Goal: Task Accomplishment & Management: Manage account settings

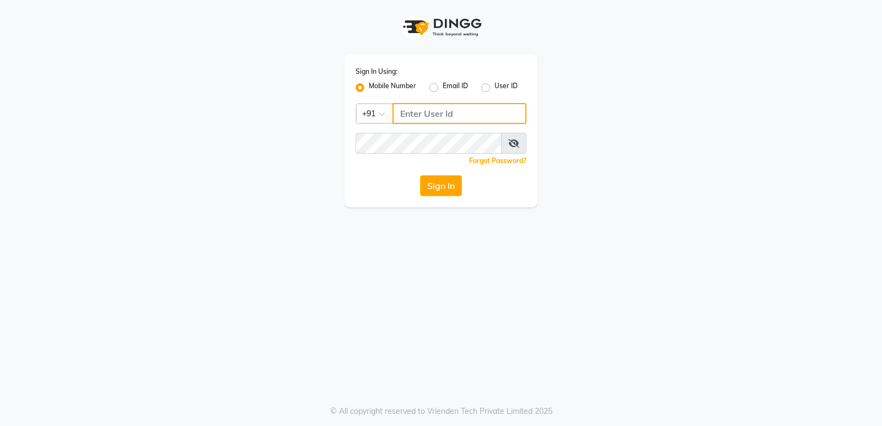
click at [398, 112] on input "Username" at bounding box center [460, 113] width 134 height 21
type input "9606078828"
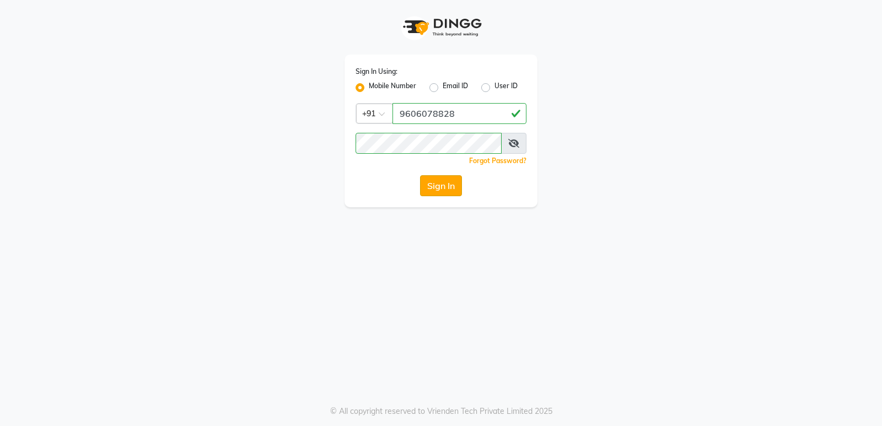
click at [433, 189] on button "Sign In" at bounding box center [441, 185] width 42 height 21
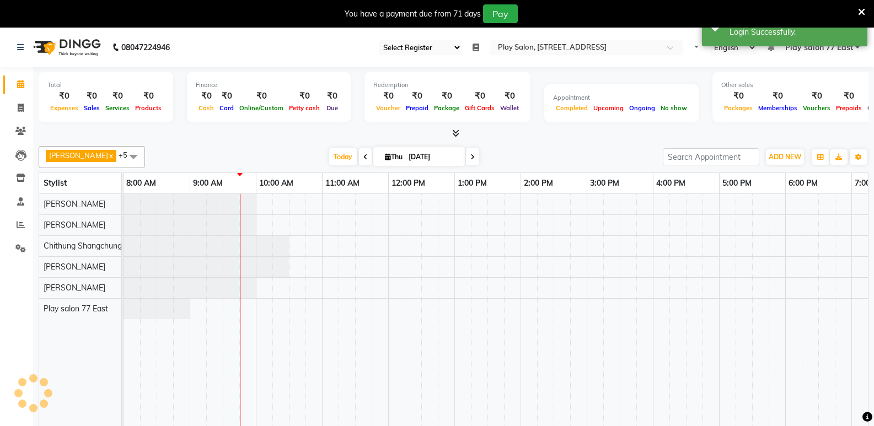
select select "95"
select select "en"
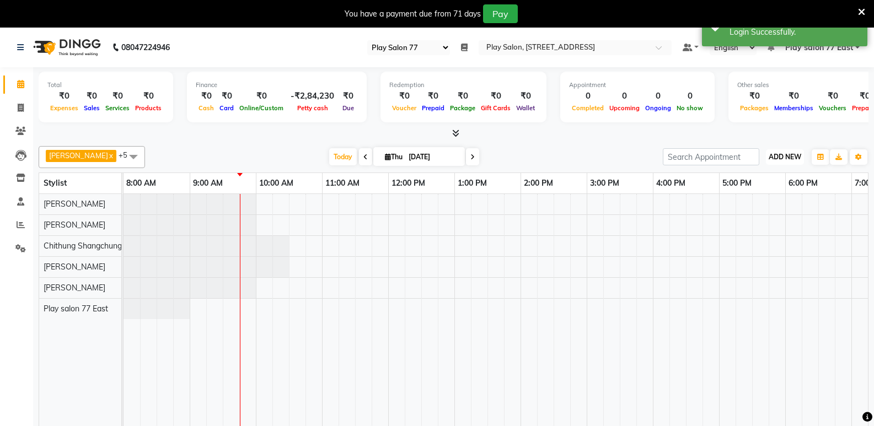
click at [775, 160] on span "ADD NEW" at bounding box center [785, 157] width 33 height 8
click at [768, 217] on link "Add Attendance" at bounding box center [759, 221] width 87 height 14
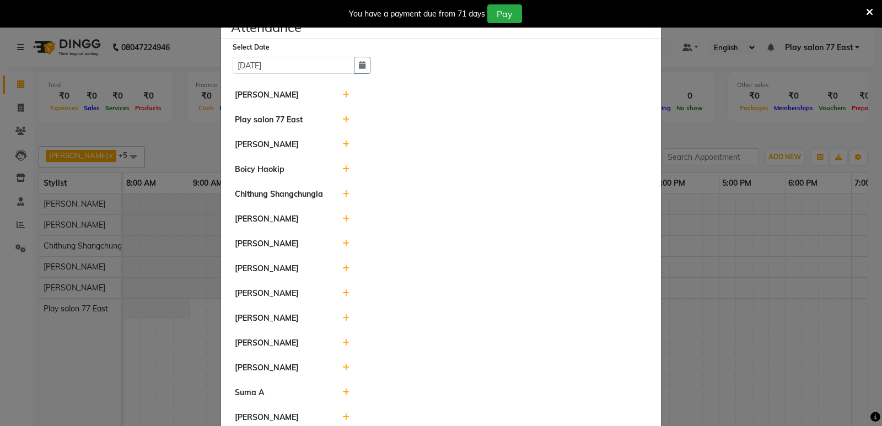
click at [343, 340] on icon at bounding box center [345, 343] width 7 height 8
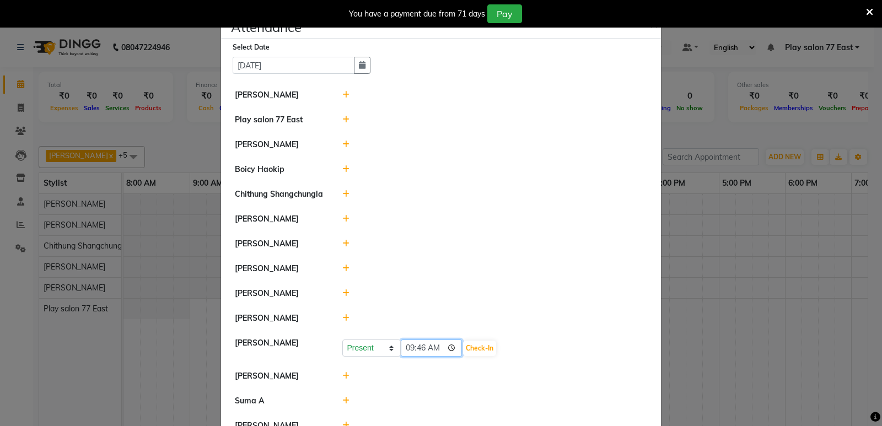
click at [432, 349] on input "09:46" at bounding box center [432, 348] width 62 height 17
type input "09:43"
click at [469, 347] on button "Check-In" at bounding box center [479, 348] width 33 height 15
click at [678, 303] on ngb-modal-window "Attendance × Select Date 04-09-2025 Manisha Gurung Play salon 77 East Kanchana …" at bounding box center [441, 213] width 882 height 426
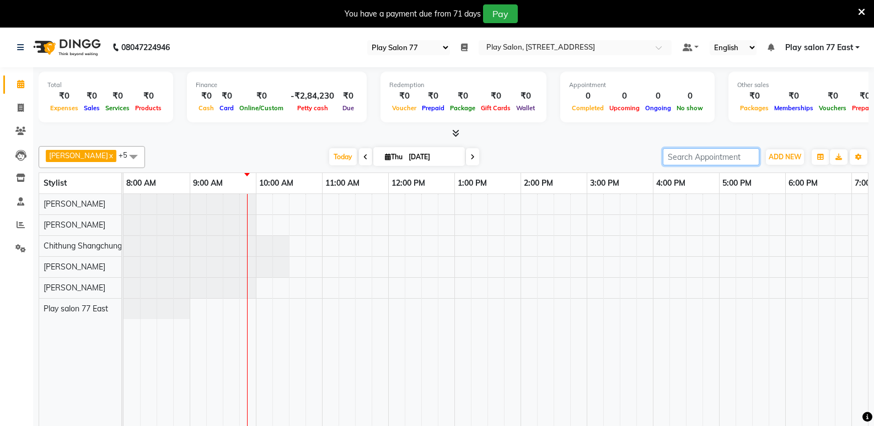
click at [694, 163] on input "search" at bounding box center [711, 156] width 97 height 17
click at [786, 160] on span "ADD NEW" at bounding box center [785, 157] width 33 height 8
click at [764, 224] on link "Add Attendance" at bounding box center [759, 221] width 87 height 14
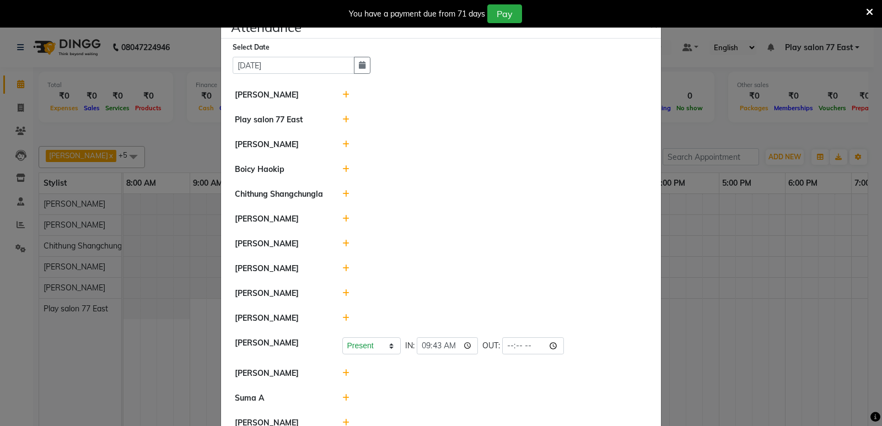
click at [342, 94] on icon at bounding box center [345, 95] width 7 height 8
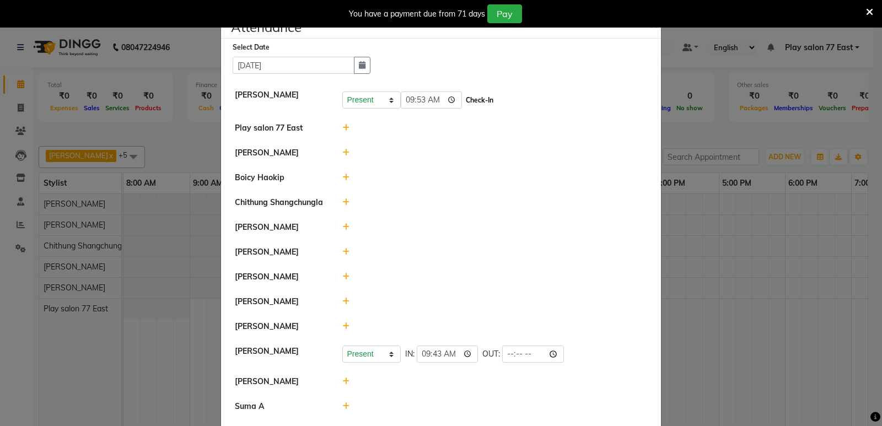
click at [463, 100] on button "Check-In" at bounding box center [479, 100] width 33 height 15
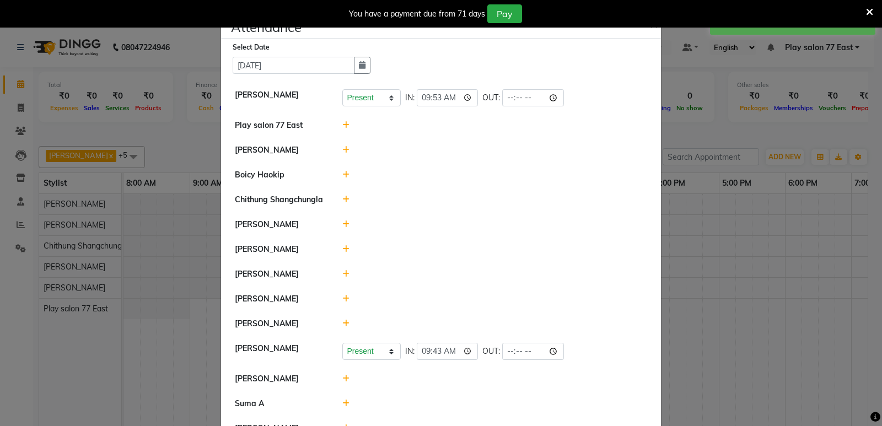
click at [652, 29] on span "×" at bounding box center [654, 23] width 8 height 17
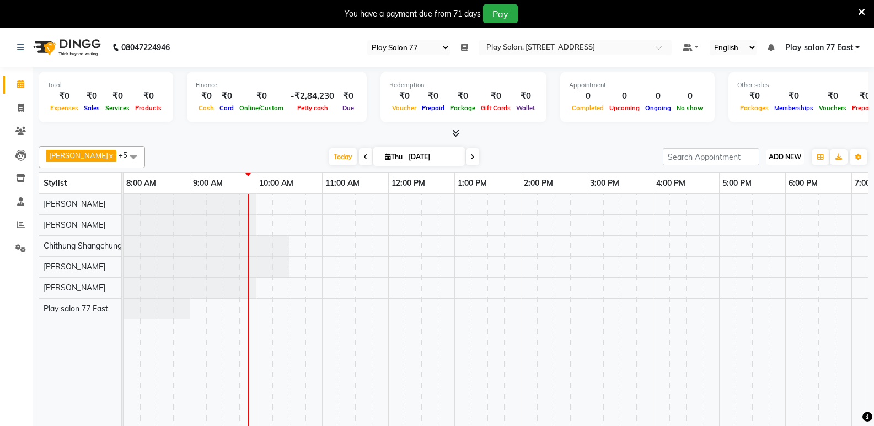
click at [784, 160] on span "ADD NEW" at bounding box center [785, 157] width 33 height 8
click at [782, 219] on link "Add Attendance" at bounding box center [759, 221] width 87 height 14
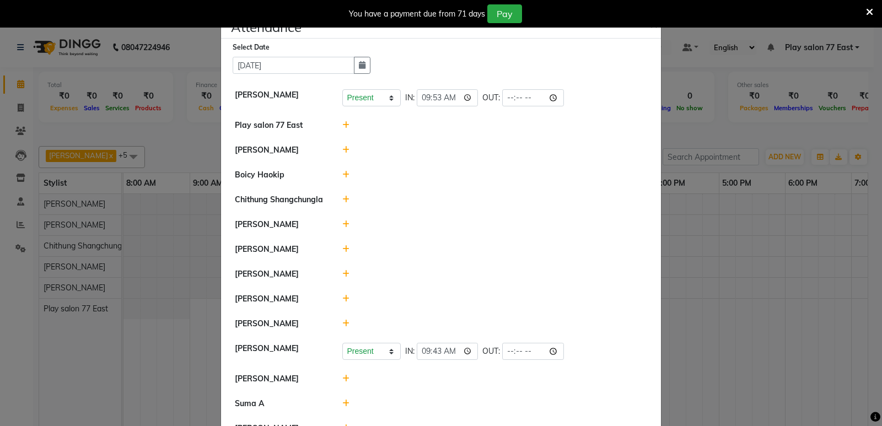
click at [342, 251] on icon at bounding box center [345, 249] width 7 height 8
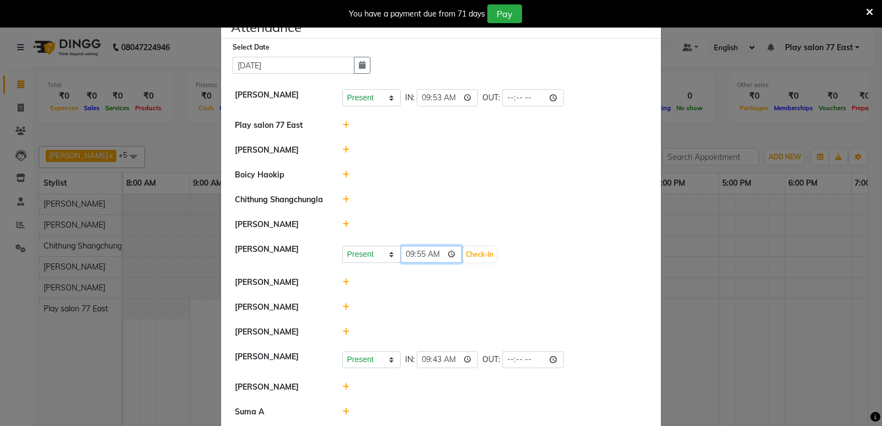
click at [434, 255] on input "09:55" at bounding box center [432, 254] width 62 height 17
type input "08:55"
click at [471, 255] on button "Check-In" at bounding box center [479, 254] width 33 height 15
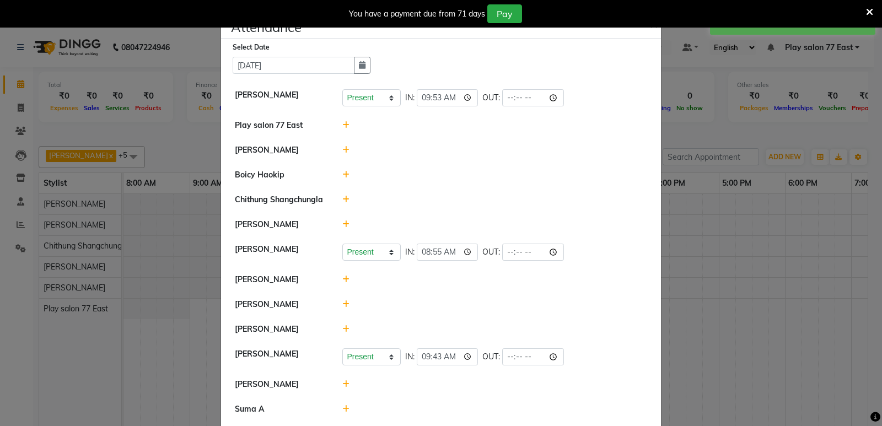
click at [798, 250] on ngb-modal-window "Attendance × Select Date 04-09-2025 Manisha Gurung Present Absent Late Half Day…" at bounding box center [441, 213] width 882 height 426
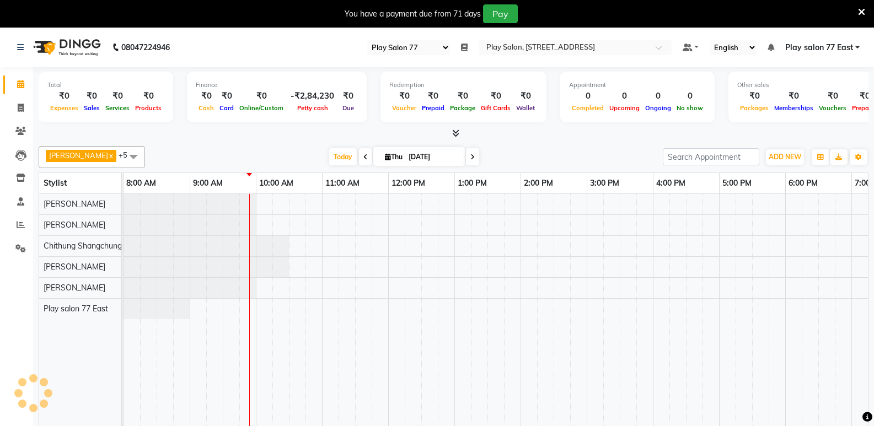
click at [329, 288] on div at bounding box center [554, 318] width 860 height 248
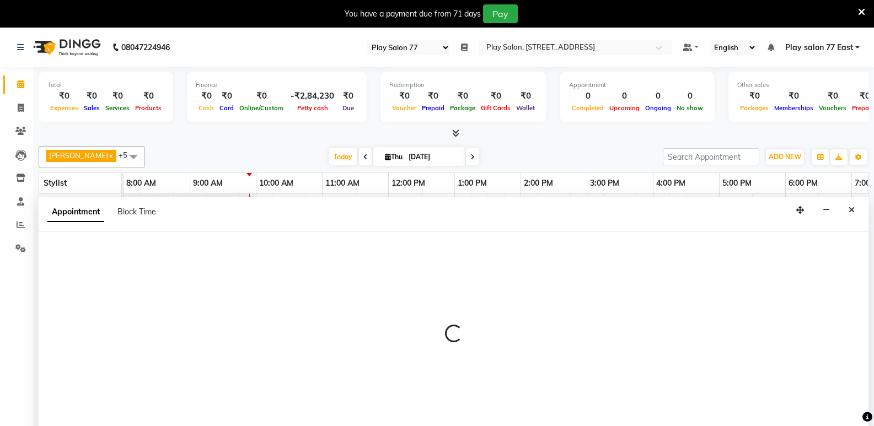
scroll to position [28, 0]
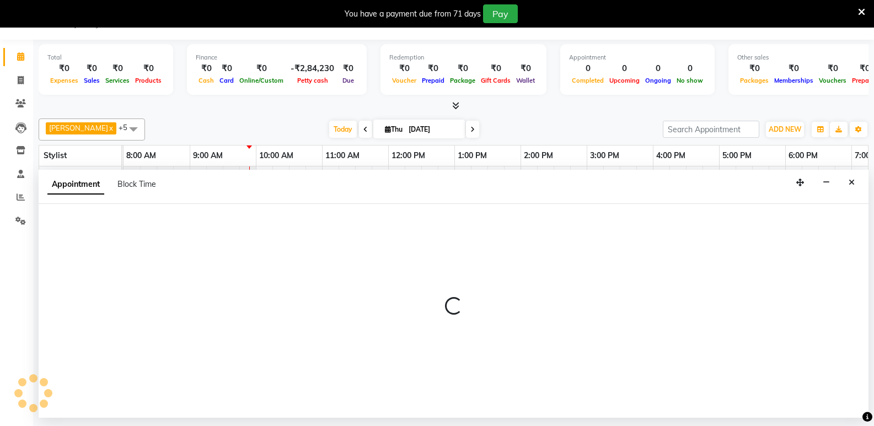
select select "84927"
select select "tentative"
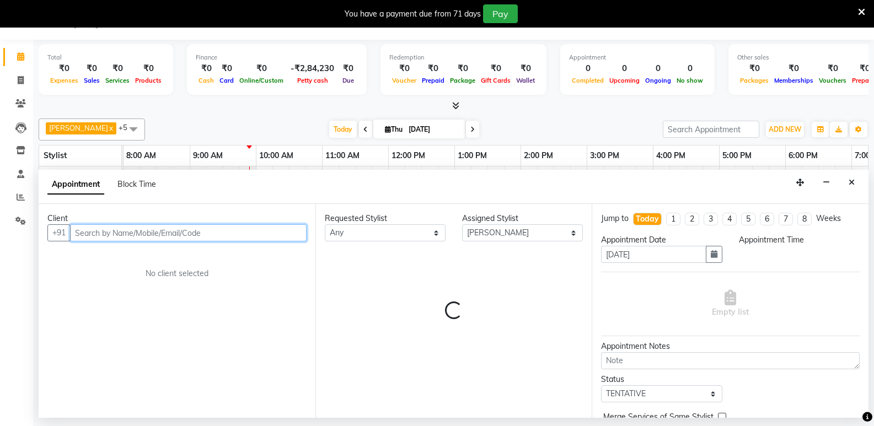
select select "660"
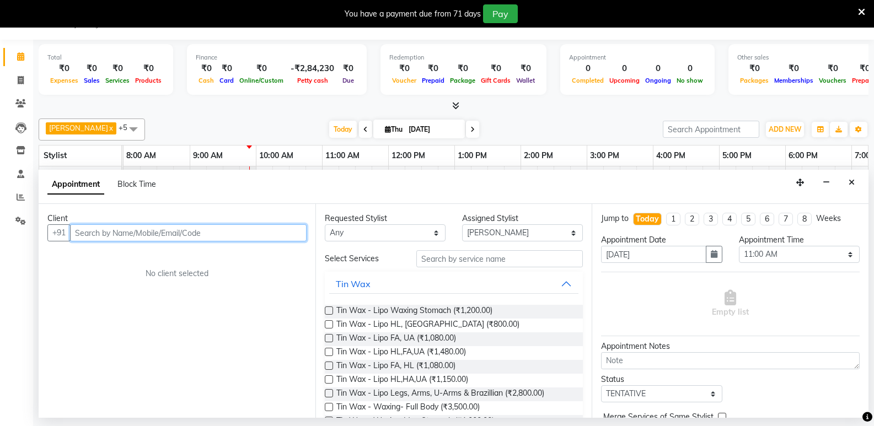
click at [74, 233] on input "text" at bounding box center [188, 232] width 237 height 17
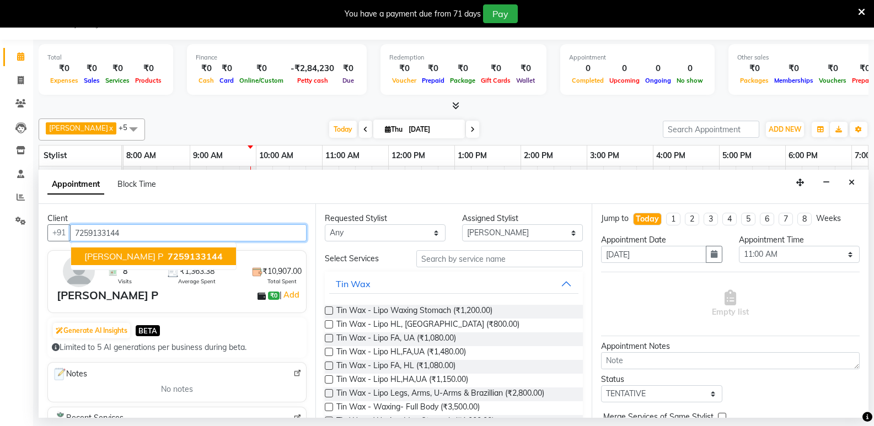
click at [89, 257] on span "[PERSON_NAME] P" at bounding box center [123, 256] width 79 height 11
type input "7259133144"
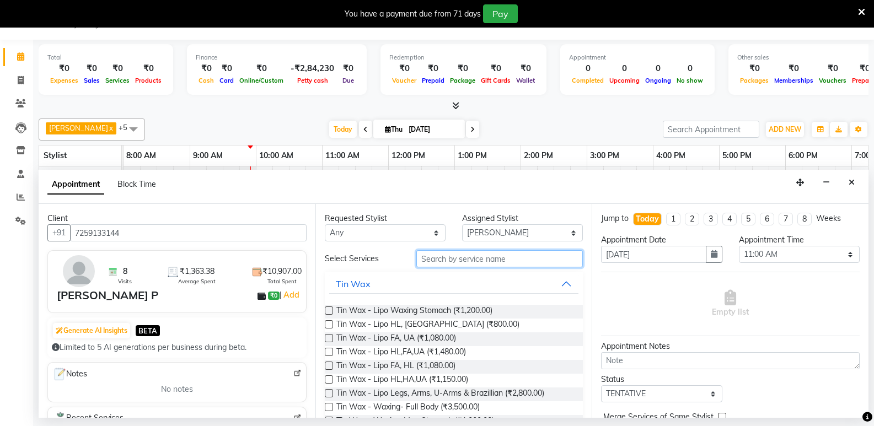
click at [416, 256] on input "text" at bounding box center [499, 258] width 167 height 17
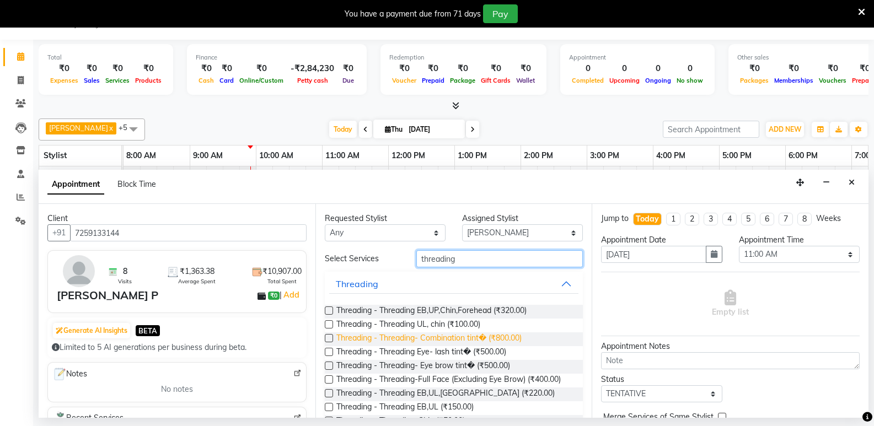
scroll to position [55, 0]
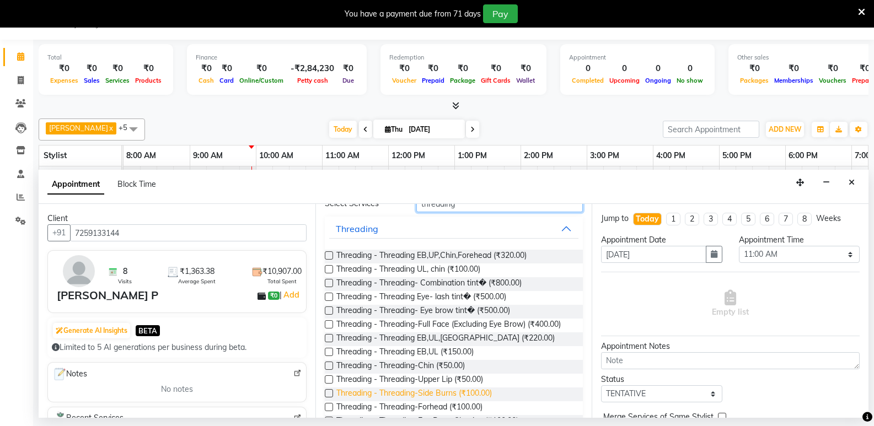
type input "threading"
click at [429, 397] on span "Threading - Threading-Side Burns (₹100.00)" at bounding box center [414, 395] width 156 height 14
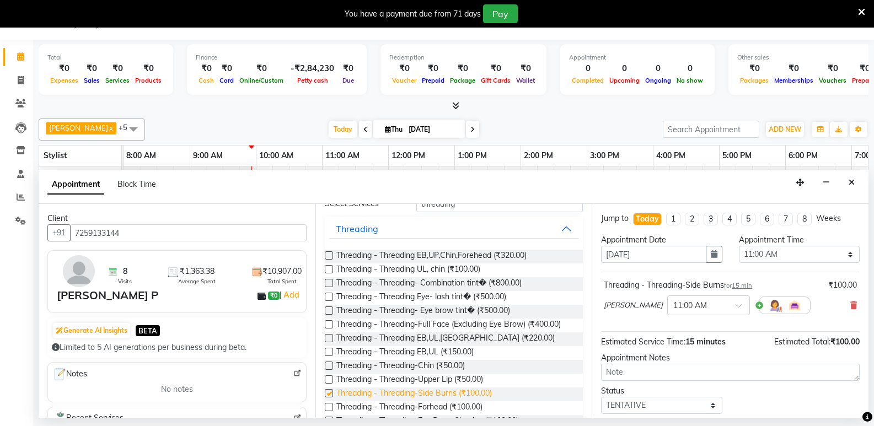
checkbox input "false"
click at [561, 227] on button "Threading" at bounding box center [454, 229] width 250 height 20
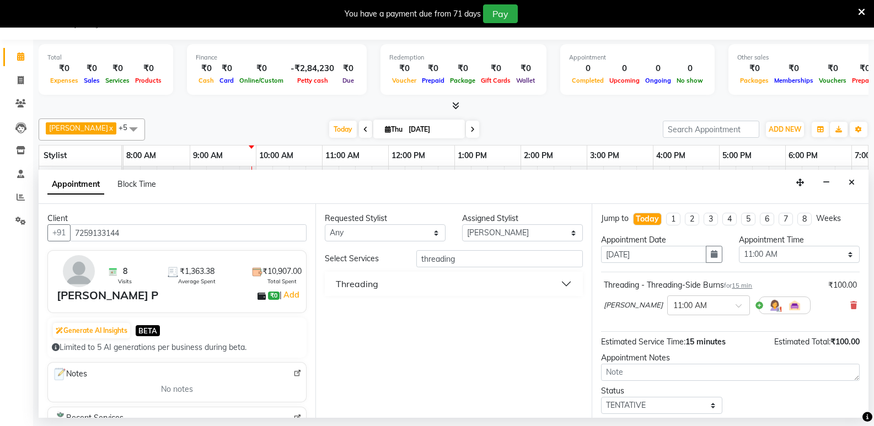
scroll to position [0, 0]
click at [453, 260] on input "threading" at bounding box center [499, 258] width 167 height 17
type input "g"
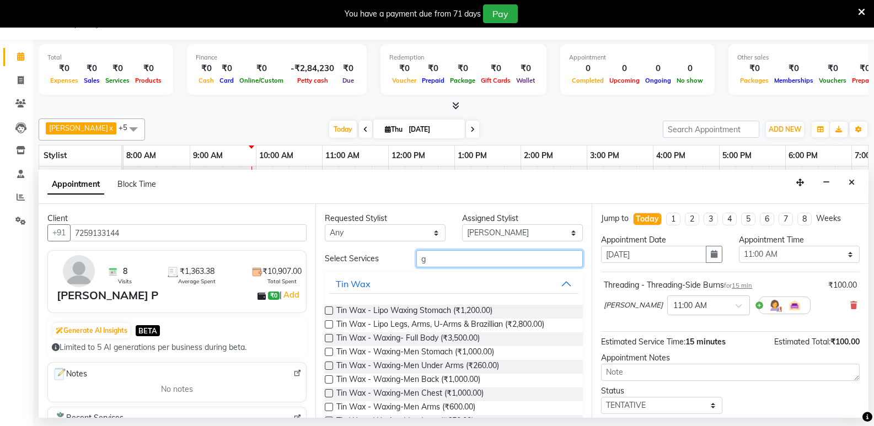
click at [424, 259] on input "g" at bounding box center [499, 258] width 167 height 17
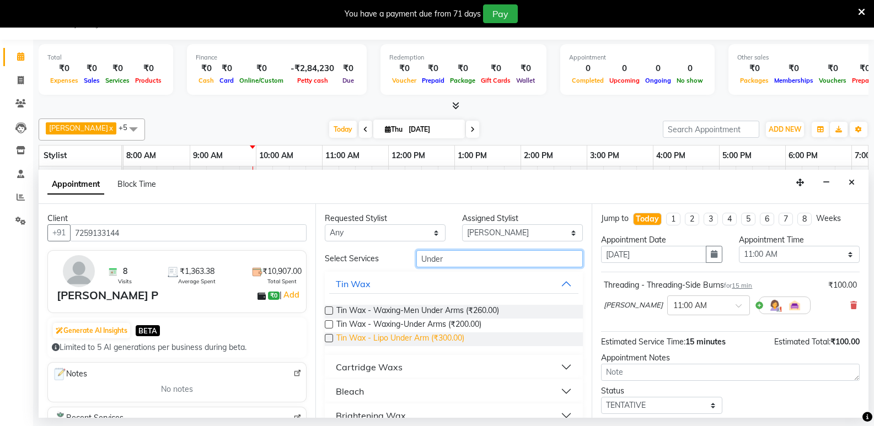
type input "Under"
click at [411, 341] on span "Tin Wax - Lipo Under Arm (₹300.00)" at bounding box center [400, 340] width 128 height 14
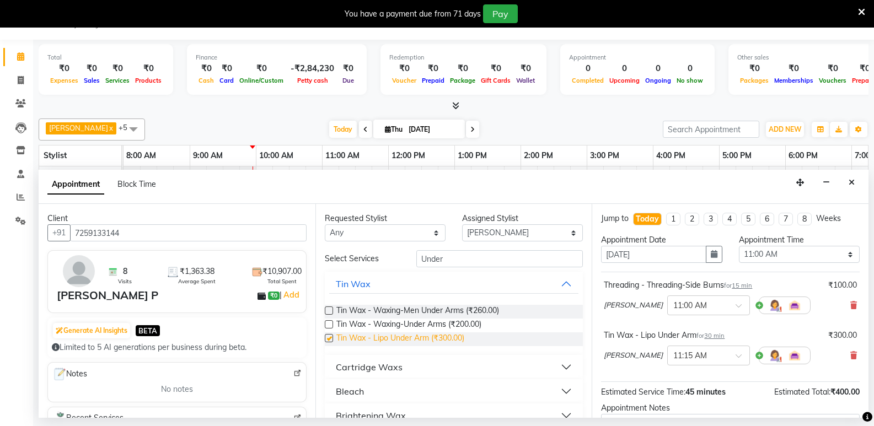
checkbox input "false"
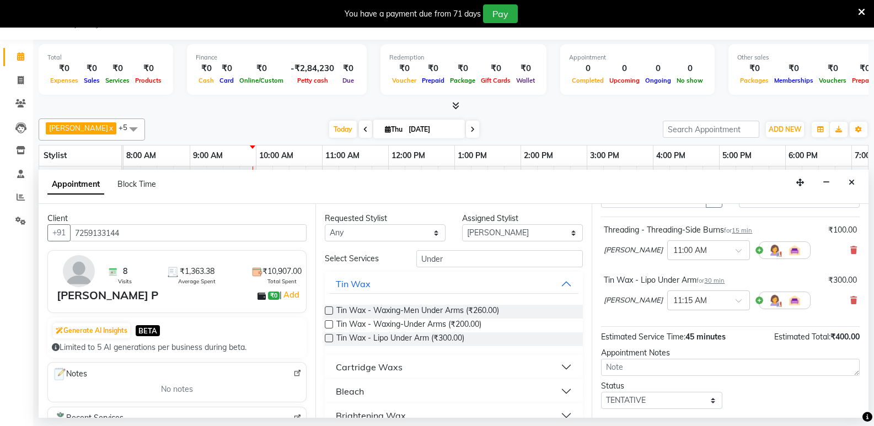
scroll to position [110, 0]
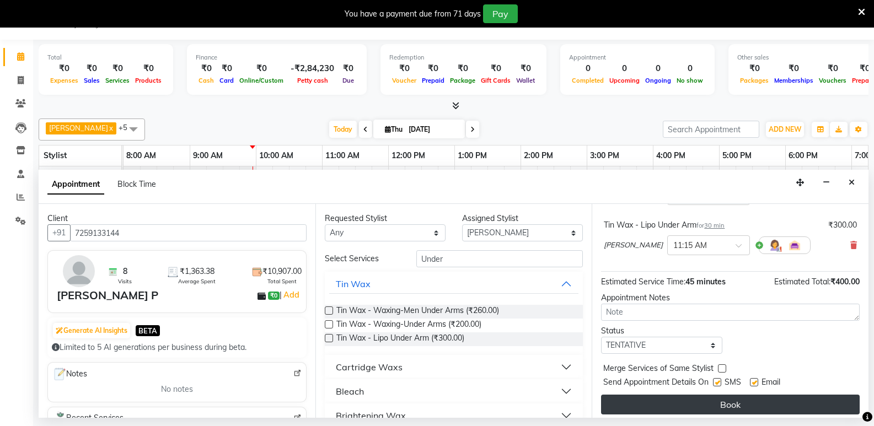
click at [658, 406] on button "Book" at bounding box center [730, 405] width 259 height 20
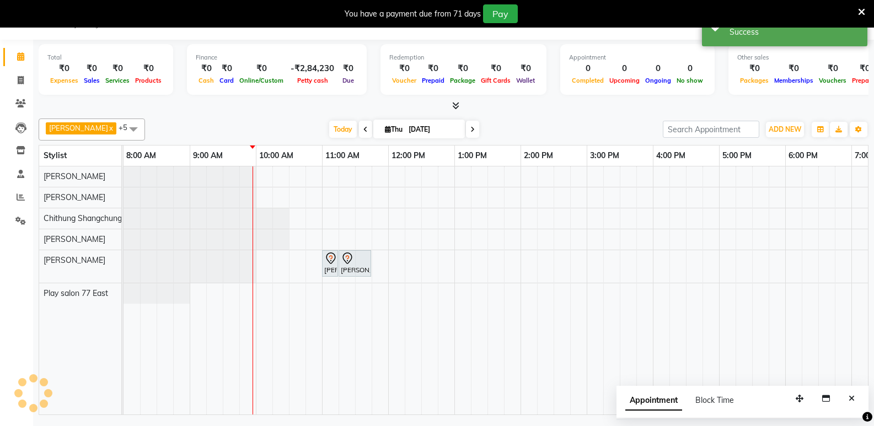
scroll to position [0, 0]
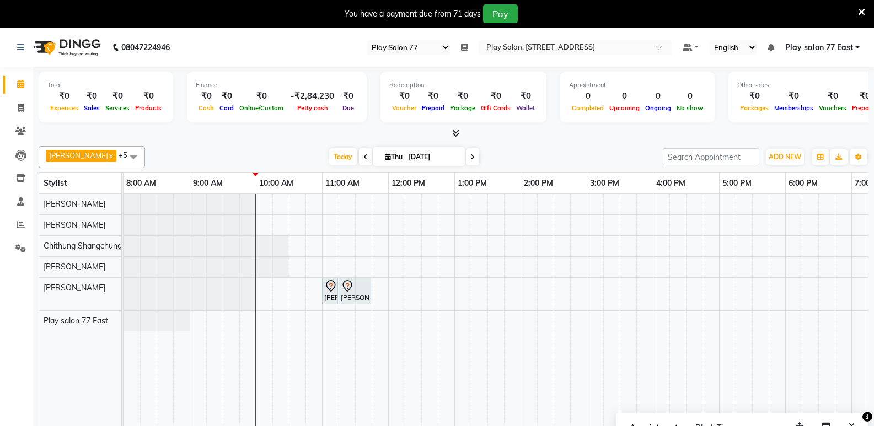
click at [470, 159] on icon at bounding box center [472, 157] width 4 height 7
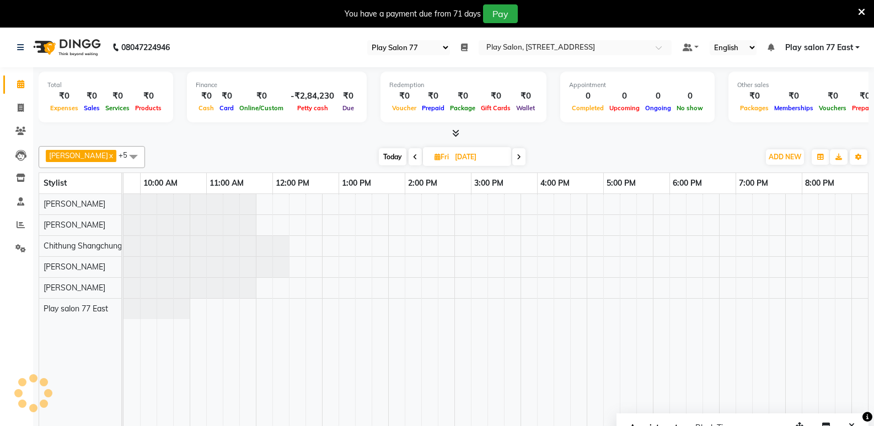
scroll to position [0, 116]
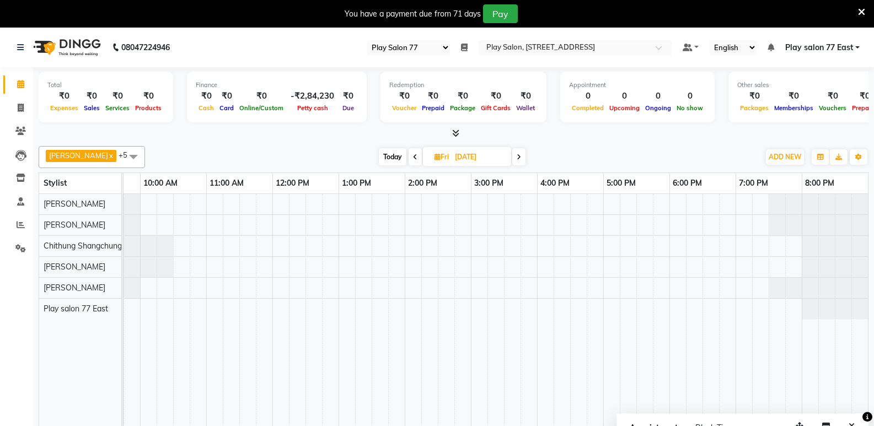
click at [522, 159] on span at bounding box center [518, 156] width 13 height 17
type input "06-09-2025"
click at [373, 288] on div at bounding box center [438, 318] width 860 height 248
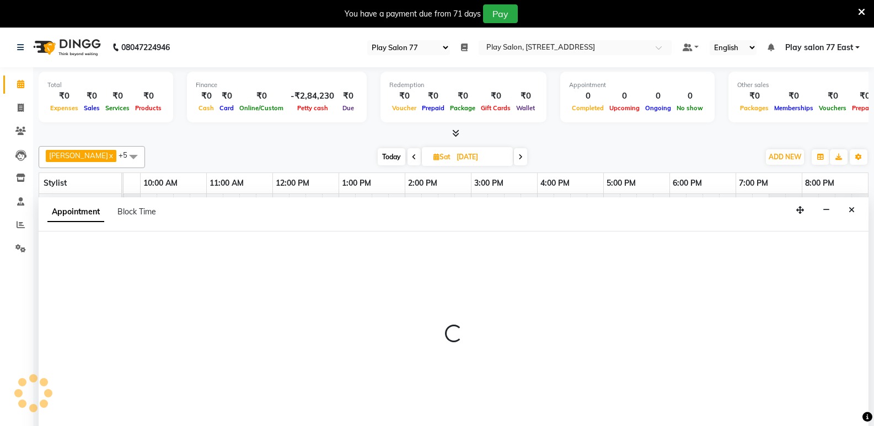
select select "84927"
select select "tentative"
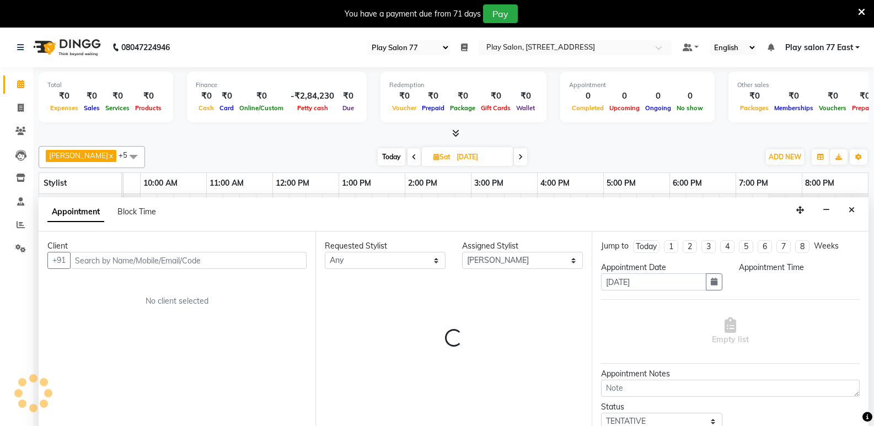
scroll to position [28, 0]
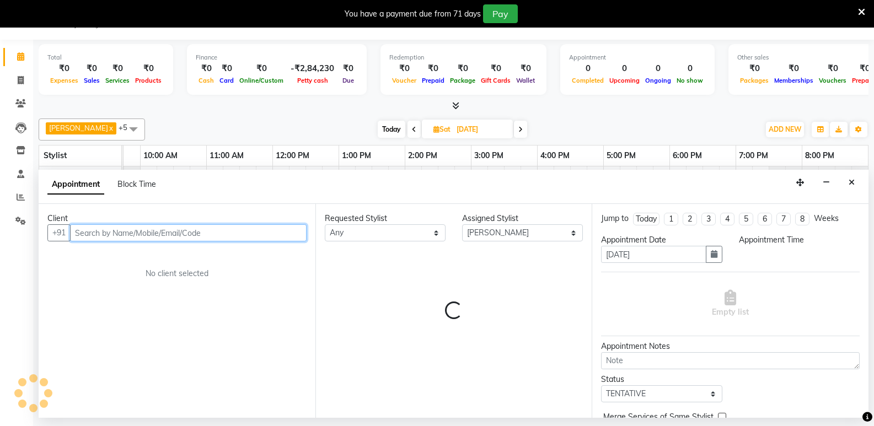
select select "810"
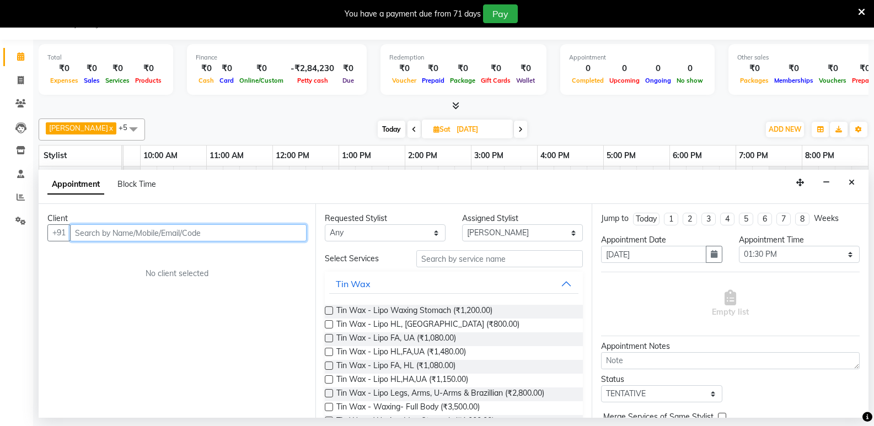
click at [78, 233] on input "text" at bounding box center [188, 232] width 237 height 17
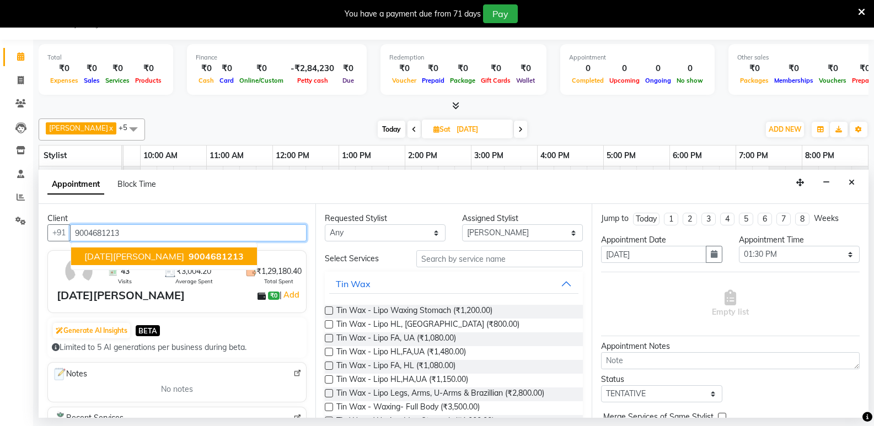
click at [79, 251] on button "Onam Prasad 9004681213" at bounding box center [164, 257] width 186 height 18
type input "9004681213"
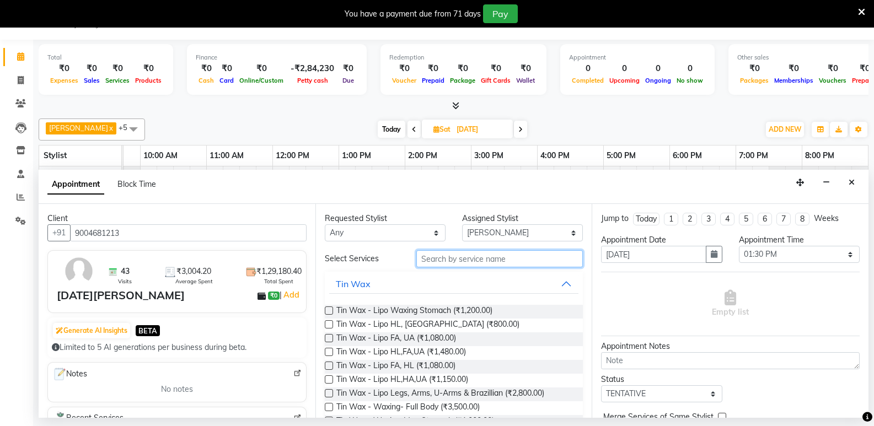
click at [417, 261] on input "text" at bounding box center [499, 258] width 167 height 17
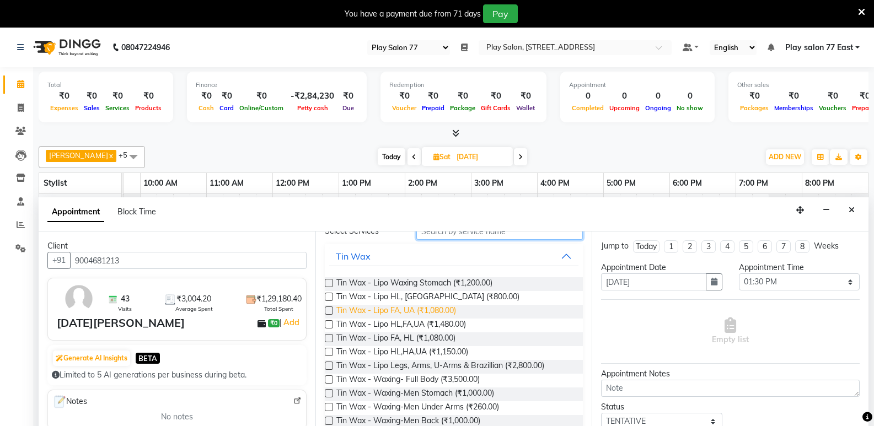
scroll to position [110, 0]
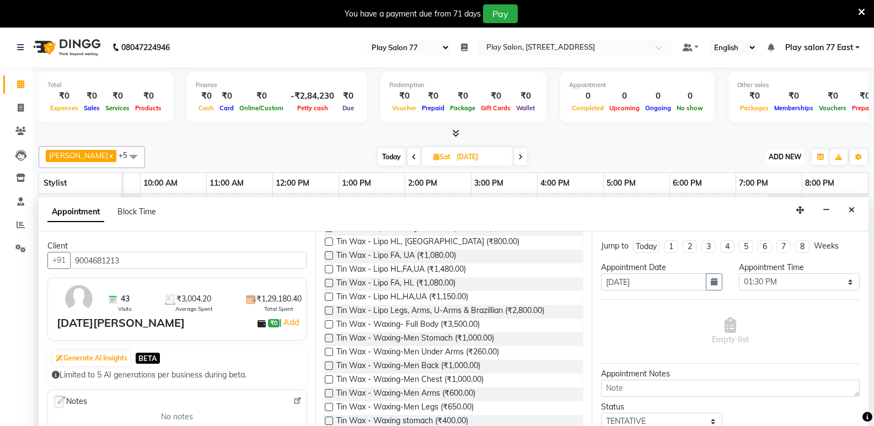
click at [784, 150] on button "ADD NEW Toggle Dropdown" at bounding box center [785, 156] width 38 height 15
click at [778, 176] on button "Add Appointment" at bounding box center [759, 178] width 87 height 14
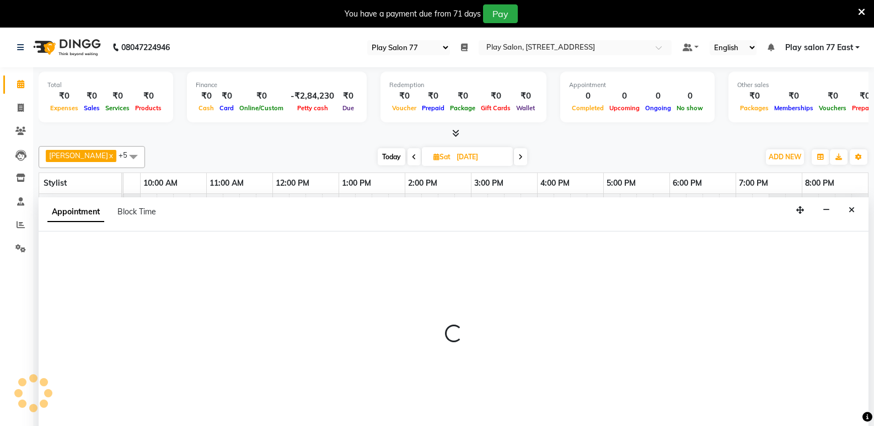
scroll to position [28, 0]
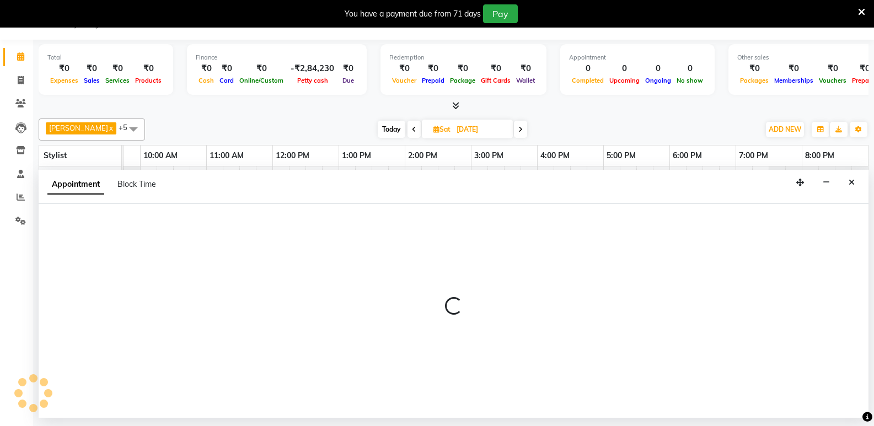
select select "tentative"
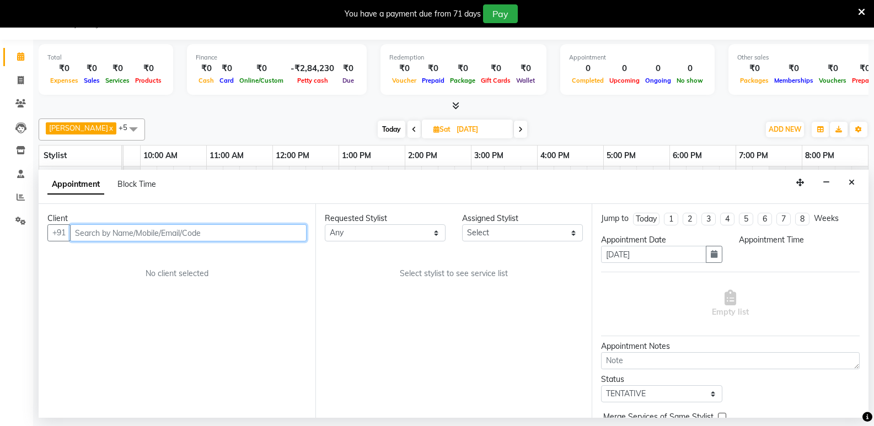
select select "540"
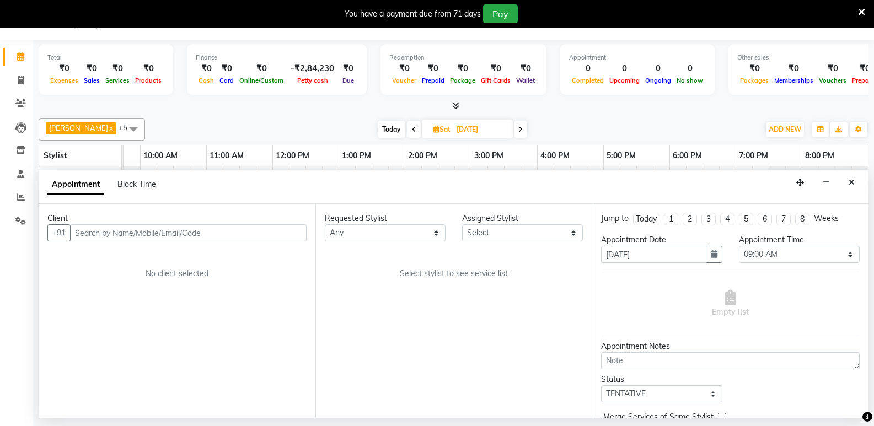
click at [801, 41] on div "Total ₹0 Expenses ₹0 Sales ₹0 Services ₹0 Products Finance ₹0 Cash ₹0 Card ₹0 O…" at bounding box center [454, 76] width 830 height 72
click at [338, 110] on div at bounding box center [454, 106] width 830 height 12
click at [850, 179] on icon "Close" at bounding box center [852, 183] width 6 height 8
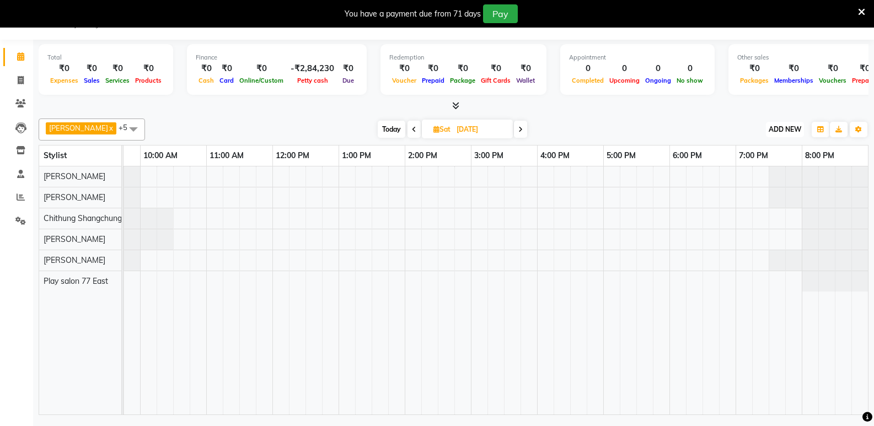
click at [797, 130] on span "ADD NEW" at bounding box center [785, 129] width 33 height 8
click at [765, 194] on link "Add Attendance" at bounding box center [759, 193] width 87 height 14
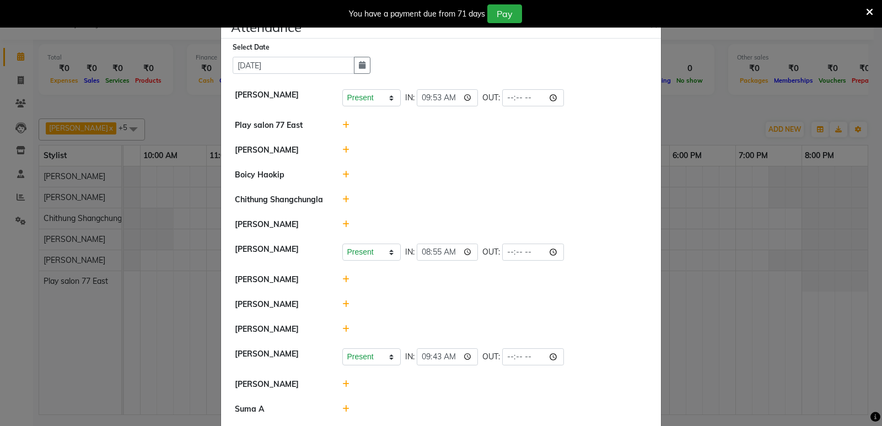
click at [343, 303] on icon at bounding box center [345, 305] width 7 height 8
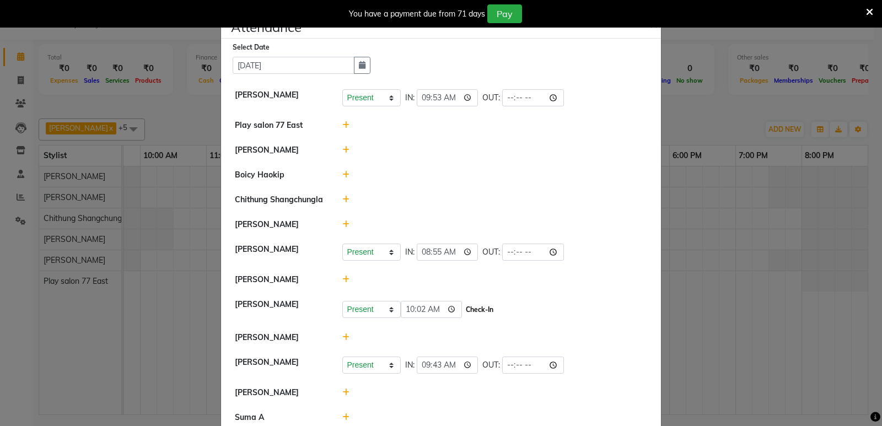
click at [465, 312] on button "Check-In" at bounding box center [479, 309] width 33 height 15
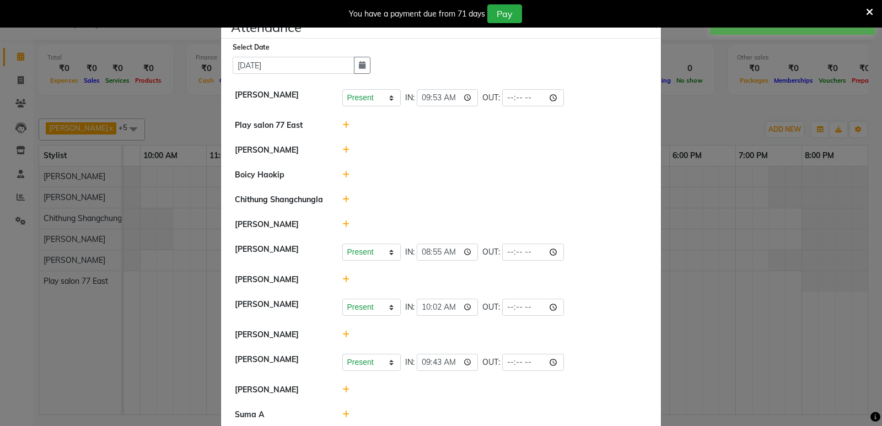
click at [138, 298] on ngb-modal-window "Attendance × Select Date 04-09-2025 Manisha Gurung Present Absent Late Half Day…" at bounding box center [441, 213] width 882 height 426
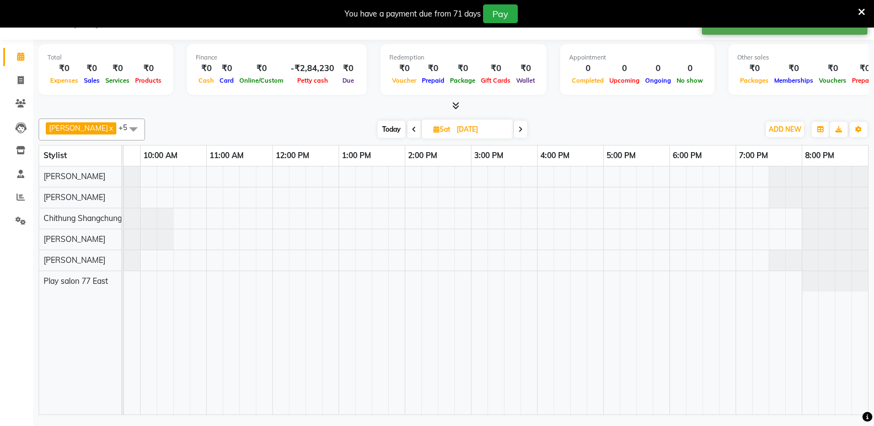
scroll to position [0, 108]
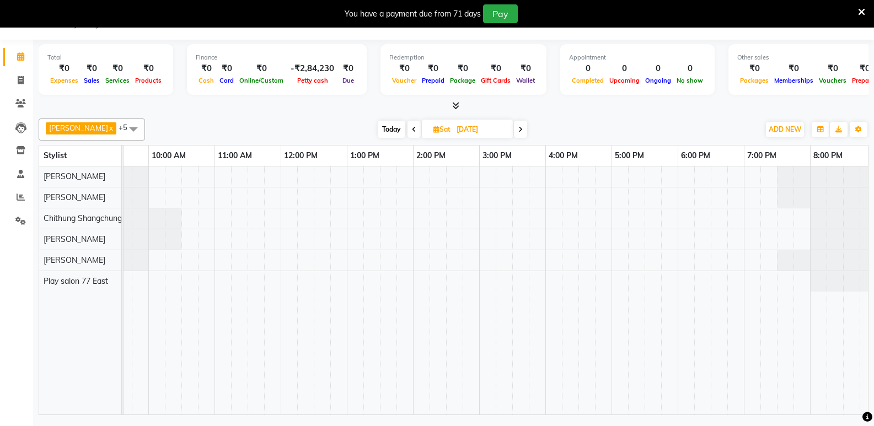
click at [383, 262] on div at bounding box center [446, 291] width 860 height 248
select select "84927"
select select "tentative"
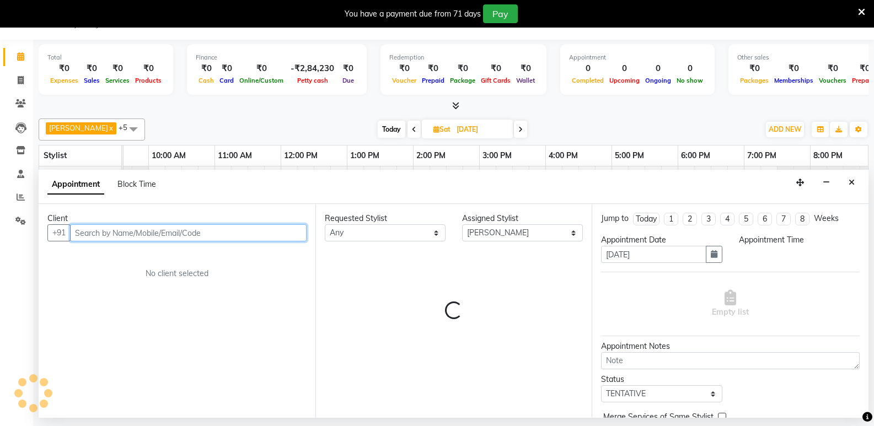
select select "810"
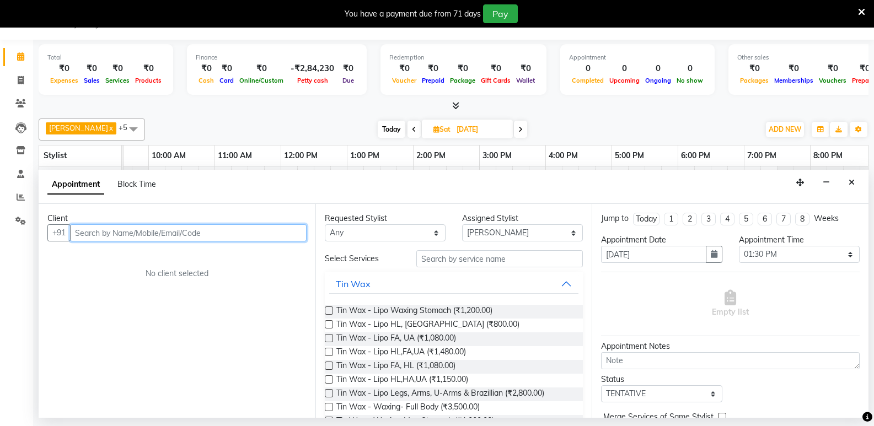
click at [73, 231] on input "text" at bounding box center [188, 232] width 237 height 17
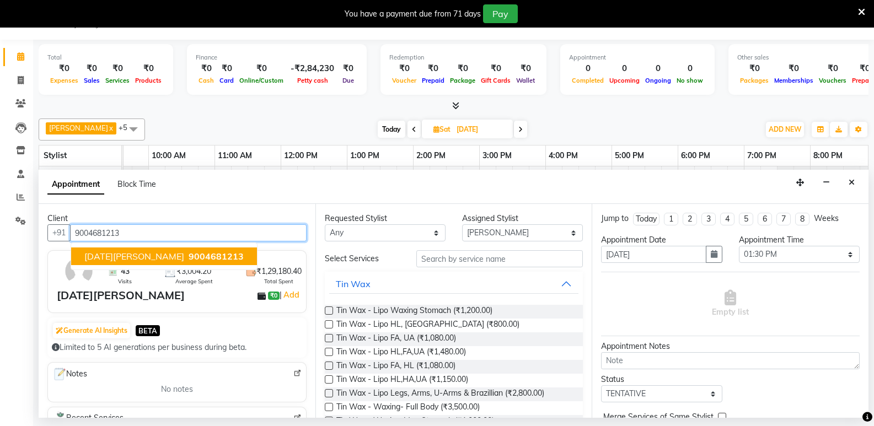
click at [87, 256] on span "Onam Prasad" at bounding box center [134, 256] width 100 height 11
type input "9004681213"
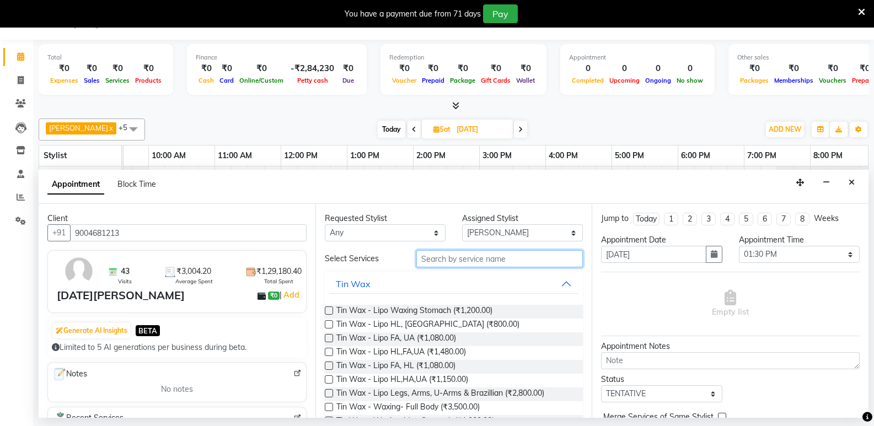
click at [418, 261] on input "text" at bounding box center [499, 258] width 167 height 17
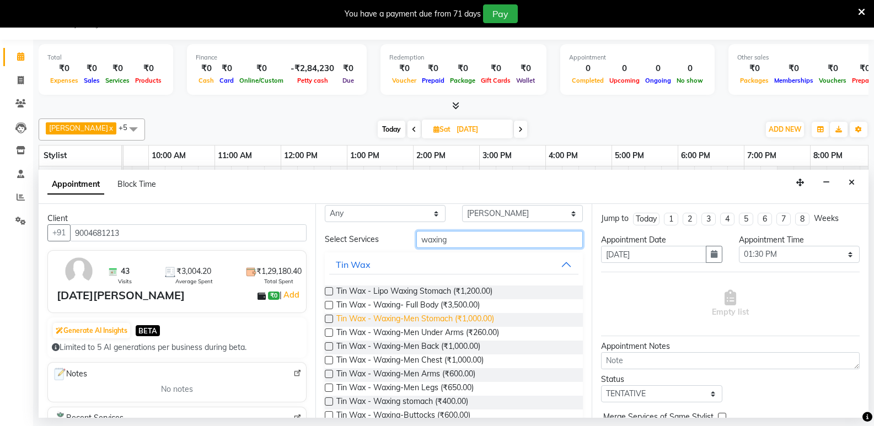
scroll to position [0, 0]
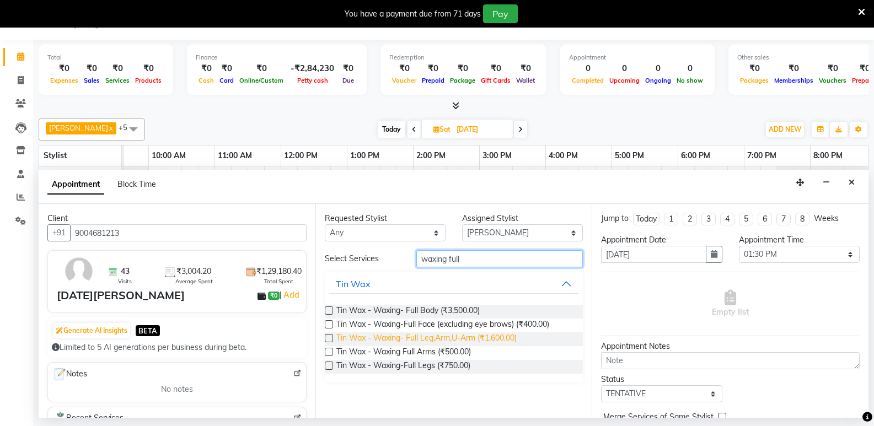
type input "waxing full"
click at [393, 336] on span "Tin Wax - Waxing- Full Leg,Arm,U-Arm (₹1,600.00)" at bounding box center [426, 340] width 180 height 14
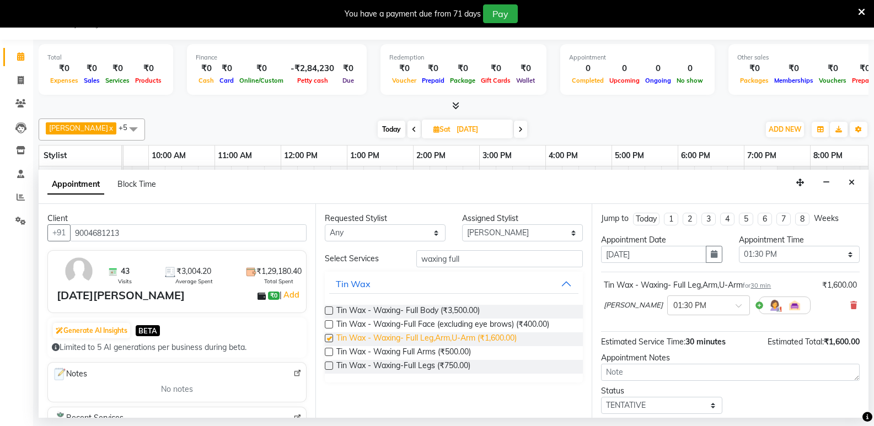
checkbox input "false"
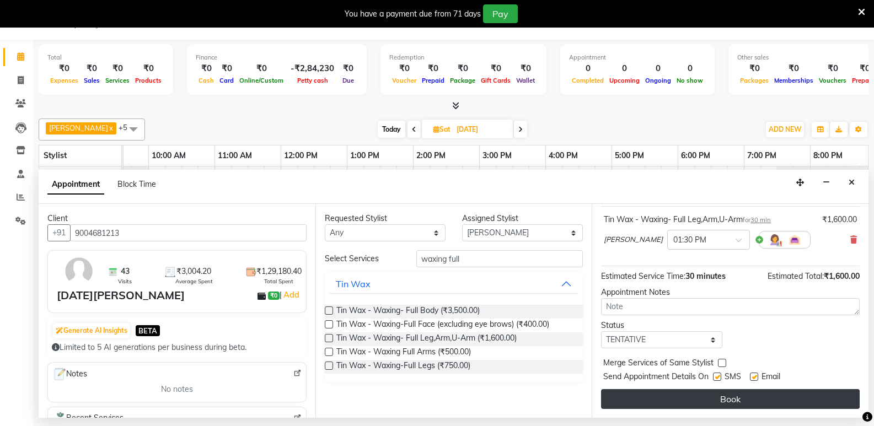
click at [659, 397] on button "Book" at bounding box center [730, 399] width 259 height 20
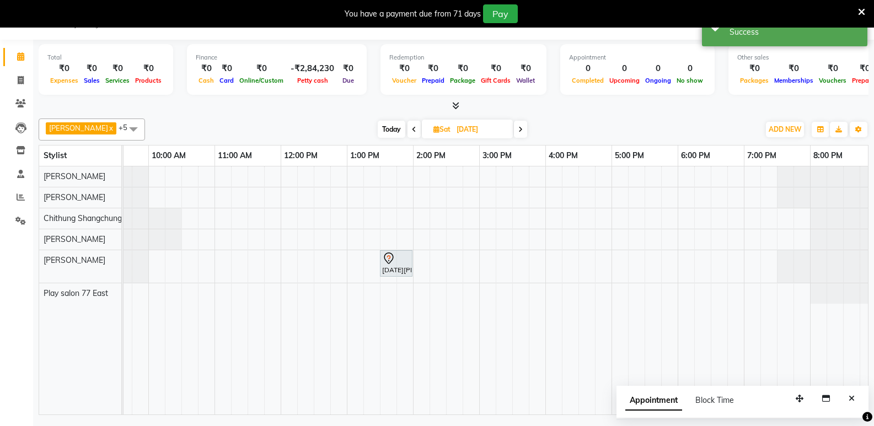
scroll to position [0, 0]
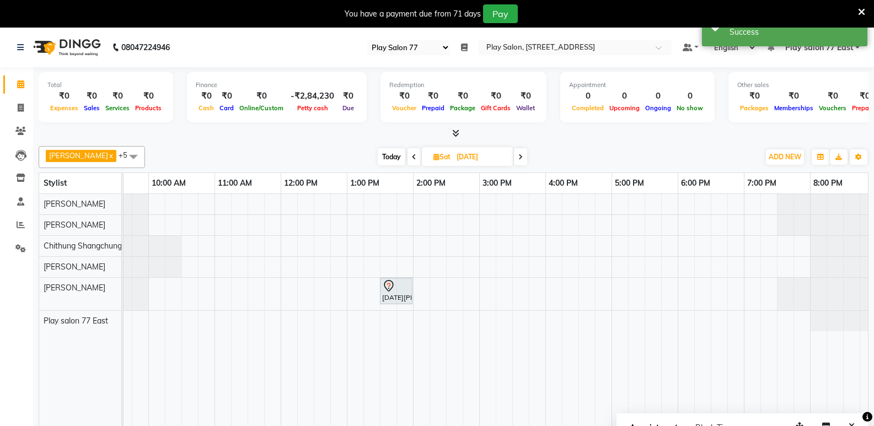
click at [413, 154] on icon at bounding box center [414, 157] width 4 height 7
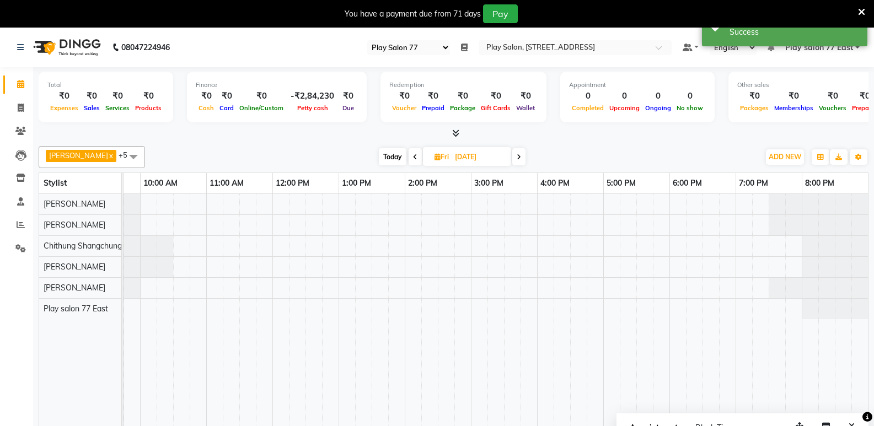
click at [413, 154] on icon at bounding box center [415, 157] width 4 height 7
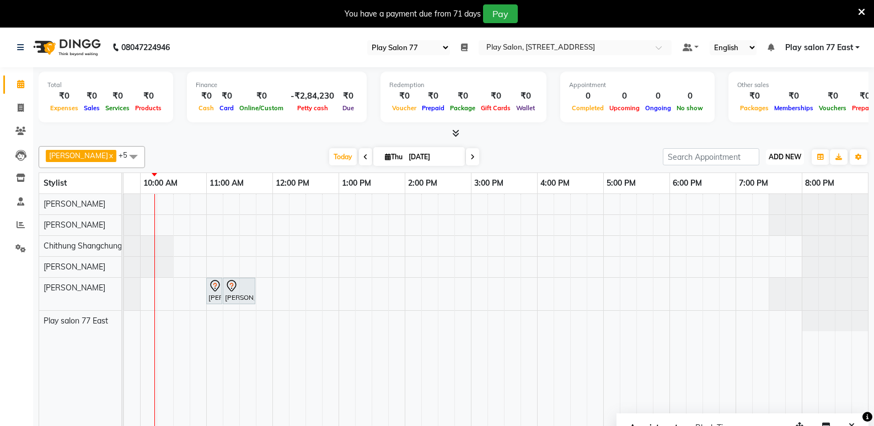
click at [784, 154] on span "ADD NEW" at bounding box center [785, 157] width 33 height 8
click at [765, 219] on link "Add Attendance" at bounding box center [759, 221] width 87 height 14
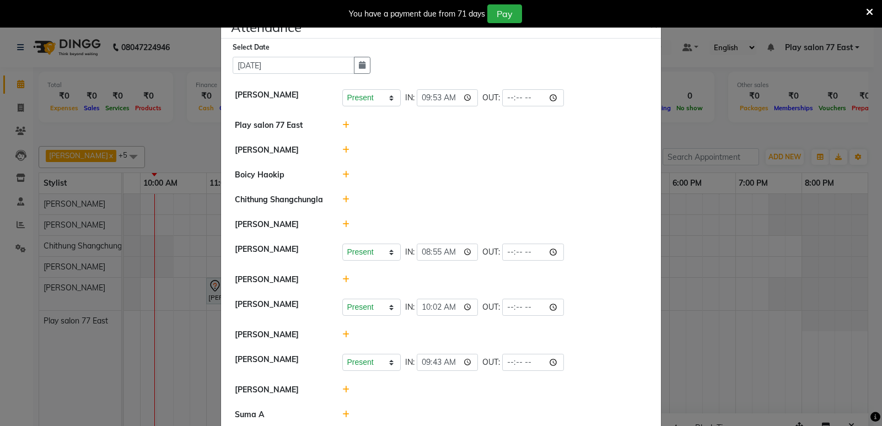
click at [342, 333] on icon at bounding box center [345, 335] width 7 height 8
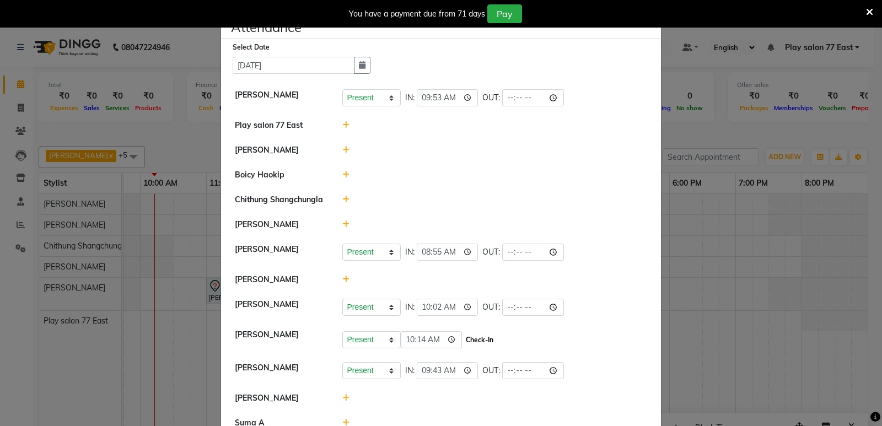
click at [473, 338] on button "Check-In" at bounding box center [479, 340] width 33 height 15
click at [650, 29] on span "×" at bounding box center [654, 23] width 8 height 17
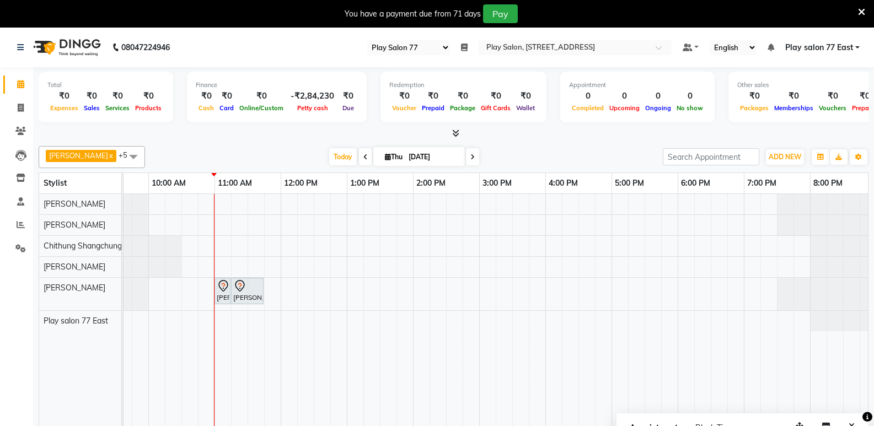
scroll to position [28, 0]
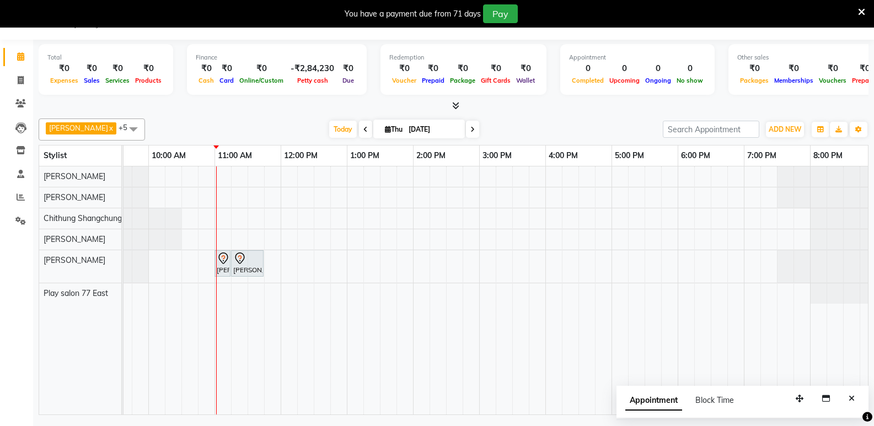
click at [363, 128] on icon at bounding box center [365, 129] width 4 height 7
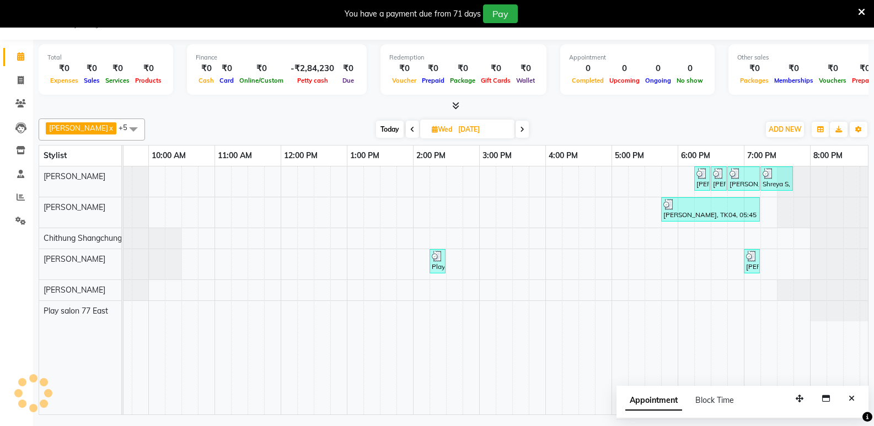
scroll to position [0, 116]
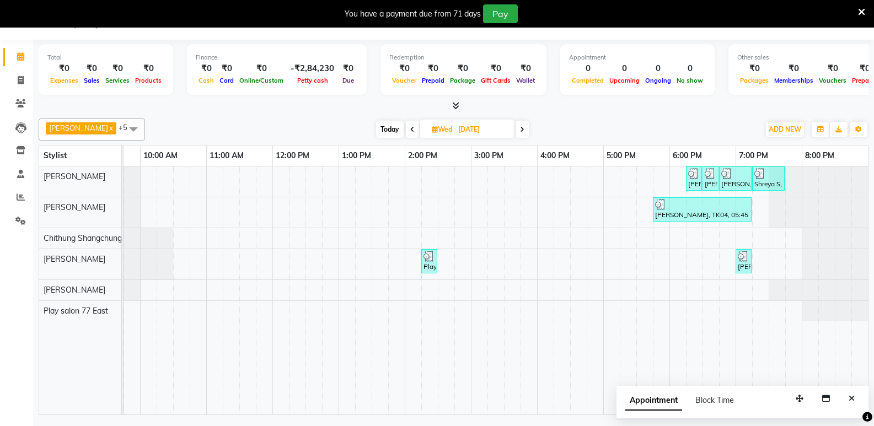
click at [523, 127] on icon at bounding box center [522, 129] width 4 height 7
type input "[DATE]"
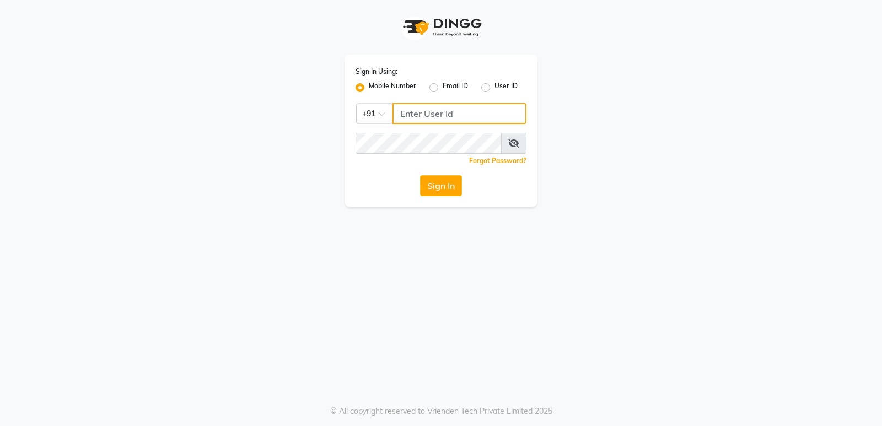
click at [411, 116] on input "Username" at bounding box center [460, 113] width 134 height 21
drag, startPoint x: 461, startPoint y: 113, endPoint x: 388, endPoint y: 125, distance: 73.4
click at [388, 125] on div "Sign In Using: Mobile Number Email ID User ID Country Code × [PHONE_NUMBER] Rem…" at bounding box center [441, 131] width 193 height 153
type input "9606078828"
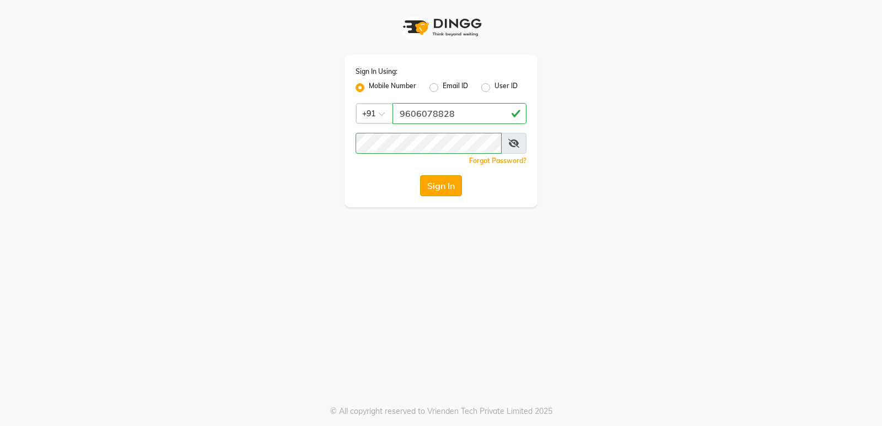
click at [446, 189] on button "Sign In" at bounding box center [441, 185] width 42 height 21
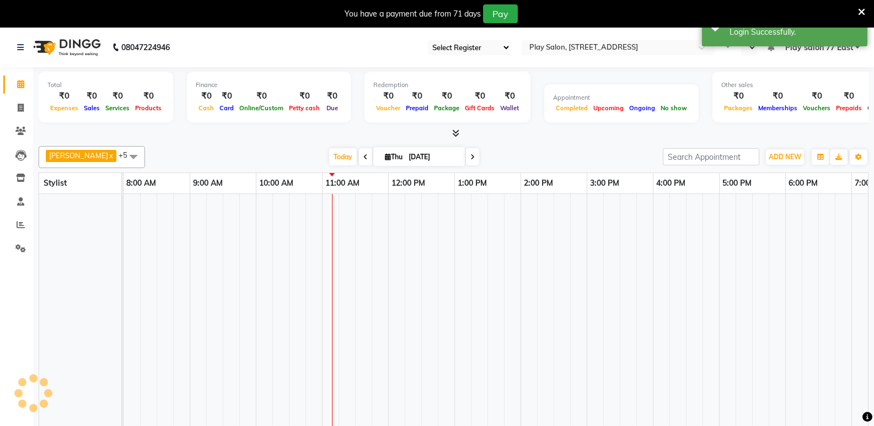
select select "95"
select select "en"
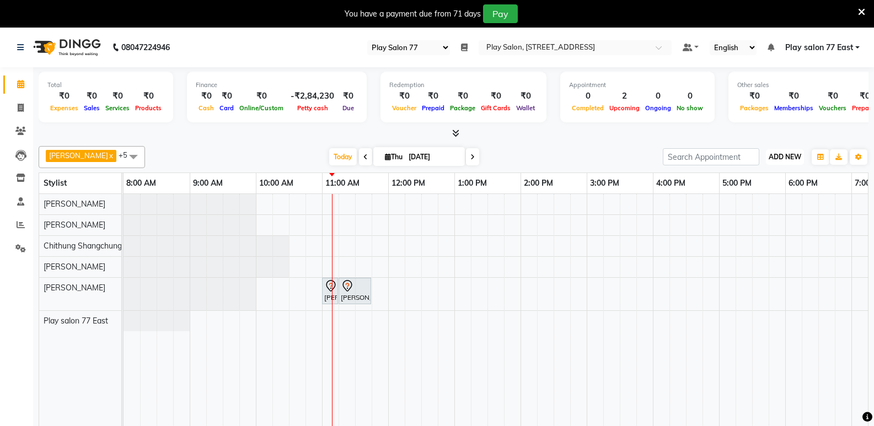
click at [775, 159] on span "ADD NEW" at bounding box center [785, 157] width 33 height 8
click at [740, 177] on button "Add Appointment" at bounding box center [759, 178] width 87 height 14
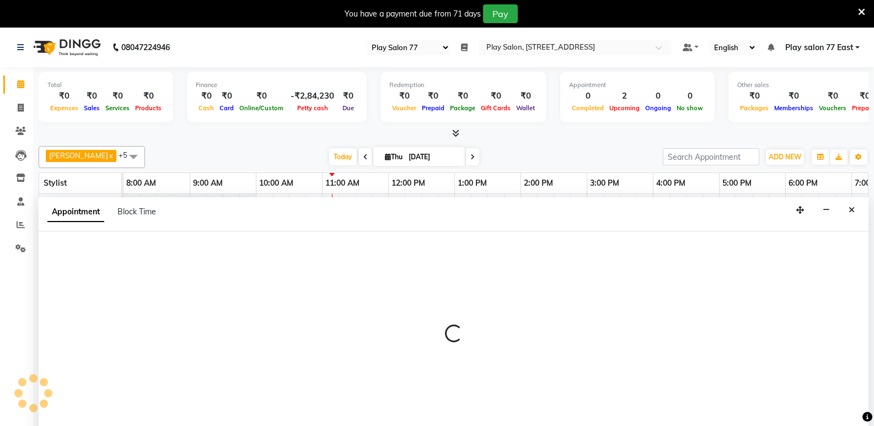
scroll to position [28, 0]
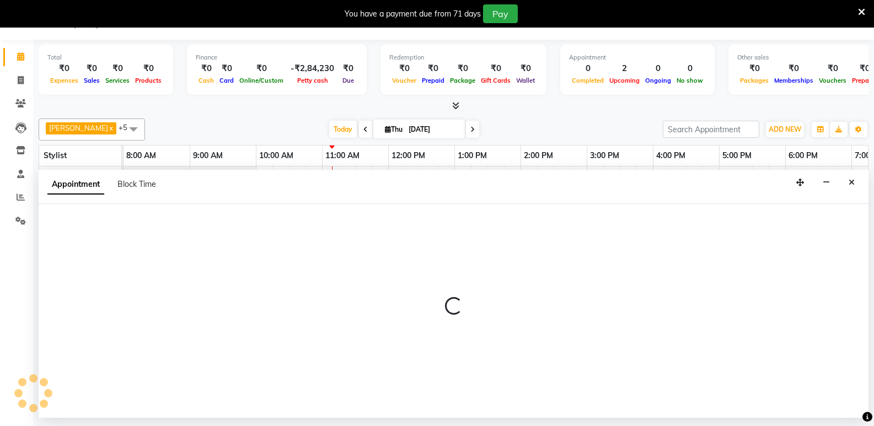
select select "tentative"
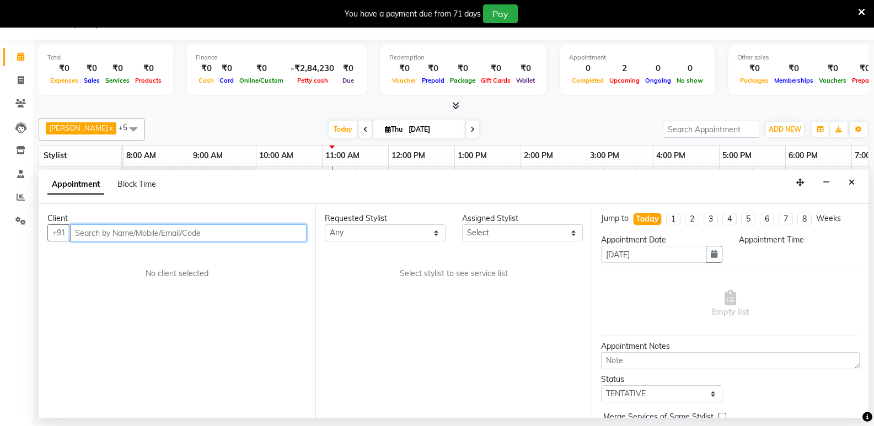
select select "540"
click at [130, 234] on input "text" at bounding box center [188, 232] width 237 height 17
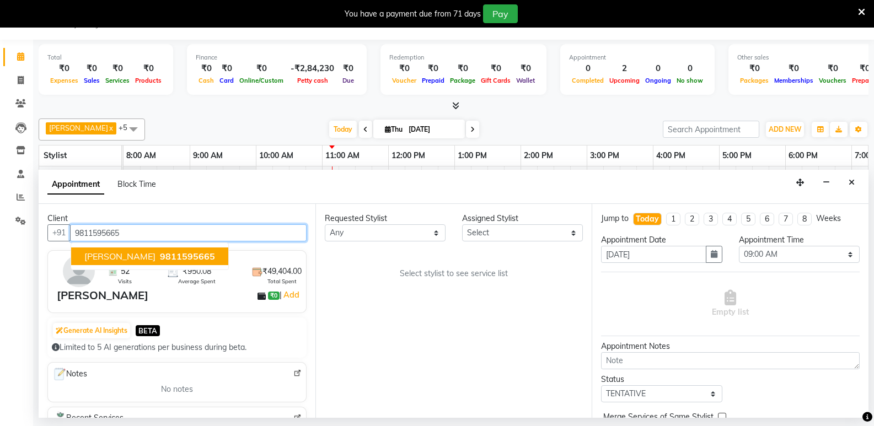
click at [160, 254] on span "9811595665" at bounding box center [187, 256] width 55 height 11
type input "9811595665"
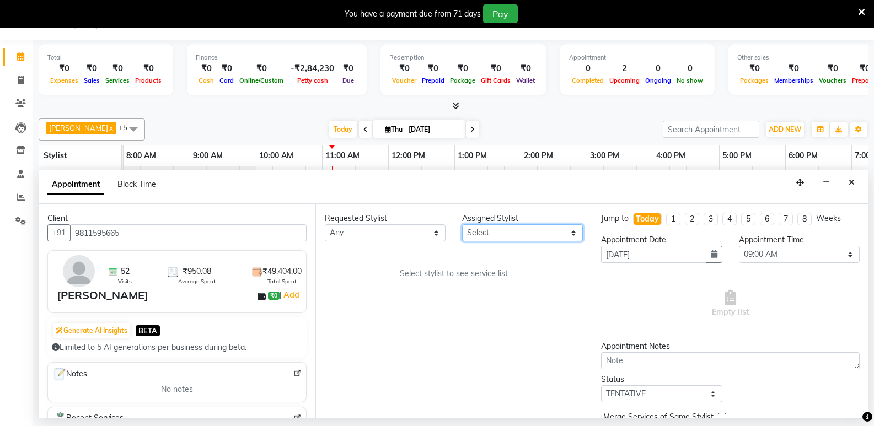
click at [509, 233] on select "Select [PERSON_NAME] Boicy Haokip [PERSON_NAME] Chithung Shangchungla Dawa [PER…" at bounding box center [522, 232] width 121 height 17
select select "84935"
click at [462, 224] on select "Select [PERSON_NAME] Boicy Haokip [PERSON_NAME] Chithung Shangchungla Dawa [PER…" at bounding box center [522, 232] width 121 height 17
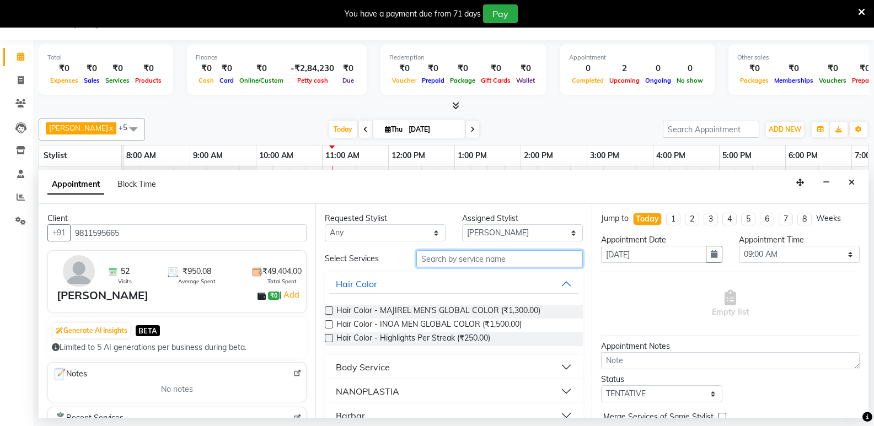
click at [447, 257] on input "text" at bounding box center [499, 258] width 167 height 17
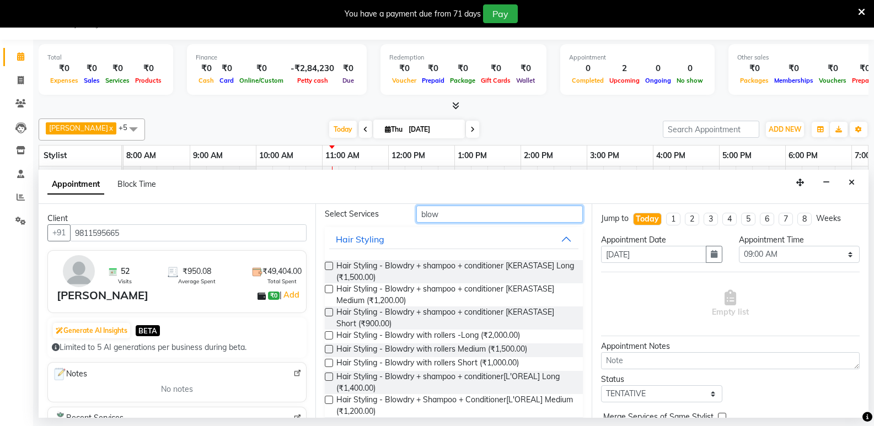
scroll to position [55, 0]
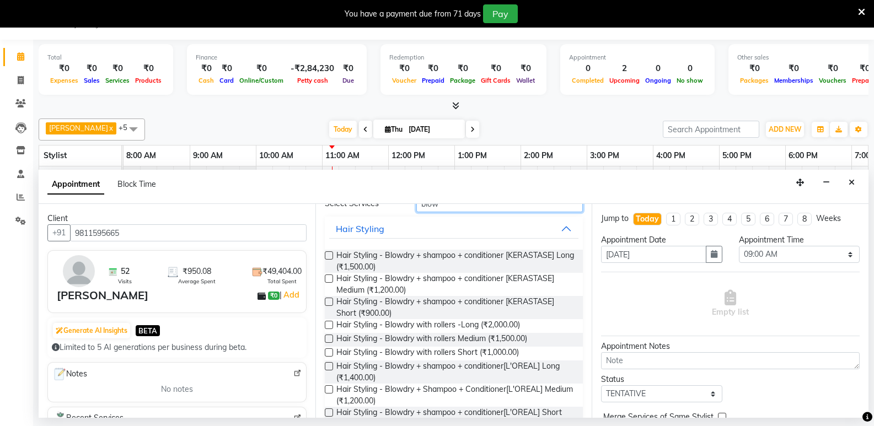
type input "blow"
click at [330, 389] on label at bounding box center [329, 389] width 8 height 8
click at [330, 389] on input "checkbox" at bounding box center [328, 390] width 7 height 7
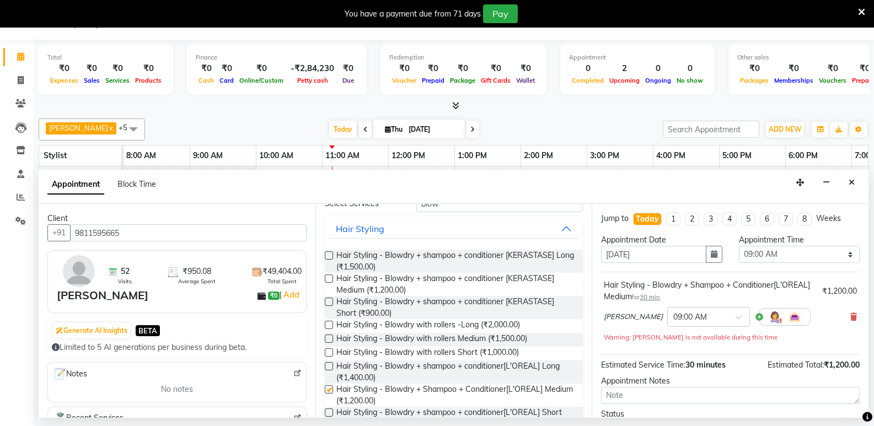
checkbox input "false"
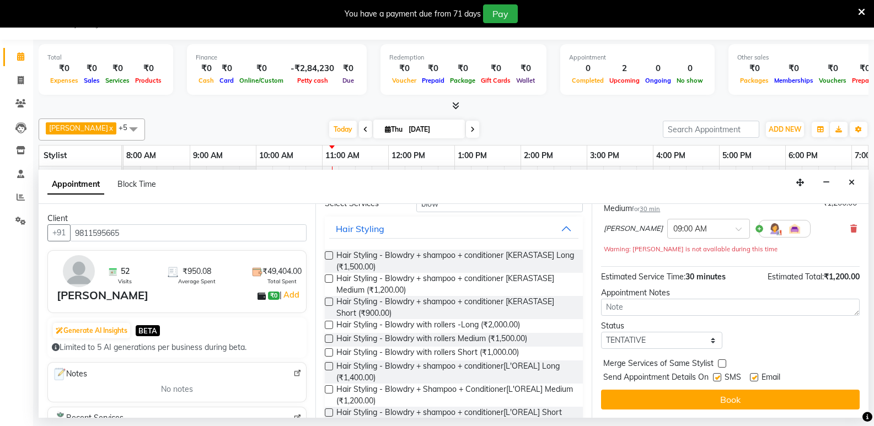
scroll to position [89, 0]
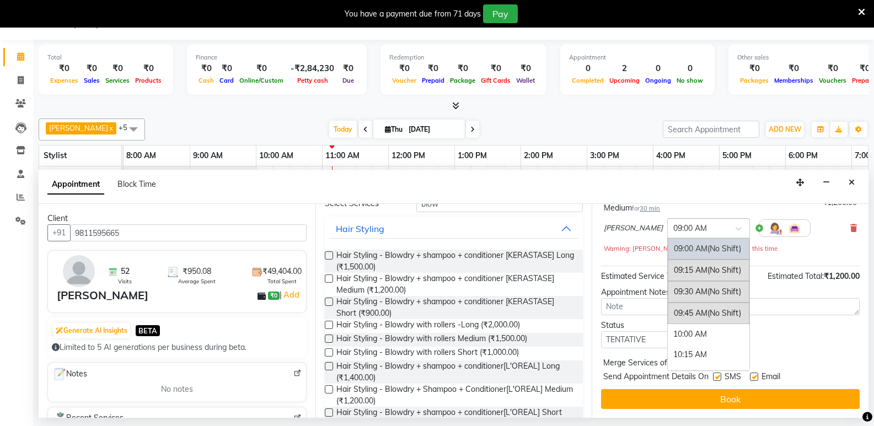
click at [703, 235] on div "× 09:00 AM" at bounding box center [708, 228] width 83 height 20
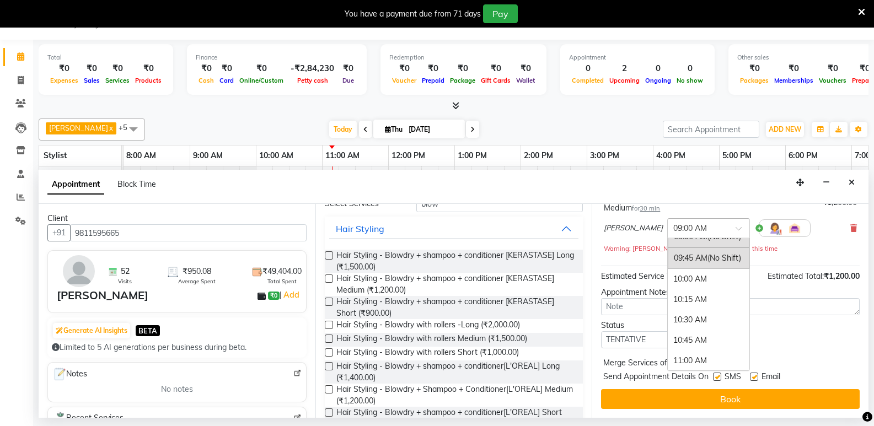
scroll to position [110, 0]
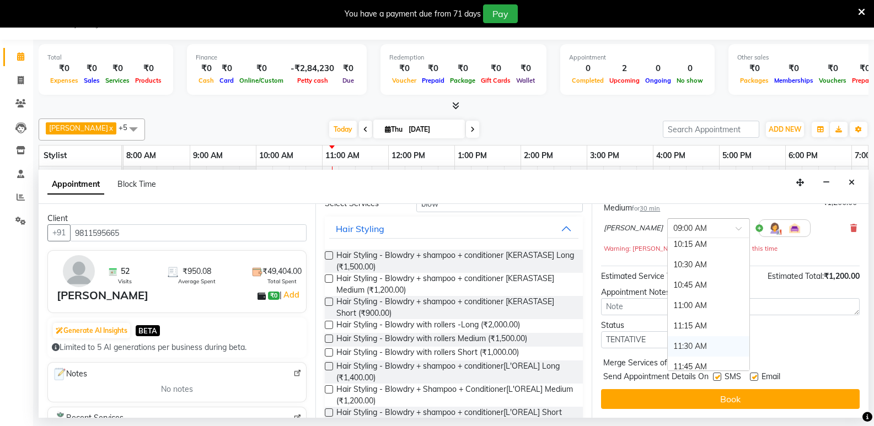
click at [668, 349] on div "11:30 AM" at bounding box center [709, 346] width 82 height 20
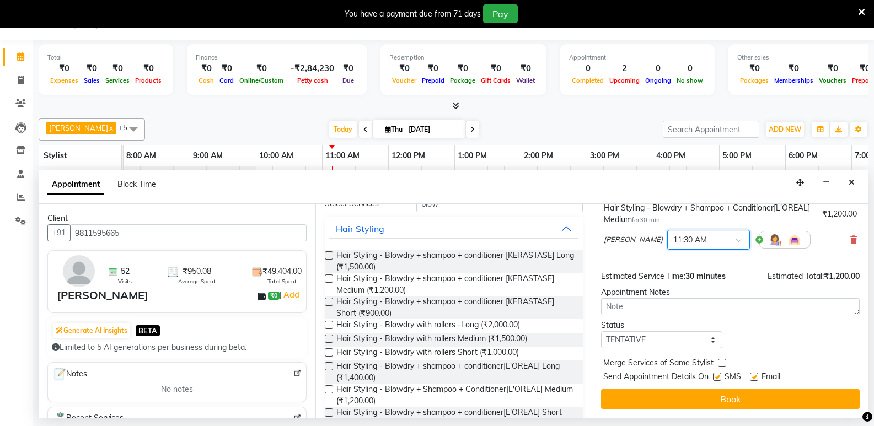
scroll to position [77, 0]
click at [710, 399] on button "Book" at bounding box center [730, 399] width 259 height 20
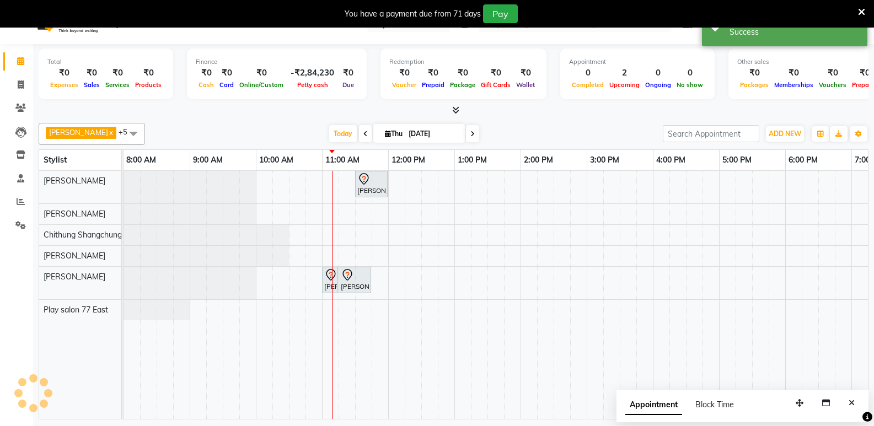
scroll to position [0, 0]
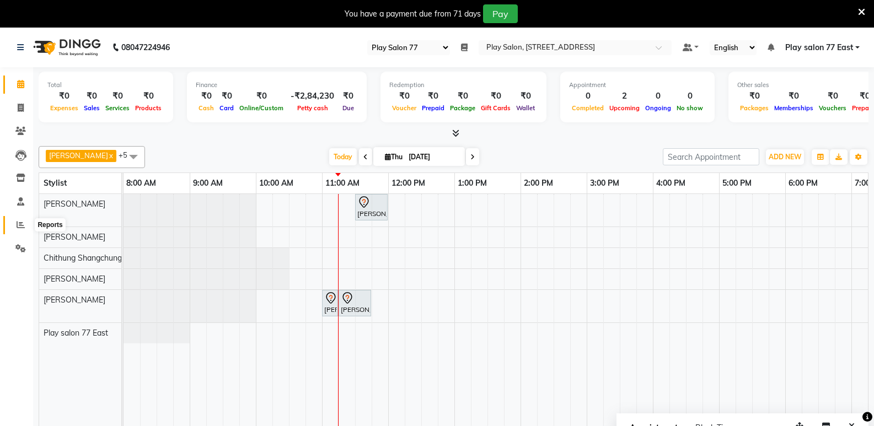
click at [22, 223] on icon at bounding box center [21, 225] width 8 height 8
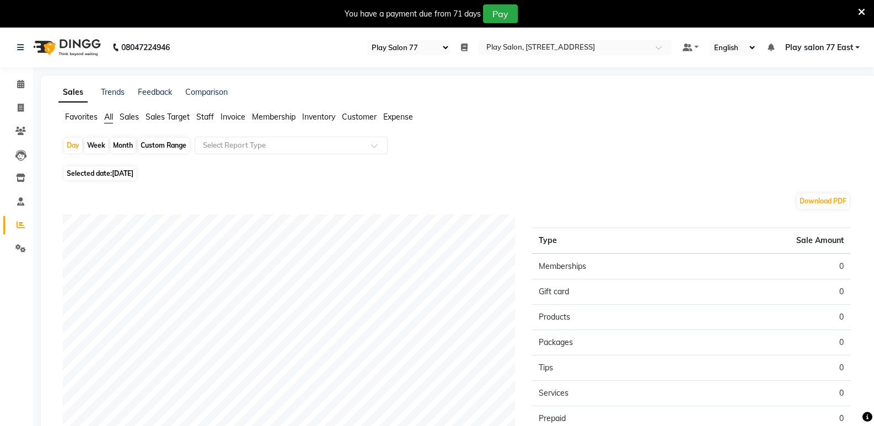
click at [210, 115] on span "Staff" at bounding box center [205, 117] width 18 height 10
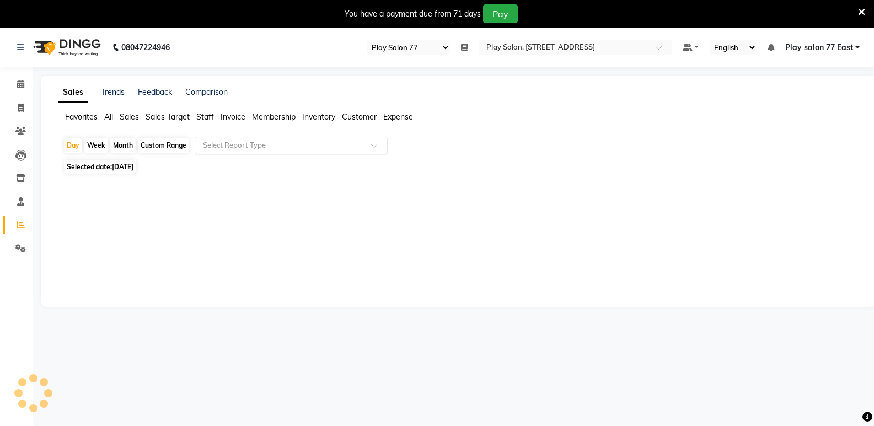
click at [230, 143] on input "text" at bounding box center [280, 145] width 159 height 11
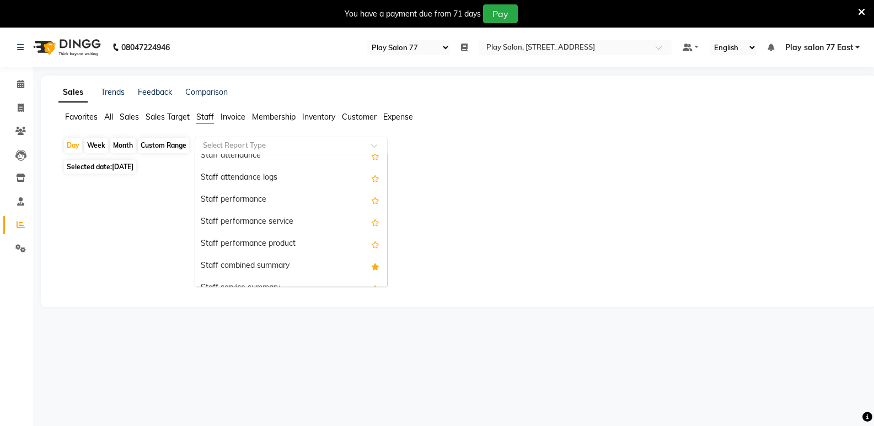
scroll to position [165, 0]
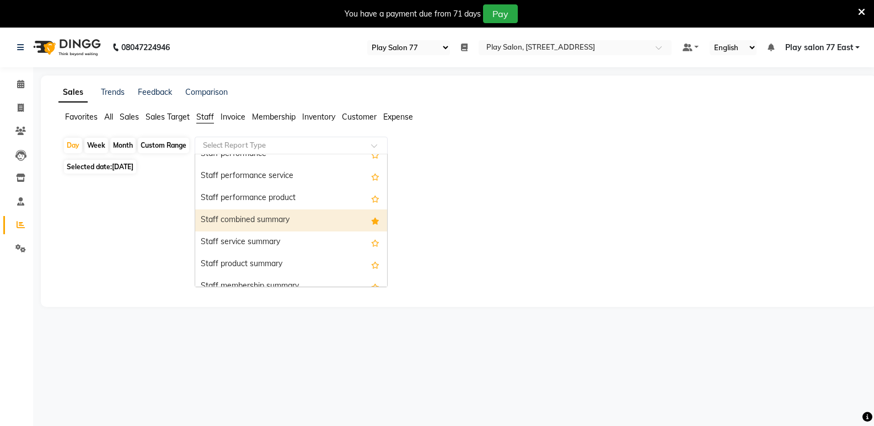
click at [258, 217] on div "Staff combined summary" at bounding box center [291, 221] width 192 height 22
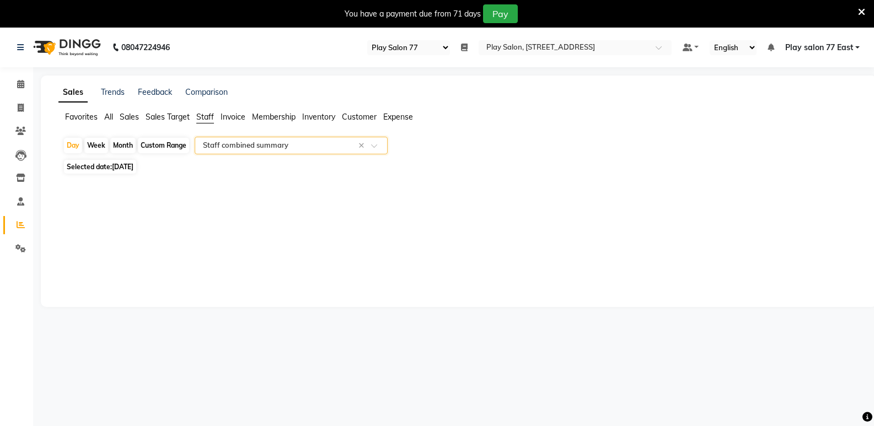
click at [117, 168] on span "[DATE]" at bounding box center [123, 167] width 22 height 8
select select "9"
select select "2025"
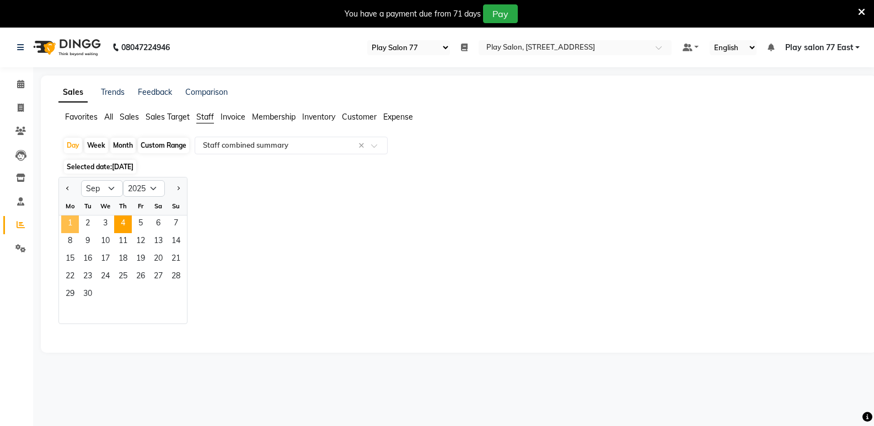
click at [71, 223] on span "1" at bounding box center [70, 225] width 18 height 18
select select "full_report"
select select "csv"
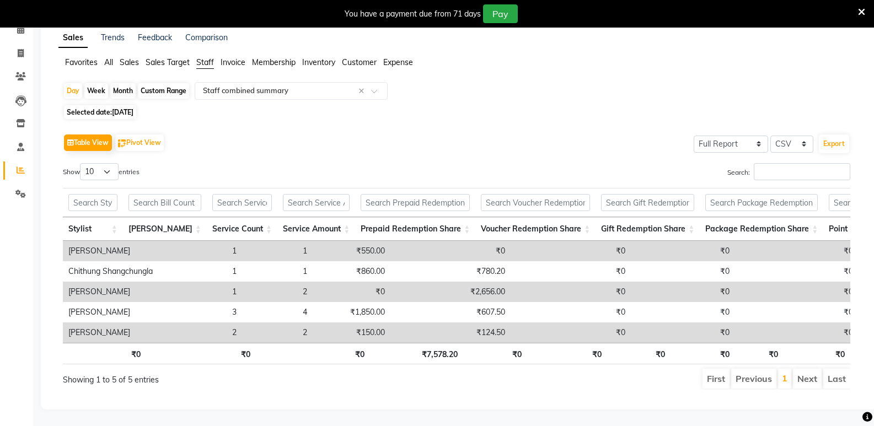
scroll to position [0, 0]
click at [133, 108] on span "[DATE]" at bounding box center [123, 112] width 22 height 8
select select "9"
select select "2025"
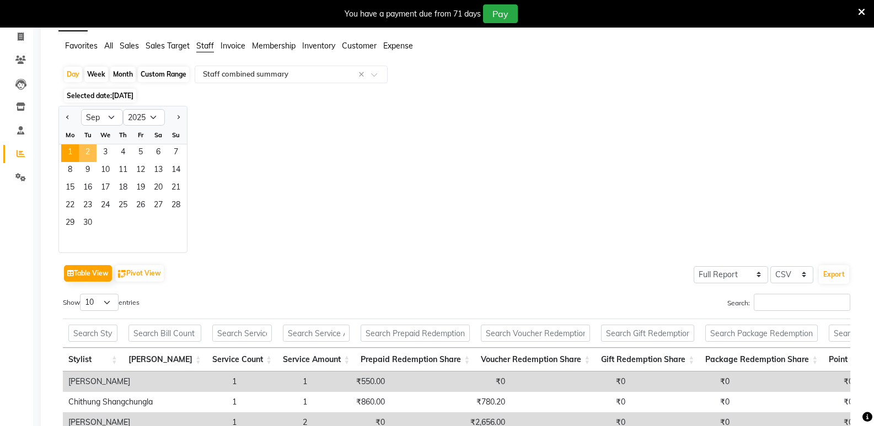
click at [85, 155] on span "2" at bounding box center [88, 153] width 18 height 18
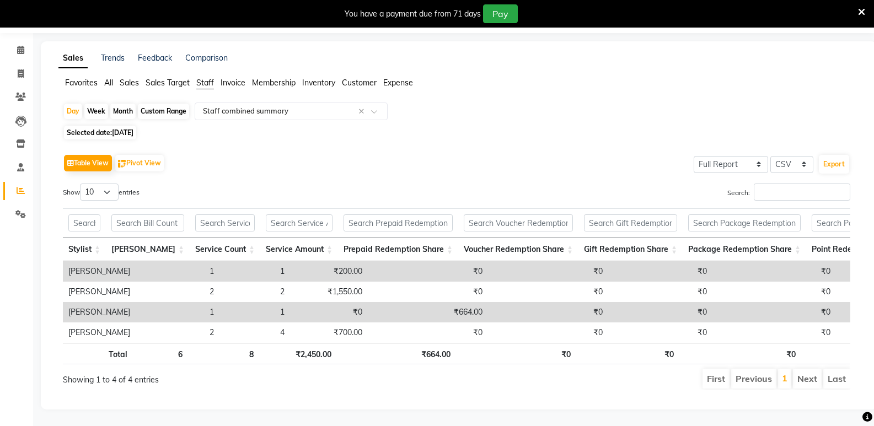
scroll to position [51, 0]
click at [128, 128] on span "[DATE]" at bounding box center [123, 132] width 22 height 8
select select "9"
select select "2025"
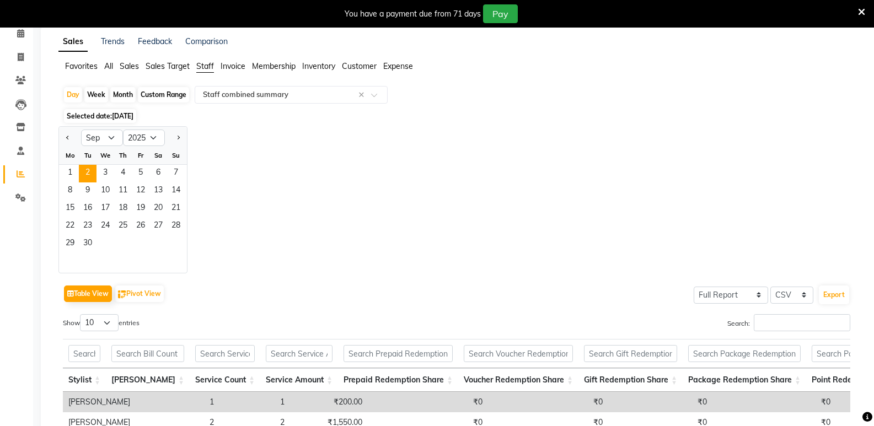
scroll to position [71, 0]
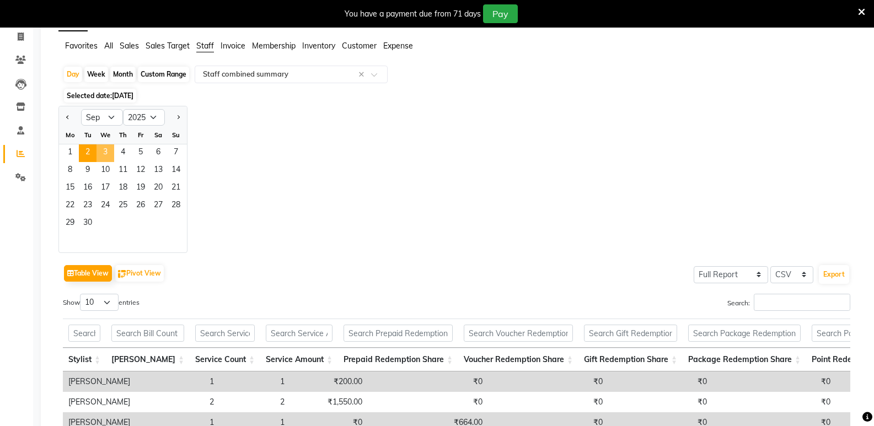
click at [101, 153] on span "3" at bounding box center [106, 153] width 18 height 18
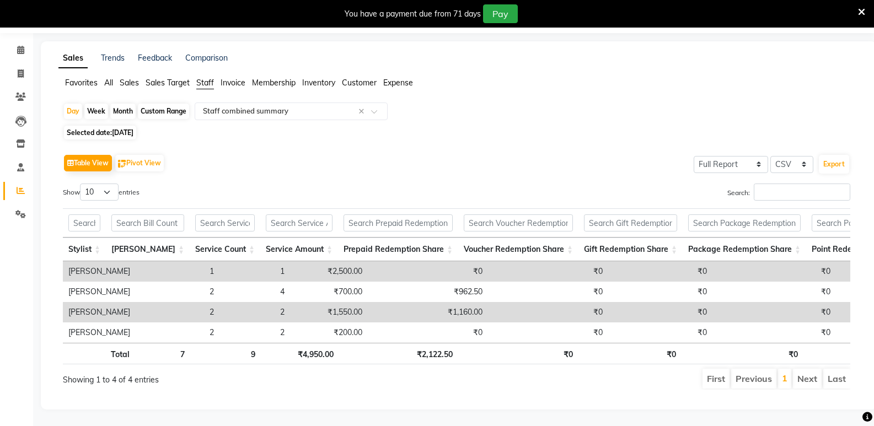
scroll to position [51, 0]
click at [126, 128] on span "[DATE]" at bounding box center [123, 132] width 22 height 8
select select "9"
select select "2025"
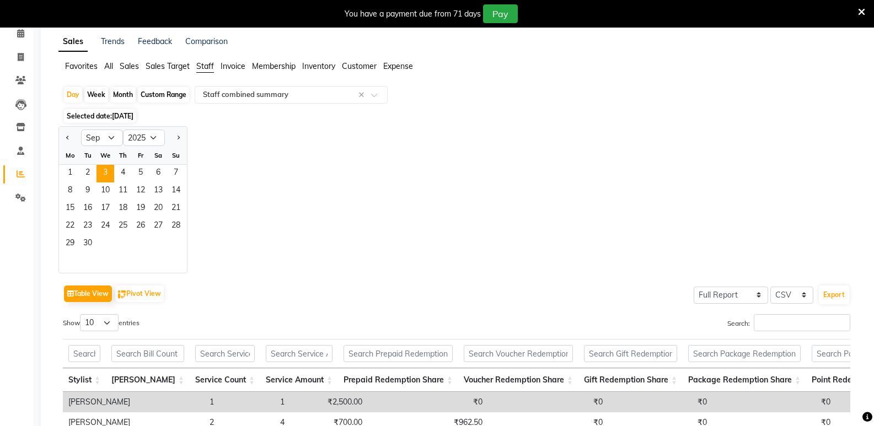
scroll to position [71, 0]
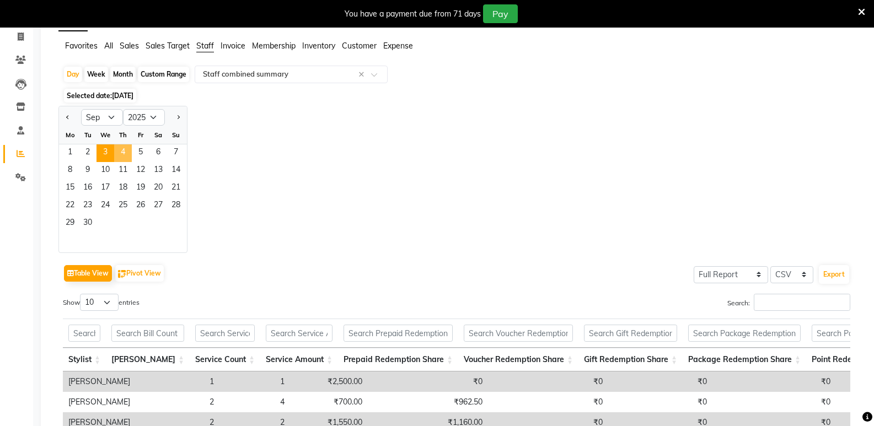
click at [122, 151] on span "4" at bounding box center [123, 153] width 18 height 18
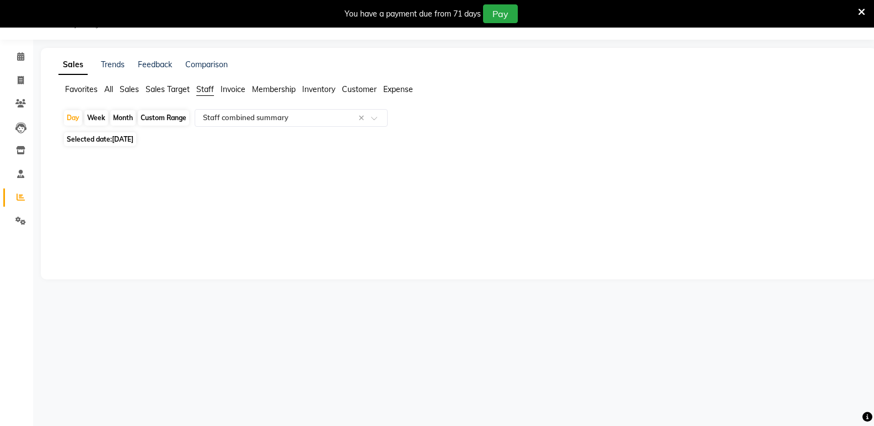
click at [133, 142] on span "[DATE]" at bounding box center [123, 139] width 22 height 8
select select "9"
select select "2025"
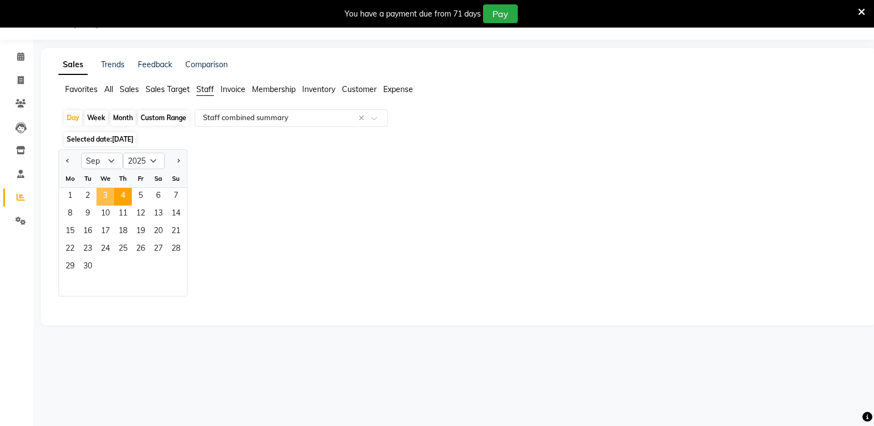
click at [106, 200] on span "3" at bounding box center [106, 197] width 18 height 18
select select "full_report"
select select "csv"
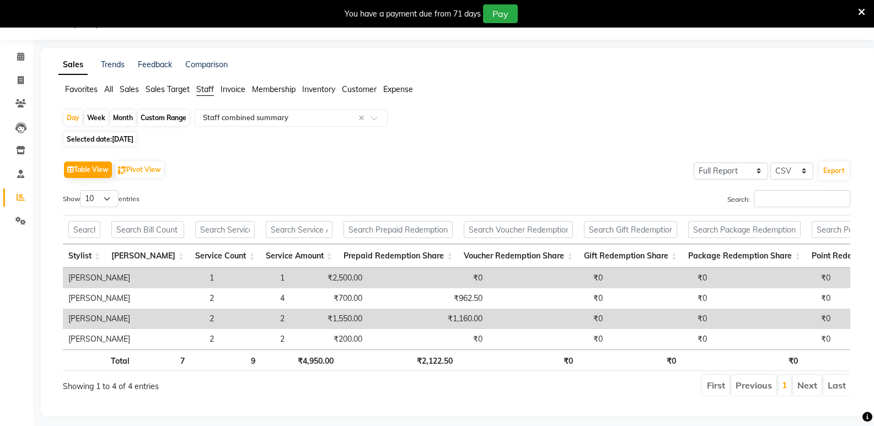
click at [123, 140] on span "[DATE]" at bounding box center [123, 139] width 22 height 8
select select "9"
select select "2025"
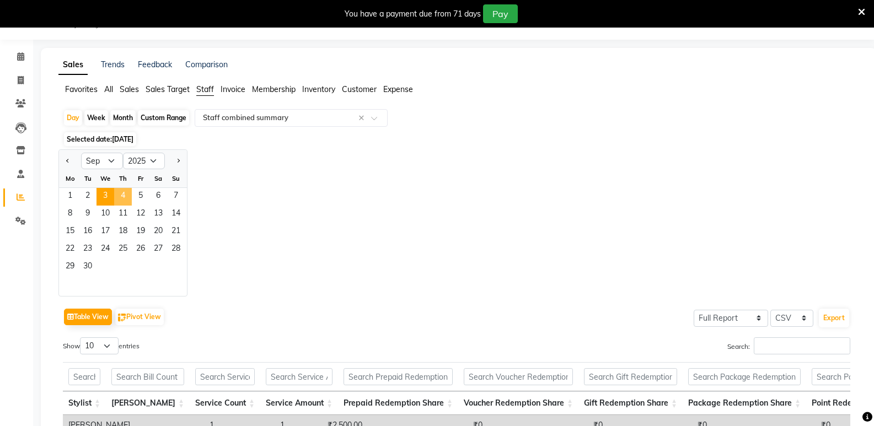
click at [124, 194] on span "4" at bounding box center [123, 197] width 18 height 18
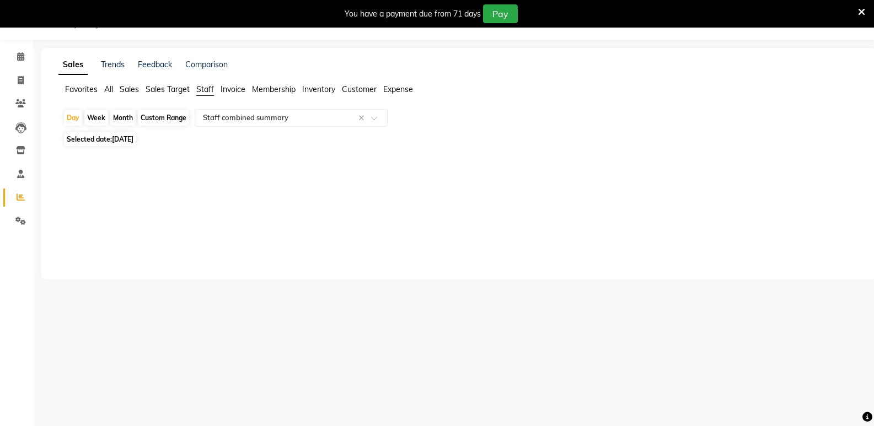
click at [114, 137] on span "[DATE]" at bounding box center [123, 139] width 22 height 8
select select "9"
select select "2025"
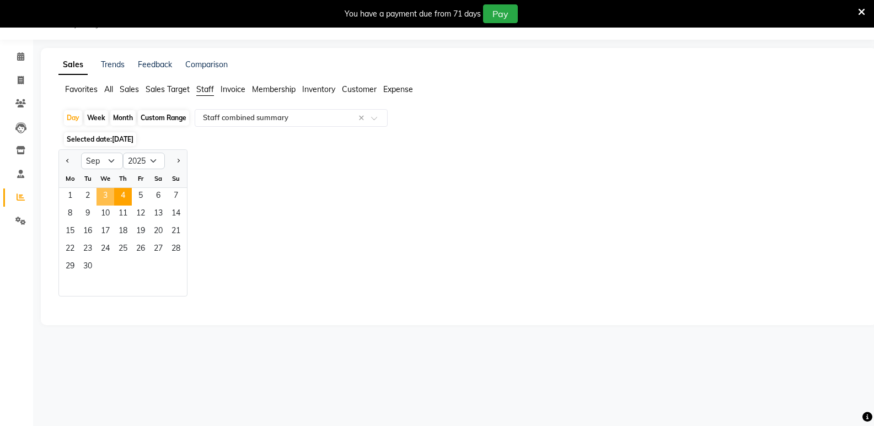
click at [106, 195] on span "3" at bounding box center [106, 197] width 18 height 18
select select "full_report"
select select "csv"
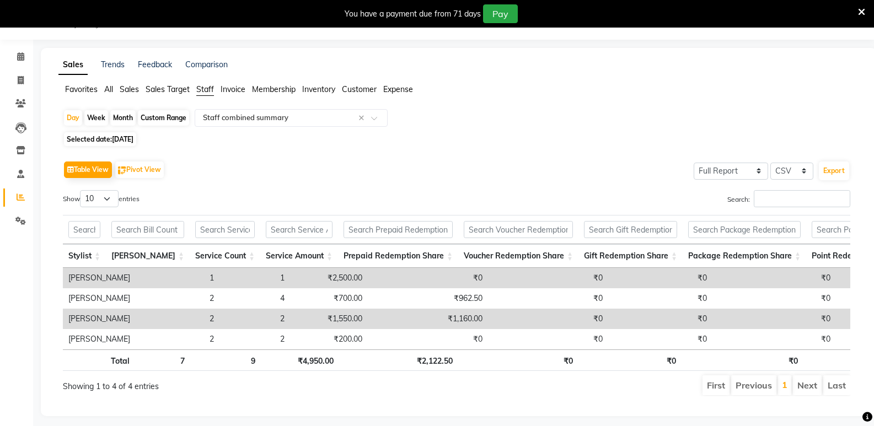
click at [114, 141] on span "[DATE]" at bounding box center [123, 139] width 22 height 8
select select "9"
select select "2025"
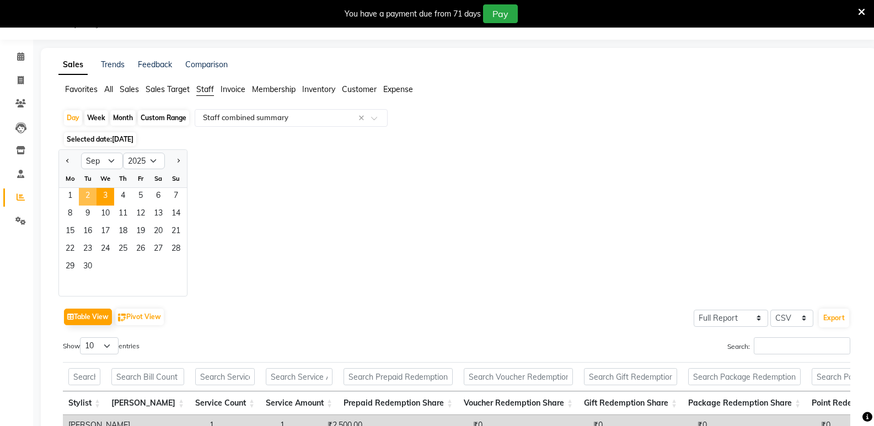
click at [88, 192] on span "2" at bounding box center [88, 197] width 18 height 18
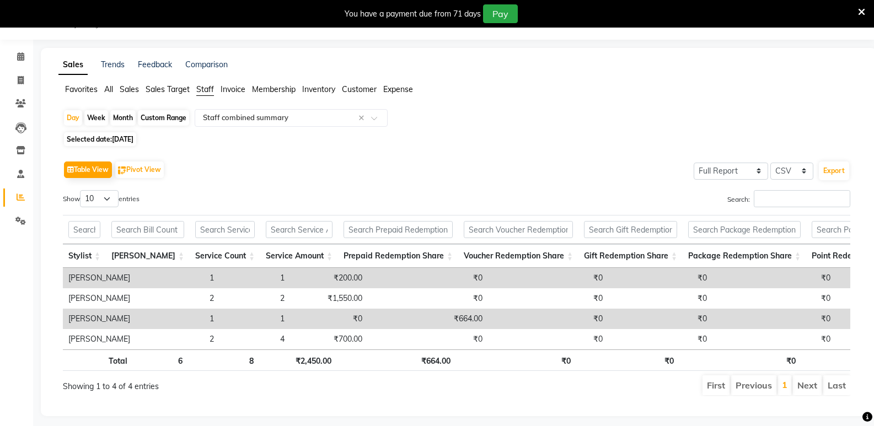
click at [108, 131] on div "Day Week Month Custom Range Select Report Type × Staff combined summary × Selec…" at bounding box center [458, 257] width 801 height 296
click at [107, 139] on span "Selected date: [DATE]" at bounding box center [100, 139] width 72 height 14
select select "9"
select select "2025"
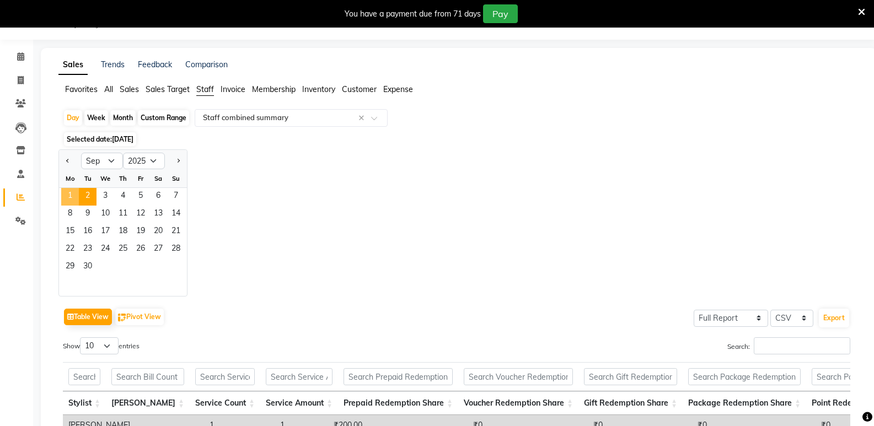
click at [72, 192] on span "1" at bounding box center [70, 197] width 18 height 18
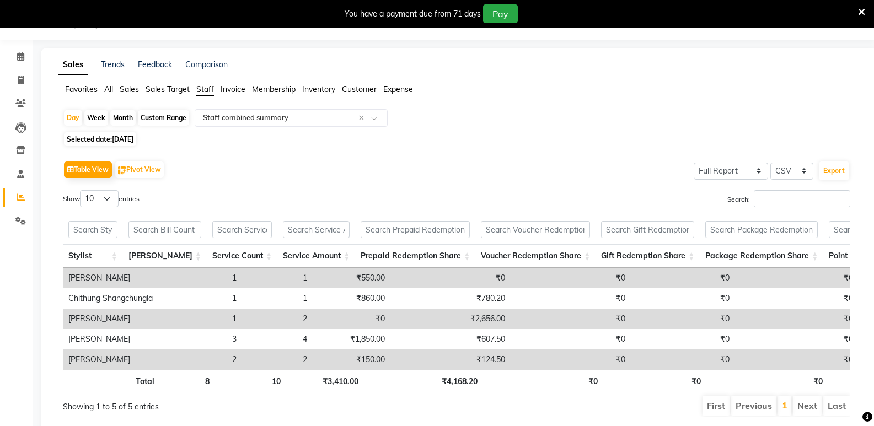
click at [355, 89] on span "Customer" at bounding box center [359, 89] width 35 height 10
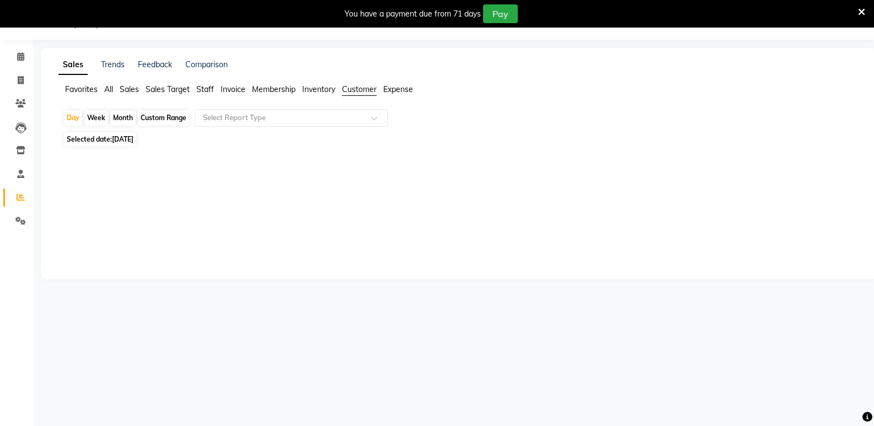
click at [107, 87] on span "All" at bounding box center [108, 89] width 9 height 10
click at [125, 87] on span "Sales" at bounding box center [129, 89] width 19 height 10
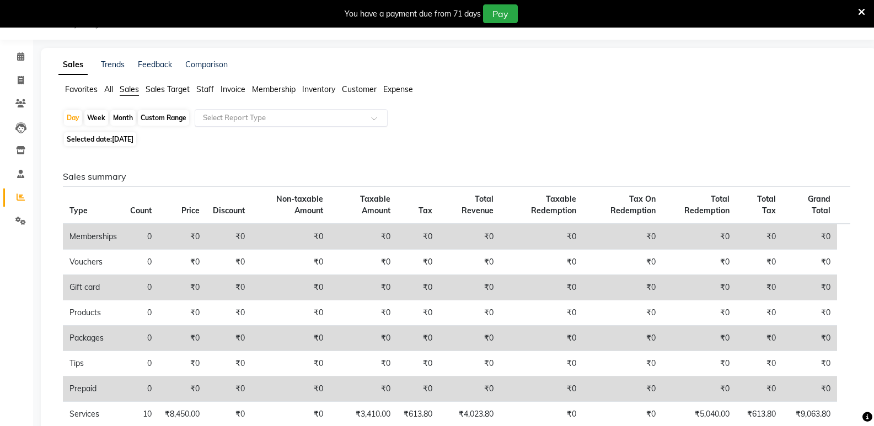
click at [232, 111] on div "Select Report Type" at bounding box center [291, 118] width 193 height 18
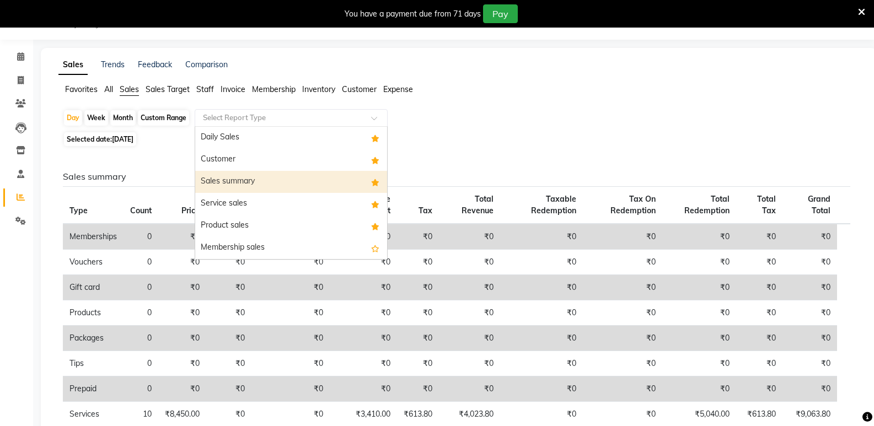
click at [222, 183] on div "Sales summary" at bounding box center [291, 182] width 192 height 22
select select "full_report"
select select "csv"
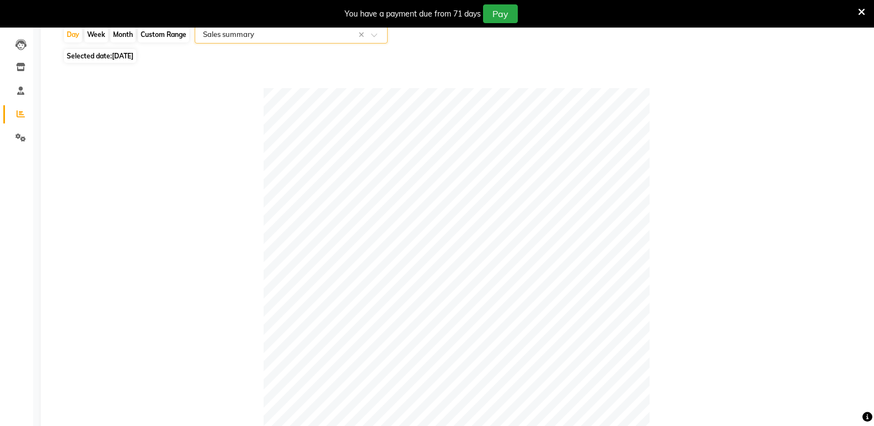
scroll to position [56, 0]
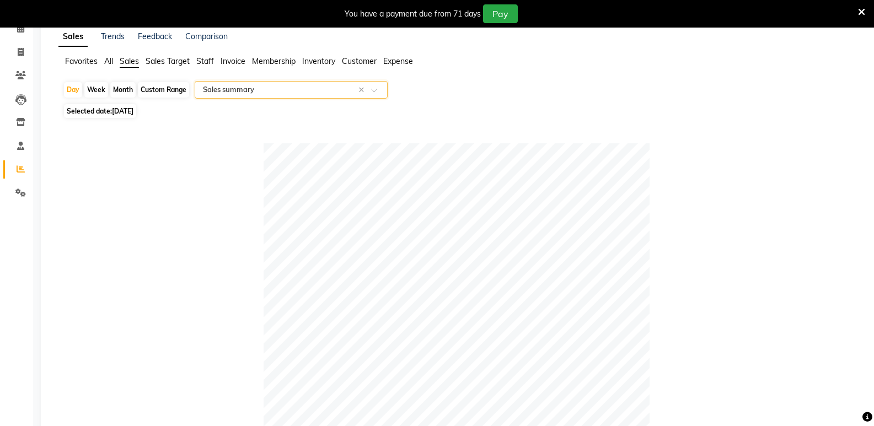
click at [348, 64] on span "Customer" at bounding box center [359, 61] width 35 height 10
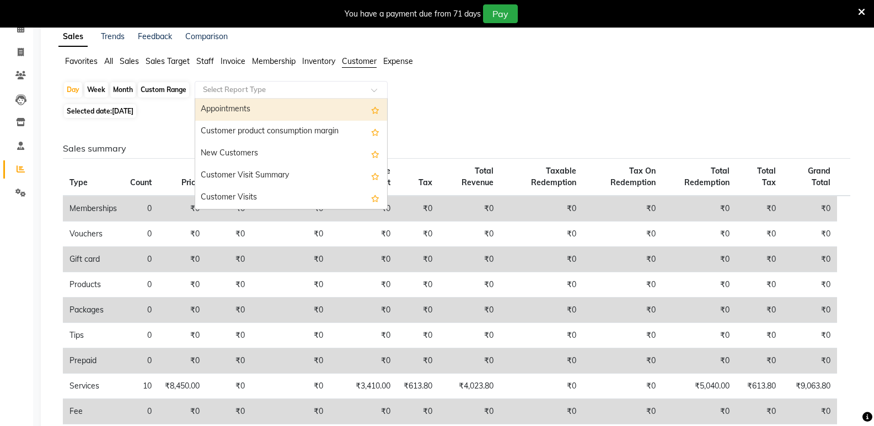
click at [262, 87] on input "text" at bounding box center [280, 89] width 159 height 11
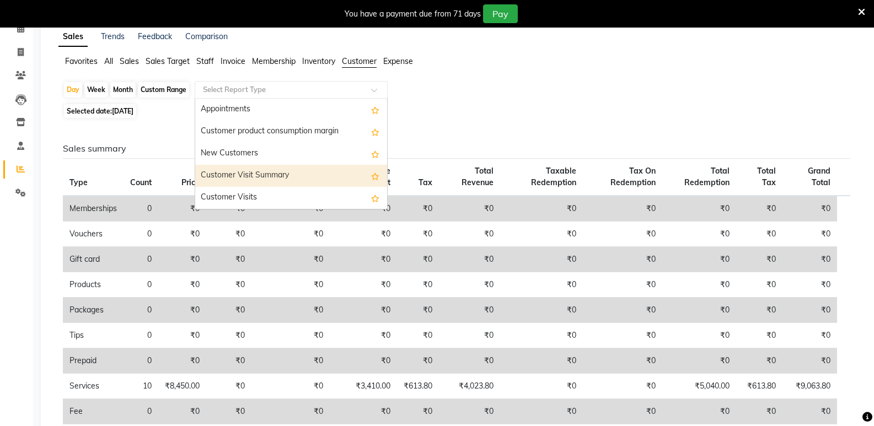
click at [228, 174] on div "Customer Visit Summary" at bounding box center [291, 176] width 192 height 22
select select "full_report"
select select "csv"
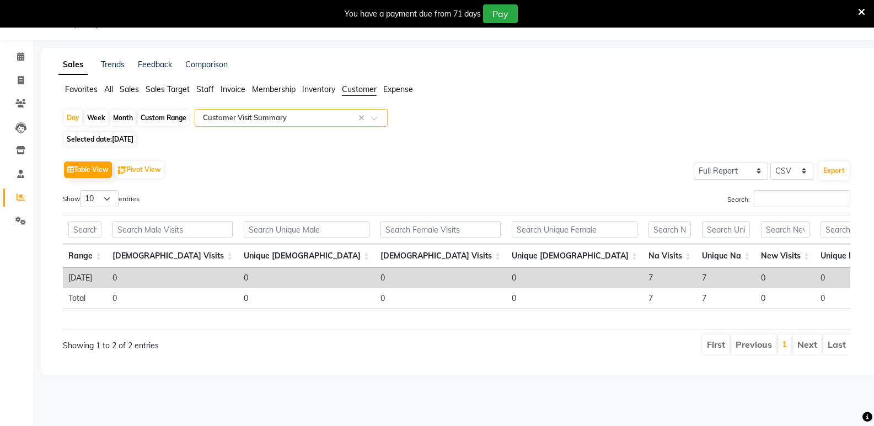
scroll to position [0, 0]
drag, startPoint x: 128, startPoint y: 89, endPoint x: 179, endPoint y: 97, distance: 51.4
click at [128, 88] on span "Sales" at bounding box center [129, 89] width 19 height 10
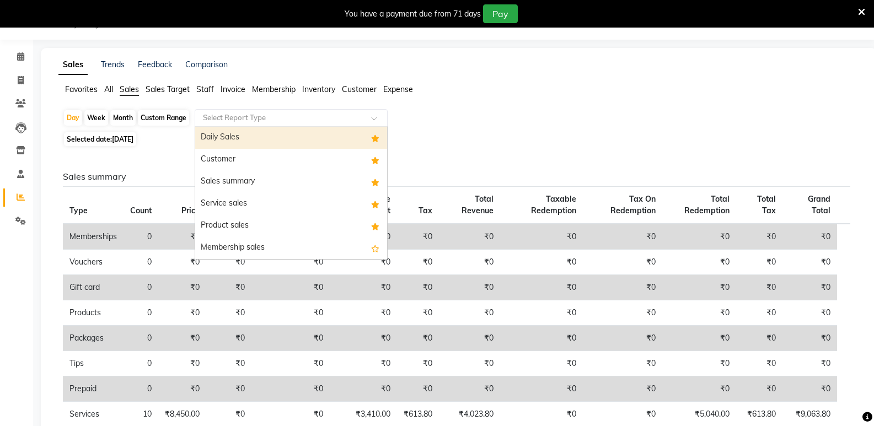
click at [228, 114] on input "text" at bounding box center [280, 118] width 159 height 11
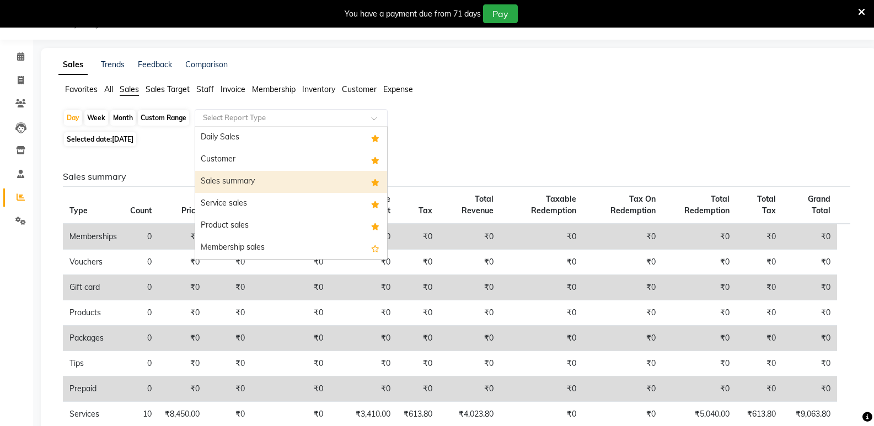
click at [223, 179] on div "Sales summary" at bounding box center [291, 182] width 192 height 22
select select "full_report"
select select "csv"
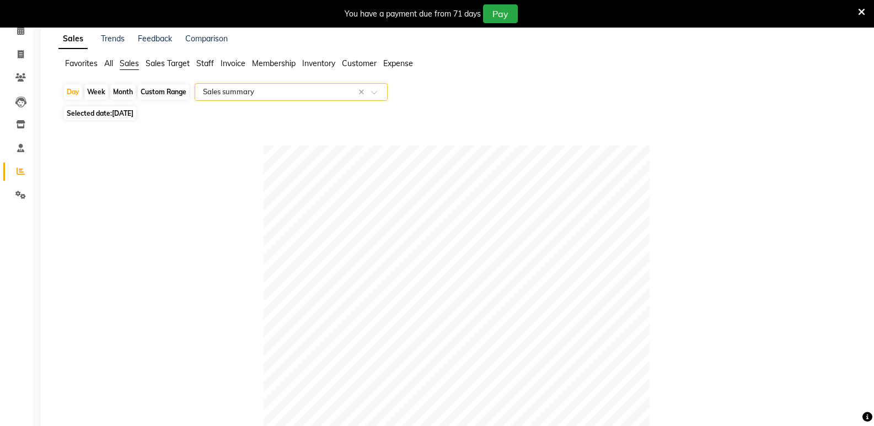
scroll to position [55, 0]
click at [107, 59] on span "All" at bounding box center [108, 62] width 9 height 10
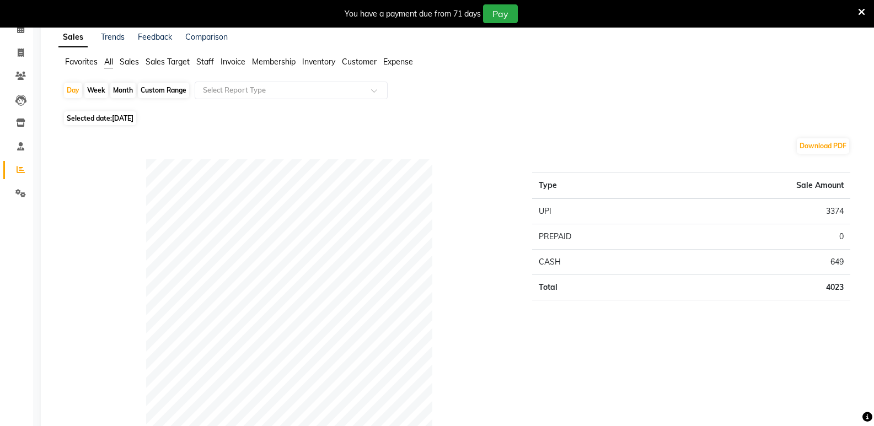
click at [120, 116] on span "[DATE]" at bounding box center [123, 118] width 22 height 8
select select "9"
select select "2025"
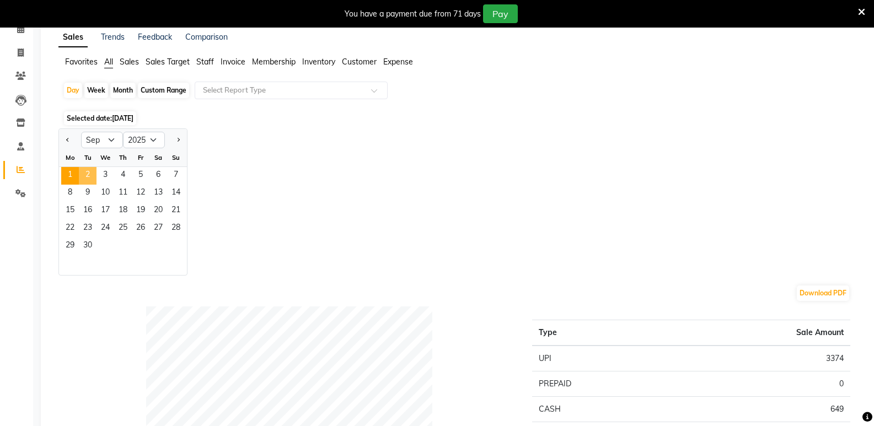
click at [89, 176] on span "2" at bounding box center [88, 176] width 18 height 18
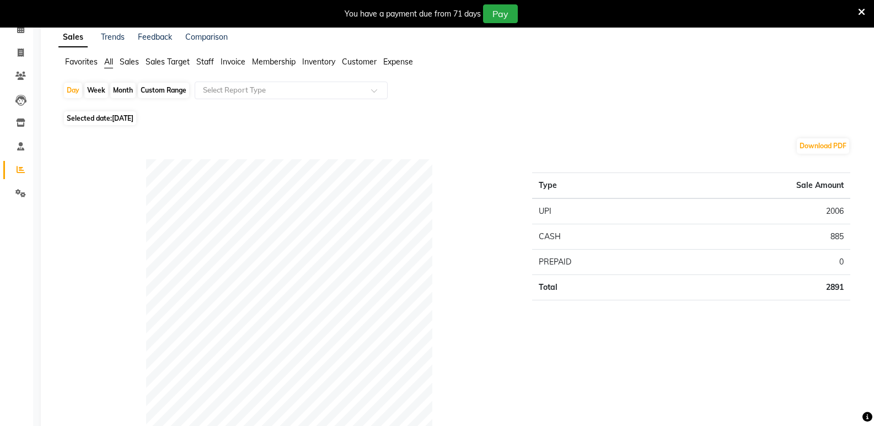
click at [351, 62] on span "Customer" at bounding box center [359, 62] width 35 height 10
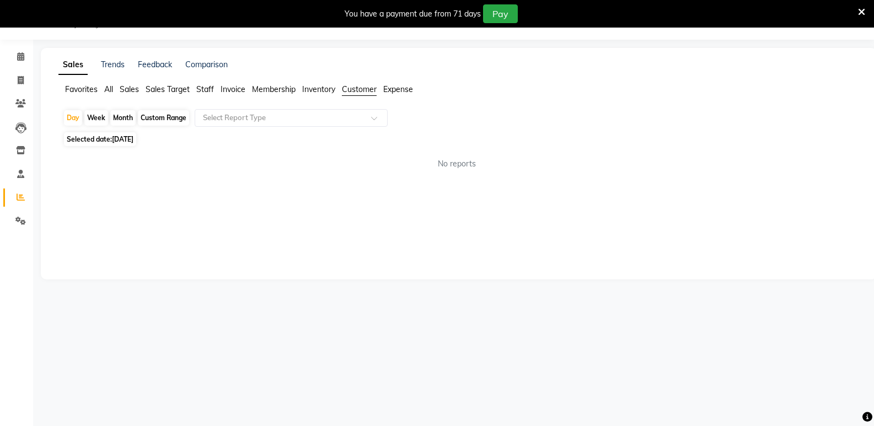
scroll to position [28, 0]
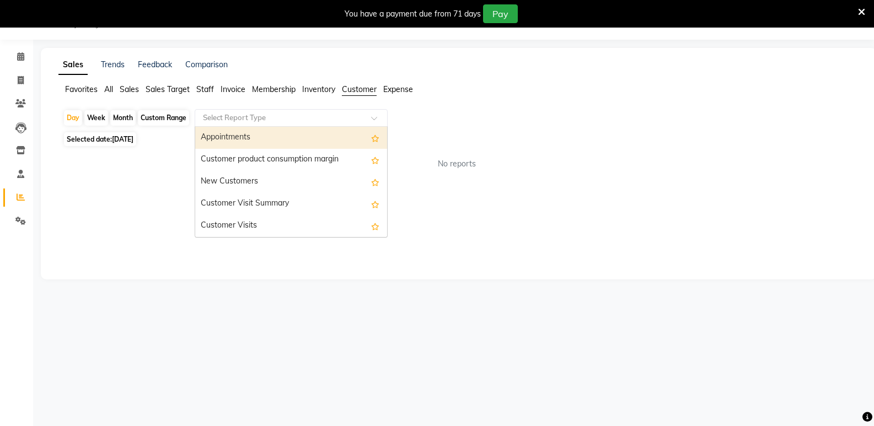
click at [243, 110] on div "Select Report Type" at bounding box center [291, 118] width 193 height 18
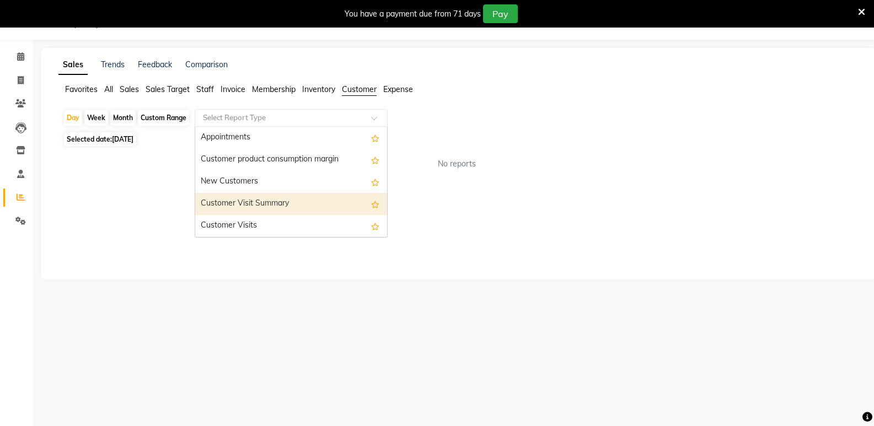
click at [232, 202] on div "Customer Visit Summary" at bounding box center [291, 204] width 192 height 22
select select "full_report"
select select "csv"
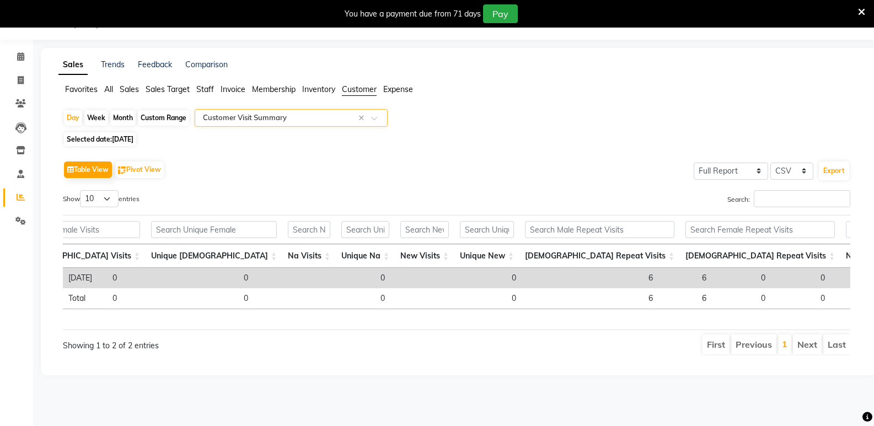
scroll to position [0, 0]
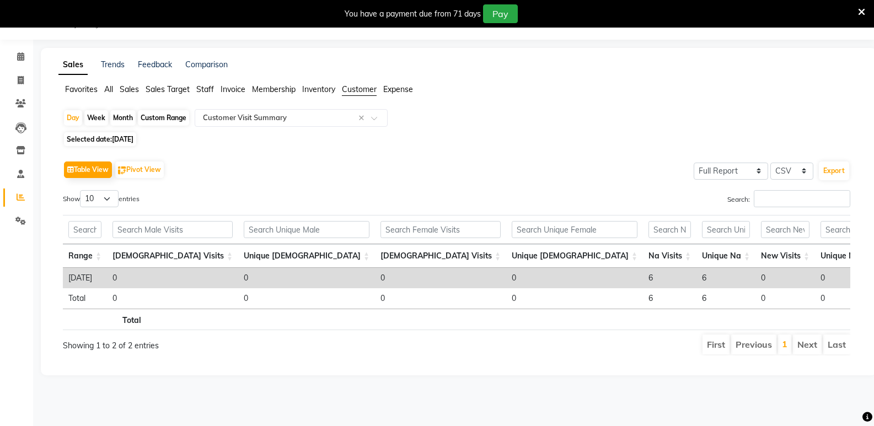
click at [132, 89] on span "Sales" at bounding box center [129, 89] width 19 height 10
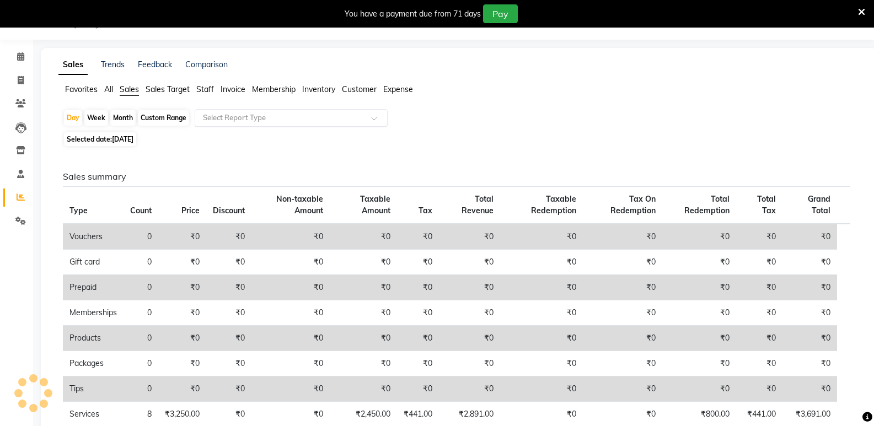
click at [227, 120] on input "text" at bounding box center [280, 118] width 159 height 11
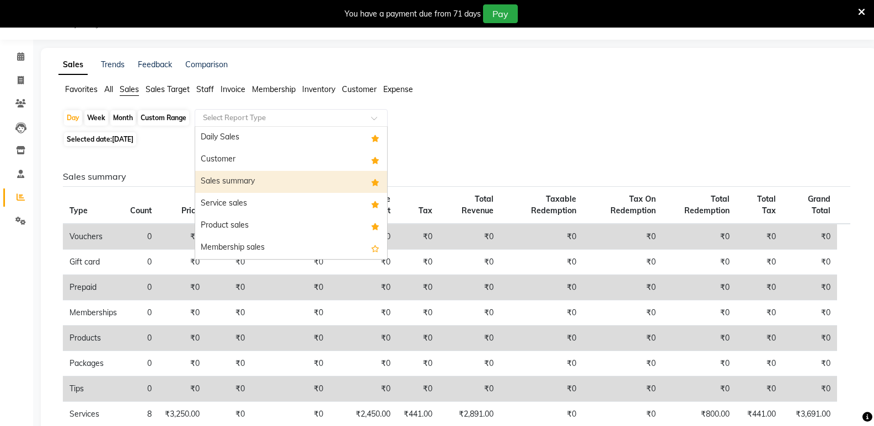
click at [229, 181] on div "Sales summary" at bounding box center [291, 182] width 192 height 22
select select "full_report"
select select "csv"
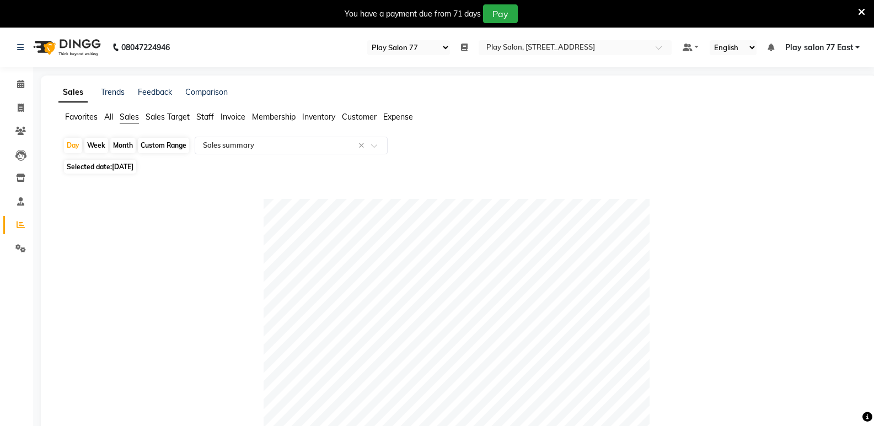
click at [106, 113] on span "All" at bounding box center [108, 117] width 9 height 10
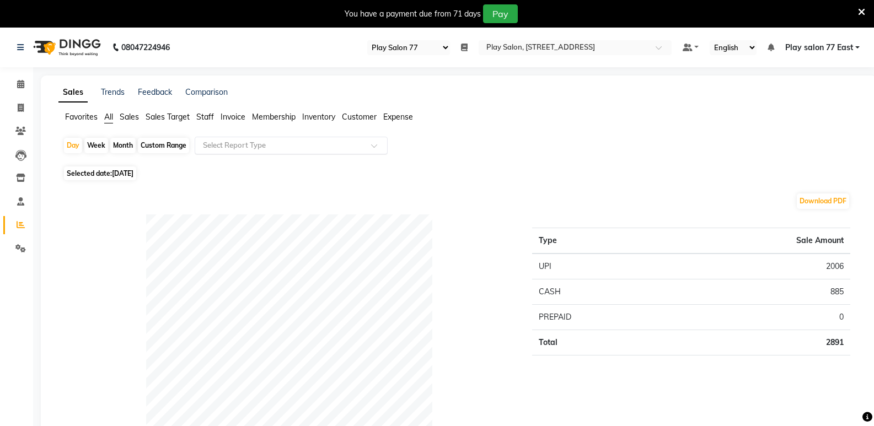
click at [227, 141] on input "text" at bounding box center [280, 145] width 159 height 11
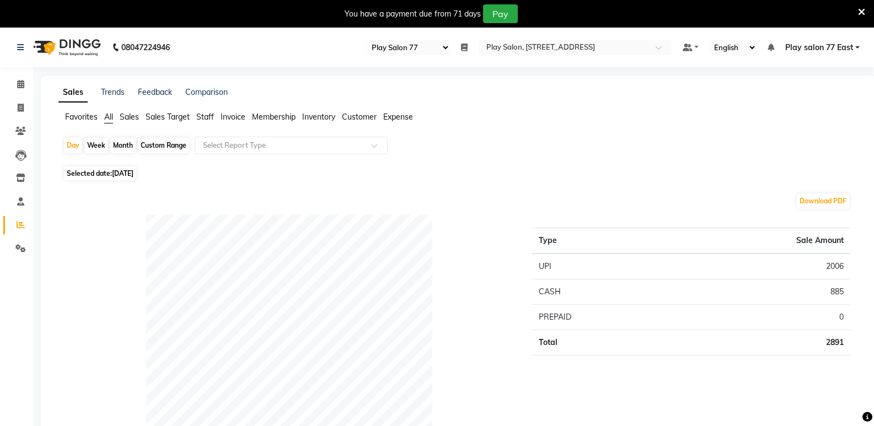
click at [112, 173] on span "Selected date: [DATE]" at bounding box center [100, 174] width 72 height 14
select select "9"
select select "2025"
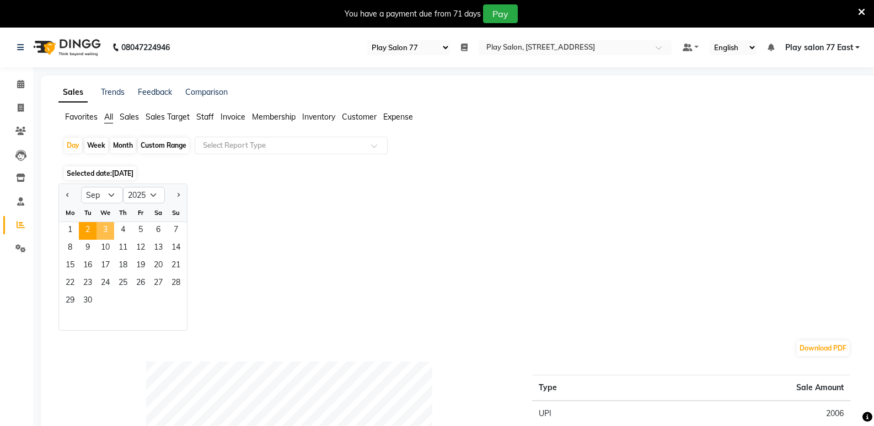
click at [102, 232] on span "3" at bounding box center [106, 231] width 18 height 18
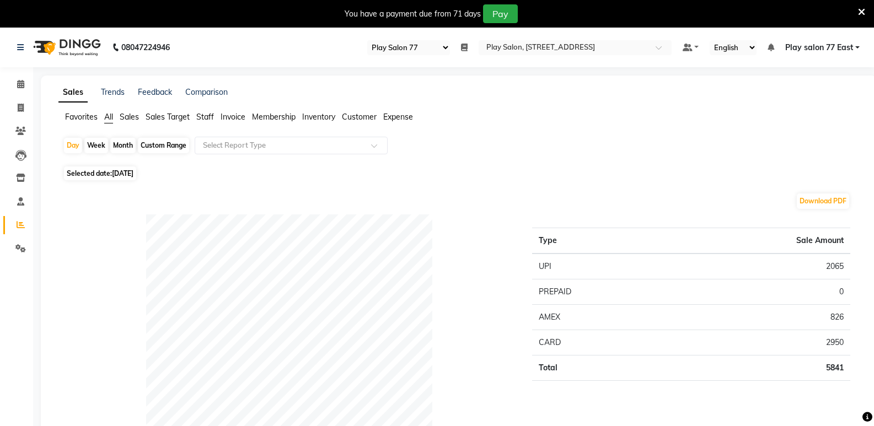
click at [353, 115] on span "Customer" at bounding box center [359, 117] width 35 height 10
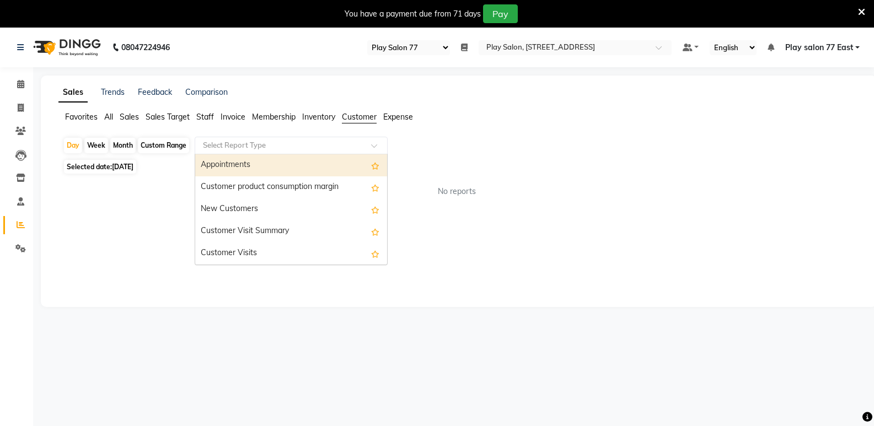
click at [261, 143] on input "text" at bounding box center [280, 145] width 159 height 11
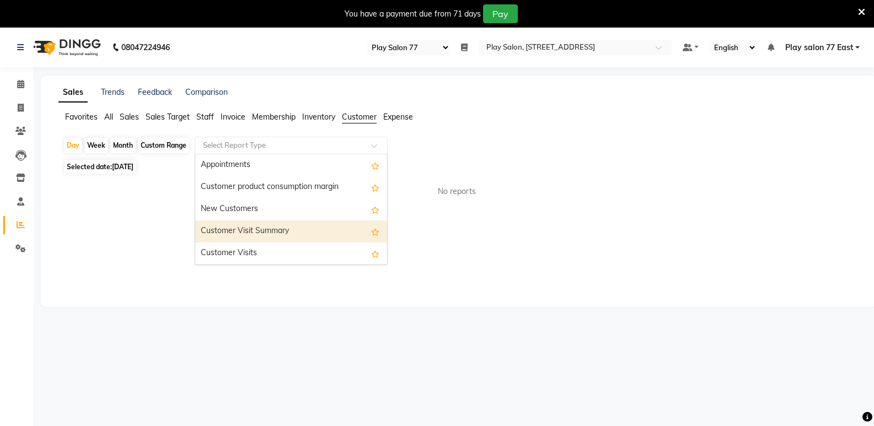
click at [240, 229] on div "Customer Visit Summary" at bounding box center [291, 232] width 192 height 22
select select "full_report"
select select "csv"
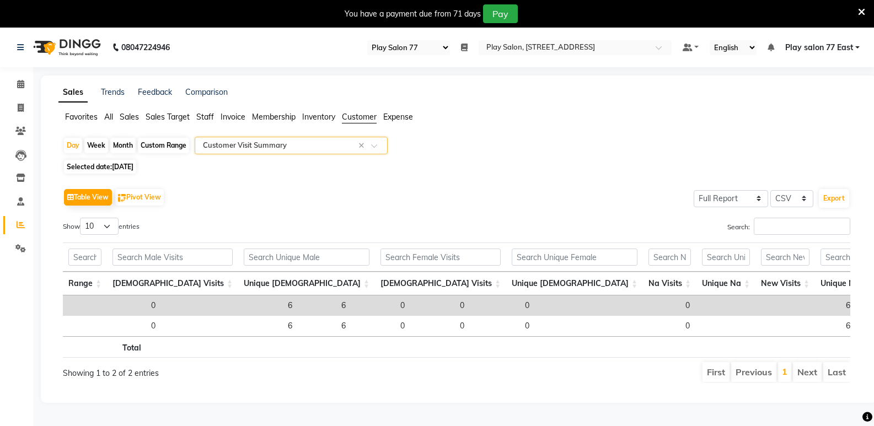
scroll to position [0, 361]
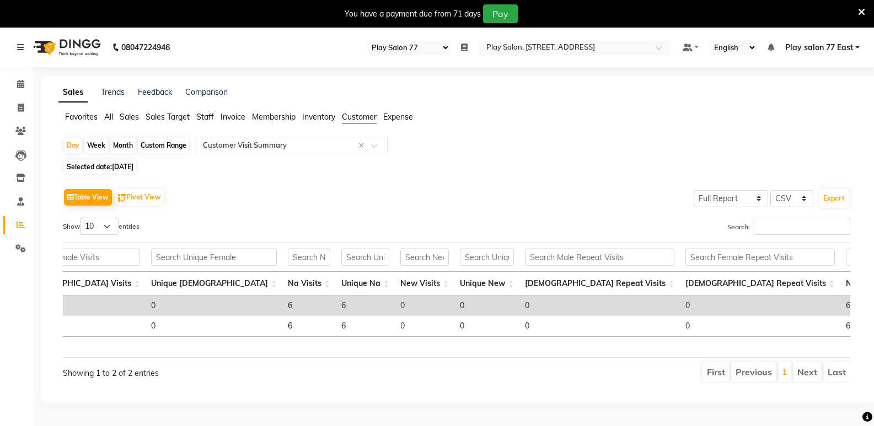
click at [131, 118] on span "Sales" at bounding box center [129, 117] width 19 height 10
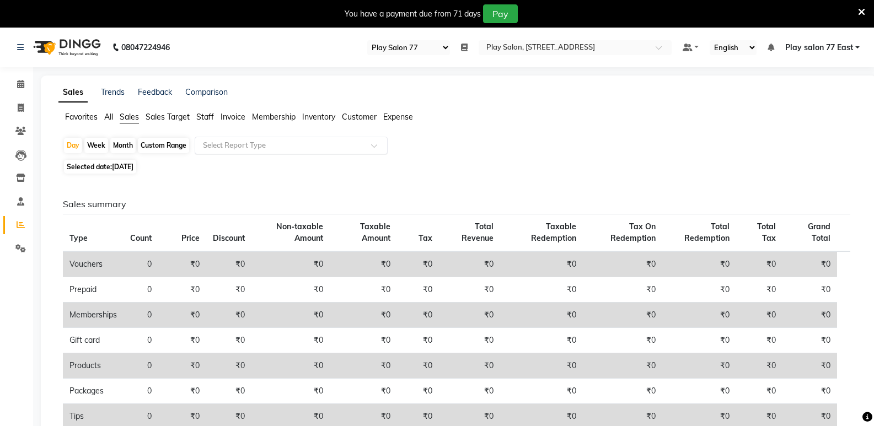
click at [215, 146] on input "text" at bounding box center [280, 145] width 159 height 11
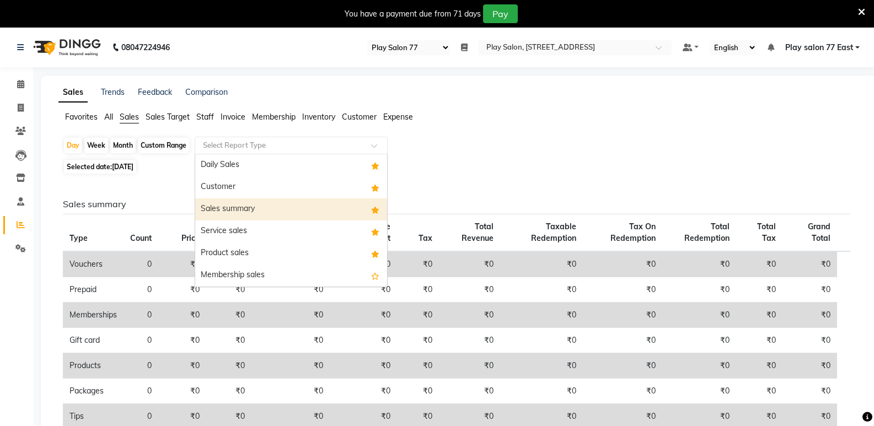
click at [217, 206] on div "Sales summary" at bounding box center [291, 210] width 192 height 22
select select "full_report"
select select "csv"
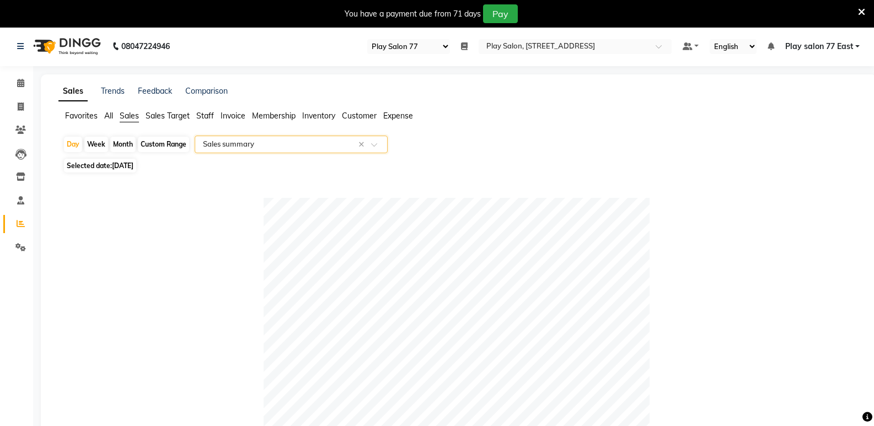
scroll to position [1, 0]
click at [111, 115] on span "All" at bounding box center [108, 116] width 9 height 10
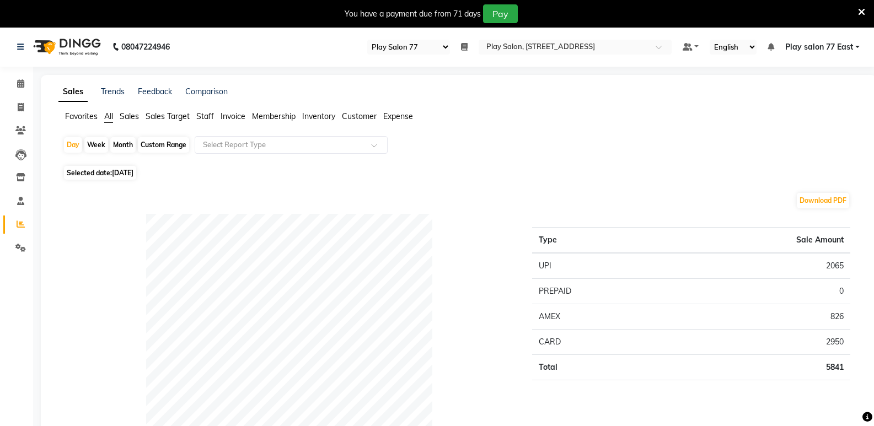
drag, startPoint x: 399, startPoint y: 125, endPoint x: 157, endPoint y: 67, distance: 249.3
click at [393, 120] on div "Favorites All Sales Sales Target Staff Invoice Membership Inventory Customer Ex…" at bounding box center [458, 121] width 817 height 21
click at [18, 81] on icon at bounding box center [20, 83] width 7 height 8
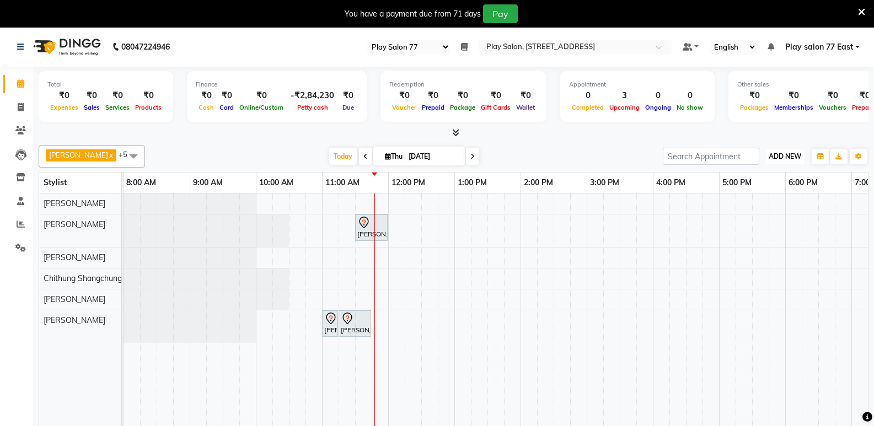
click at [772, 153] on span "ADD NEW" at bounding box center [785, 156] width 33 height 8
click at [737, 177] on button "Add Appointment" at bounding box center [759, 177] width 87 height 14
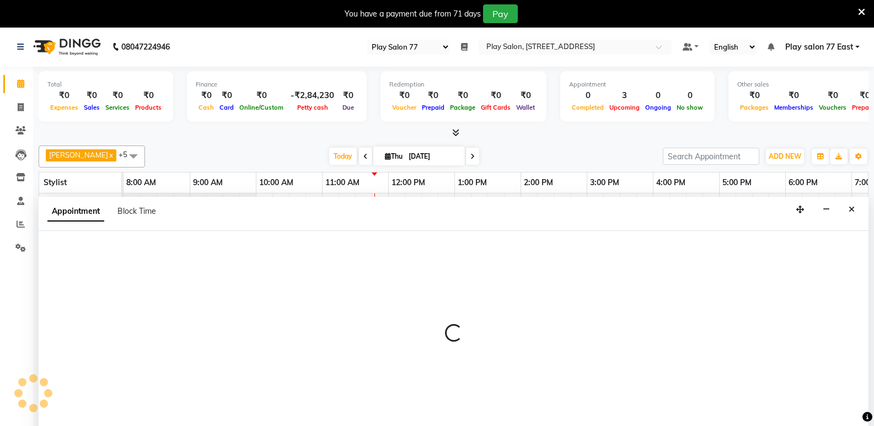
scroll to position [28, 0]
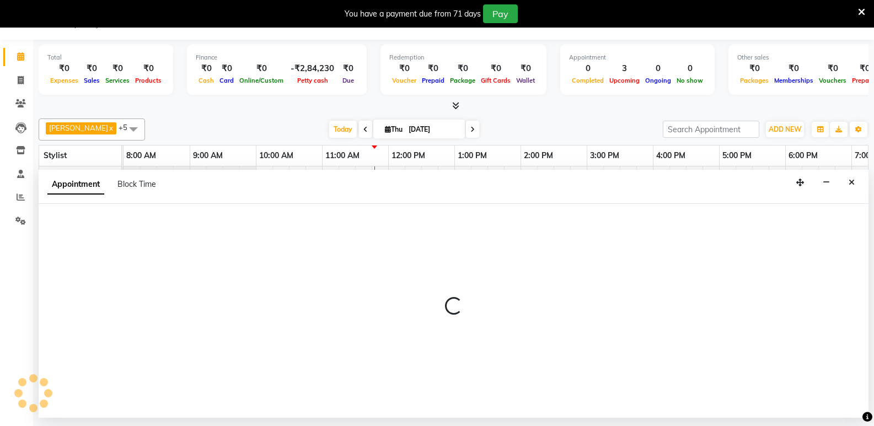
select select "tentative"
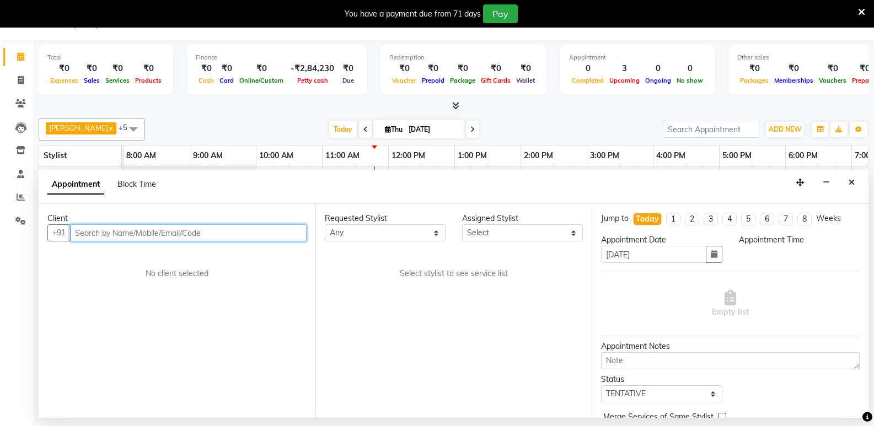
select select "540"
click at [133, 226] on input "text" at bounding box center [188, 232] width 237 height 17
paste input "97415 78222"
type input "9"
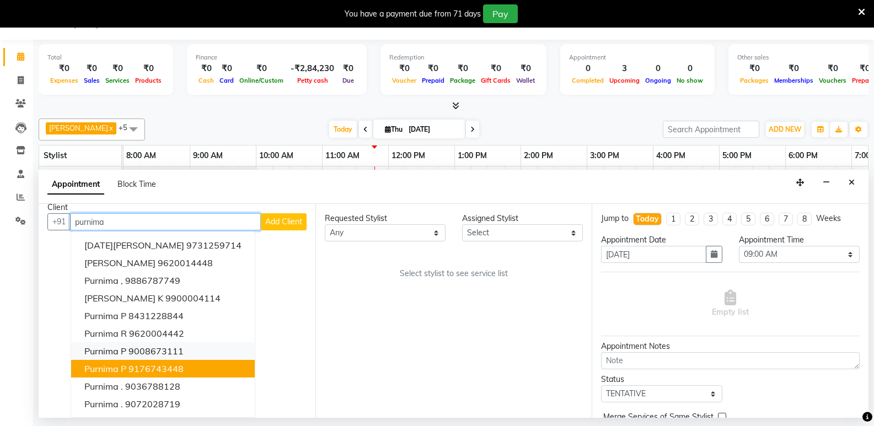
scroll to position [0, 0]
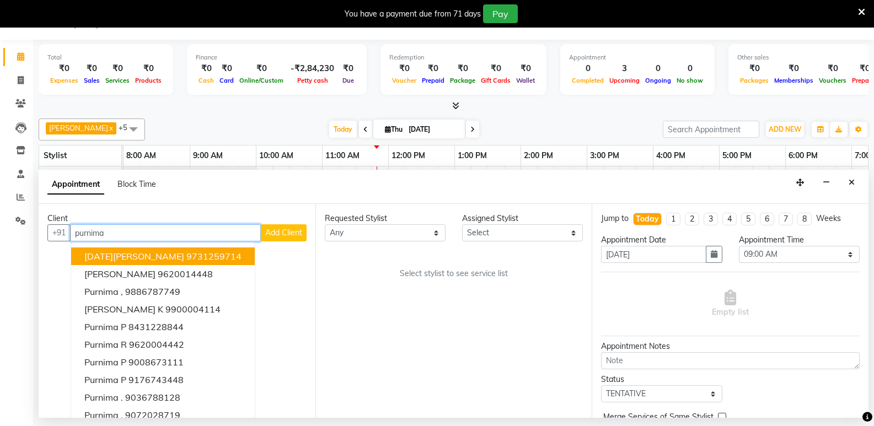
click at [165, 231] on input "purnima" at bounding box center [165, 232] width 191 height 17
type input "p"
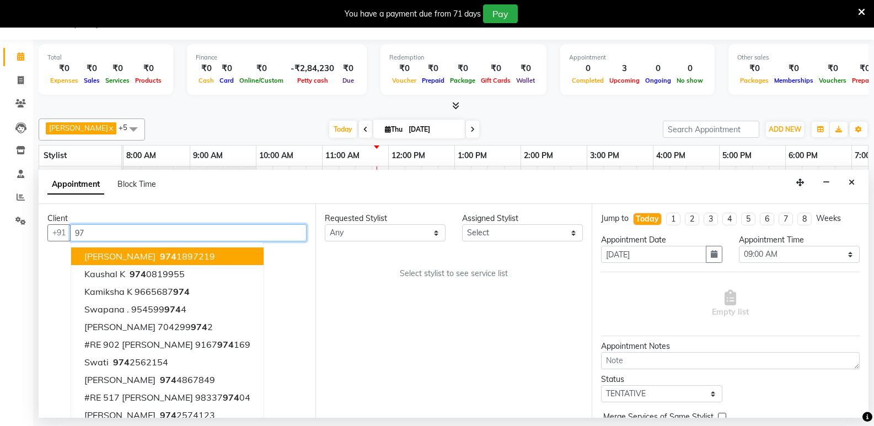
type input "9"
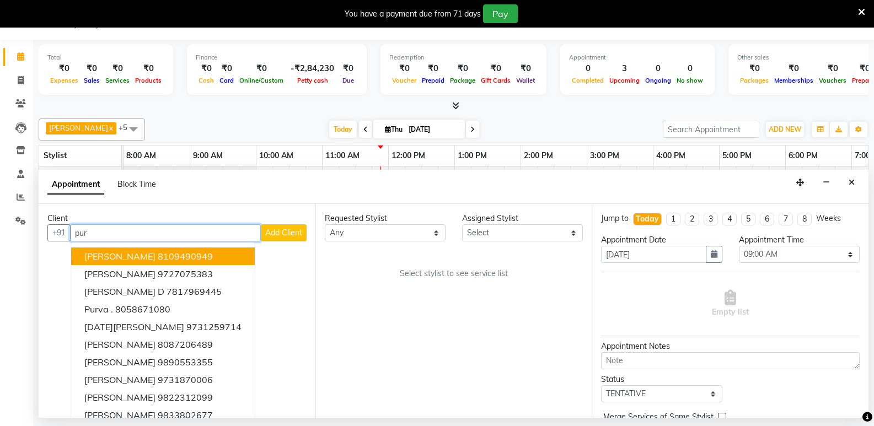
click at [99, 230] on input "pur" at bounding box center [165, 232] width 191 height 17
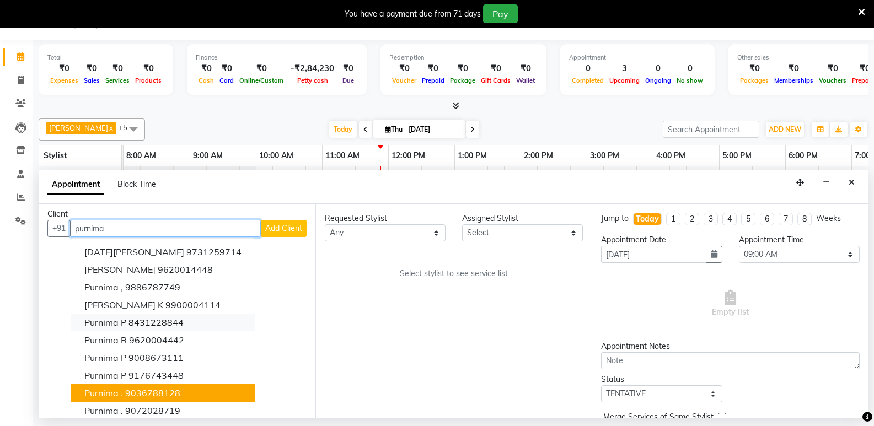
scroll to position [11, 0]
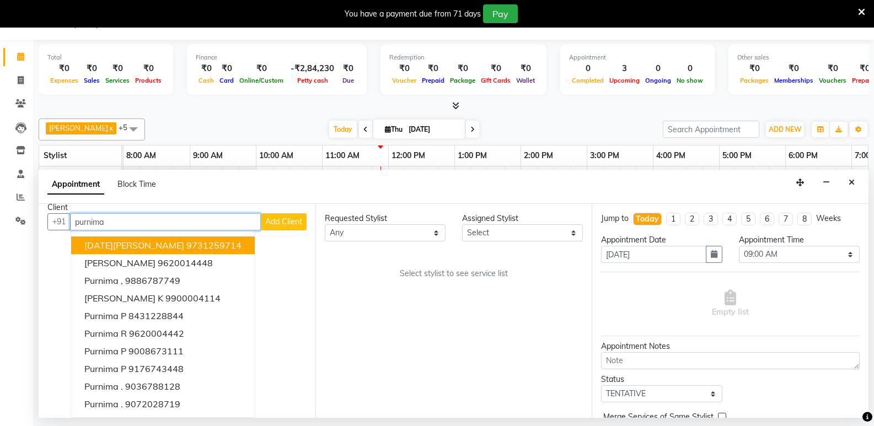
click at [96, 222] on input "purnima" at bounding box center [165, 221] width 191 height 17
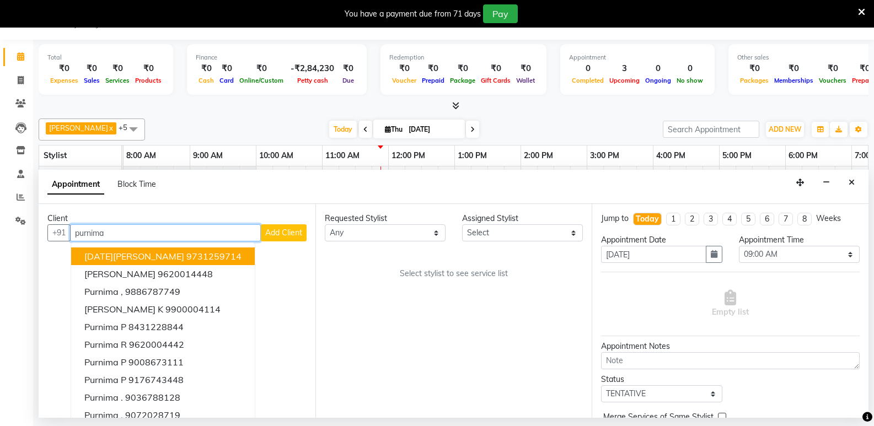
click at [107, 231] on input "purnima" at bounding box center [165, 232] width 191 height 17
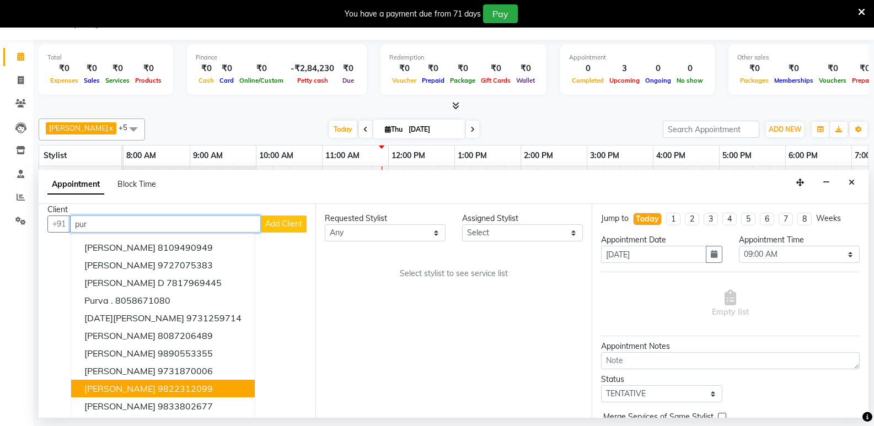
scroll to position [11, 0]
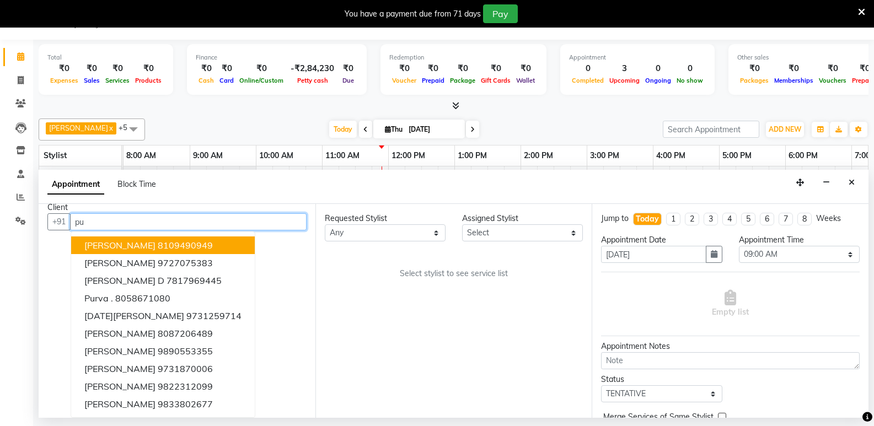
type input "p"
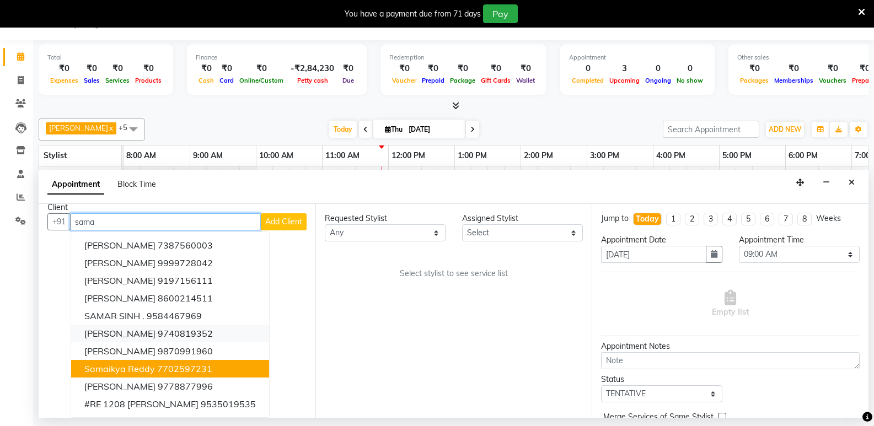
scroll to position [0, 0]
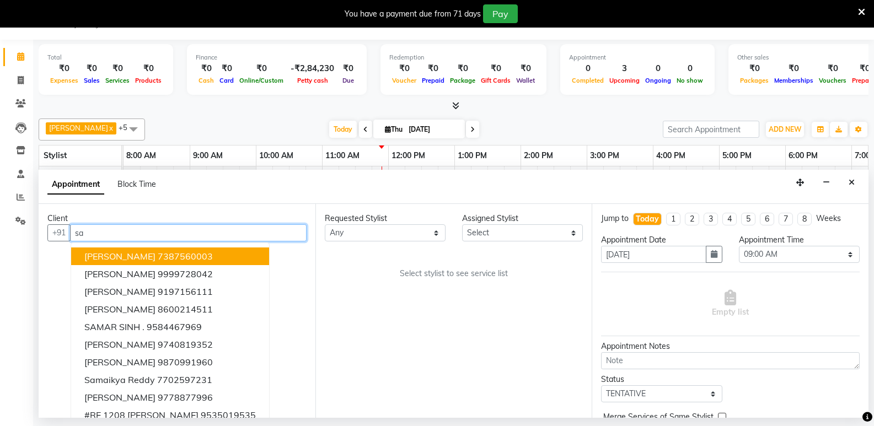
type input "s"
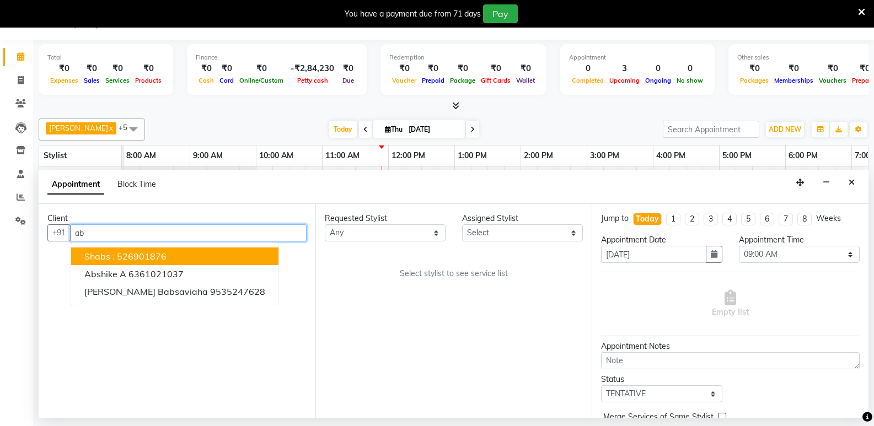
type input "a"
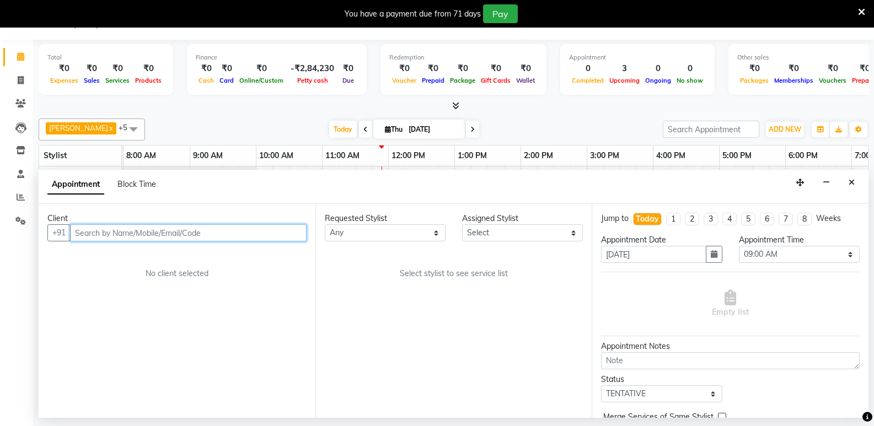
type input "6"
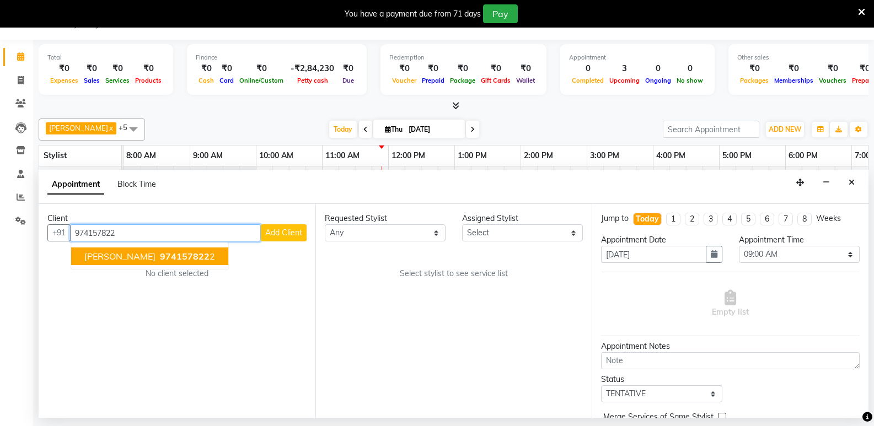
click at [192, 257] on span "974157822" at bounding box center [185, 256] width 50 height 11
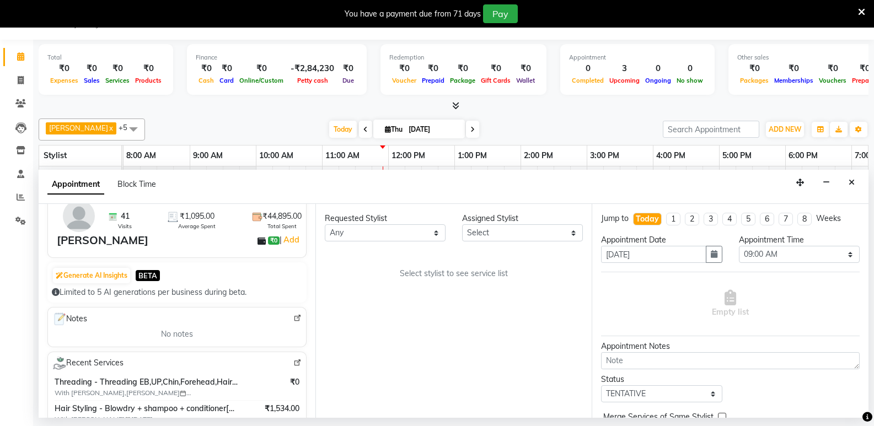
scroll to position [110, 0]
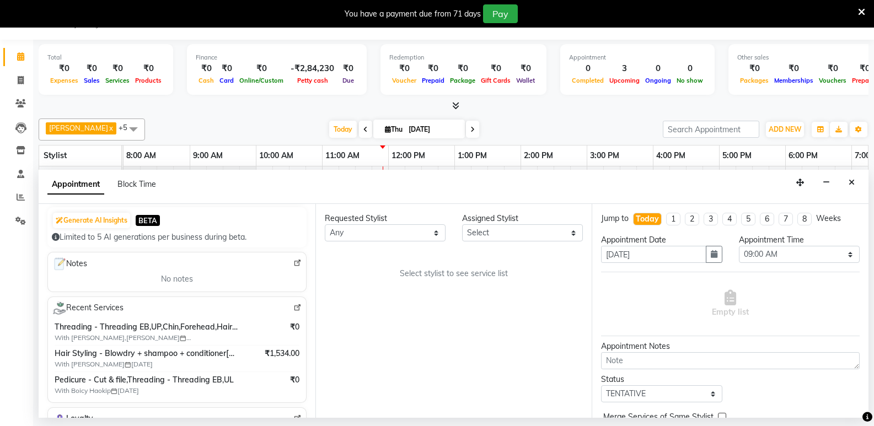
type input "9741578222"
click at [170, 333] on span "Threading - Threading EB,UP,Chin,Forehead,Hair Styling - Blowdry without shampo…" at bounding box center [147, 328] width 184 height 12
click at [217, 336] on div "Threading - Threading EB,UP,Chin,Forehead,Hair Styling - Blowdry without shampo…" at bounding box center [147, 333] width 184 height 22
click at [186, 341] on span "With [PERSON_NAME],[PERSON_NAME] [DATE]" at bounding box center [124, 338] width 138 height 10
click at [293, 307] on img at bounding box center [297, 308] width 8 height 8
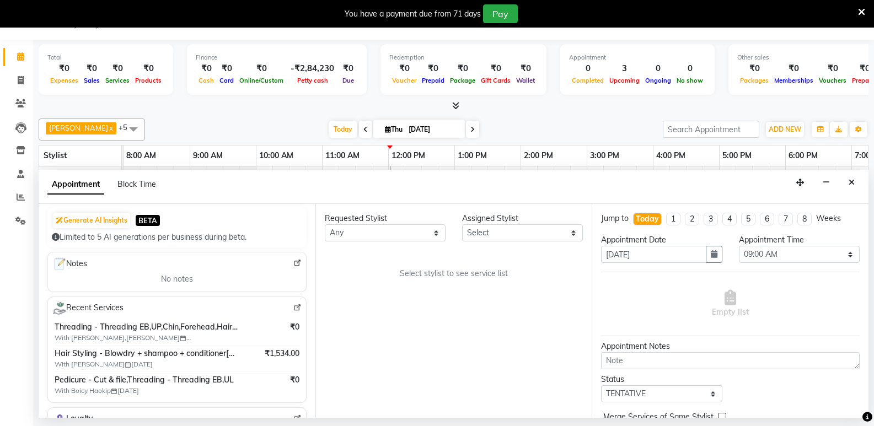
click at [860, 181] on div "Appointment Block Time" at bounding box center [454, 187] width 830 height 34
click at [852, 183] on icon "Close" at bounding box center [852, 183] width 6 height 8
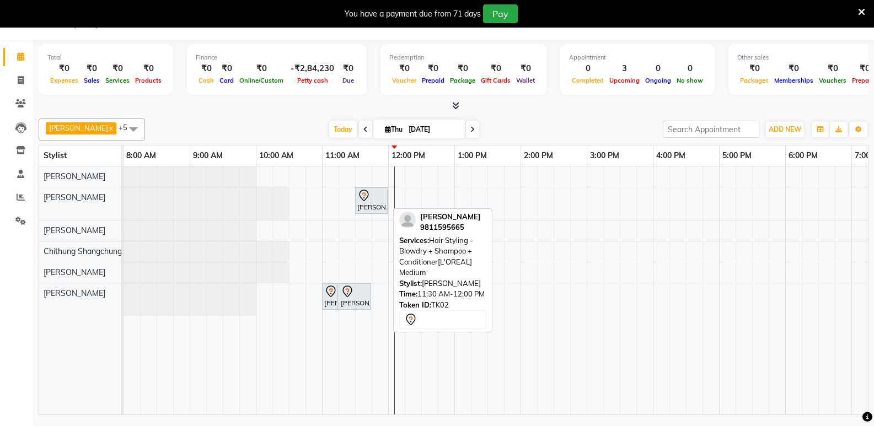
click at [368, 204] on div "[PERSON_NAME], TK02, 11:30 AM-12:00 PM, Hair Styling - Blowdry + Shampoo + Cond…" at bounding box center [371, 200] width 30 height 23
select select "7"
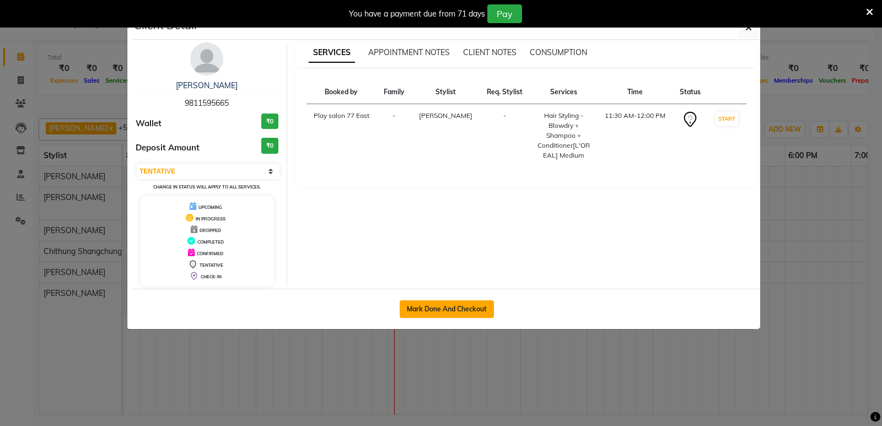
click at [438, 308] on button "Mark Done And Checkout" at bounding box center [447, 310] width 94 height 18
select select "8547"
select select "service"
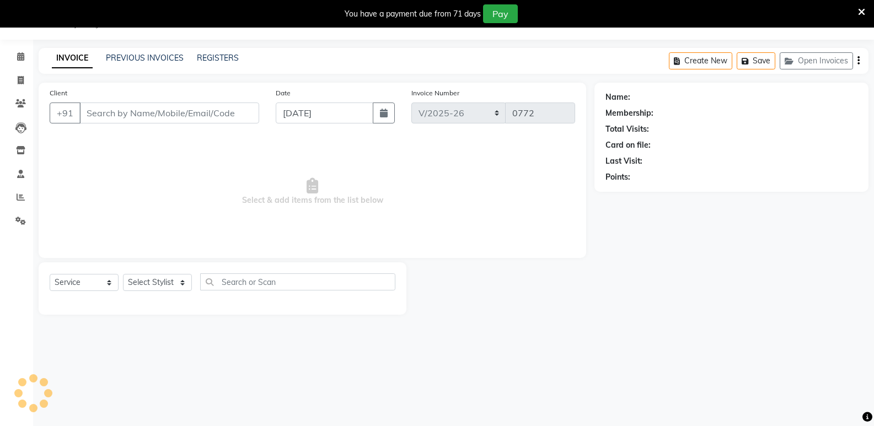
type input "9811595665"
select select "84936"
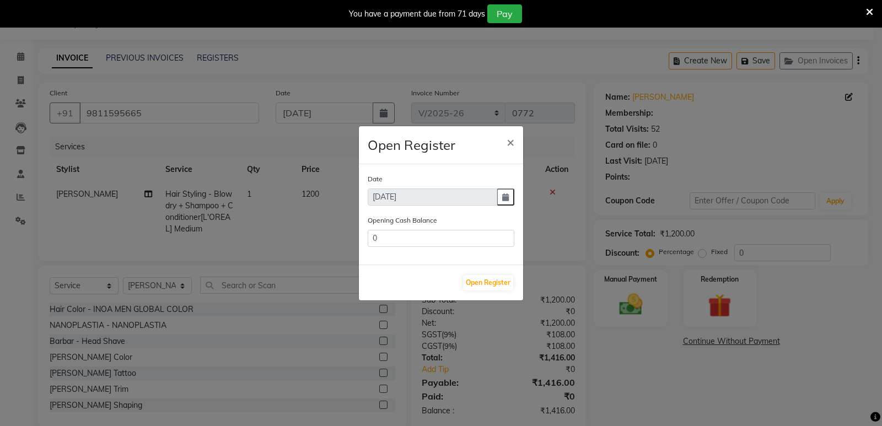
type input "92338"
click at [485, 283] on button "Open Register" at bounding box center [488, 282] width 50 height 15
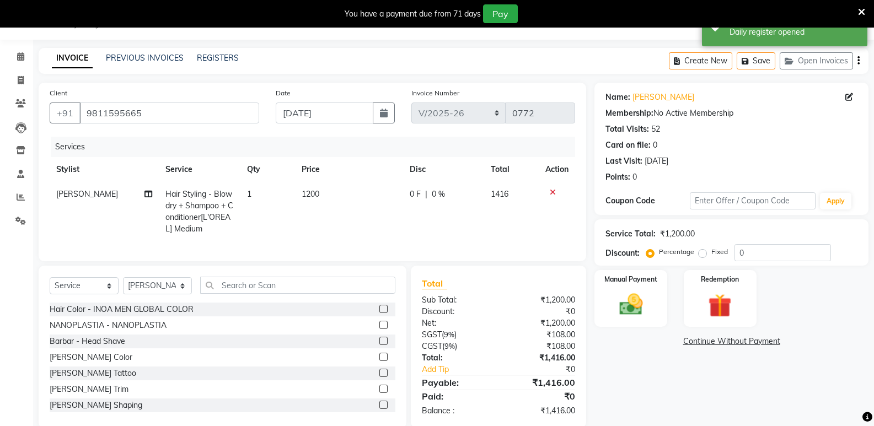
click at [554, 192] on icon at bounding box center [553, 193] width 6 height 8
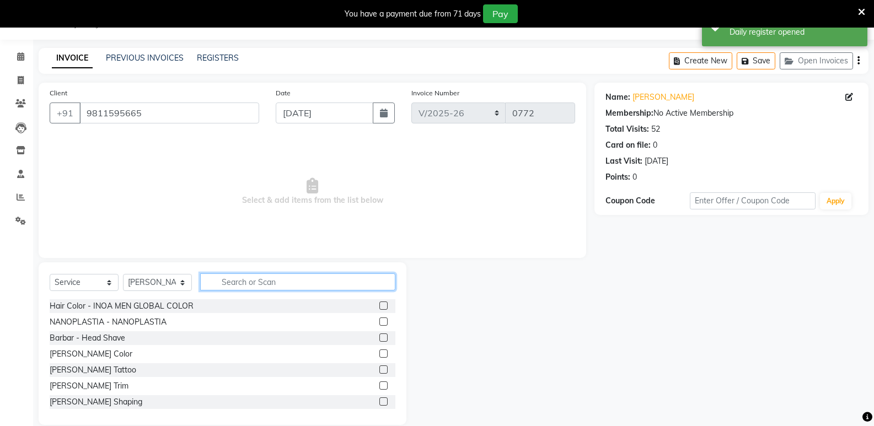
click at [226, 277] on input "text" at bounding box center [297, 282] width 195 height 17
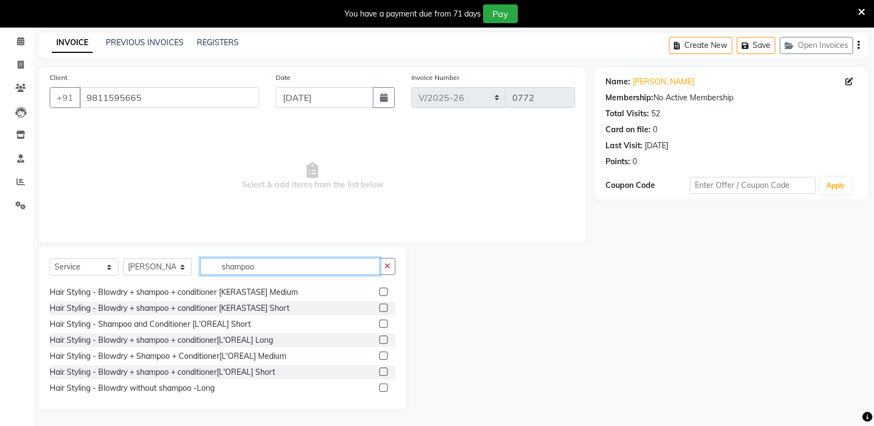
scroll to position [55, 0]
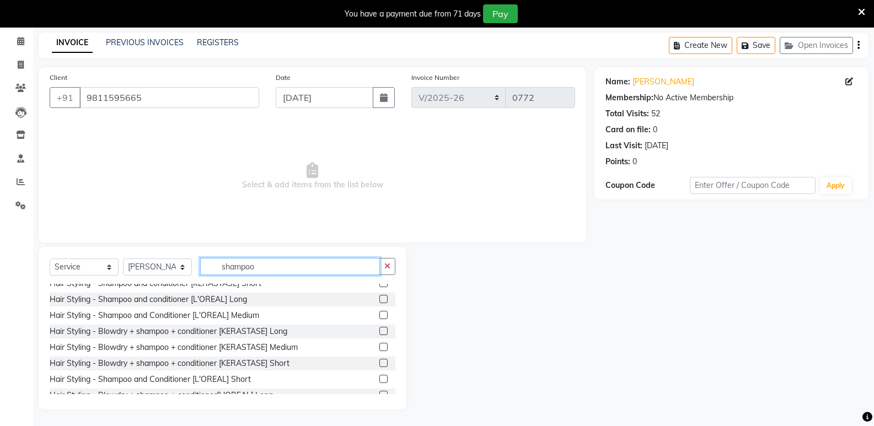
type input "shampoo"
click at [379, 313] on label at bounding box center [383, 315] width 8 height 8
click at [379, 313] on input "checkbox" at bounding box center [382, 315] width 7 height 7
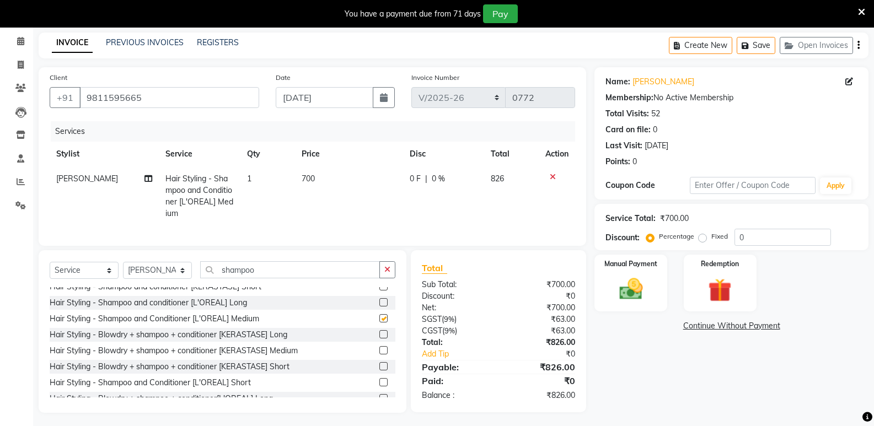
checkbox input "false"
click at [322, 176] on td "700" at bounding box center [349, 197] width 108 height 60
select select "84936"
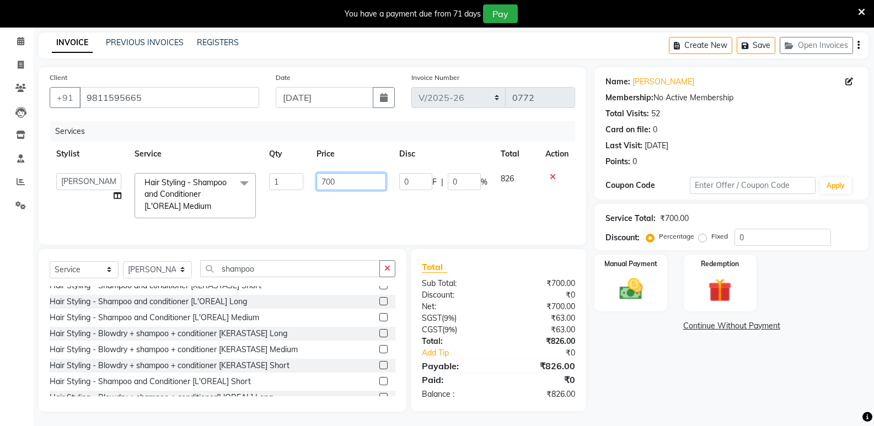
click at [342, 180] on input "700" at bounding box center [351, 181] width 69 height 17
type input "7"
type input "800"
click at [576, 243] on div "Client [PHONE_NUMBER] Date [DATE] Invoice Number imports/2025-26 V/2025 V/[PHON…" at bounding box center [313, 156] width 548 height 178
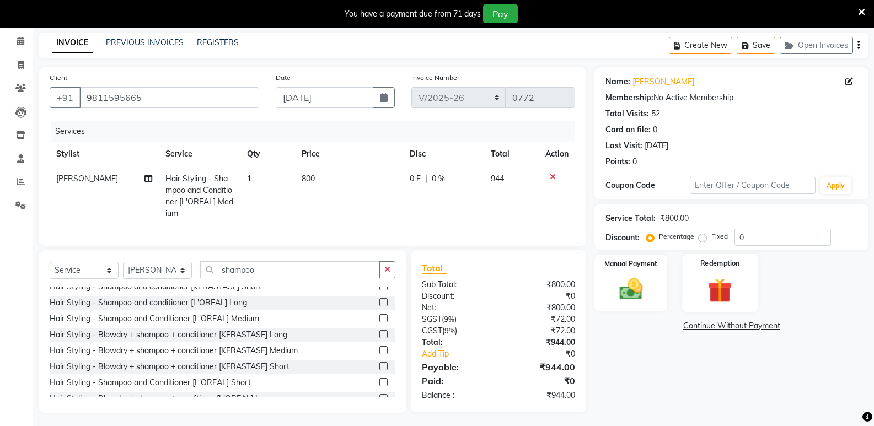
click at [696, 279] on div "Redemption" at bounding box center [720, 283] width 76 height 59
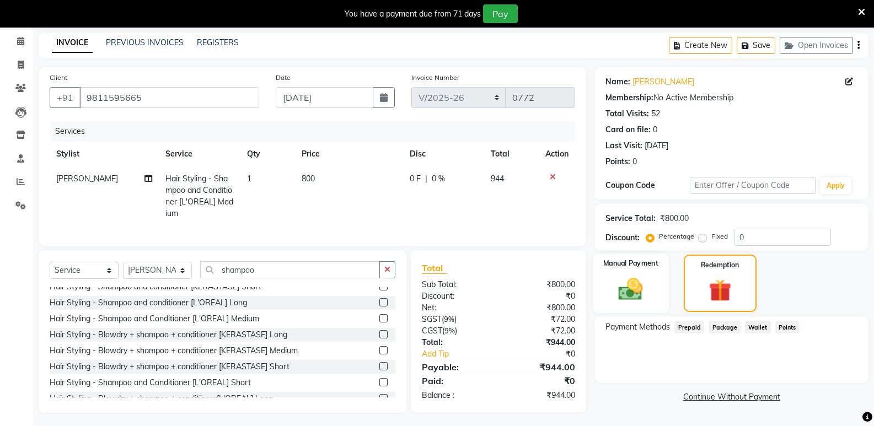
click at [640, 292] on img at bounding box center [630, 289] width 39 height 28
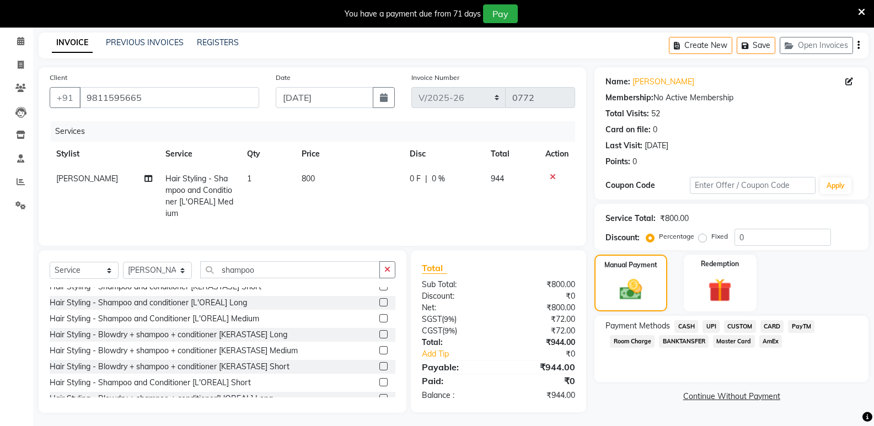
click at [770, 324] on span "CARD" at bounding box center [773, 326] width 24 height 13
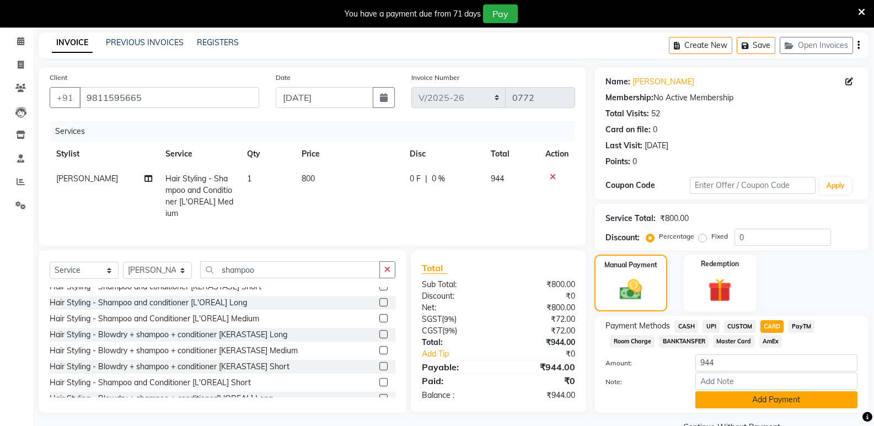
click at [757, 399] on button "Add Payment" at bounding box center [776, 400] width 162 height 17
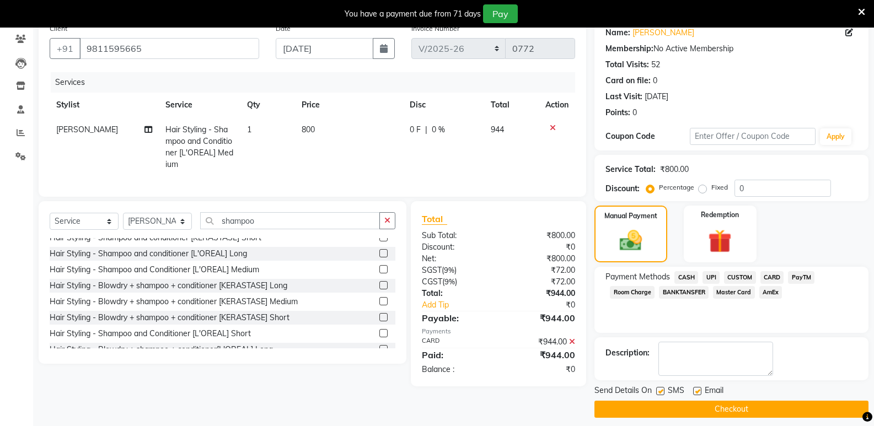
scroll to position [100, 0]
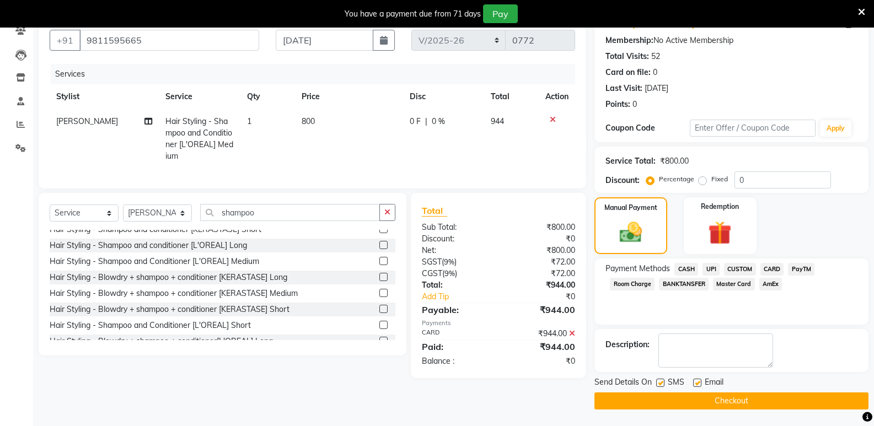
click at [727, 398] on button "Checkout" at bounding box center [732, 401] width 274 height 17
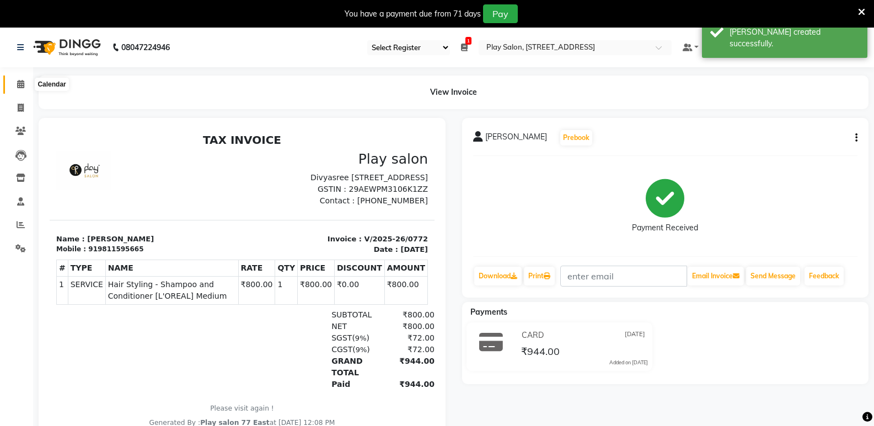
click at [17, 81] on icon at bounding box center [20, 84] width 7 height 8
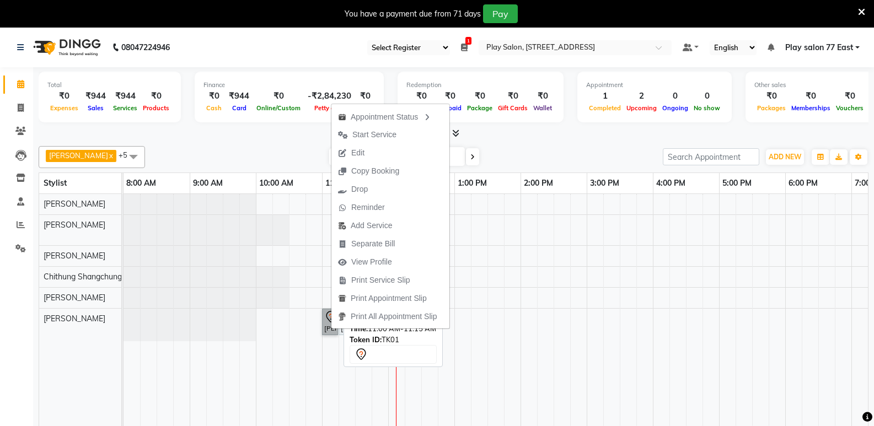
click at [328, 320] on link "[PERSON_NAME] P, TK01, 11:00 AM-11:15 AM, Threading - Threading-Side Burns" at bounding box center [330, 322] width 16 height 26
select select "7"
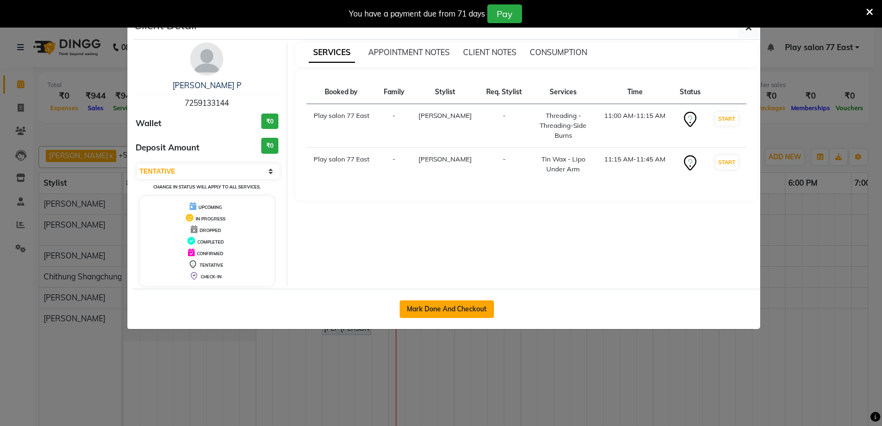
click at [425, 310] on button "Mark Done And Checkout" at bounding box center [447, 310] width 94 height 18
select select "service"
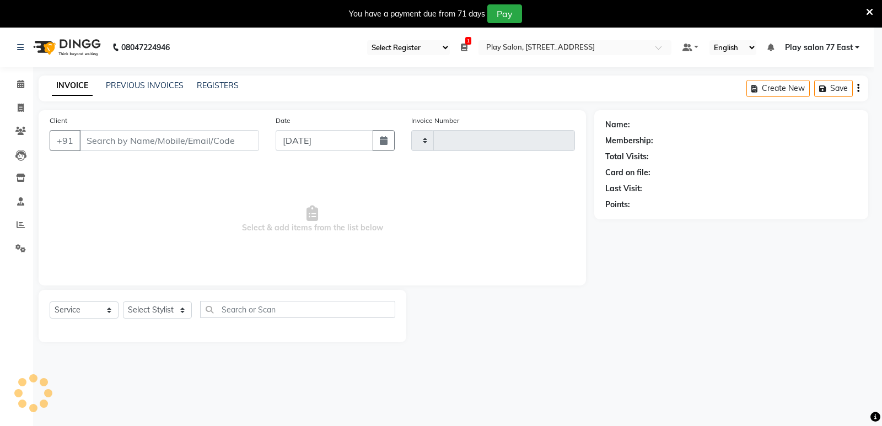
type input "0773"
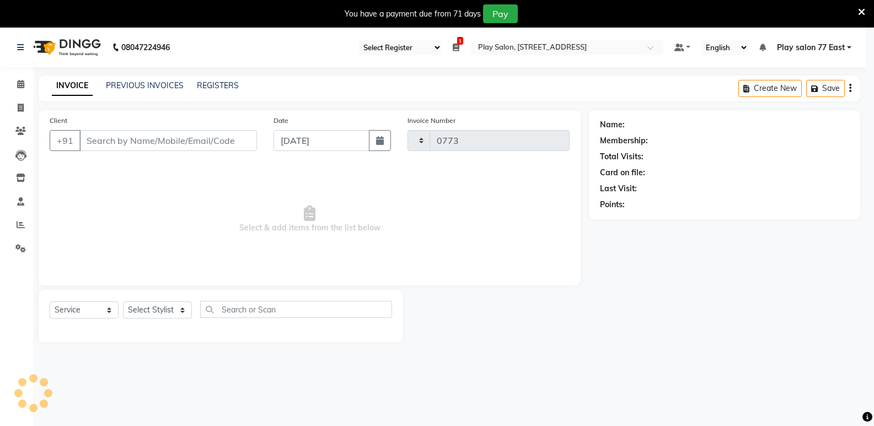
select select "8547"
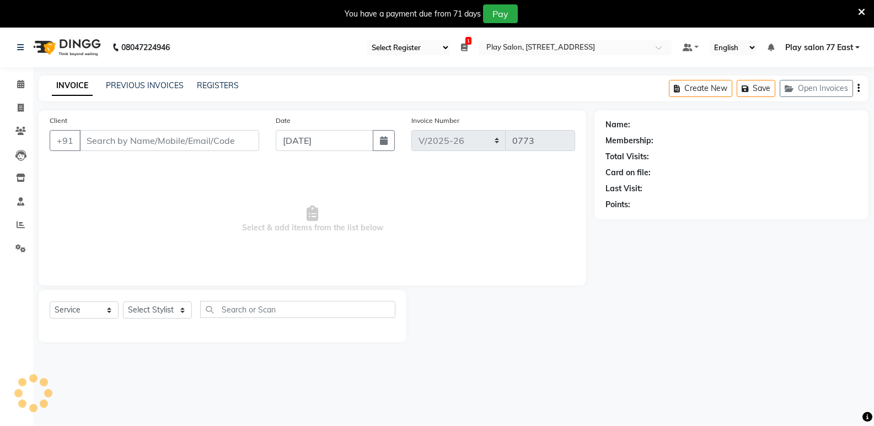
type input "7259133144"
select select "84927"
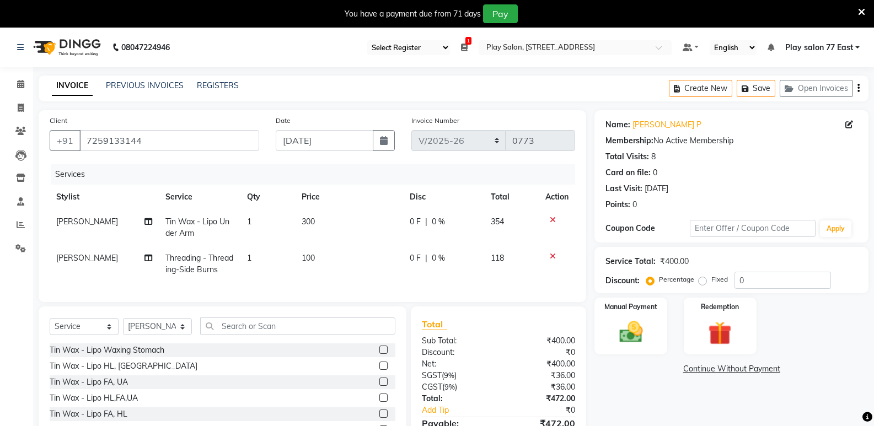
click at [553, 221] on icon at bounding box center [553, 220] width 6 height 8
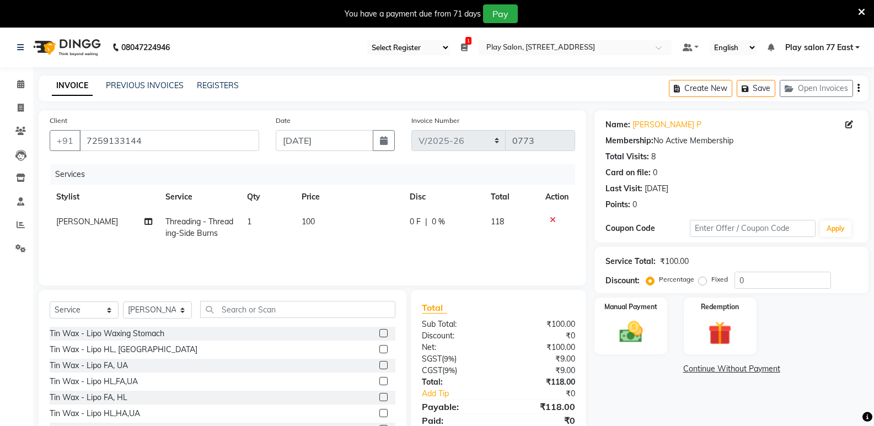
click at [551, 220] on icon at bounding box center [553, 220] width 6 height 8
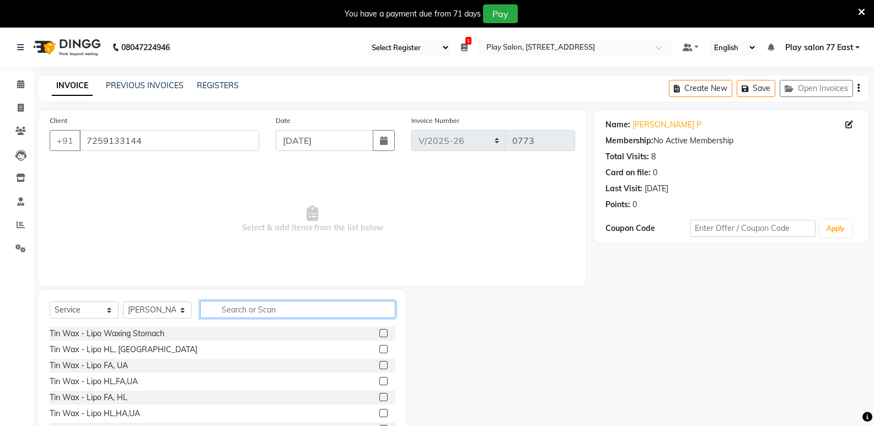
click at [233, 306] on input "text" at bounding box center [297, 309] width 195 height 17
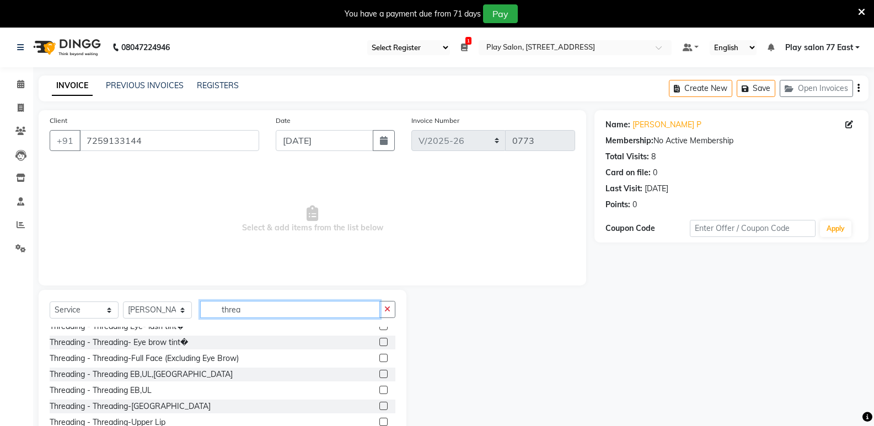
scroll to position [98, 0]
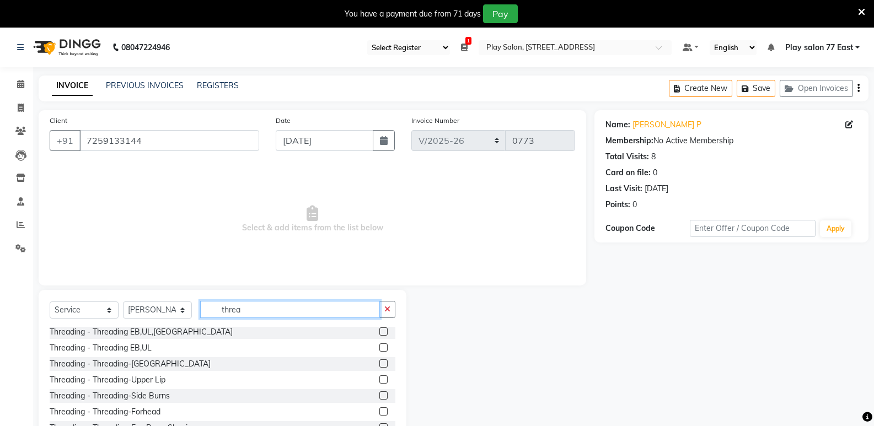
type input "threa"
click at [379, 346] on label at bounding box center [383, 348] width 8 height 8
click at [379, 346] on input "checkbox" at bounding box center [382, 348] width 7 height 7
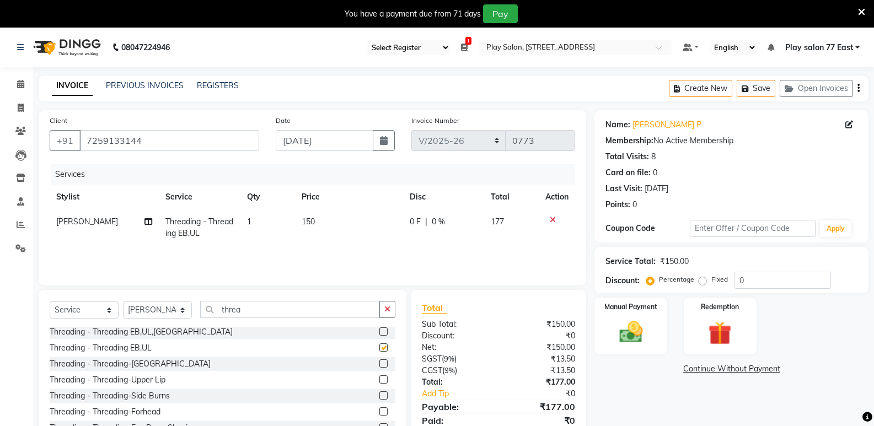
checkbox input "false"
click at [247, 306] on input "threa" at bounding box center [290, 309] width 180 height 17
type input "t"
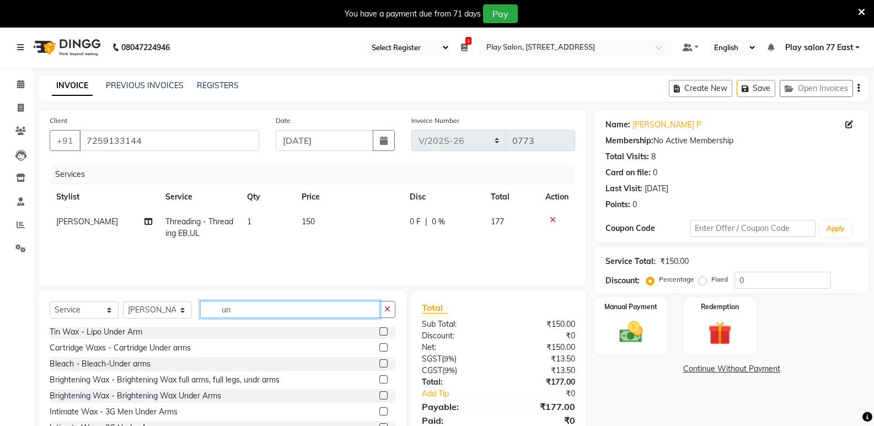
scroll to position [0, 0]
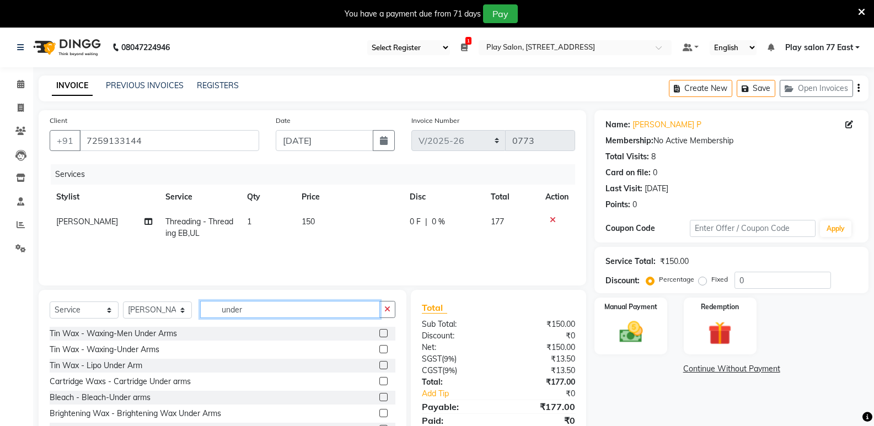
type input "under"
click at [379, 381] on label at bounding box center [383, 381] width 8 height 8
click at [379, 381] on input "checkbox" at bounding box center [382, 381] width 7 height 7
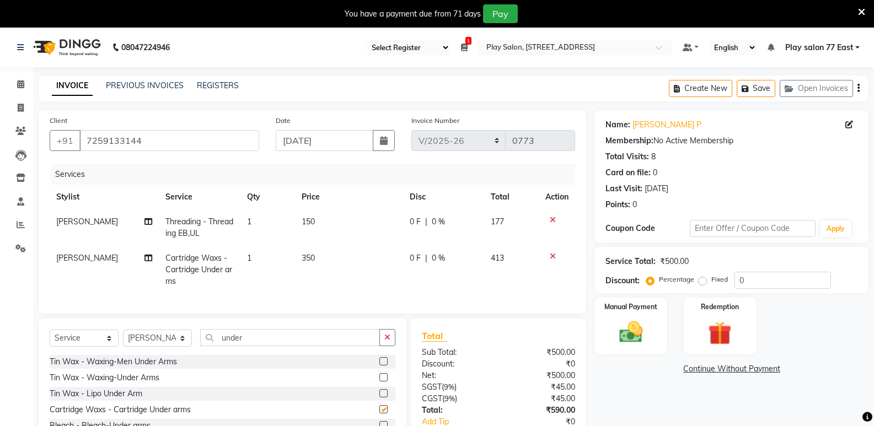
checkbox input "false"
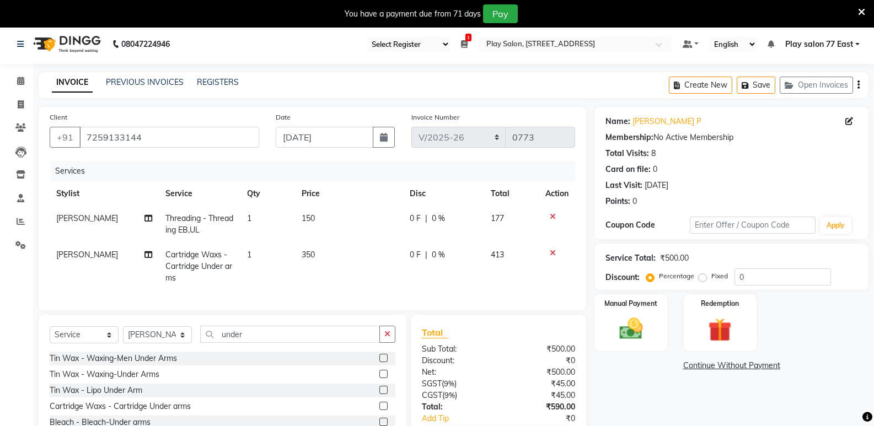
scroll to position [55, 0]
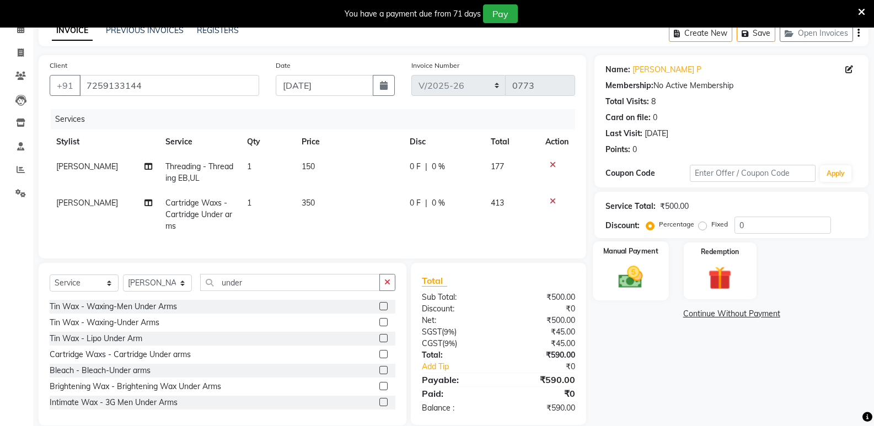
drag, startPoint x: 622, startPoint y: 279, endPoint x: 650, endPoint y: 283, distance: 29.0
click at [622, 279] on img at bounding box center [630, 277] width 39 height 28
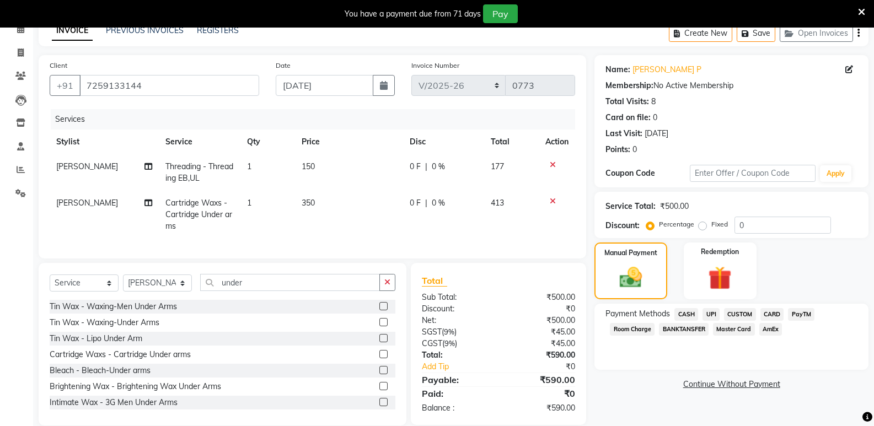
click at [692, 312] on span "CASH" at bounding box center [686, 314] width 24 height 13
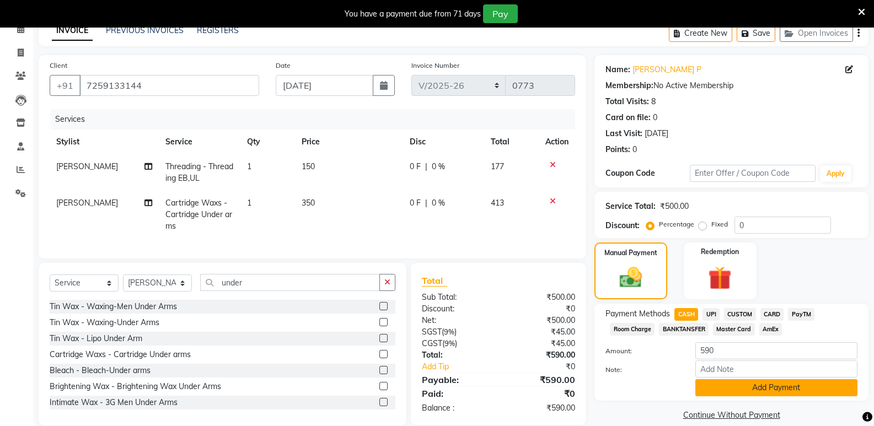
click at [793, 393] on button "Add Payment" at bounding box center [776, 387] width 162 height 17
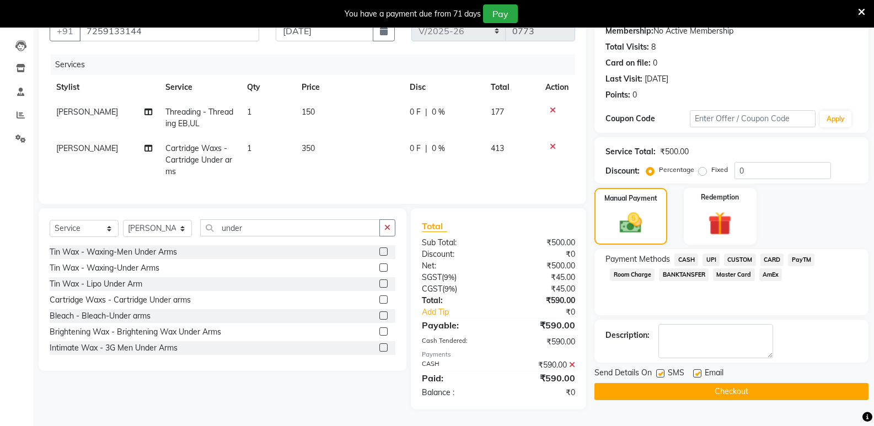
scroll to position [118, 0]
click at [743, 384] on button "Checkout" at bounding box center [732, 391] width 274 height 17
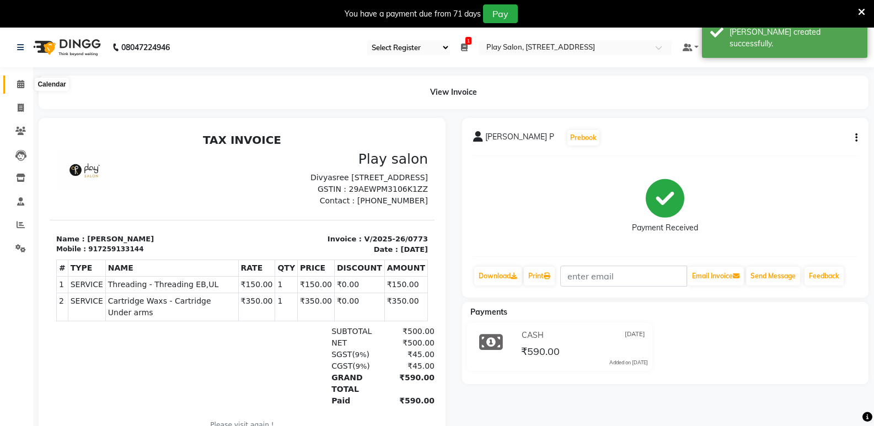
click at [22, 83] on icon at bounding box center [20, 84] width 7 height 8
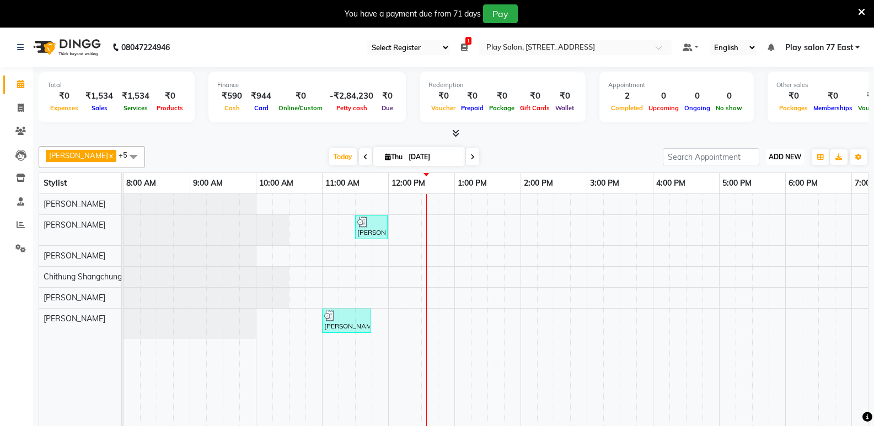
click at [777, 158] on span "ADD NEW" at bounding box center [785, 157] width 33 height 8
drag, startPoint x: 743, startPoint y: 176, endPoint x: 173, endPoint y: 162, distance: 571.0
click at [743, 176] on button "Add Appointment" at bounding box center [759, 178] width 87 height 14
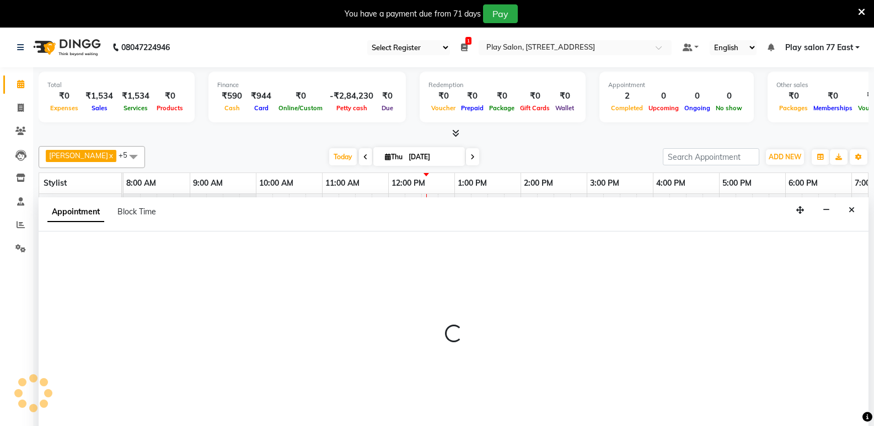
scroll to position [28, 0]
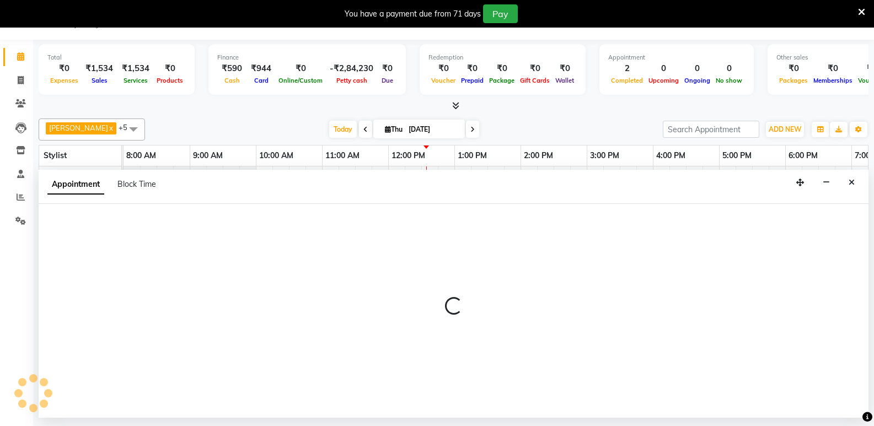
select select "tentative"
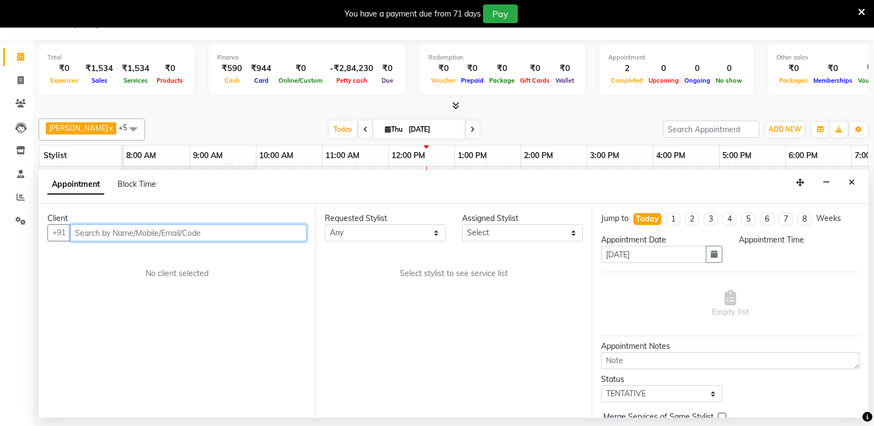
select select "540"
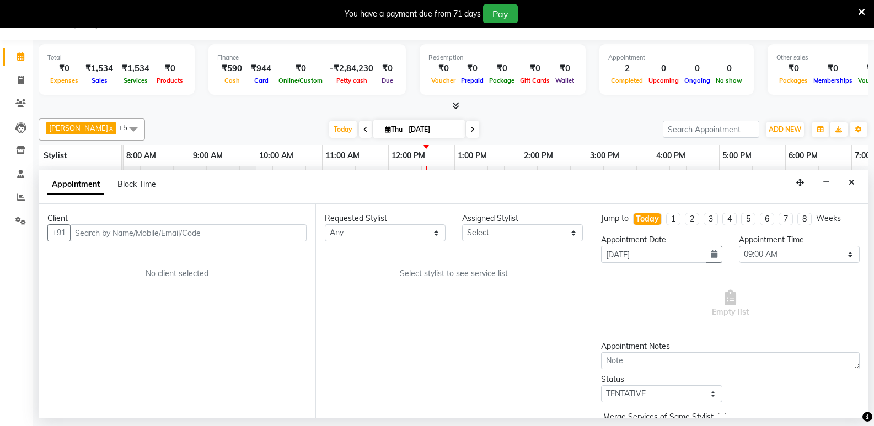
click at [119, 221] on div "Client" at bounding box center [176, 219] width 259 height 12
click at [115, 227] on input "text" at bounding box center [188, 232] width 237 height 17
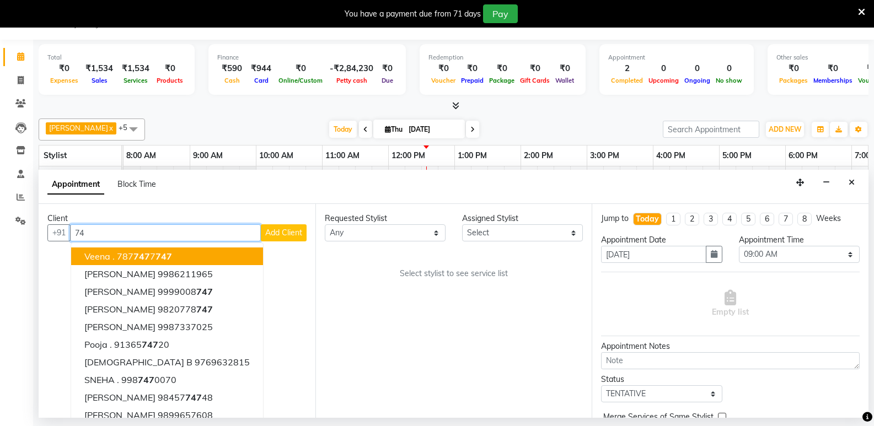
type input "7"
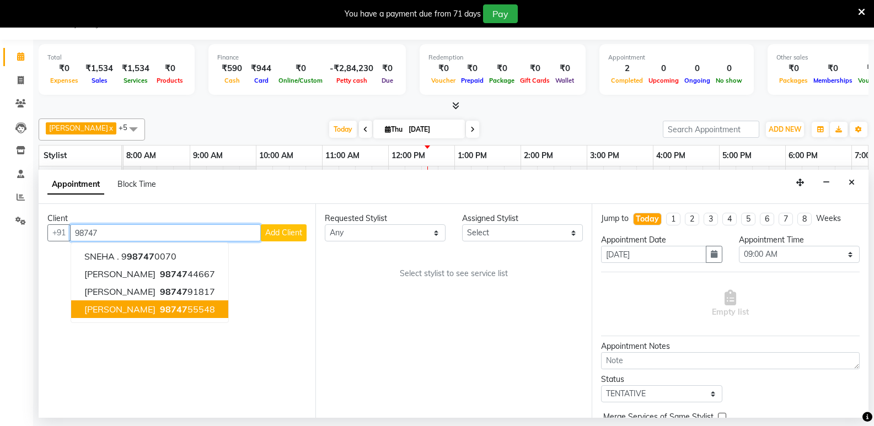
click at [184, 306] on ngb-highlight "98747 55548" at bounding box center [186, 309] width 57 height 11
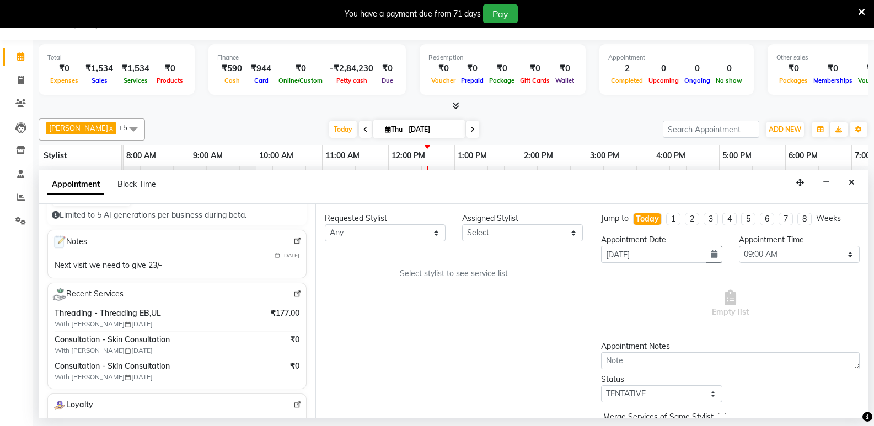
scroll to position [165, 0]
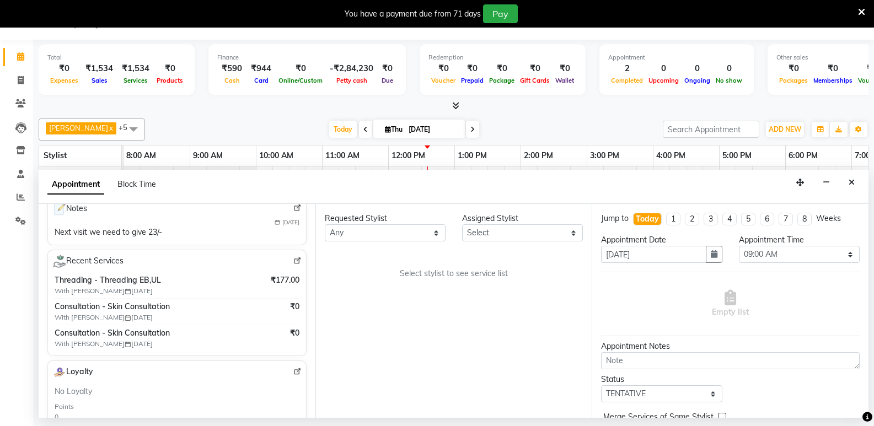
type input "9874755548"
click at [521, 234] on select "Select [PERSON_NAME] Boicy Haokip [PERSON_NAME] Chithung Shangchungla Dawa [PER…" at bounding box center [522, 232] width 121 height 17
drag, startPoint x: 511, startPoint y: 261, endPoint x: 507, endPoint y: 256, distance: 6.0
click at [511, 261] on div "Requested Stylist Any [PERSON_NAME] Boicy Haokip [PERSON_NAME] Chithung Shangch…" at bounding box center [453, 311] width 277 height 214
click at [479, 232] on select "Select [PERSON_NAME] Boicy Haokip [PERSON_NAME] Chithung Shangchungla Dawa [PER…" at bounding box center [522, 232] width 121 height 17
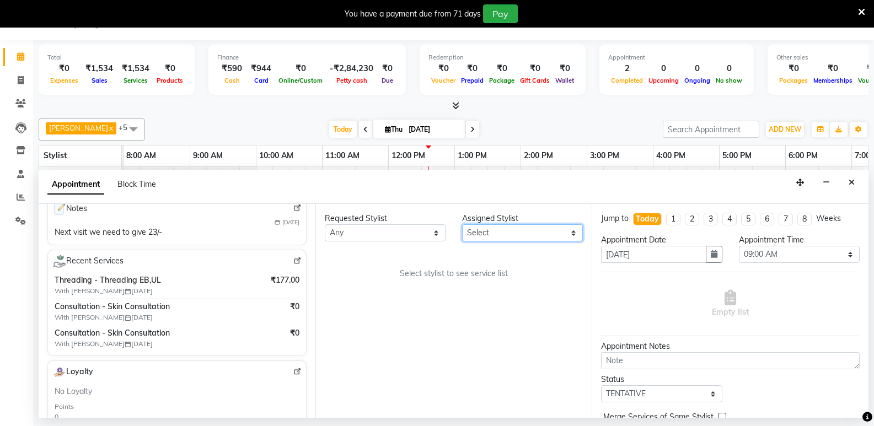
select select "84927"
click at [462, 224] on select "Select [PERSON_NAME] Boicy Haokip [PERSON_NAME] Chithung Shangchungla Dawa [PER…" at bounding box center [522, 232] width 121 height 17
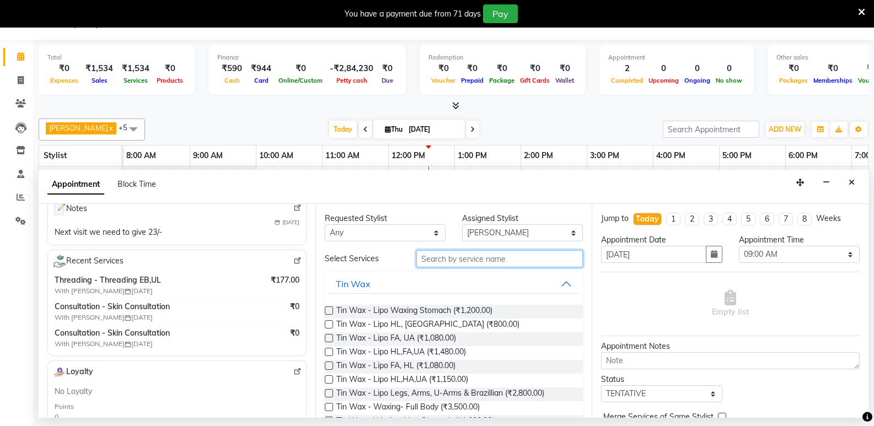
click at [456, 261] on input "text" at bounding box center [499, 258] width 167 height 17
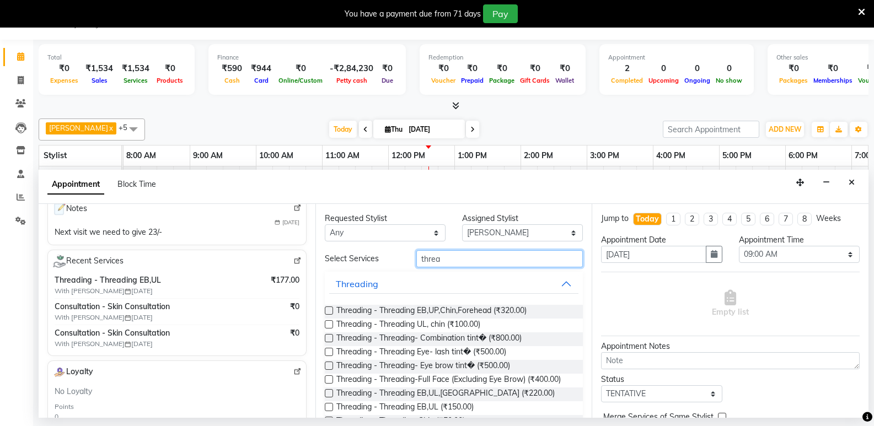
type input "threa"
click at [330, 407] on label at bounding box center [329, 407] width 8 height 8
click at [330, 407] on input "checkbox" at bounding box center [328, 408] width 7 height 7
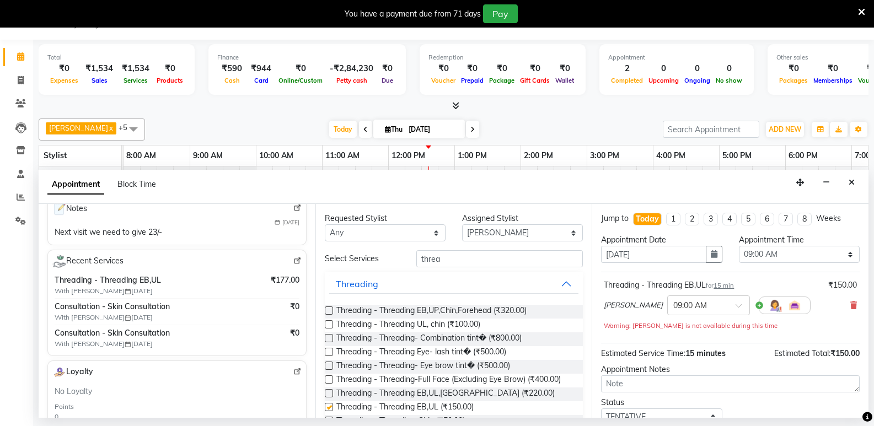
checkbox input "false"
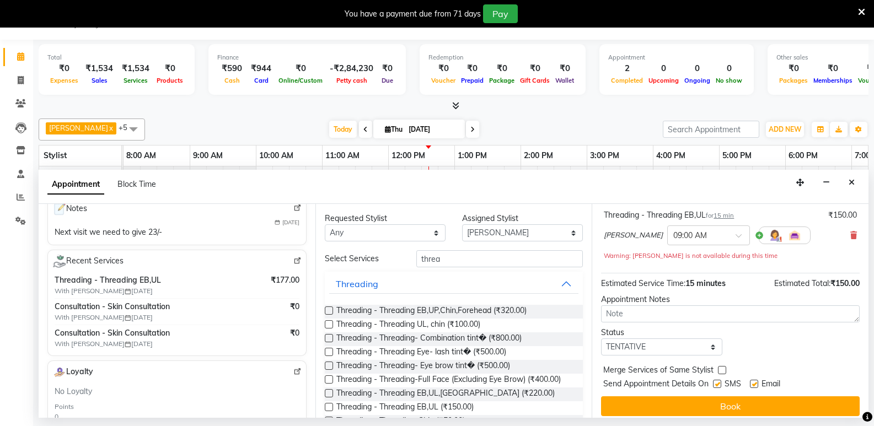
scroll to position [77, 0]
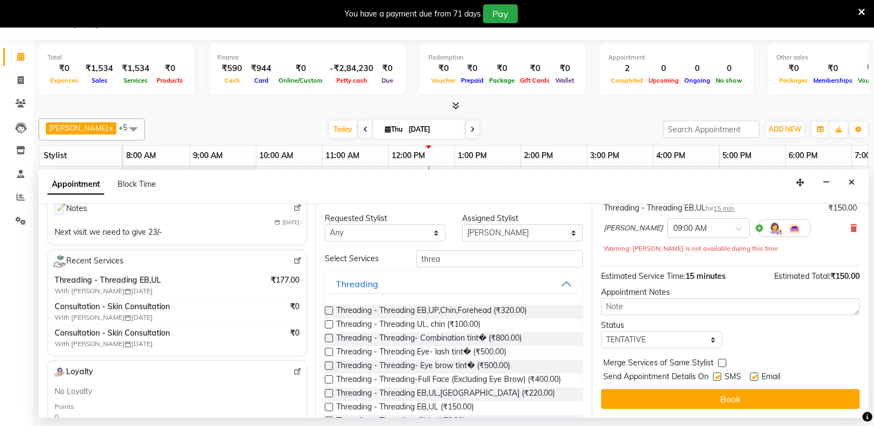
drag, startPoint x: 746, startPoint y: 400, endPoint x: 771, endPoint y: 401, distance: 24.8
click at [747, 400] on button "Book" at bounding box center [730, 399] width 259 height 20
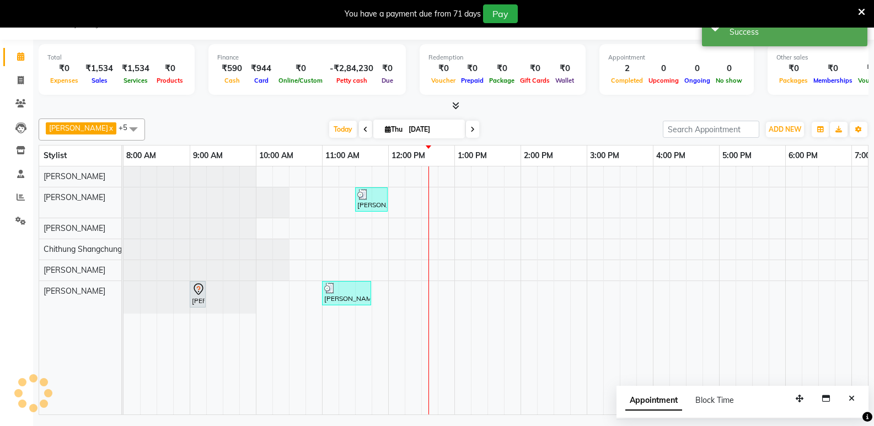
scroll to position [0, 0]
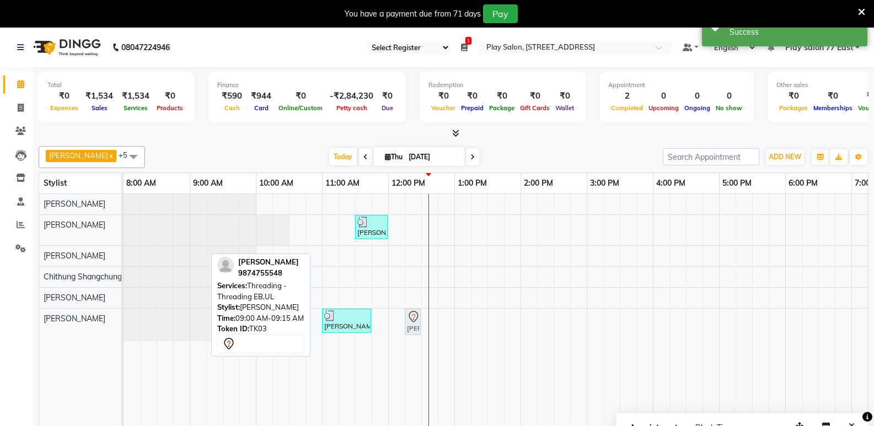
drag, startPoint x: 192, startPoint y: 324, endPoint x: 412, endPoint y: 320, distance: 220.1
click at [124, 320] on div "[PERSON_NAME], TK03, 09:00 AM-09:15 AM, Threading - Threading EB,UL [PERSON_NAM…" at bounding box center [124, 325] width 0 height 33
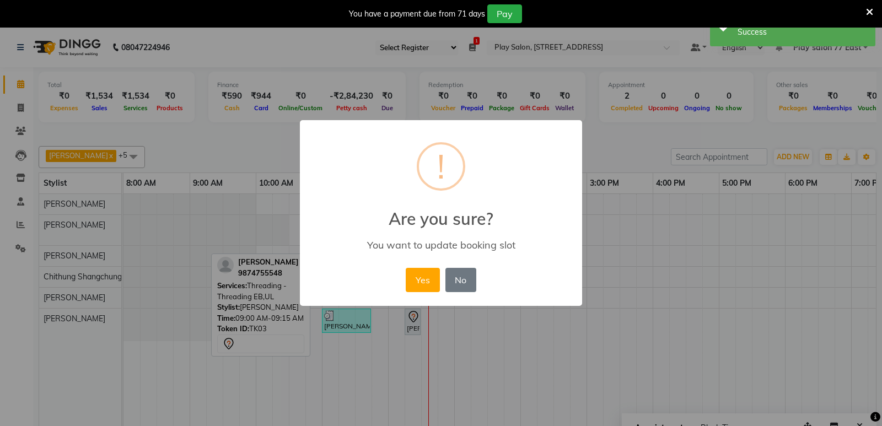
drag, startPoint x: 419, startPoint y: 278, endPoint x: 356, endPoint y: 239, distance: 73.8
click at [419, 278] on button "Yes" at bounding box center [423, 280] width 34 height 24
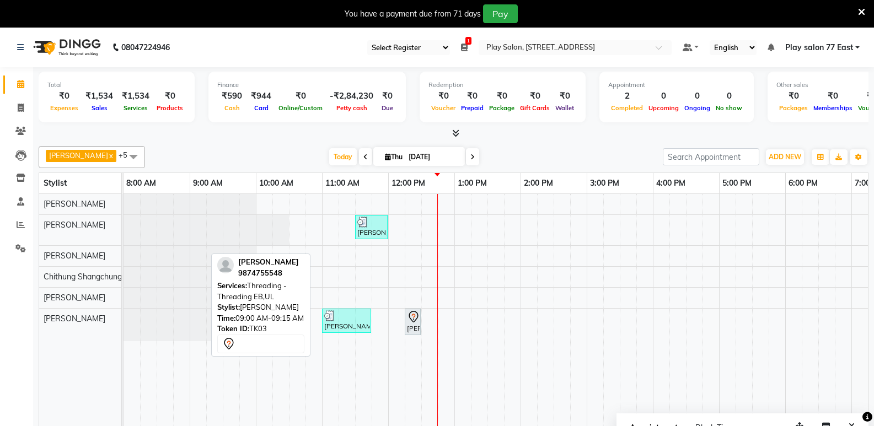
click at [765, 157] on div "ADD NEW Toggle Dropdown Add Appointment Add Invoice Add Expense Add Attendance …" at bounding box center [785, 157] width 40 height 18
click at [773, 158] on span "ADD NEW" at bounding box center [785, 157] width 33 height 8
click at [749, 185] on button "Add Appointment" at bounding box center [759, 178] width 87 height 14
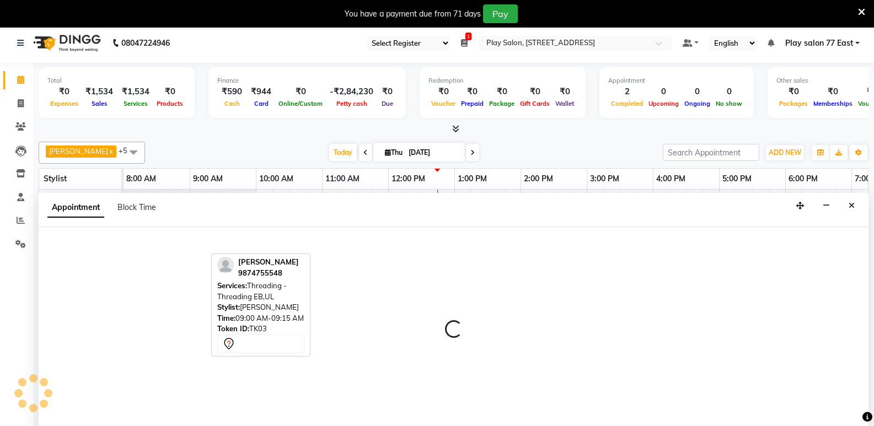
scroll to position [28, 0]
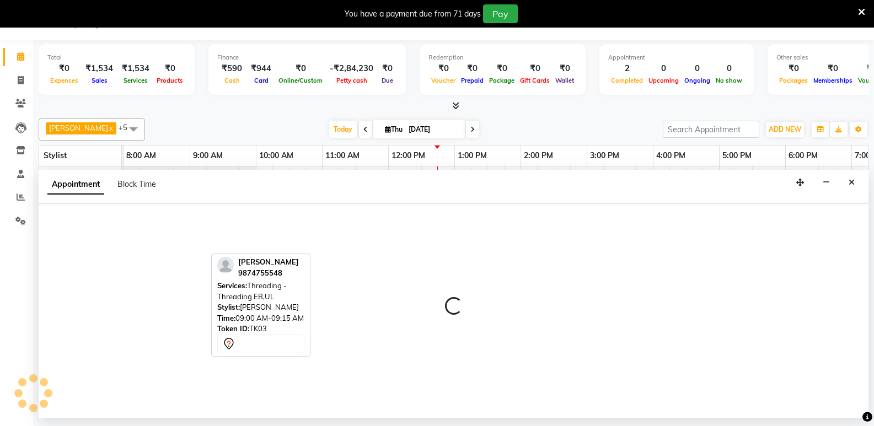
select select "tentative"
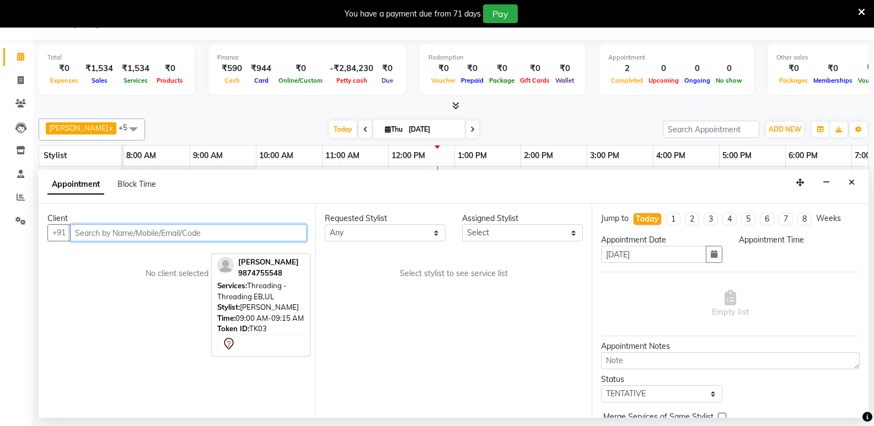
select select "540"
click at [122, 231] on input "text" at bounding box center [188, 232] width 237 height 17
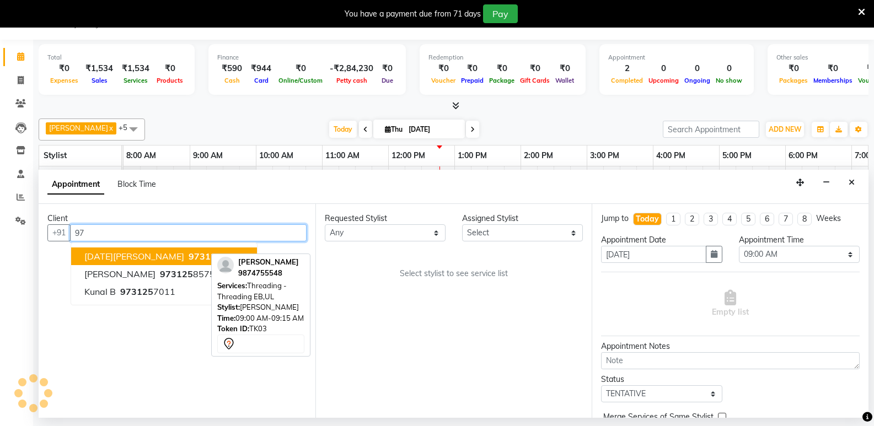
type input "9"
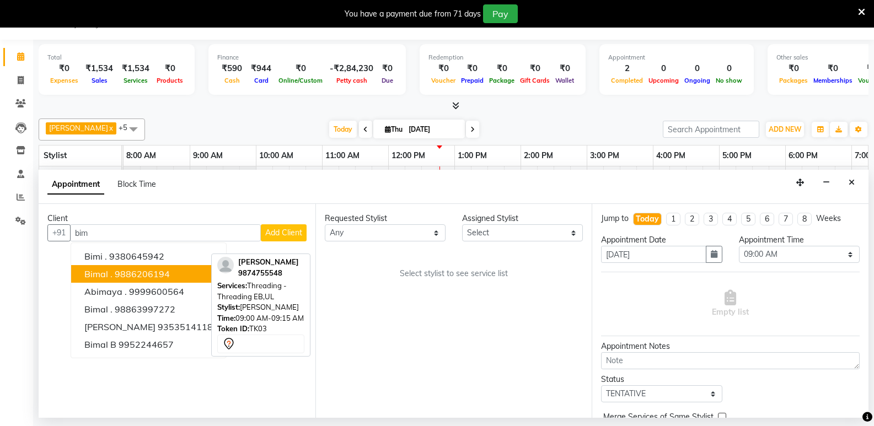
drag, startPoint x: 238, startPoint y: 274, endPoint x: 296, endPoint y: 273, distance: 58.5
click at [296, 273] on div "[PERSON_NAME] 9874755548" at bounding box center [260, 268] width 87 height 22
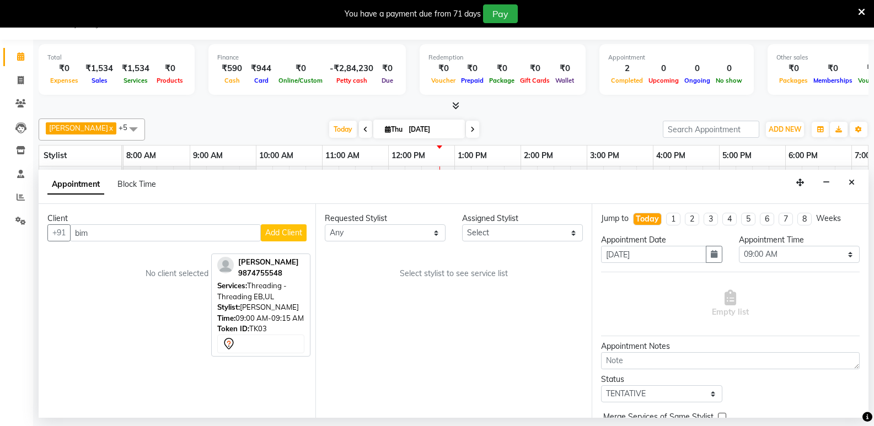
copy div "9874755548"
click at [100, 232] on input "bim" at bounding box center [165, 232] width 191 height 17
type input "b"
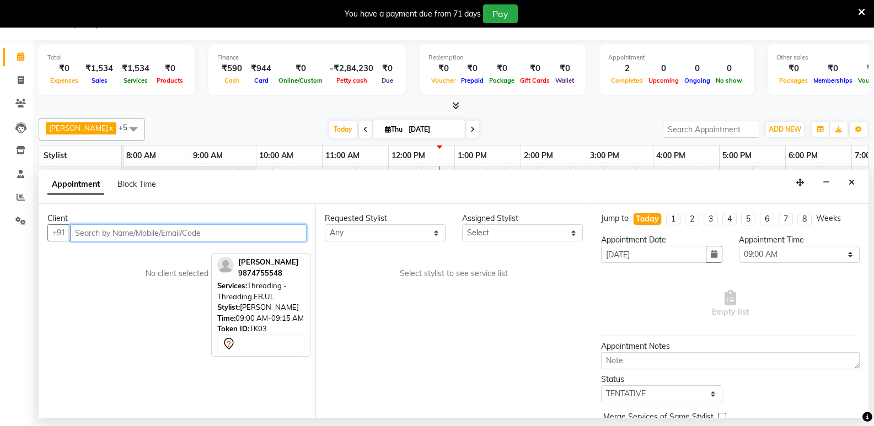
paste input "9874755548"
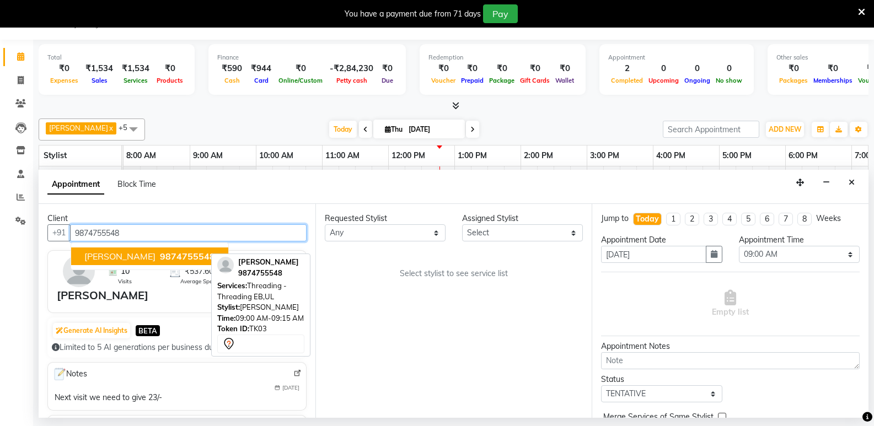
click at [129, 257] on span "[PERSON_NAME]" at bounding box center [119, 256] width 71 height 11
type input "9874755548"
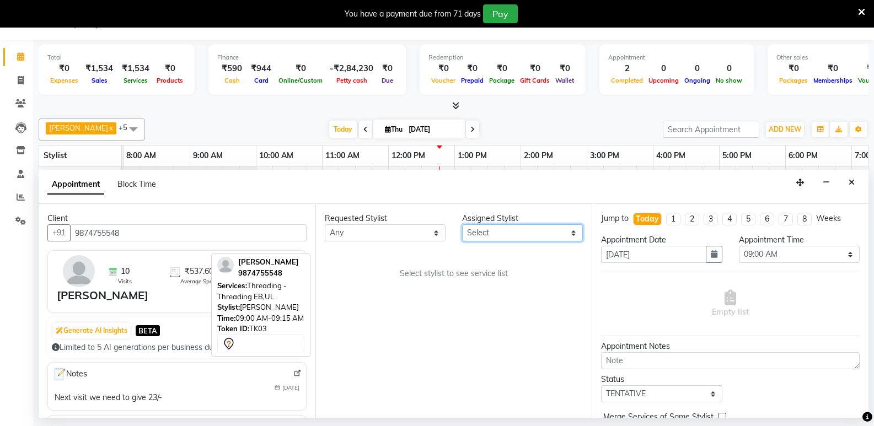
click at [494, 235] on select "Select [PERSON_NAME] Boicy Haokip [PERSON_NAME] Chithung Shangchungla Dawa [PER…" at bounding box center [522, 232] width 121 height 17
select select "84935"
click at [462, 224] on select "Select [PERSON_NAME] Boicy Haokip [PERSON_NAME] Chithung Shangchungla Dawa [PER…" at bounding box center [522, 232] width 121 height 17
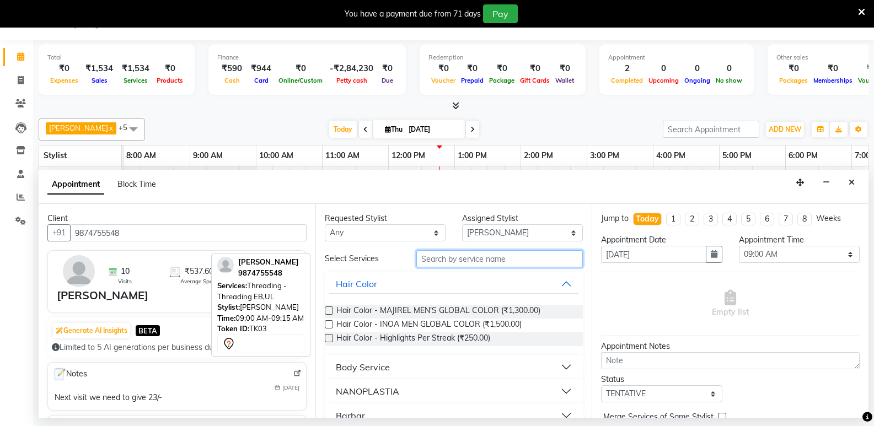
click at [453, 258] on input "text" at bounding box center [499, 258] width 167 height 17
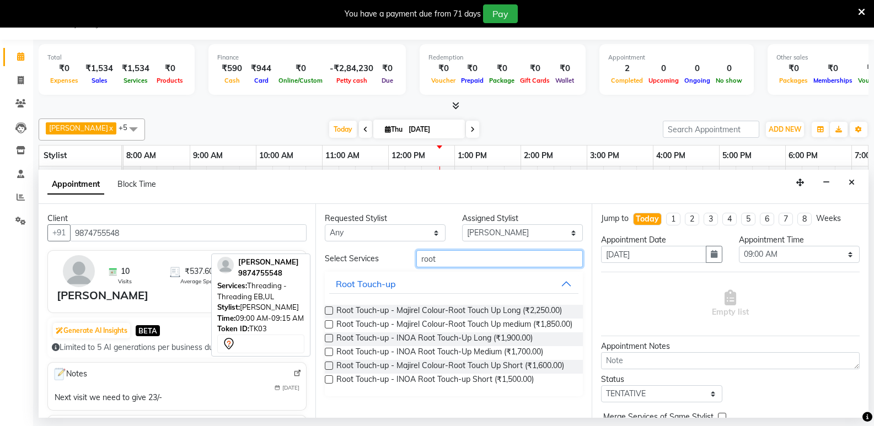
type input "root"
click at [328, 380] on label at bounding box center [329, 380] width 8 height 8
click at [328, 380] on input "checkbox" at bounding box center [328, 380] width 7 height 7
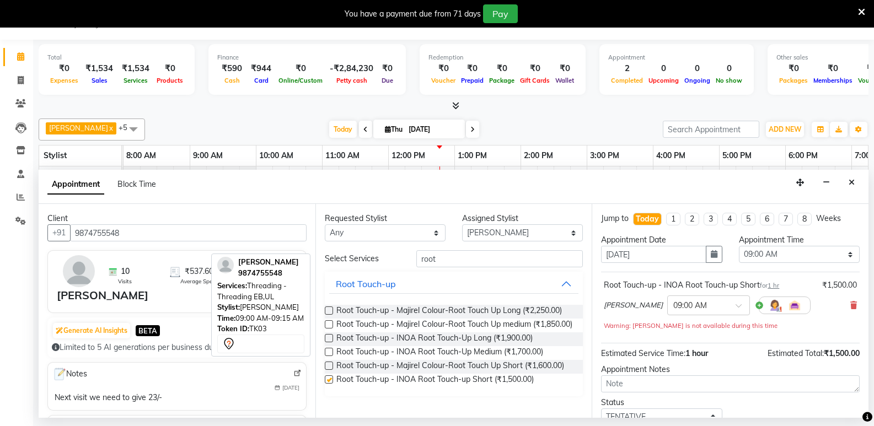
checkbox input "false"
click at [693, 304] on input "text" at bounding box center [697, 305] width 49 height 12
click at [672, 391] on div "11:45 AM" at bounding box center [709, 389] width 82 height 20
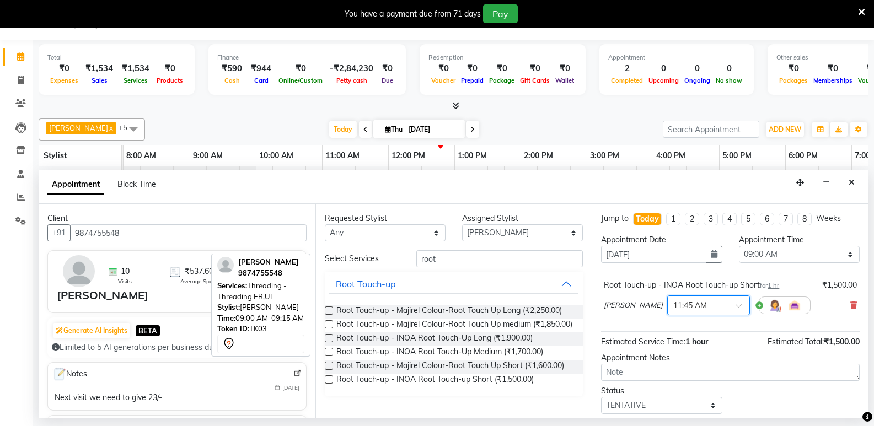
scroll to position [55, 0]
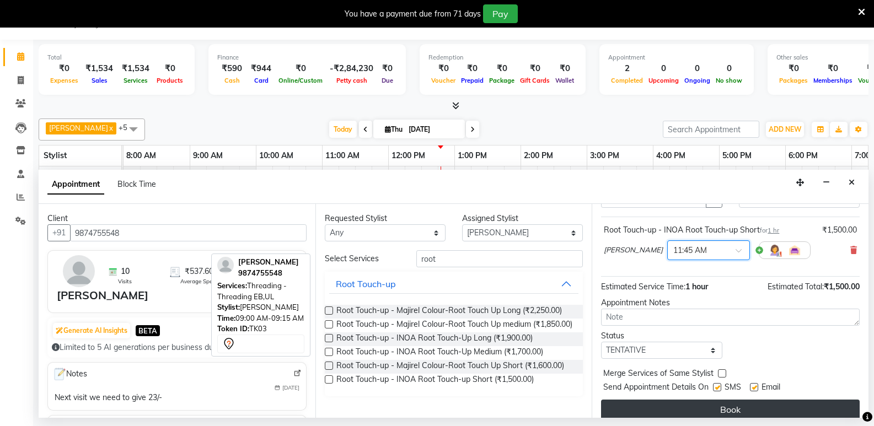
click at [746, 405] on button "Book" at bounding box center [730, 410] width 259 height 20
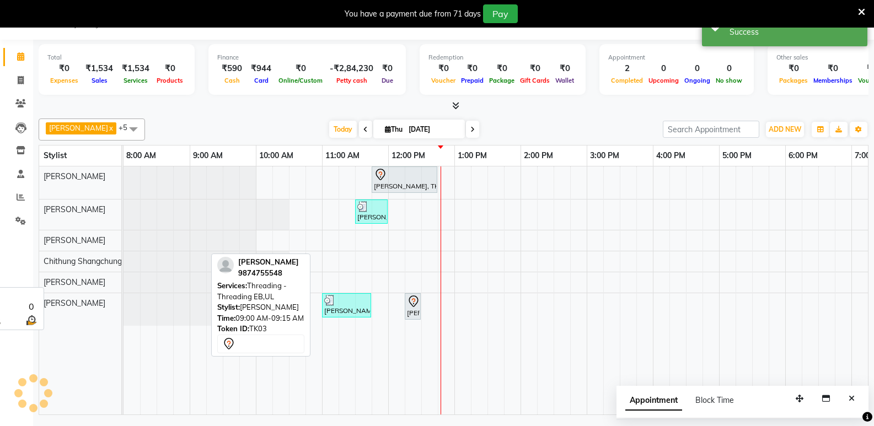
scroll to position [0, 0]
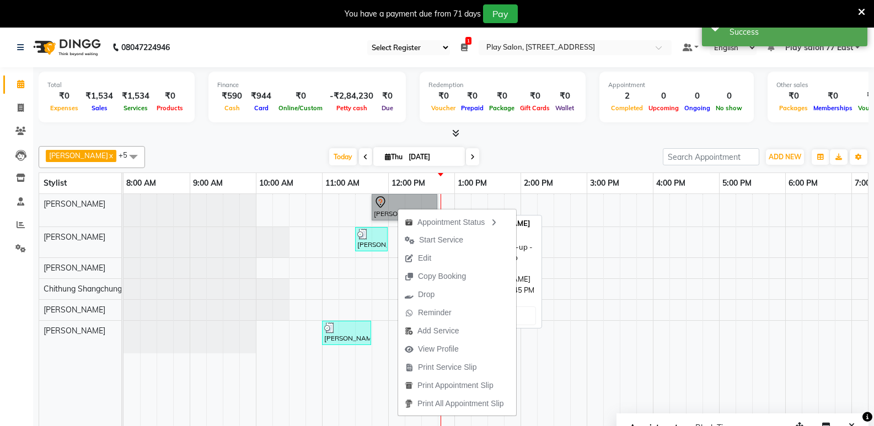
click at [397, 206] on link "[PERSON_NAME], TK04, 11:45 AM-12:45 PM, Root Touch-up - INOA Root Touch-up Short" at bounding box center [405, 207] width 66 height 26
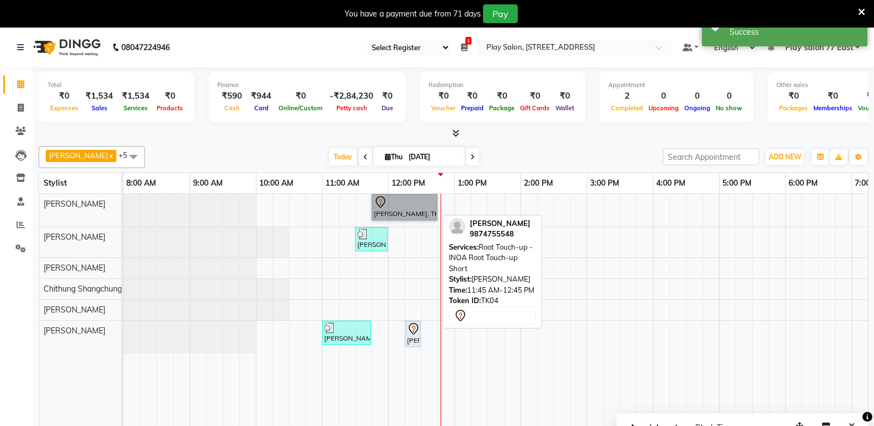
click at [391, 212] on link "[PERSON_NAME], TK04, 11:45 AM-12:45 PM, Root Touch-up - INOA Root Touch-up Short" at bounding box center [405, 207] width 66 height 26
select select "7"
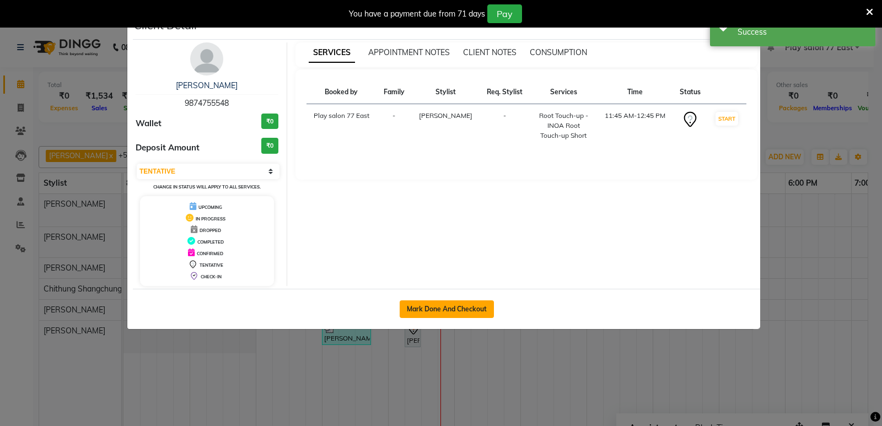
click at [446, 310] on button "Mark Done And Checkout" at bounding box center [447, 310] width 94 height 18
select select "service"
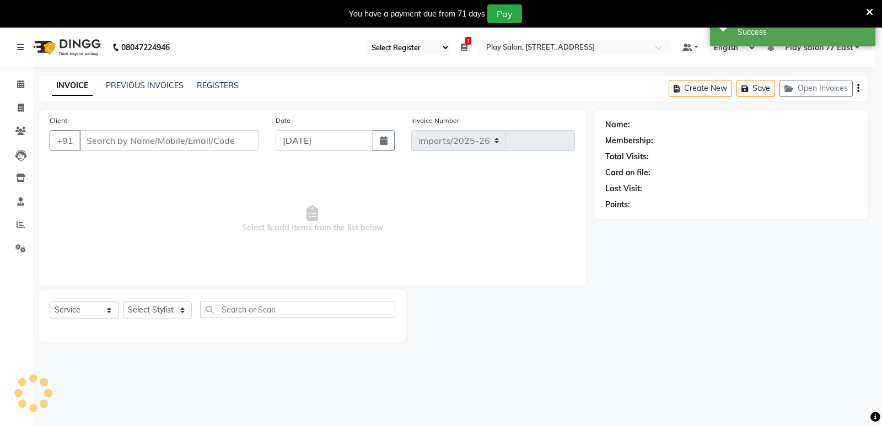
select select "8547"
type input "0774"
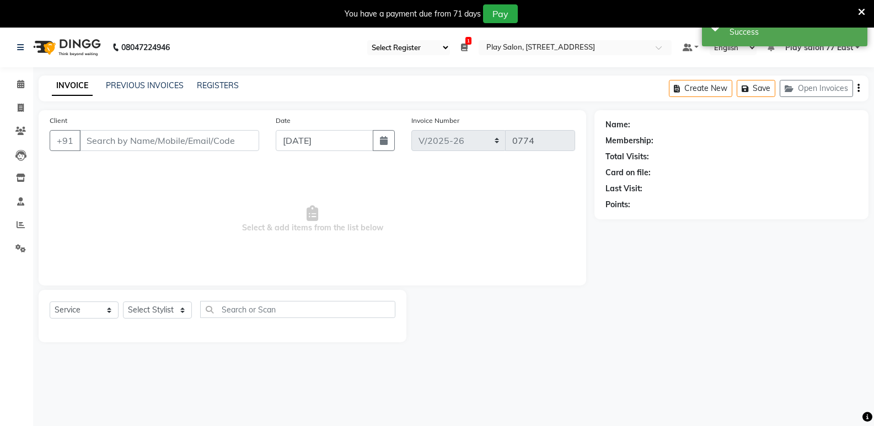
type input "9874755548"
select select "84935"
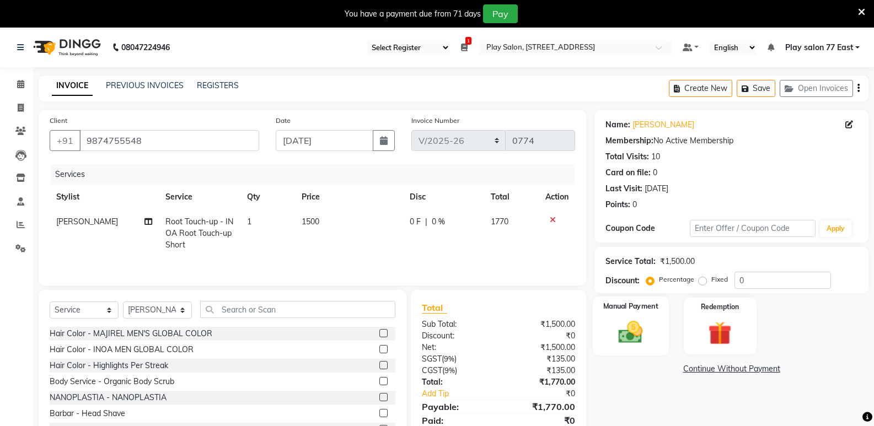
click at [650, 330] on img at bounding box center [630, 332] width 39 height 28
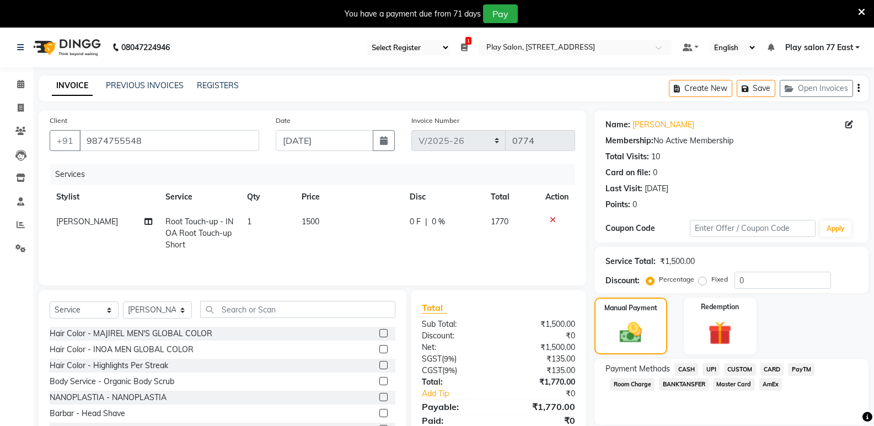
scroll to position [43, 0]
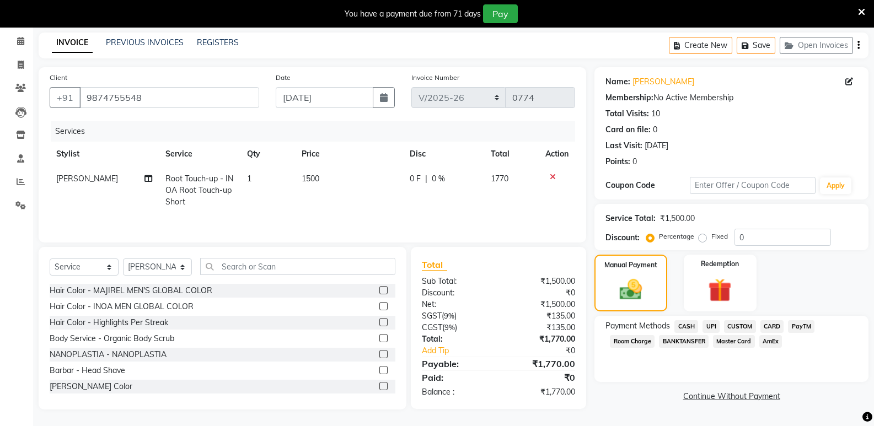
click at [774, 326] on span "CARD" at bounding box center [773, 326] width 24 height 13
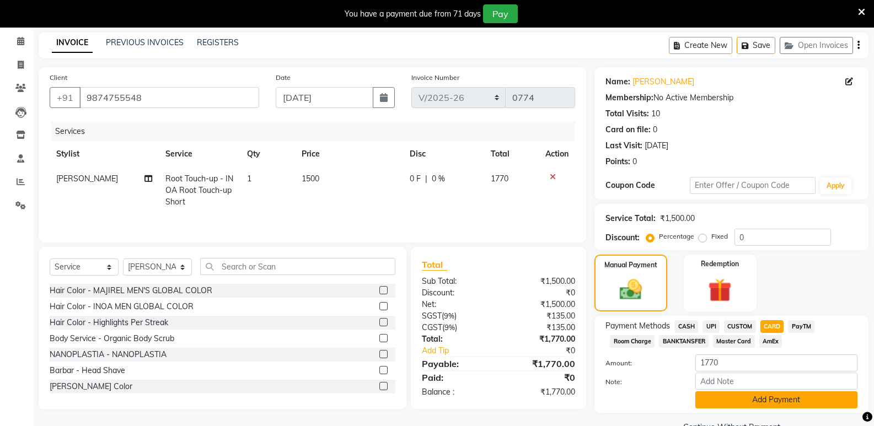
scroll to position [69, 0]
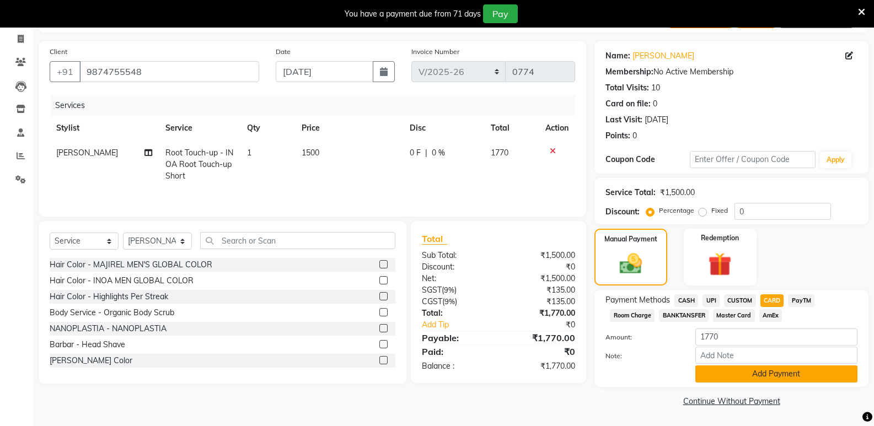
click at [767, 374] on button "Add Payment" at bounding box center [776, 374] width 162 height 17
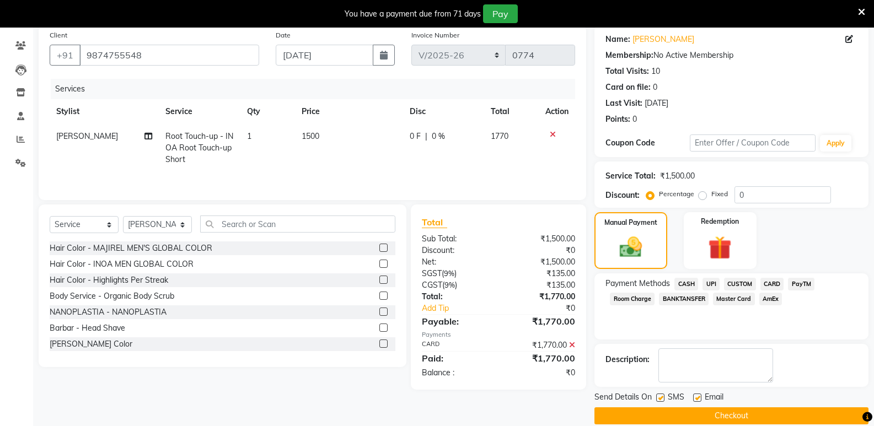
scroll to position [100, 0]
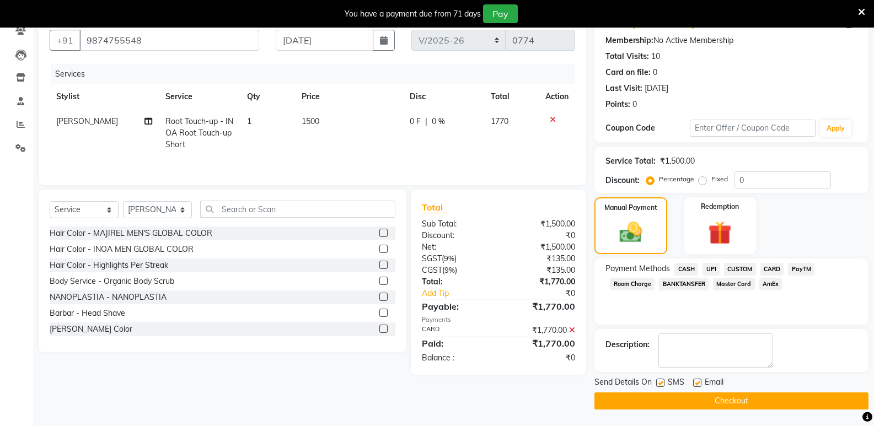
click at [730, 400] on button "Checkout" at bounding box center [732, 401] width 274 height 17
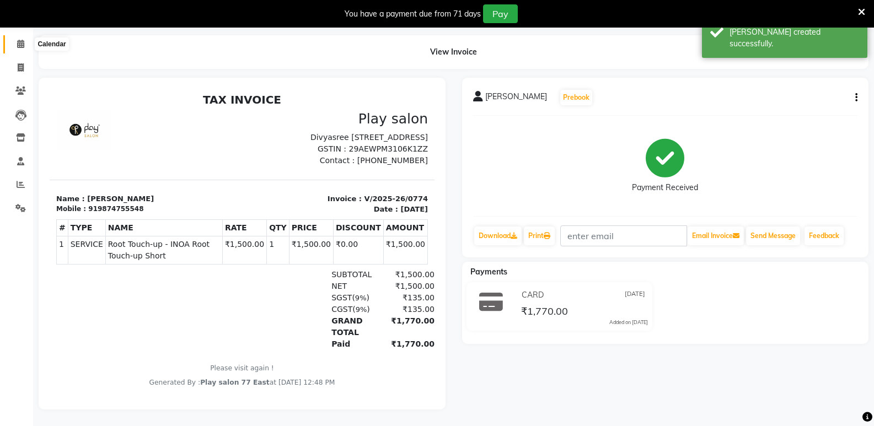
click at [20, 40] on icon at bounding box center [20, 44] width 7 height 8
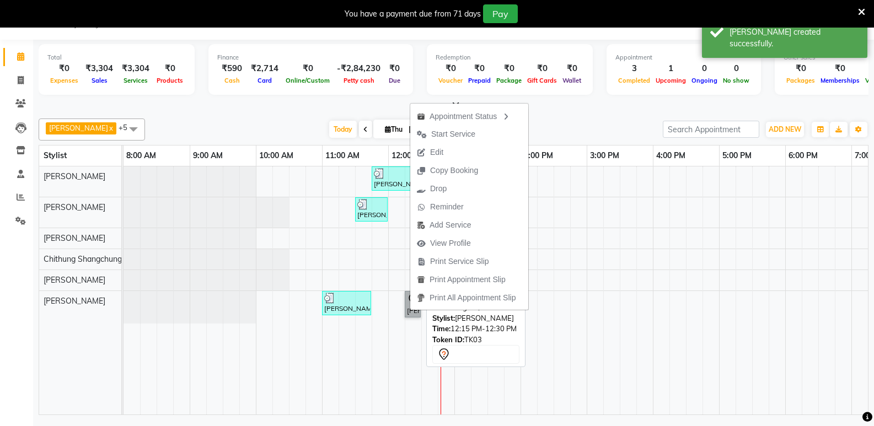
click at [408, 311] on link "[PERSON_NAME], TK03, 12:15 PM-12:30 PM, Threading - Threading EB,UL" at bounding box center [413, 304] width 16 height 26
select select "7"
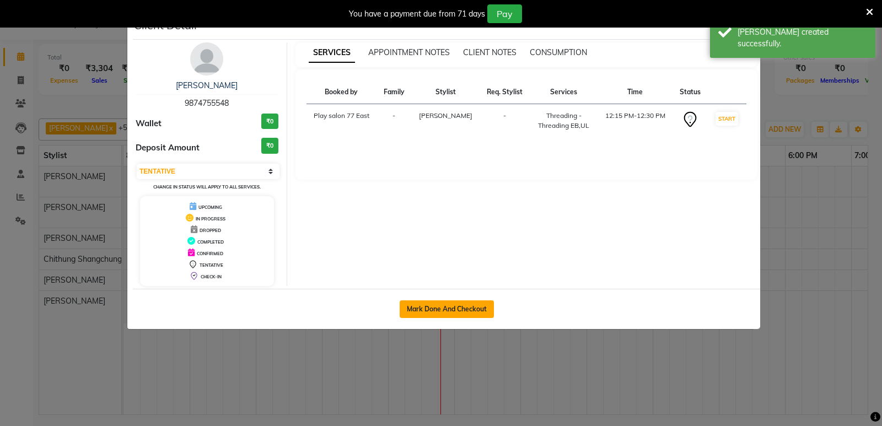
click at [419, 306] on button "Mark Done And Checkout" at bounding box center [447, 310] width 94 height 18
select select "8547"
select select "service"
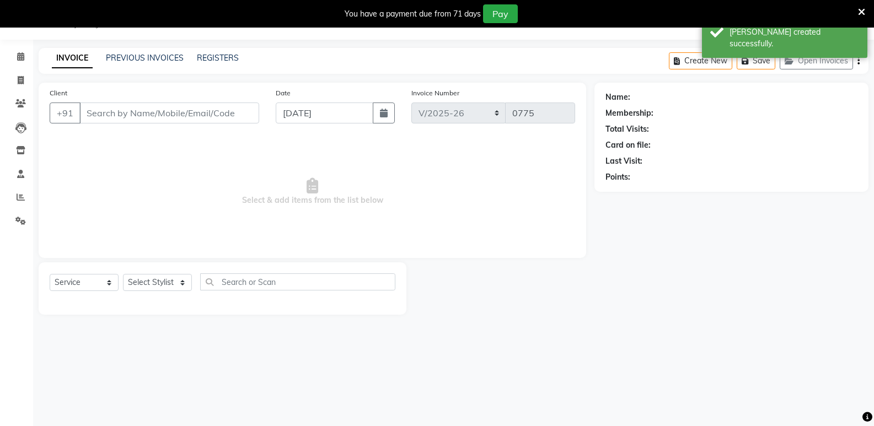
type input "9874755548"
select select "84927"
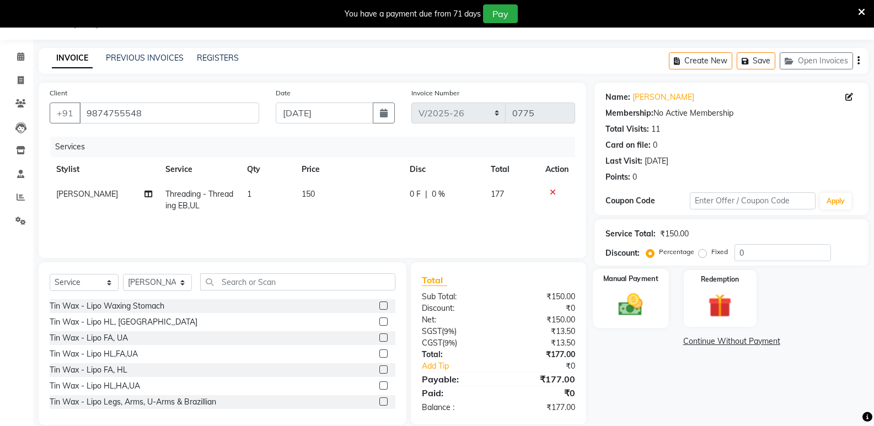
click at [645, 294] on img at bounding box center [630, 305] width 39 height 28
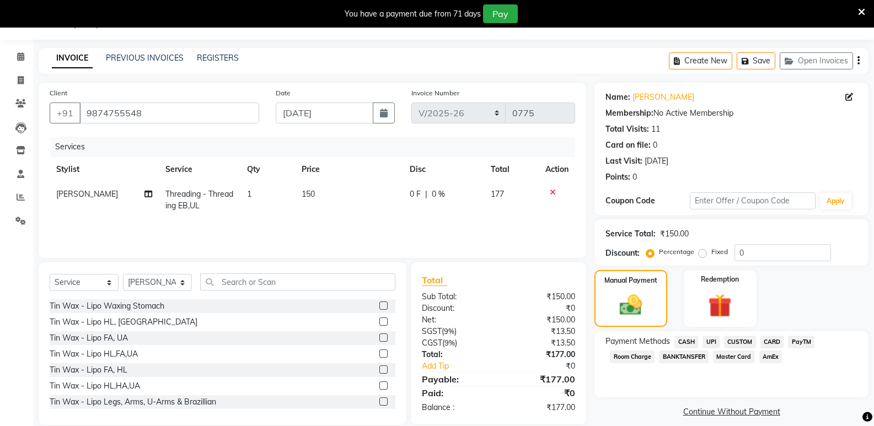
click at [690, 342] on span "CASH" at bounding box center [686, 342] width 24 height 13
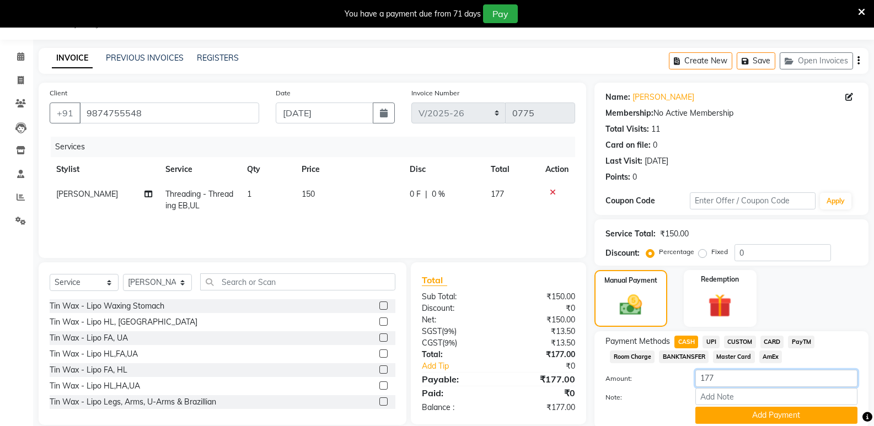
click at [719, 374] on input "177" at bounding box center [776, 378] width 162 height 17
type input "1"
type input "23"
click at [770, 414] on button "Add Payment" at bounding box center [776, 415] width 162 height 17
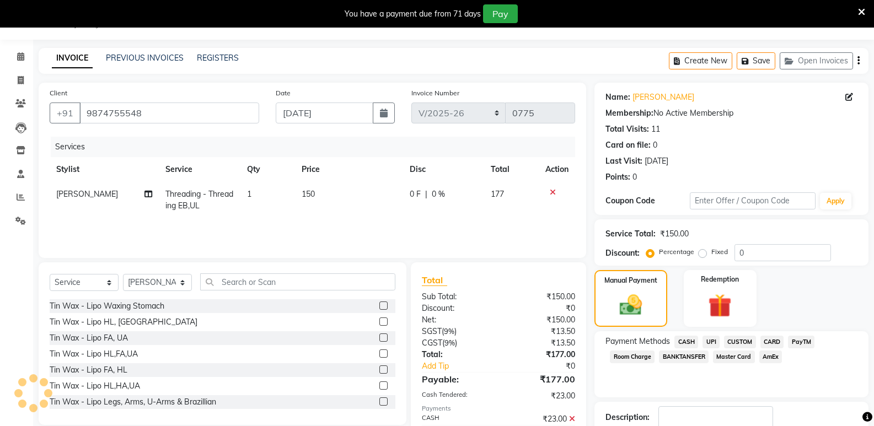
click at [706, 342] on span "UPI" at bounding box center [711, 342] width 17 height 13
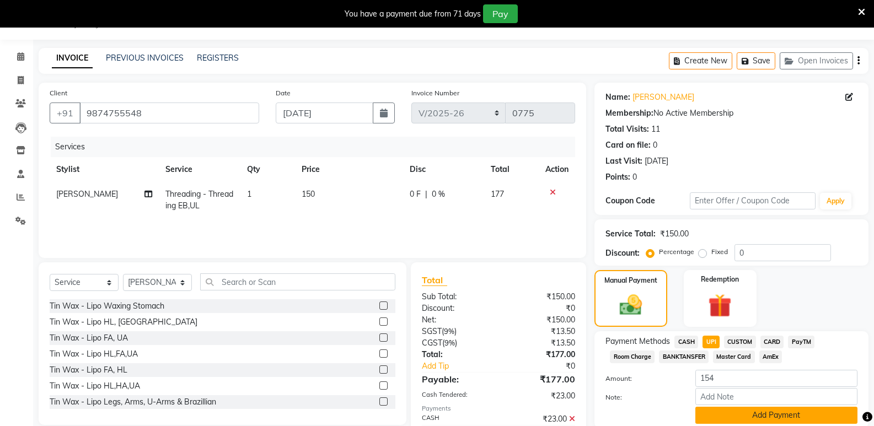
click at [773, 419] on button "Add Payment" at bounding box center [776, 415] width 162 height 17
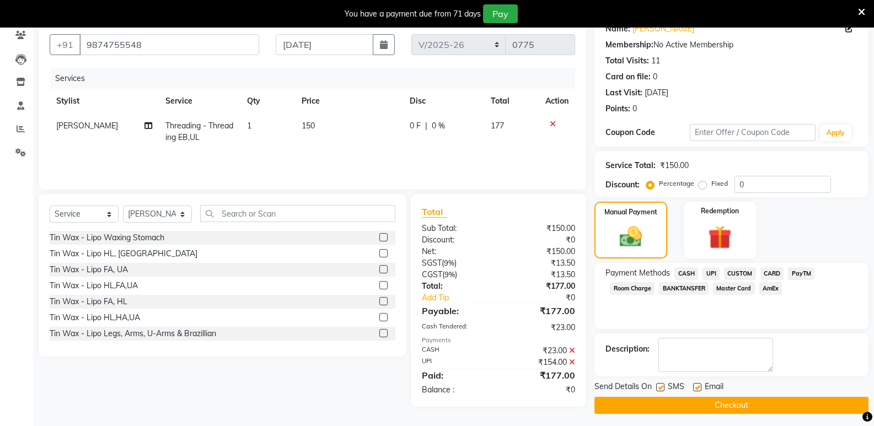
scroll to position [100, 0]
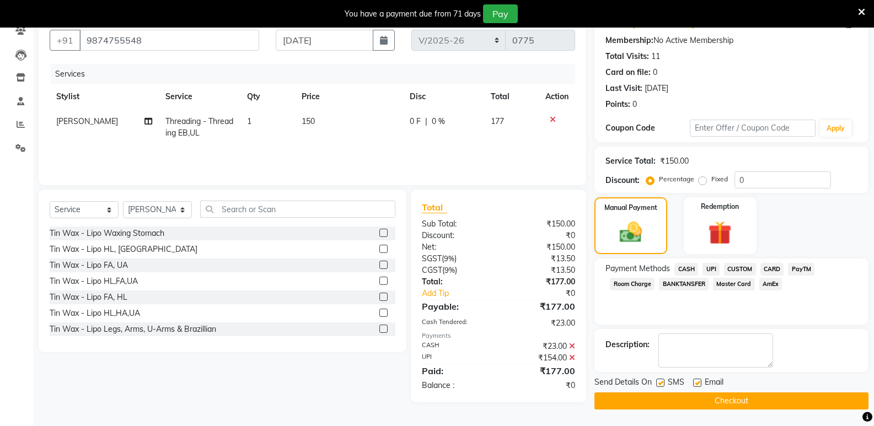
click at [725, 405] on button "Checkout" at bounding box center [732, 401] width 274 height 17
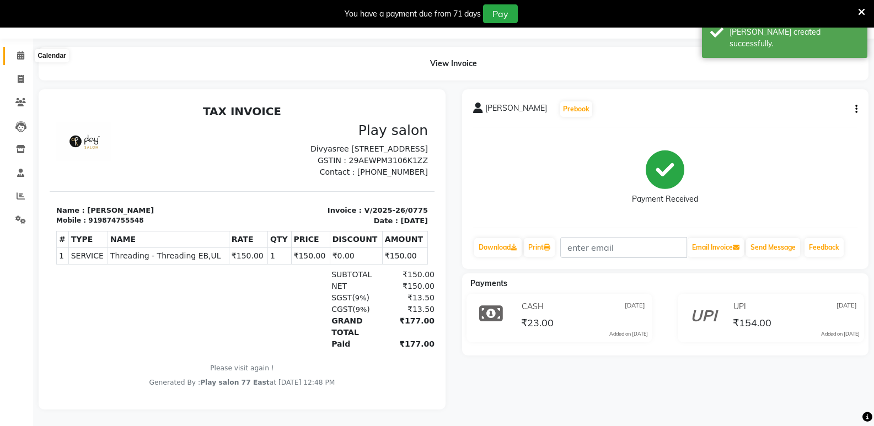
drag, startPoint x: 15, startPoint y: 45, endPoint x: 137, endPoint y: 36, distance: 122.2
click at [15, 50] on span at bounding box center [20, 56] width 19 height 13
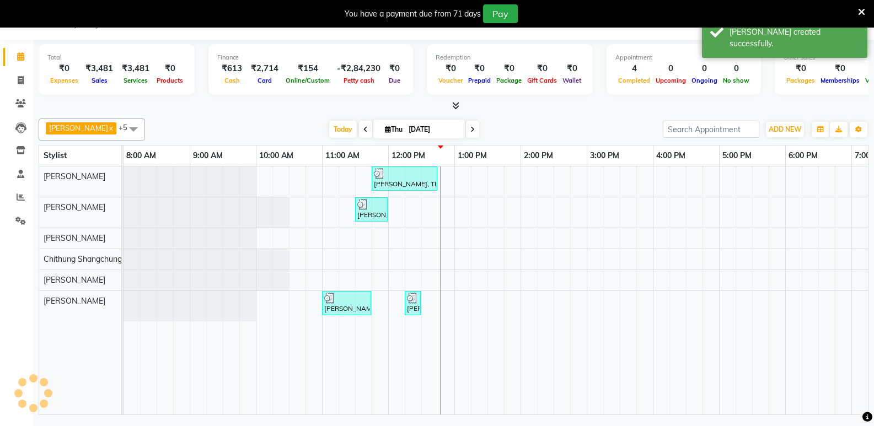
scroll to position [28, 0]
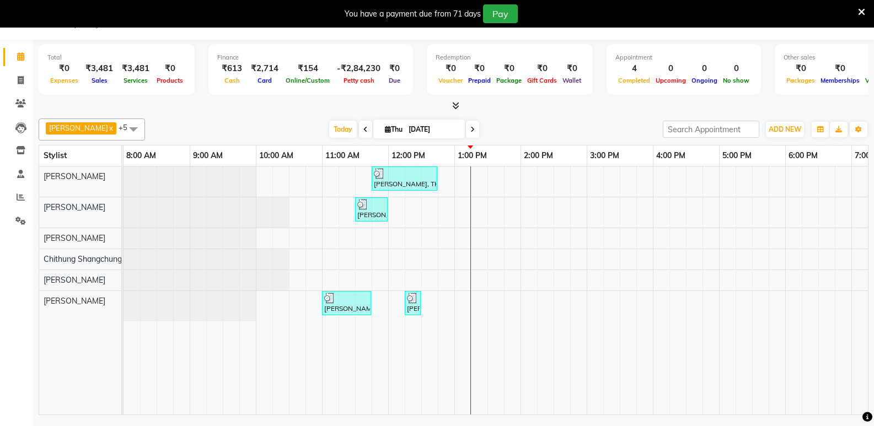
click at [726, 298] on div "[PERSON_NAME], TK04, 11:45 AM-12:45 PM, Root Touch-up - INOA Root Touch-up Shor…" at bounding box center [554, 291] width 860 height 248
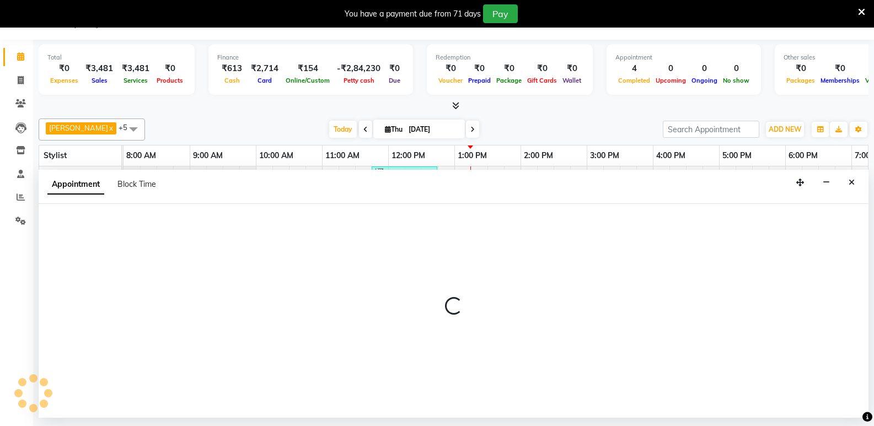
select select "84927"
select select "tentative"
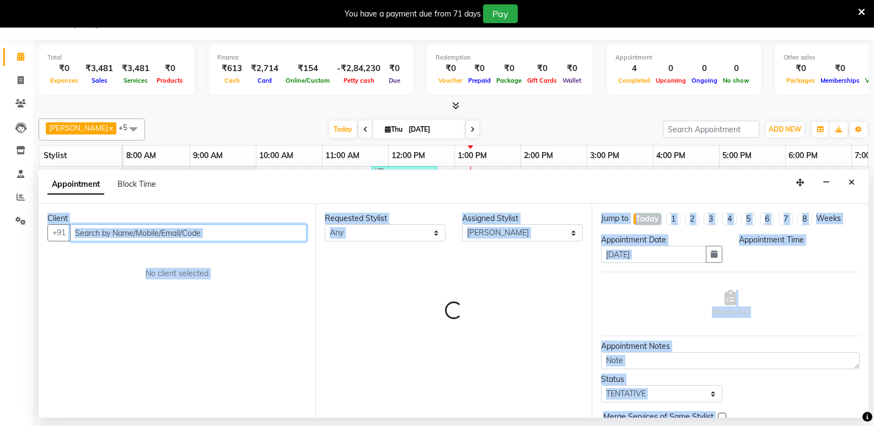
select select "1020"
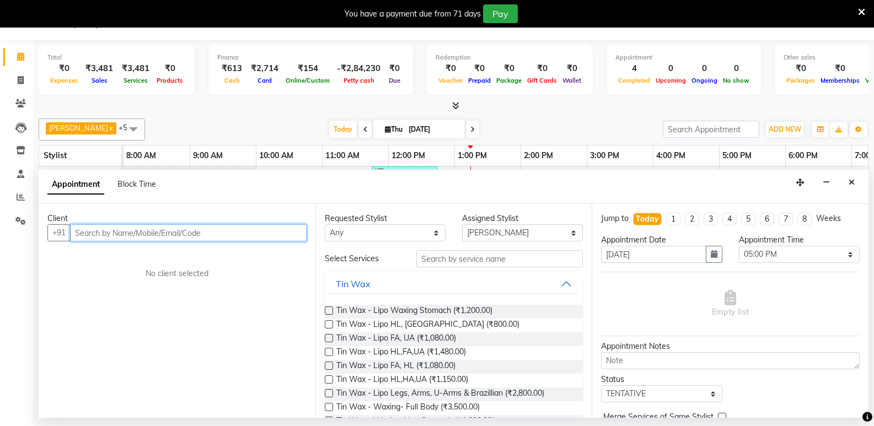
click at [121, 233] on input "text" at bounding box center [188, 232] width 237 height 17
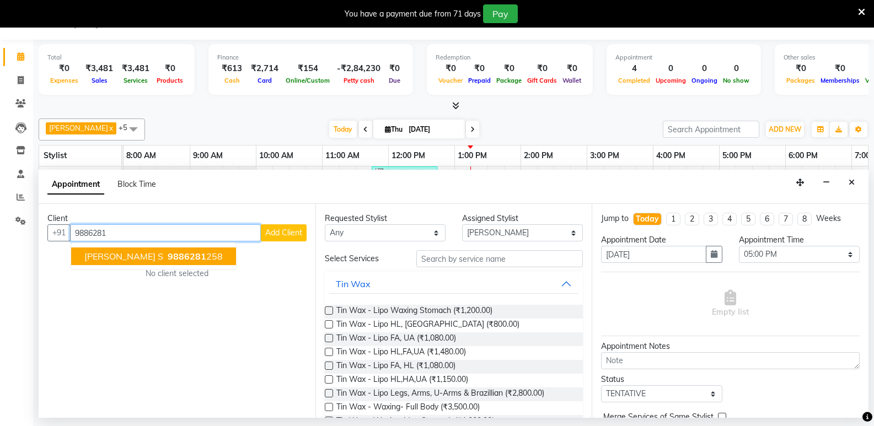
click at [168, 260] on span "9886281" at bounding box center [187, 256] width 39 height 11
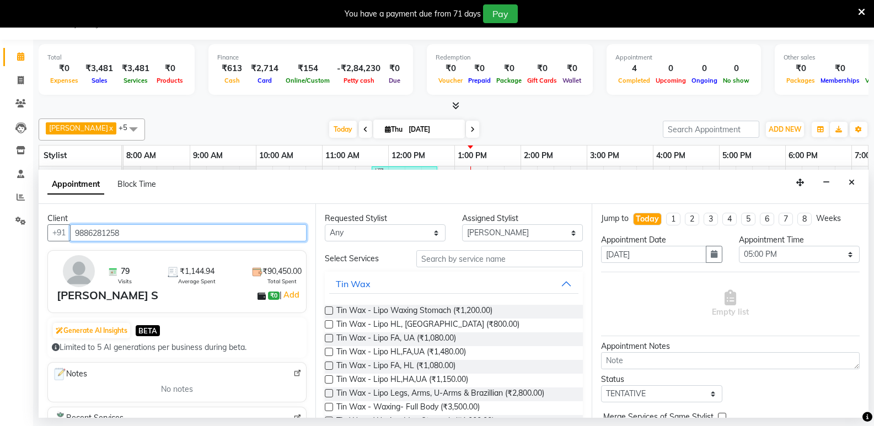
type input "9886281258"
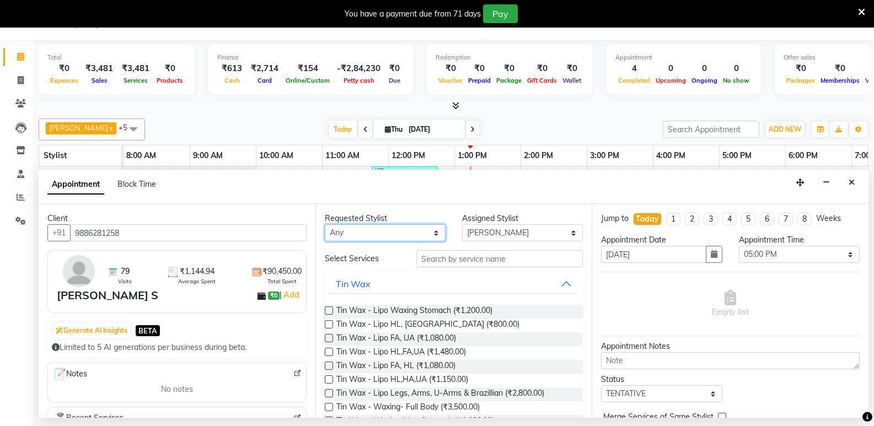
click at [400, 236] on select "Any [PERSON_NAME] [PERSON_NAME] [PERSON_NAME] Chithung Shangchungla Dawa [PERSO…" at bounding box center [385, 232] width 121 height 17
select select "84927"
click at [325, 224] on select "Any [PERSON_NAME] [PERSON_NAME] [PERSON_NAME] Chithung Shangchungla Dawa [PERSO…" at bounding box center [385, 232] width 121 height 17
click at [518, 234] on select "Select [PERSON_NAME] Boicy Haokip [PERSON_NAME] Chithung Shangchungla Dawa [PER…" at bounding box center [522, 232] width 121 height 17
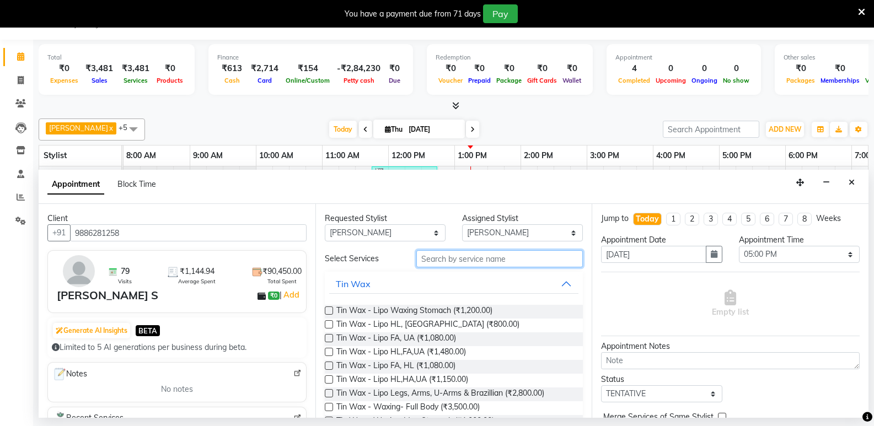
click at [487, 265] on input "text" at bounding box center [499, 258] width 167 height 17
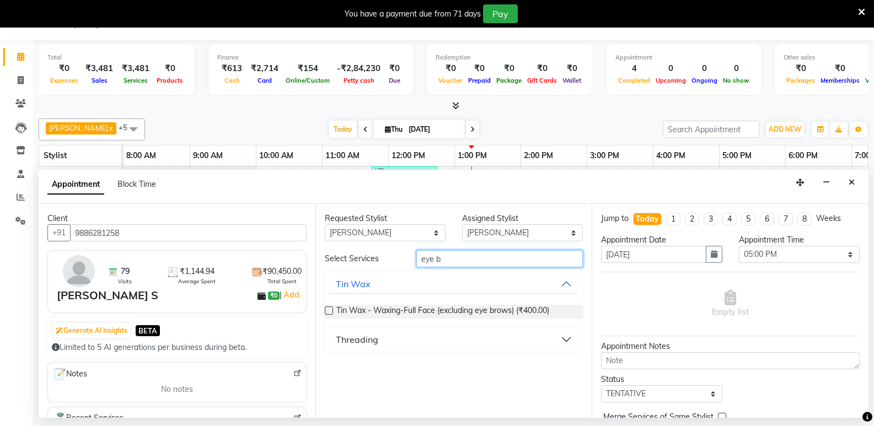
type input "eye b"
click at [383, 341] on button "Threading" at bounding box center [454, 340] width 250 height 20
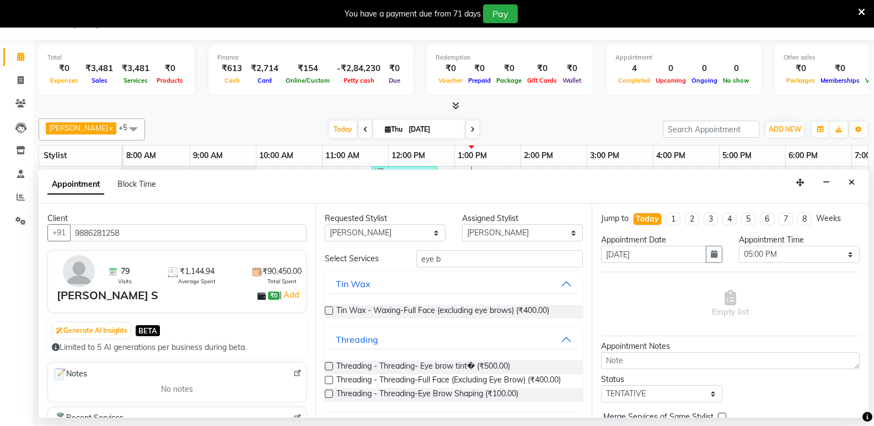
click at [328, 393] on label at bounding box center [329, 394] width 8 height 8
click at [328, 393] on input "checkbox" at bounding box center [328, 395] width 7 height 7
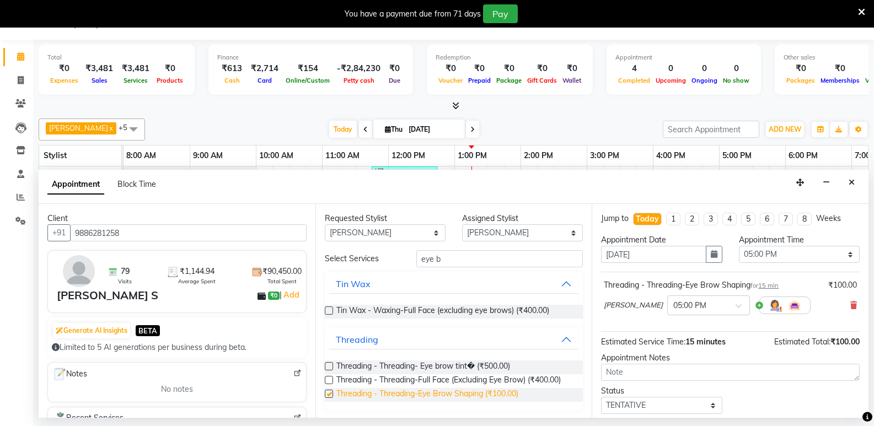
checkbox input "false"
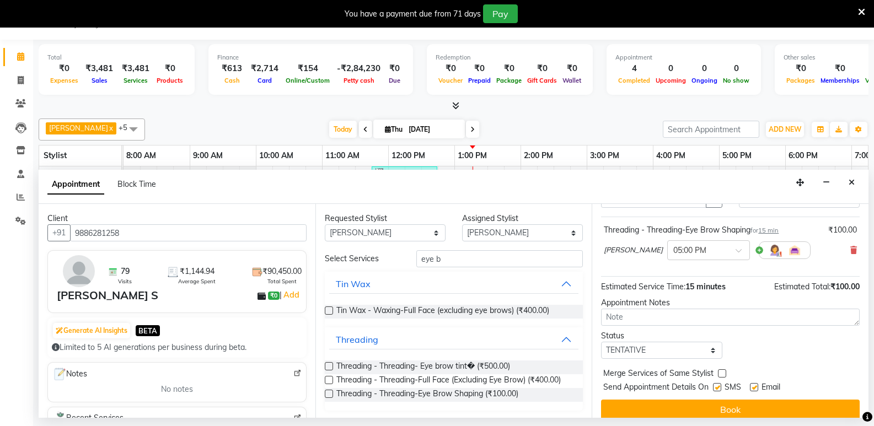
scroll to position [66, 0]
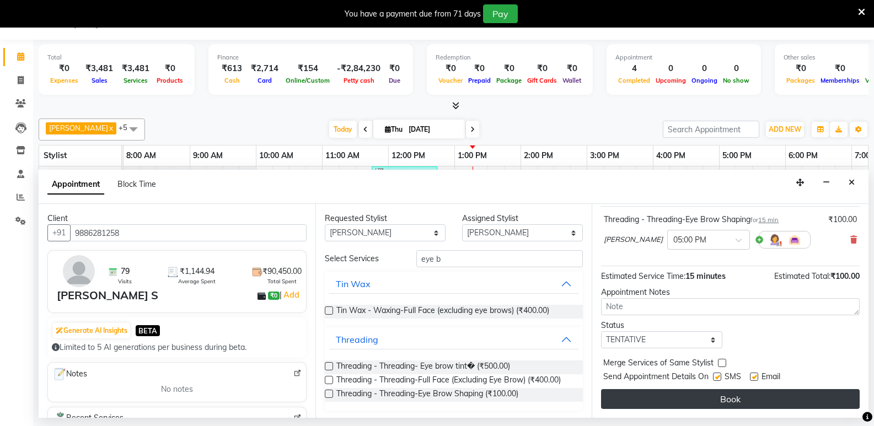
click at [752, 400] on button "Book" at bounding box center [730, 399] width 259 height 20
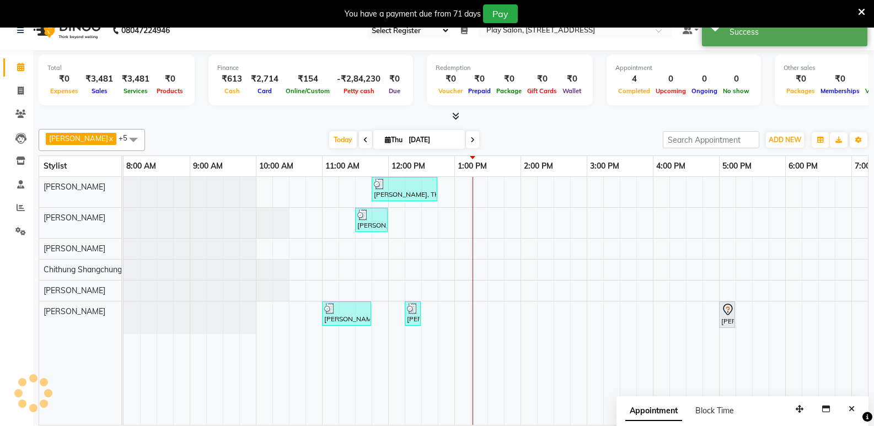
scroll to position [0, 0]
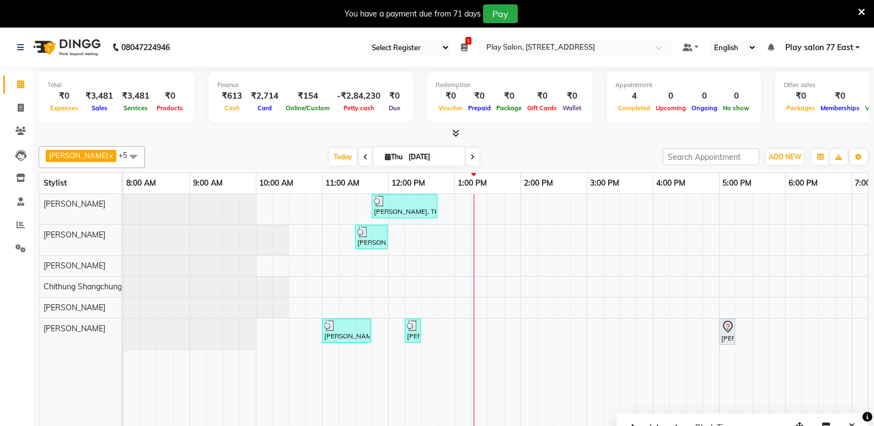
click at [483, 210] on div "[PERSON_NAME], TK04, 11:45 AM-12:45 PM, Root Touch-up - INOA Root Touch-up Shor…" at bounding box center [554, 318] width 860 height 248
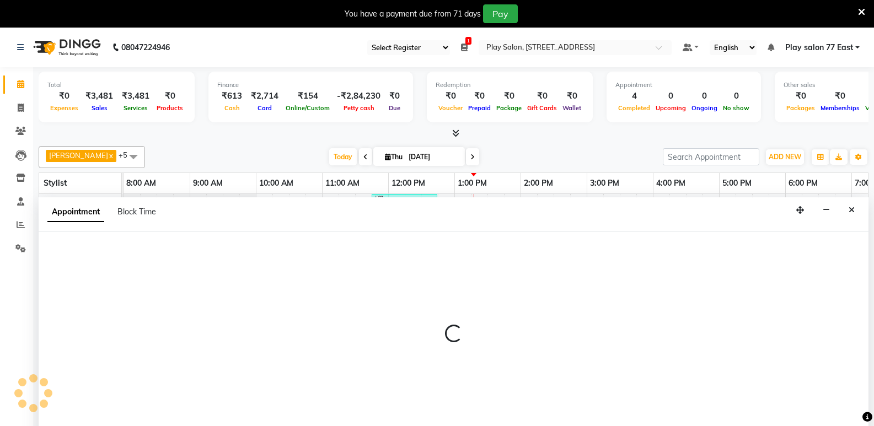
select select "84935"
select select "tentative"
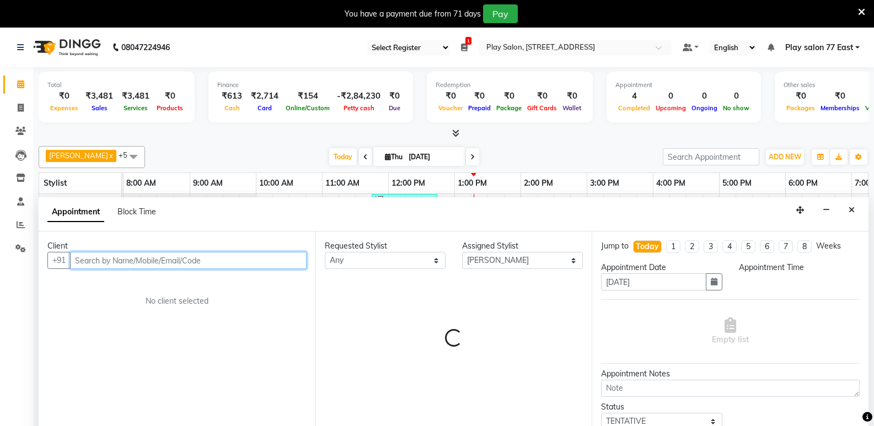
select select "795"
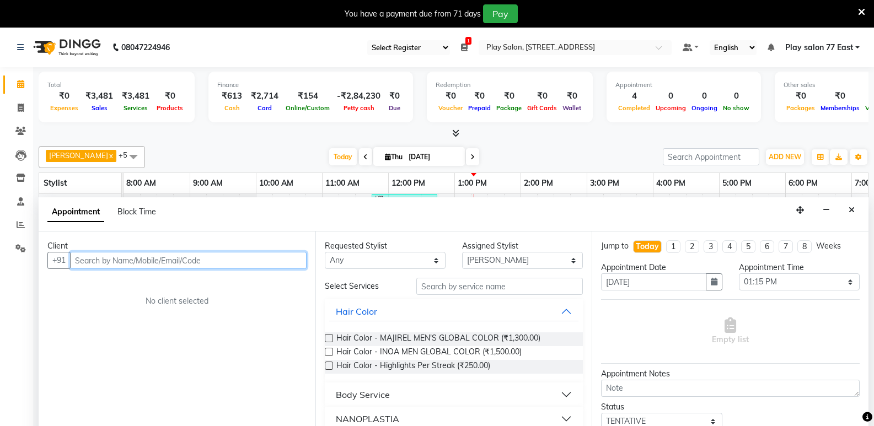
scroll to position [28, 0]
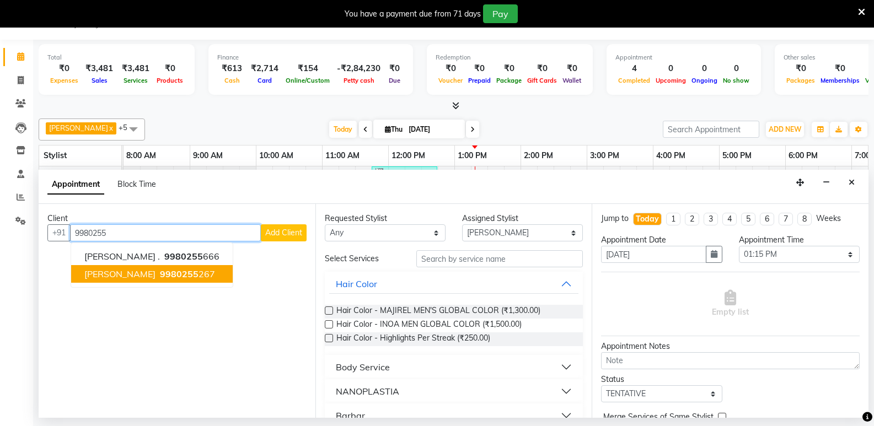
click at [112, 274] on span "[PERSON_NAME]" at bounding box center [119, 274] width 71 height 11
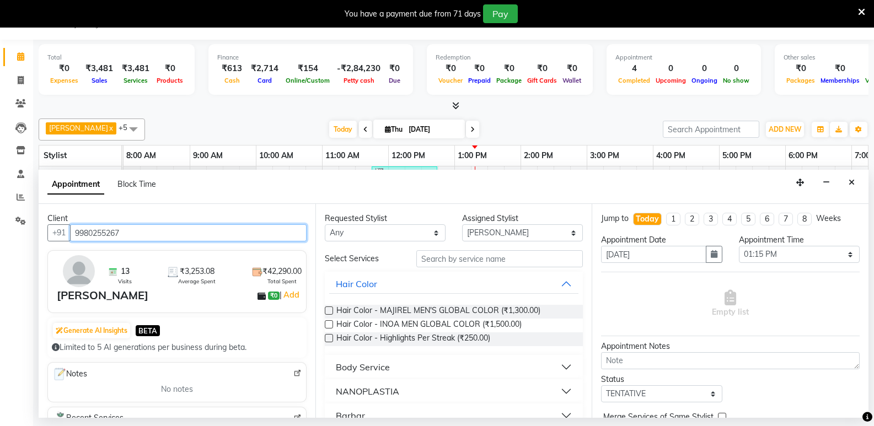
type input "9980255267"
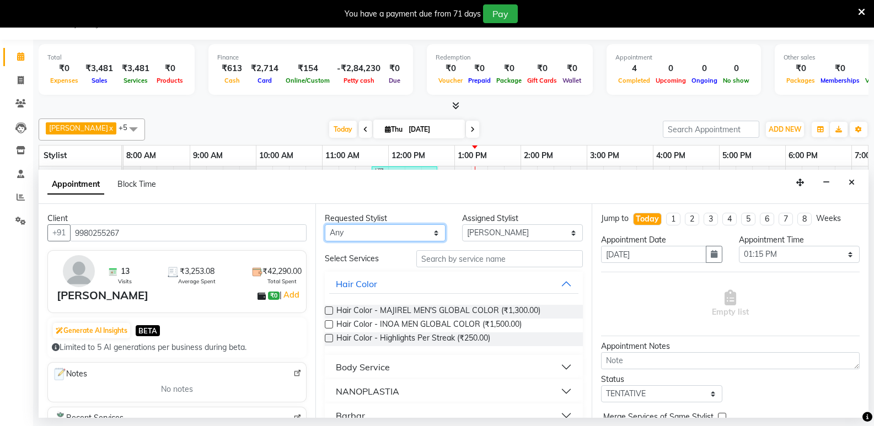
click at [429, 231] on select "Any [PERSON_NAME] [PERSON_NAME] [PERSON_NAME] Chithung Shangchungla Dawa [PERSO…" at bounding box center [385, 232] width 121 height 17
select select "84935"
click at [325, 224] on select "Any [PERSON_NAME] [PERSON_NAME] [PERSON_NAME] Chithung Shangchungla Dawa [PERSO…" at bounding box center [385, 232] width 121 height 17
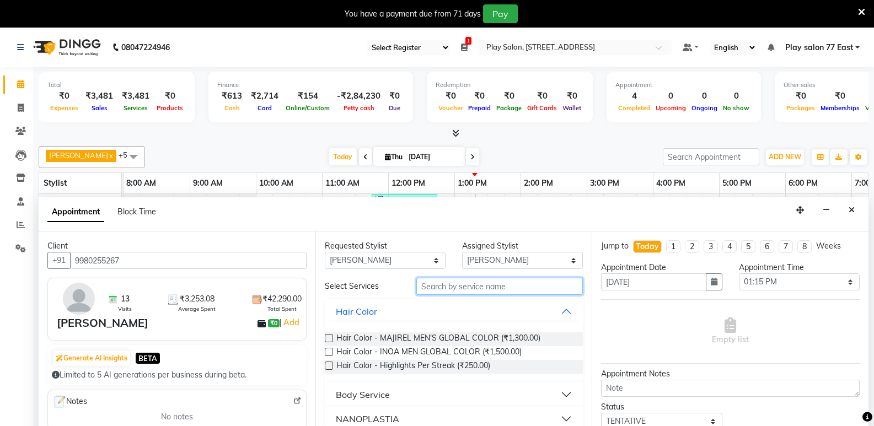
click at [492, 286] on input "text" at bounding box center [499, 286] width 167 height 17
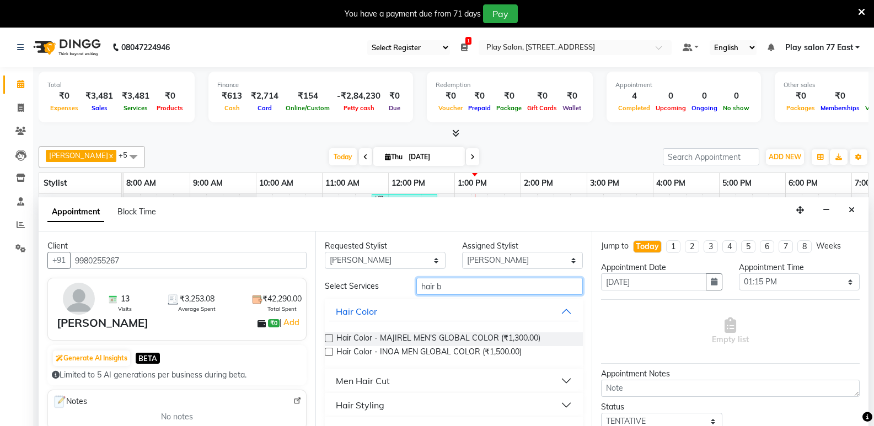
type input "hair b"
click at [560, 404] on button "Hair Styling" at bounding box center [454, 405] width 250 height 20
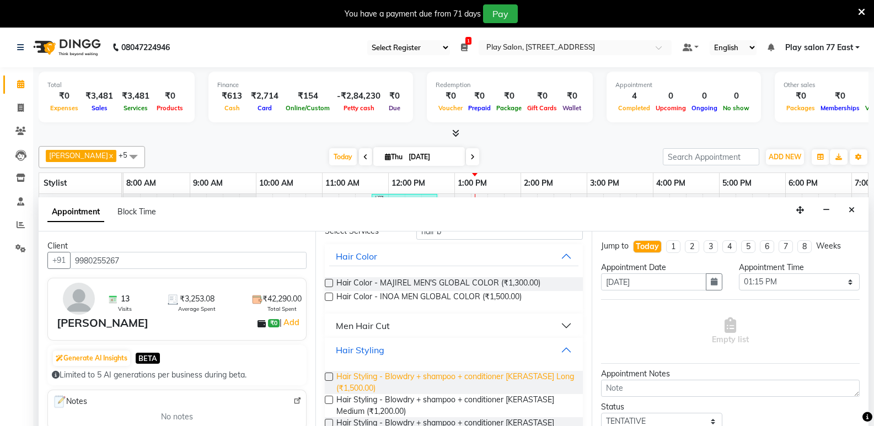
scroll to position [165, 0]
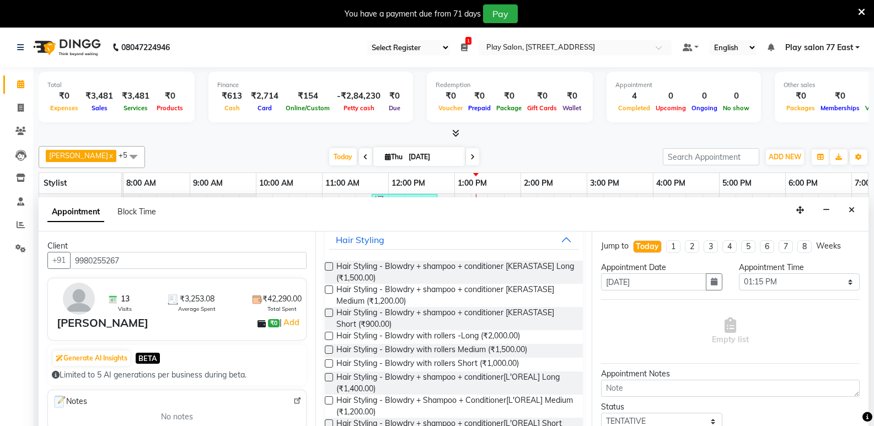
click at [334, 288] on div "Hair Styling - Blowdry + shampoo + conditioner [KERASTASE] Medium (₹1,200.00)" at bounding box center [454, 295] width 259 height 23
click at [333, 289] on label at bounding box center [329, 290] width 8 height 8
click at [332, 289] on input "checkbox" at bounding box center [328, 290] width 7 height 7
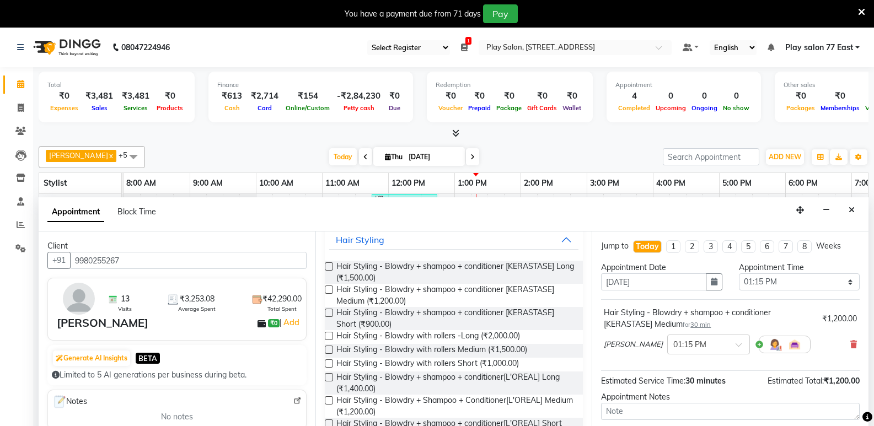
click at [323, 313] on div "Requested Stylist Any [PERSON_NAME] Boicy Haokip [PERSON_NAME] Chithung Shangch…" at bounding box center [453, 339] width 277 height 214
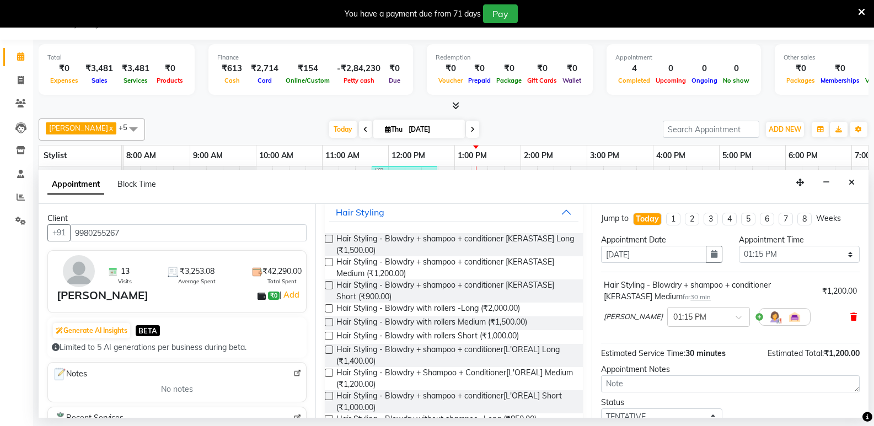
click at [850, 319] on icon at bounding box center [853, 317] width 7 height 8
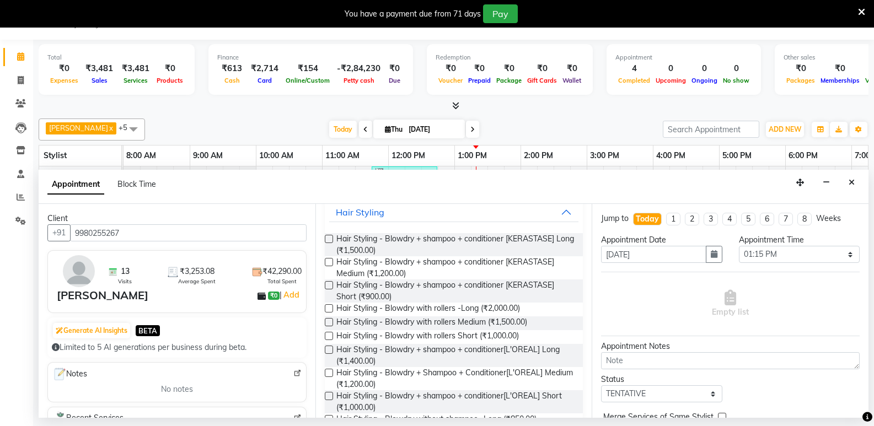
scroll to position [55, 0]
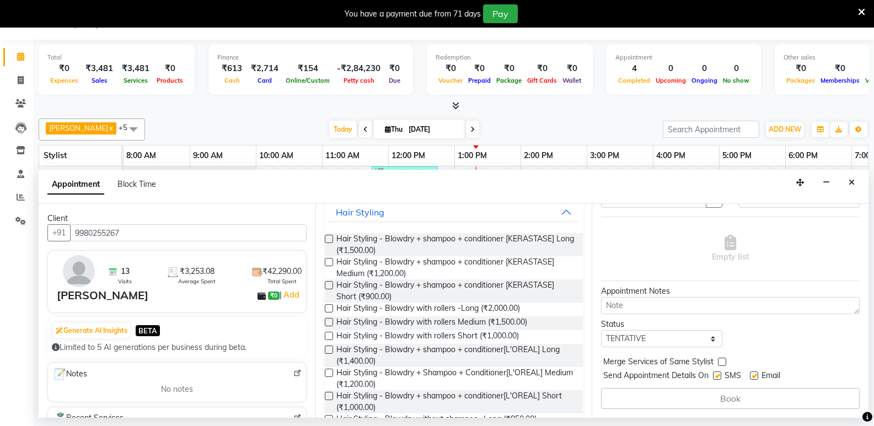
click at [326, 261] on label at bounding box center [329, 262] width 8 height 8
click at [326, 261] on input "checkbox" at bounding box center [328, 263] width 7 height 7
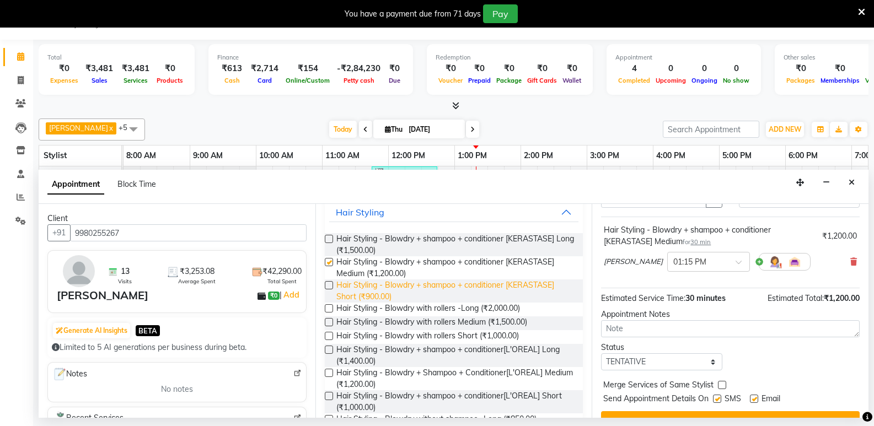
checkbox input "false"
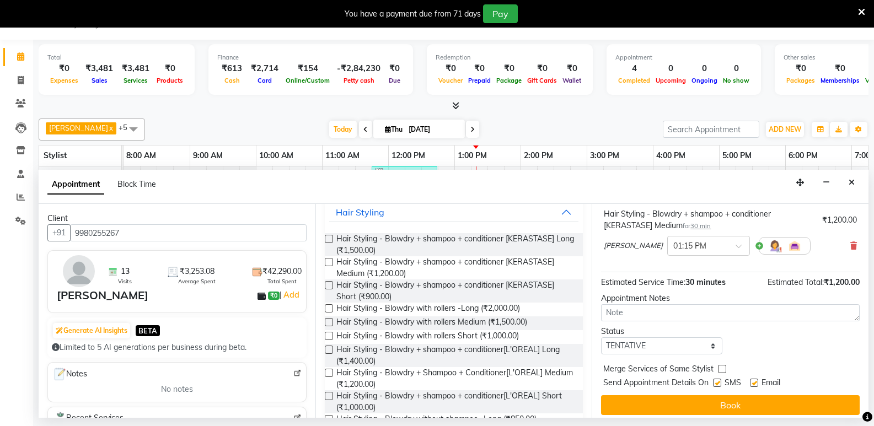
scroll to position [77, 0]
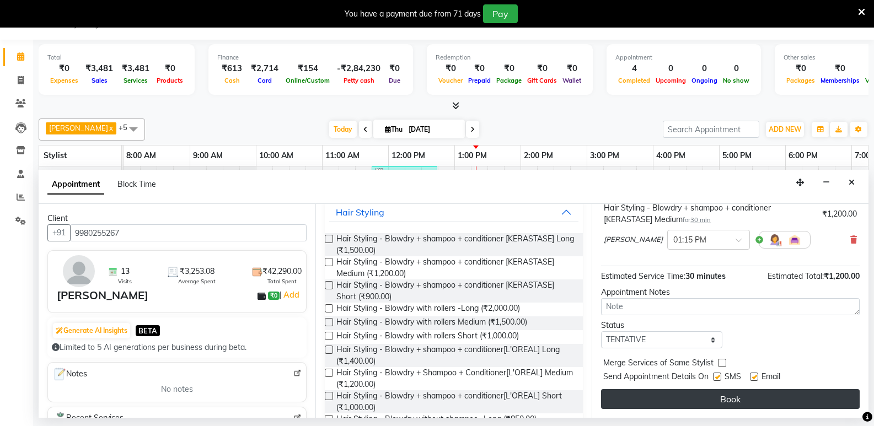
click at [752, 396] on button "Book" at bounding box center [730, 399] width 259 height 20
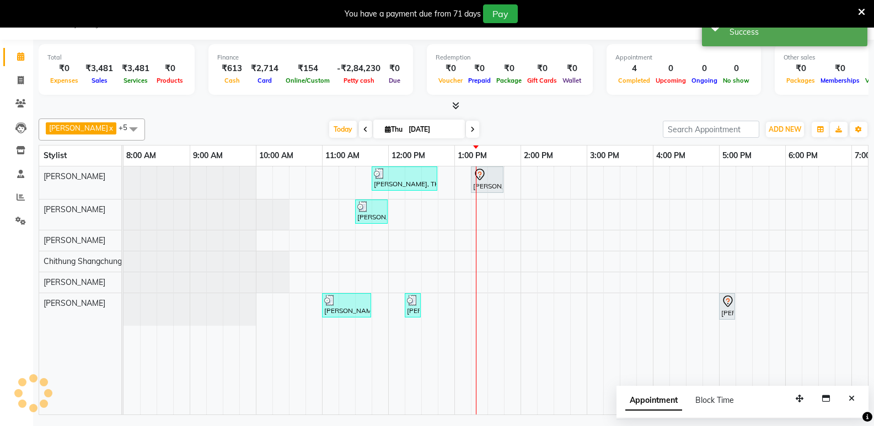
scroll to position [0, 0]
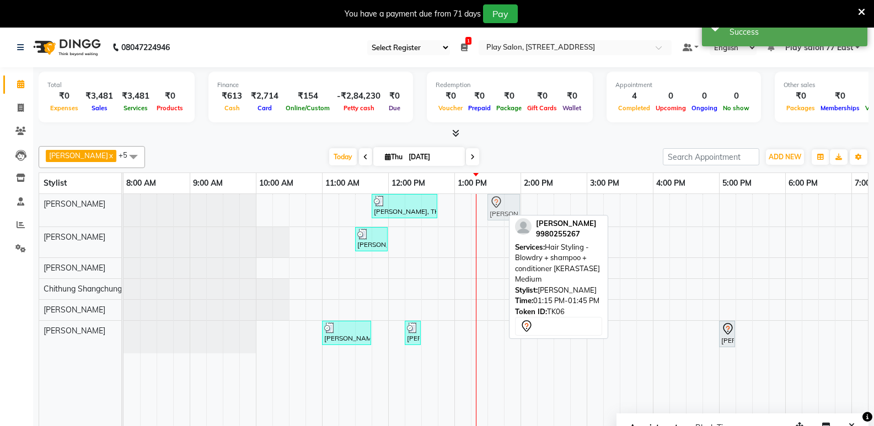
drag, startPoint x: 491, startPoint y: 205, endPoint x: 499, endPoint y: 205, distance: 7.2
click at [124, 205] on div "[PERSON_NAME], TK04, 11:45 AM-12:45 PM, Root Touch-up - INOA Root Touch-up Shor…" at bounding box center [124, 210] width 0 height 33
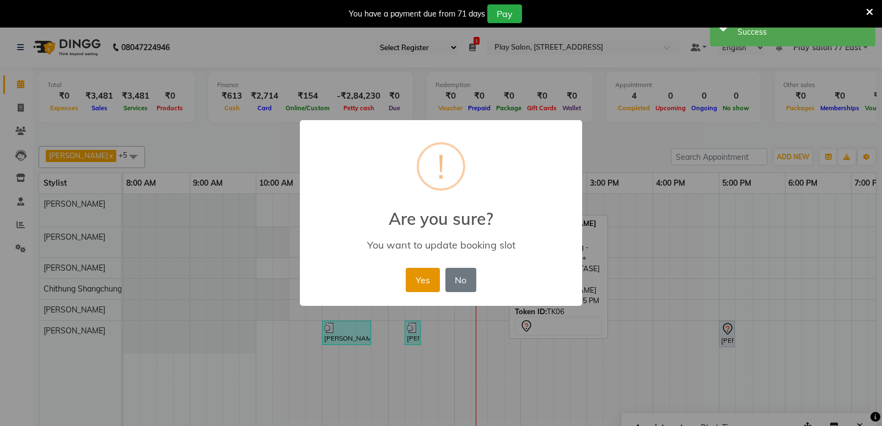
click at [435, 282] on button "Yes" at bounding box center [423, 280] width 34 height 24
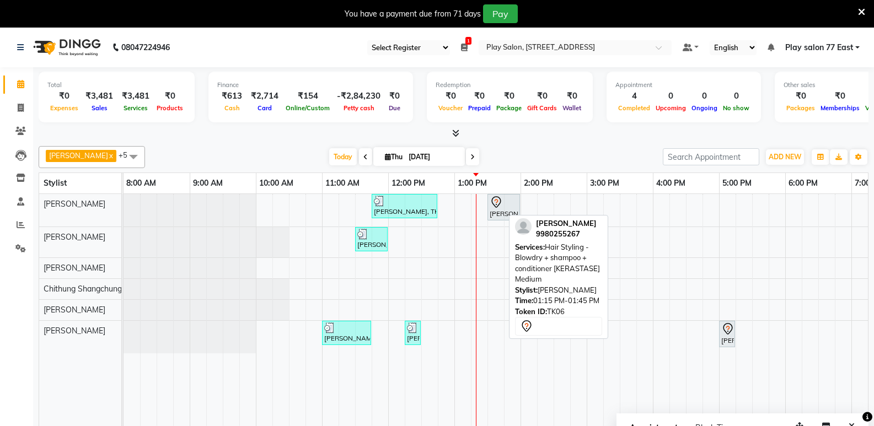
drag, startPoint x: 627, startPoint y: 289, endPoint x: 726, endPoint y: 403, distance: 150.5
click at [762, 399] on td at bounding box center [760, 318] width 17 height 248
click at [614, 361] on td at bounding box center [611, 318] width 17 height 248
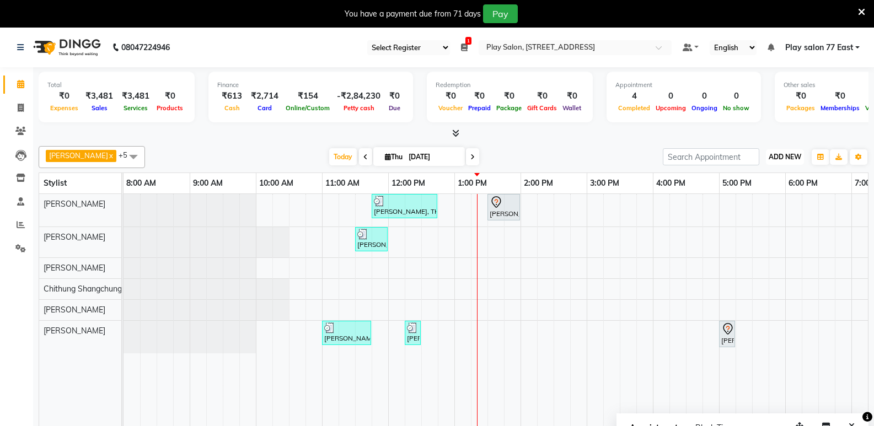
click at [791, 152] on button "ADD NEW Toggle Dropdown" at bounding box center [785, 156] width 38 height 15
click at [762, 176] on button "Add Appointment" at bounding box center [759, 178] width 87 height 14
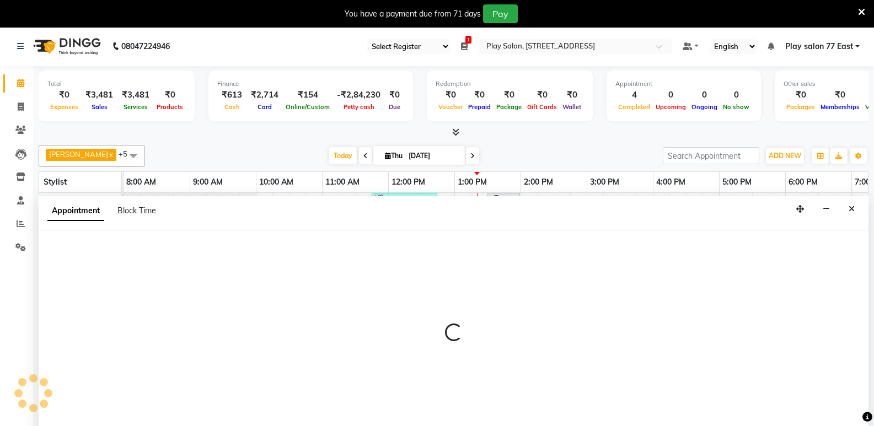
scroll to position [28, 0]
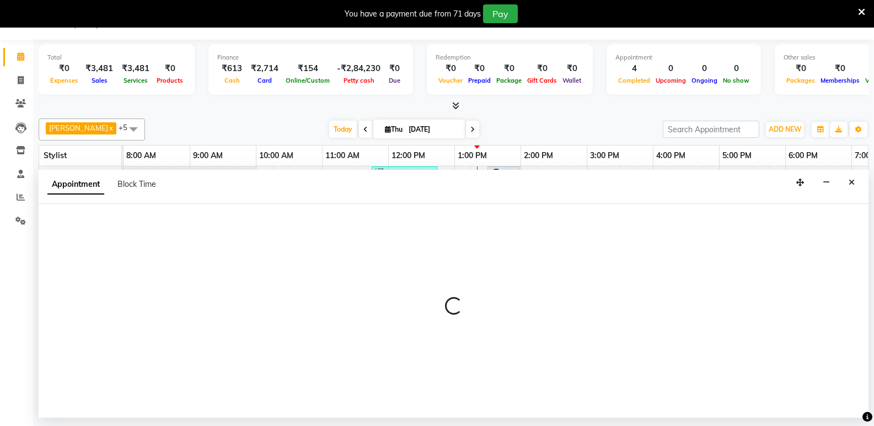
select select "tentative"
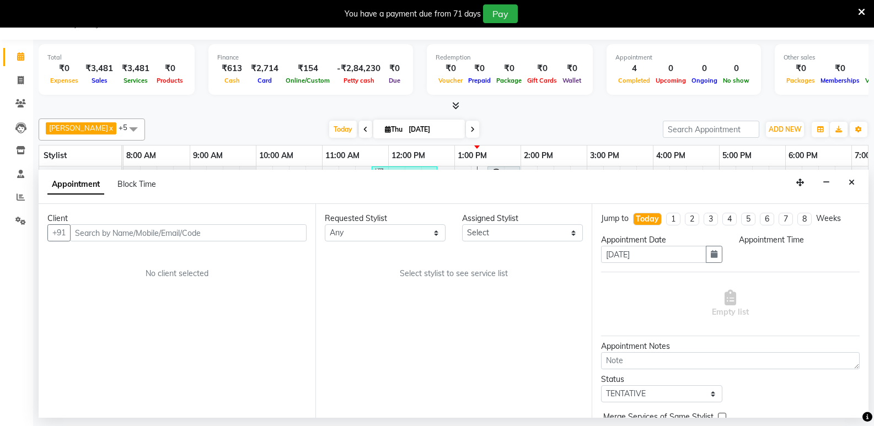
select select "540"
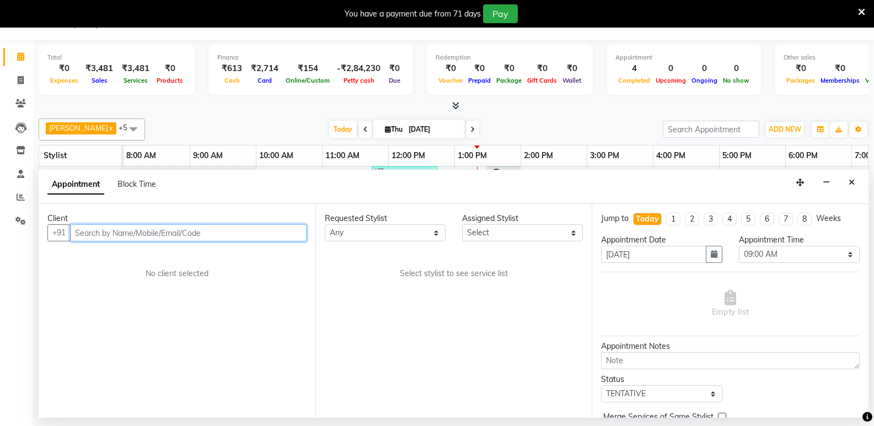
click at [109, 239] on input "text" at bounding box center [188, 232] width 237 height 17
type input "p"
click at [850, 183] on icon "Close" at bounding box center [852, 183] width 6 height 8
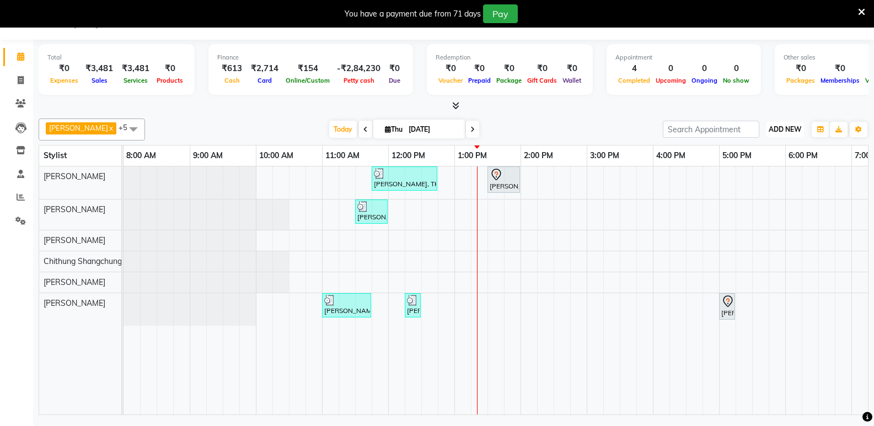
click at [790, 127] on span "ADD NEW" at bounding box center [785, 129] width 33 height 8
click at [735, 162] on link "Add Invoice" at bounding box center [759, 165] width 87 height 14
select select "8547"
select select "service"
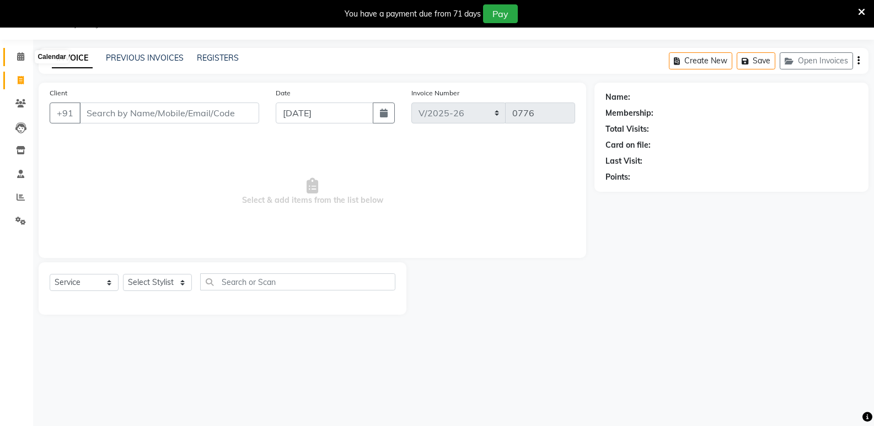
click at [22, 57] on icon at bounding box center [20, 56] width 7 height 8
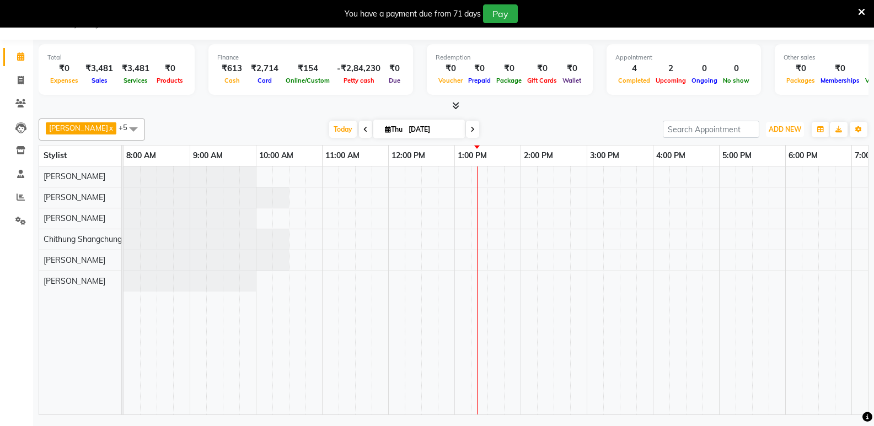
click at [784, 127] on span "ADD NEW" at bounding box center [785, 129] width 33 height 8
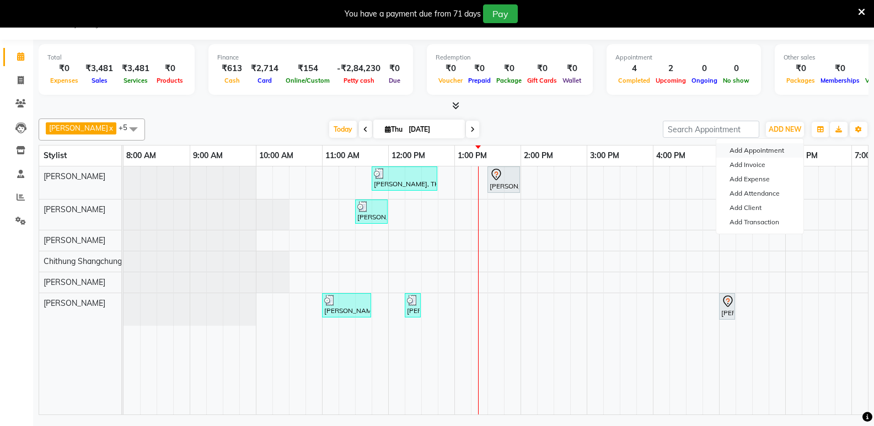
click at [757, 149] on button "Add Appointment" at bounding box center [759, 150] width 87 height 14
select select "tentative"
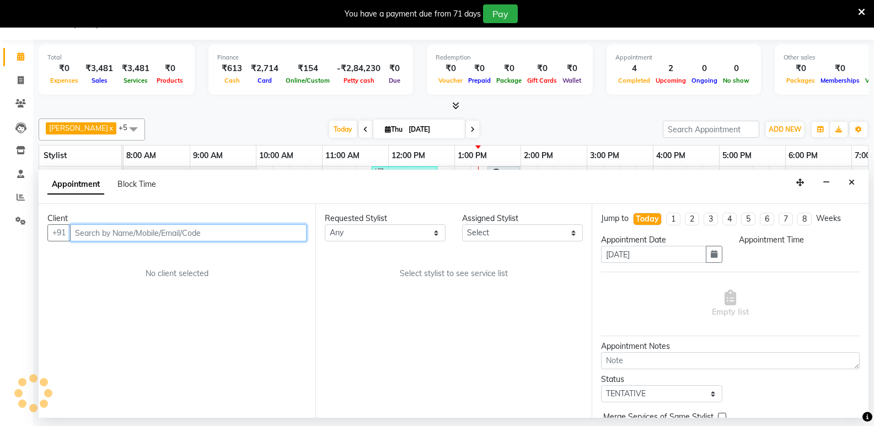
select select "540"
click at [105, 231] on input "text" at bounding box center [188, 232] width 237 height 17
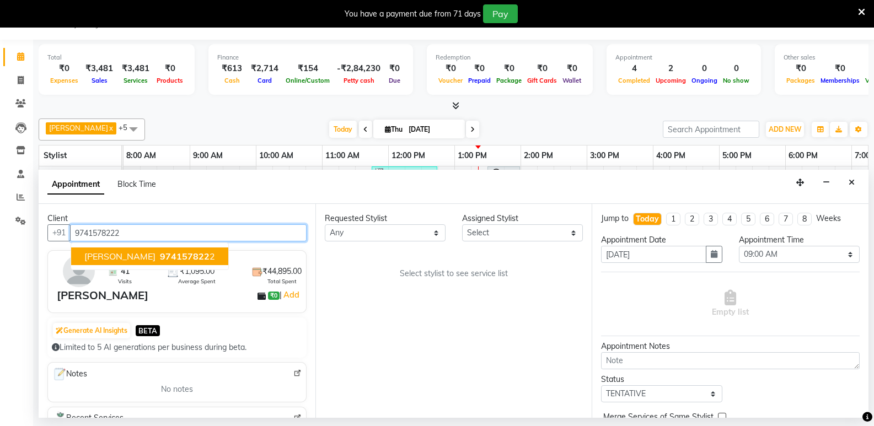
click at [134, 259] on span "[PERSON_NAME]" at bounding box center [119, 256] width 71 height 11
type input "9741578222"
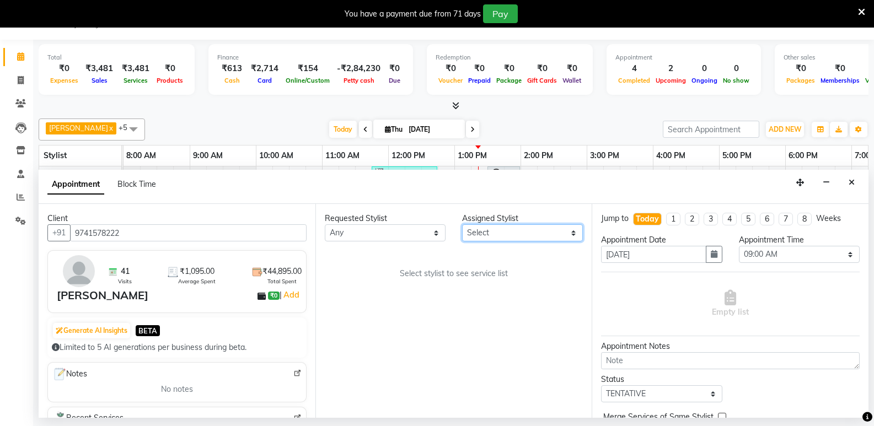
click at [481, 235] on select "Select [PERSON_NAME] Boicy Haokip [PERSON_NAME] Chithung Shangchungla Dawa [PER…" at bounding box center [522, 232] width 121 height 17
select select "84927"
click at [462, 224] on select "Select [PERSON_NAME] Boicy Haokip [PERSON_NAME] Chithung Shangchungla Dawa [PER…" at bounding box center [522, 232] width 121 height 17
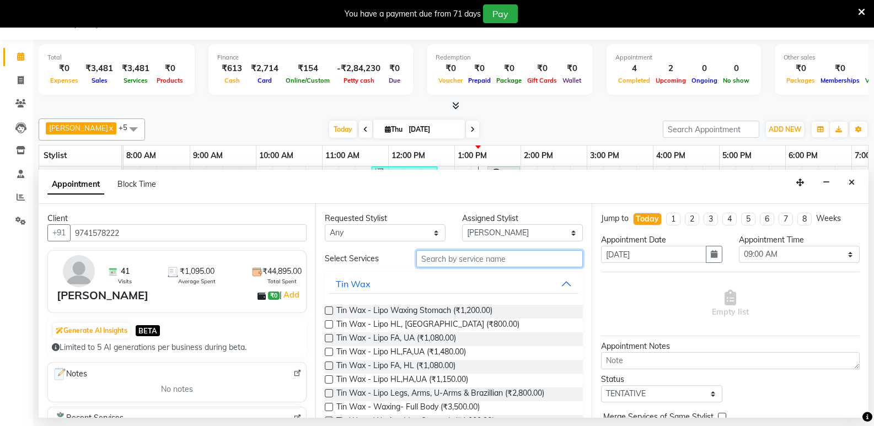
click at [447, 256] on input "text" at bounding box center [499, 258] width 167 height 17
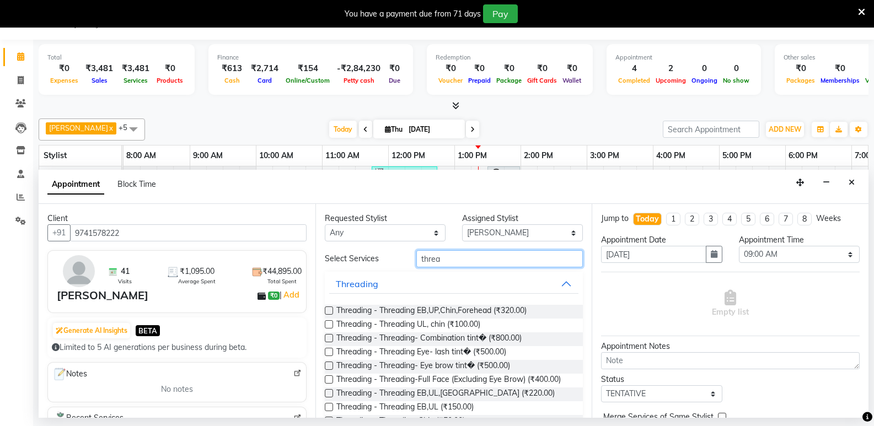
type input "threa"
click at [328, 405] on label at bounding box center [329, 407] width 8 height 8
click at [328, 405] on input "checkbox" at bounding box center [328, 408] width 7 height 7
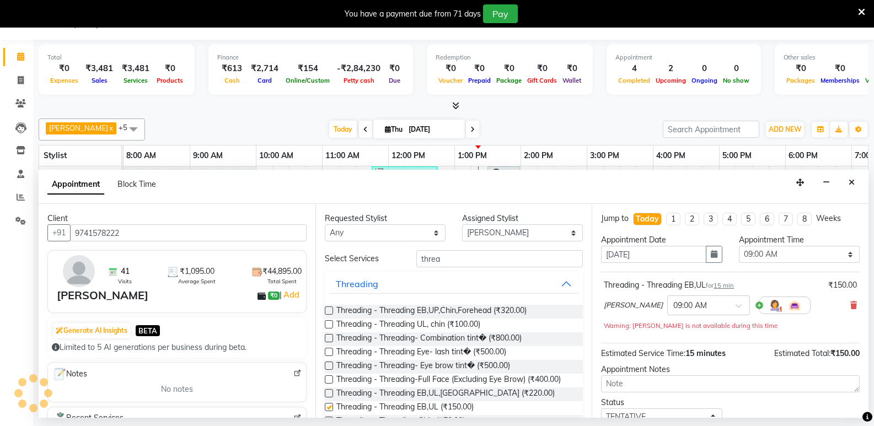
checkbox input "false"
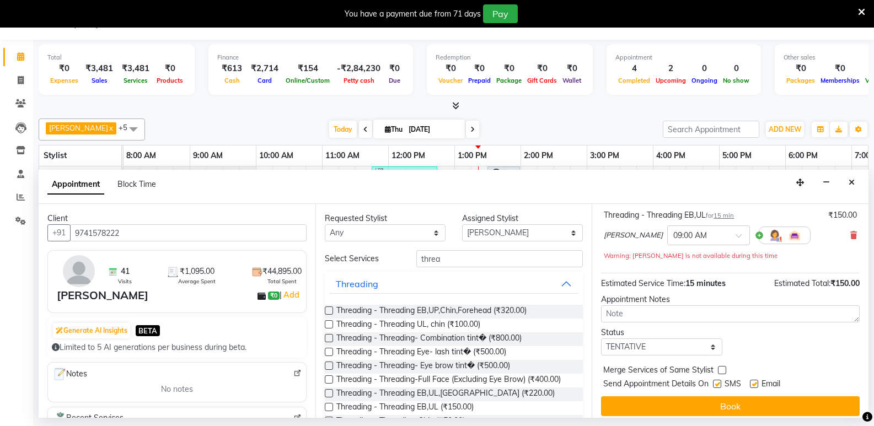
scroll to position [77, 0]
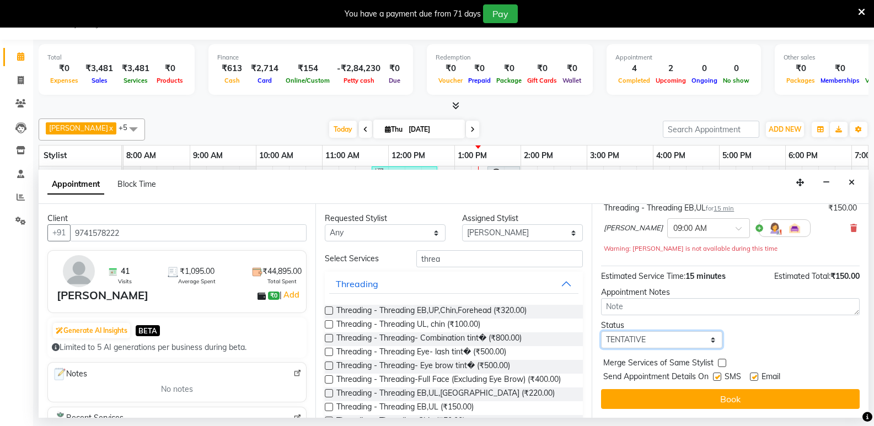
drag, startPoint x: 661, startPoint y: 338, endPoint x: 667, endPoint y: 347, distance: 11.5
click at [661, 338] on select "Select TENTATIVE CONFIRM CHECK-IN UPCOMING" at bounding box center [661, 339] width 121 height 17
drag, startPoint x: 788, startPoint y: 340, endPoint x: 698, endPoint y: 282, distance: 106.8
click at [788, 340] on div "Status Select TENTATIVE CONFIRM CHECK-IN UPCOMING" at bounding box center [730, 334] width 275 height 29
click at [692, 226] on input "text" at bounding box center [697, 228] width 49 height 12
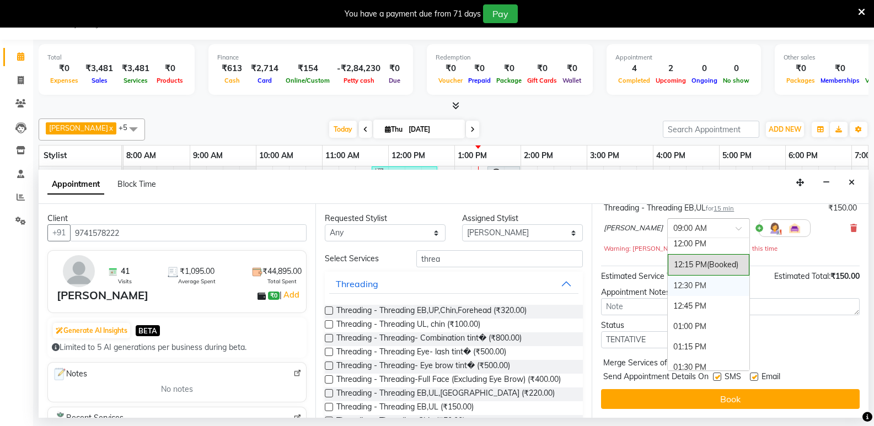
scroll to position [331, 0]
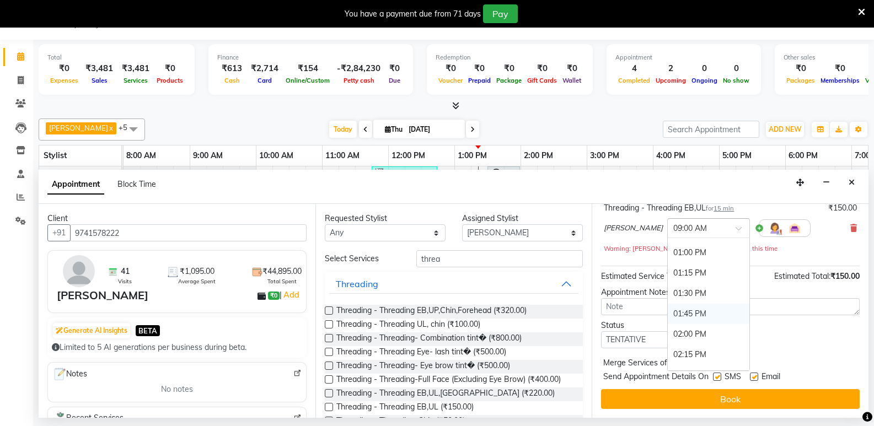
click at [679, 311] on div "01:45 PM" at bounding box center [709, 314] width 82 height 20
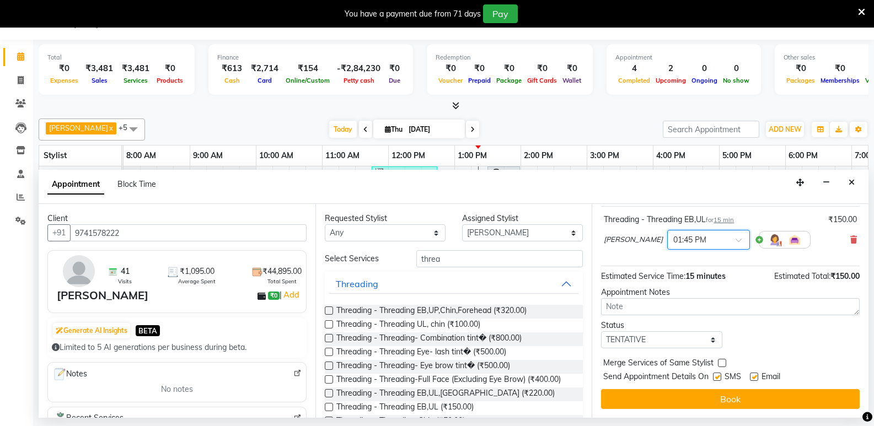
scroll to position [66, 0]
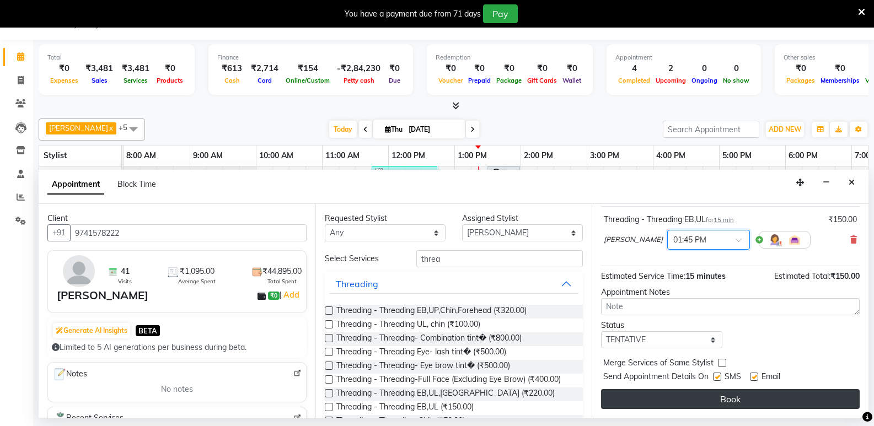
click at [729, 399] on button "Book" at bounding box center [730, 399] width 259 height 20
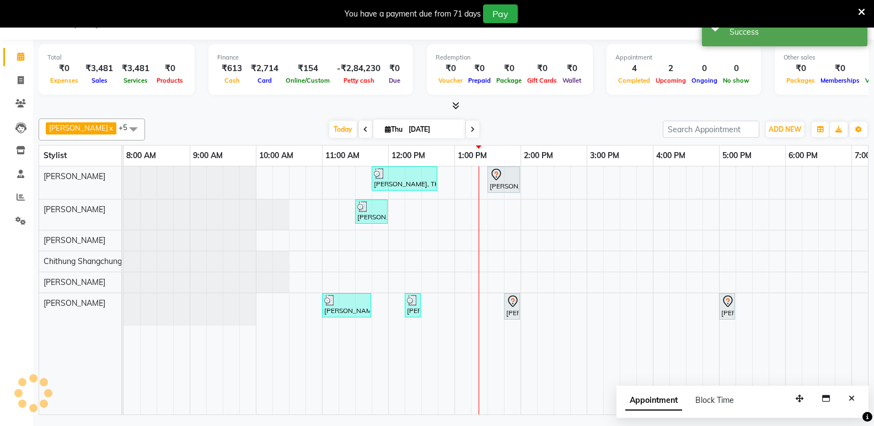
scroll to position [0, 0]
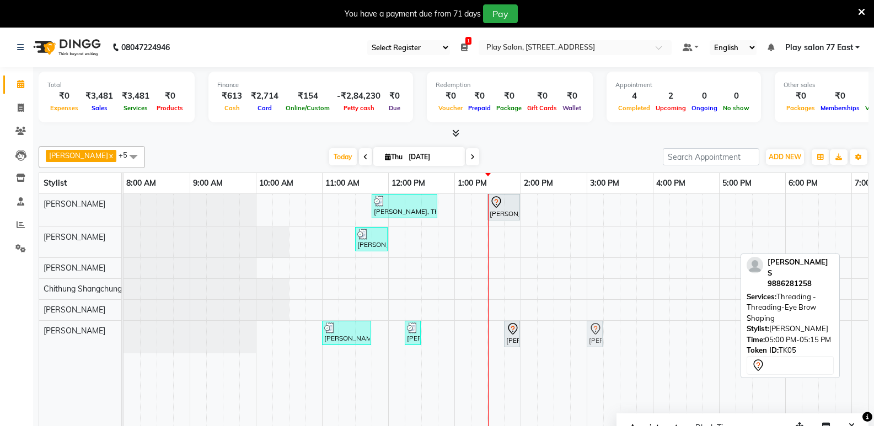
drag, startPoint x: 724, startPoint y: 340, endPoint x: 585, endPoint y: 339, distance: 139.5
click at [585, 339] on div "[PERSON_NAME], TK04, 11:45 AM-12:45 PM, Root Touch-up - INOA Root Touch-up Shor…" at bounding box center [554, 318] width 860 height 248
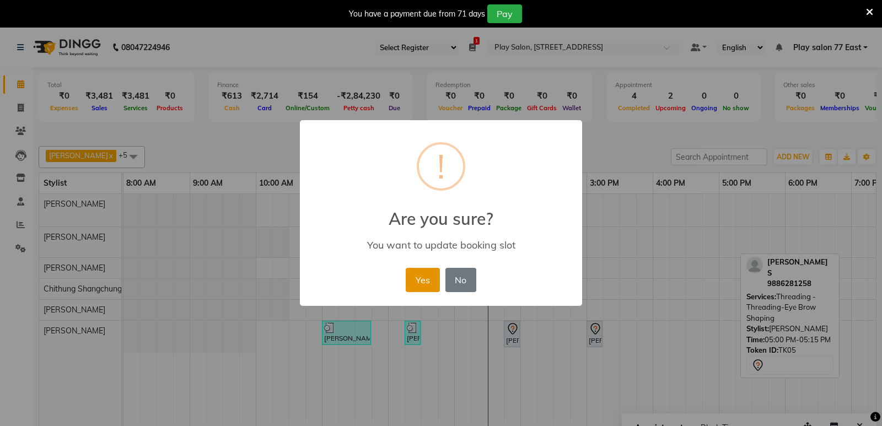
click at [417, 282] on button "Yes" at bounding box center [423, 280] width 34 height 24
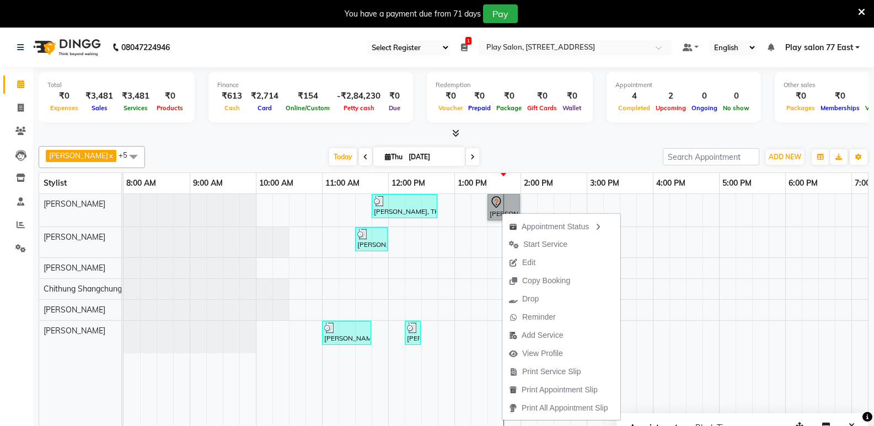
click at [731, 221] on div "[PERSON_NAME], TK04, 11:45 AM-12:45 PM, Root Touch-up - INOA Root Touch-up Shor…" at bounding box center [554, 318] width 860 height 248
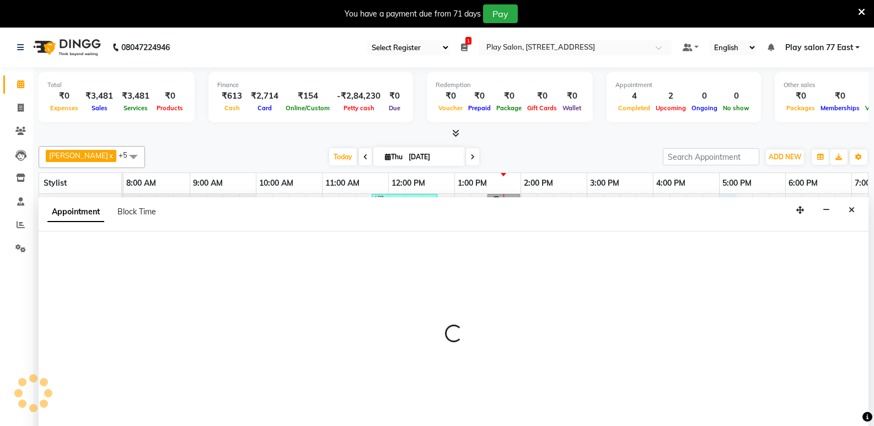
scroll to position [28, 0]
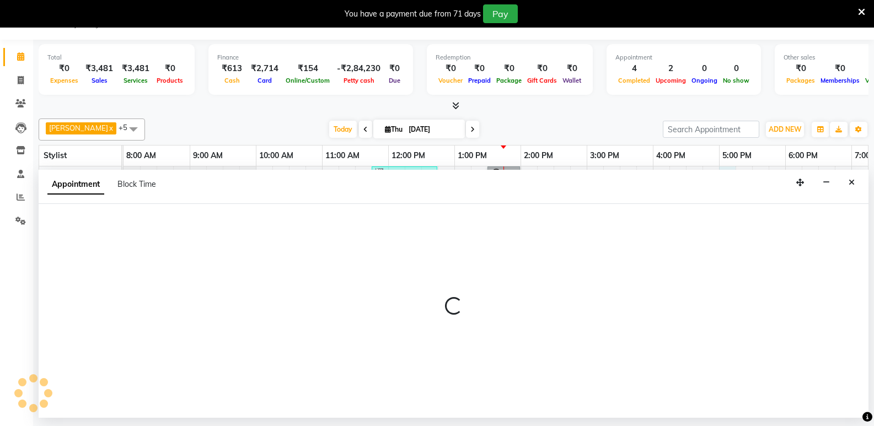
select select "84935"
select select "tentative"
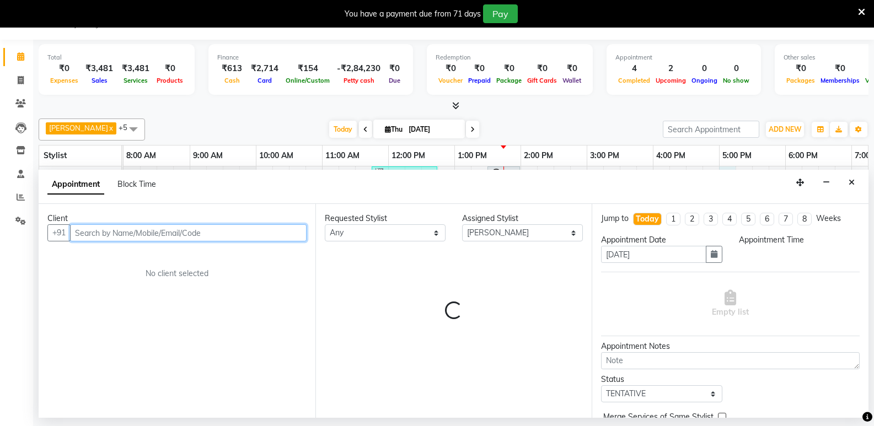
select select "1020"
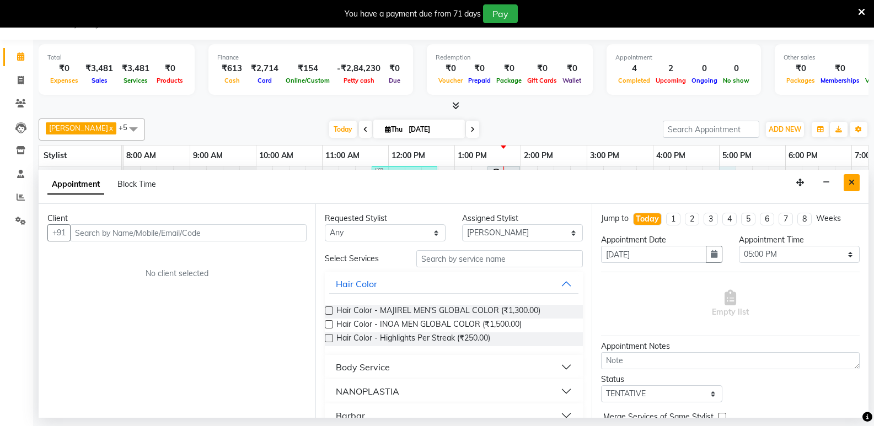
click at [856, 180] on button "Close" at bounding box center [852, 182] width 16 height 17
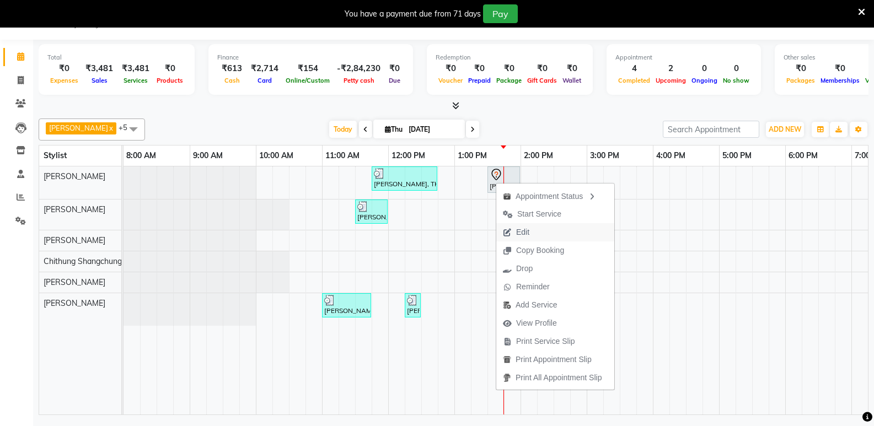
click at [527, 232] on span "Edit" at bounding box center [522, 233] width 13 height 12
select select "tentative"
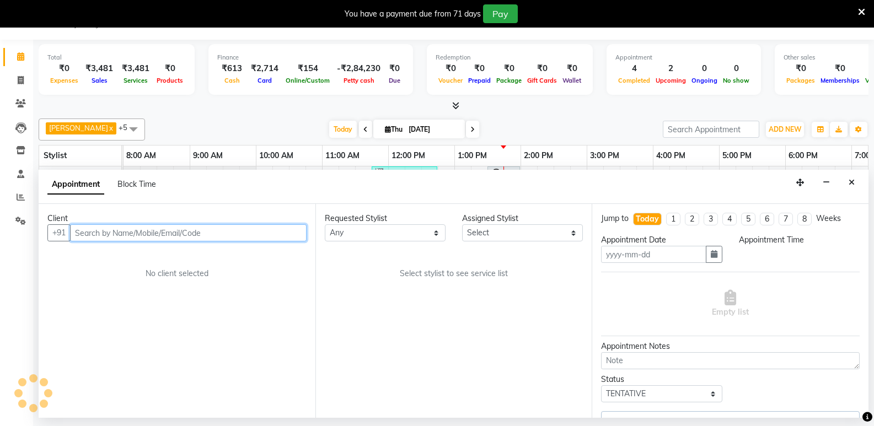
type input "[DATE]"
select select "810"
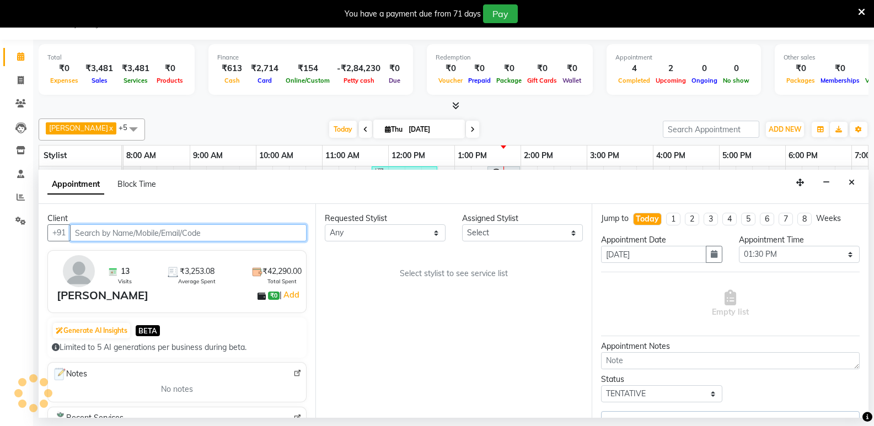
select select "84935"
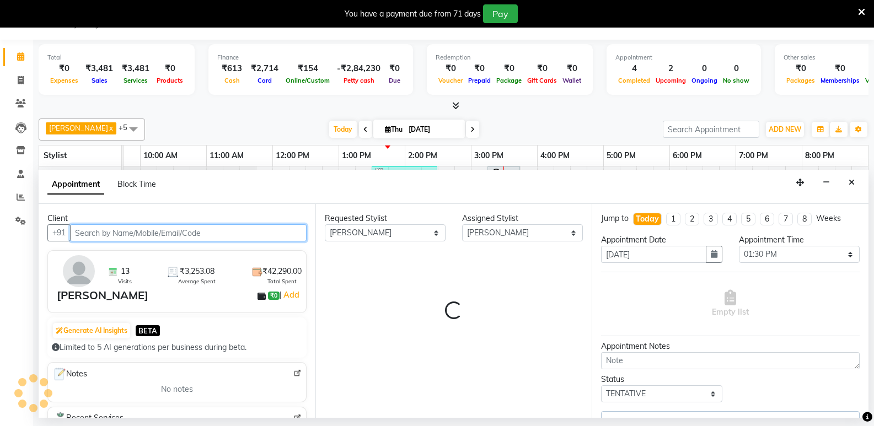
scroll to position [0, 116]
select select "4301"
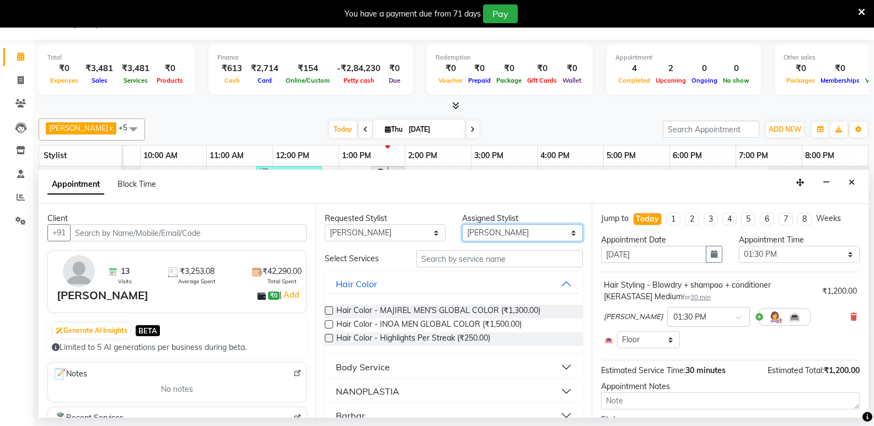
click at [494, 231] on select "Select [PERSON_NAME] Boicy Haokip [PERSON_NAME] Chithung Shangchungla Dawa [PER…" at bounding box center [522, 232] width 121 height 17
select select "84927"
click at [462, 224] on select "Select [PERSON_NAME] Boicy Haokip [PERSON_NAME] Chithung Shangchungla Dawa [PER…" at bounding box center [522, 232] width 121 height 17
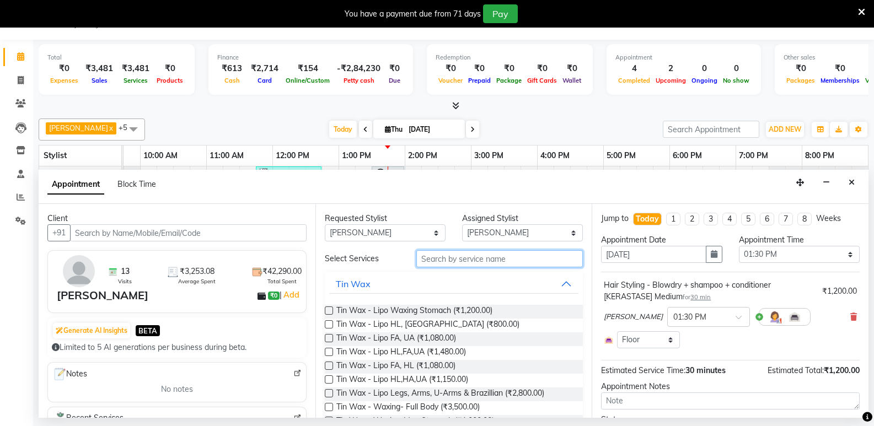
click at [433, 263] on input "text" at bounding box center [499, 258] width 167 height 17
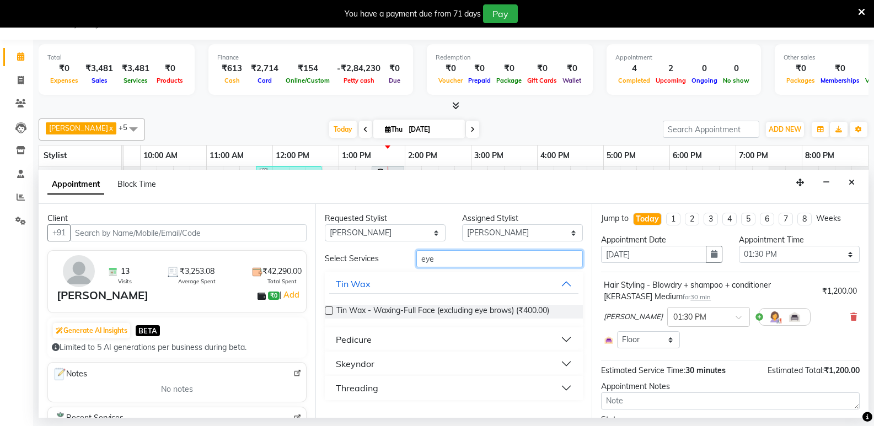
type input "eye"
click at [373, 383] on div "Threading" at bounding box center [357, 388] width 42 height 13
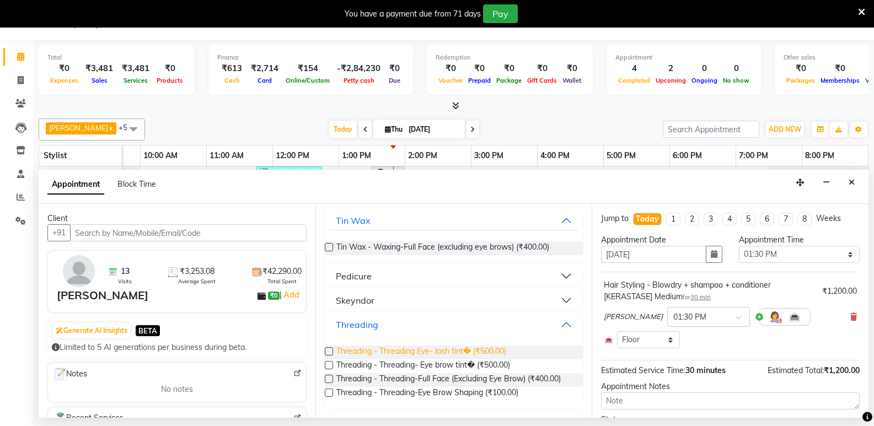
scroll to position [64, 0]
click at [325, 390] on label at bounding box center [329, 392] width 8 height 8
click at [325, 390] on input "checkbox" at bounding box center [328, 393] width 7 height 7
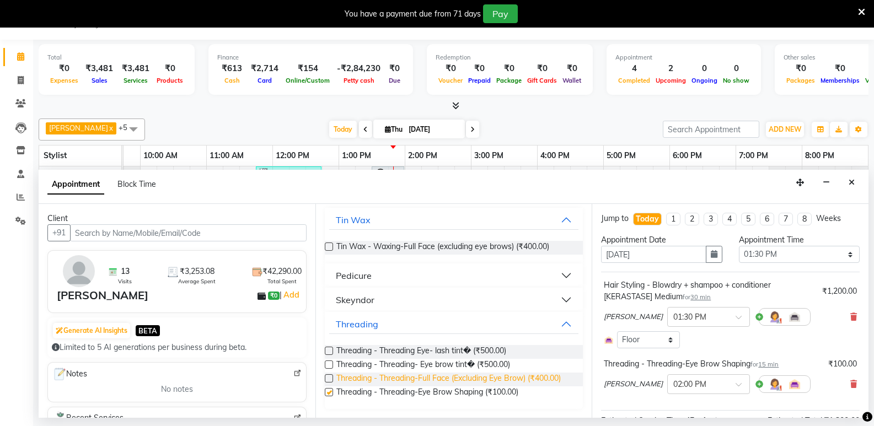
checkbox input "false"
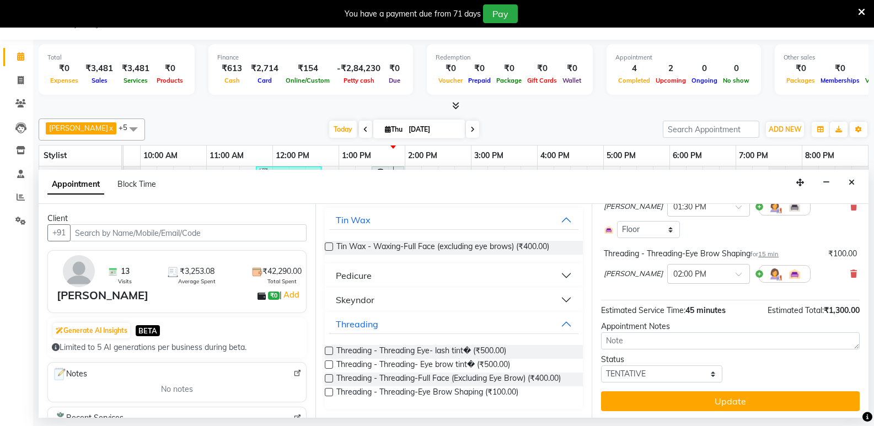
scroll to position [113, 0]
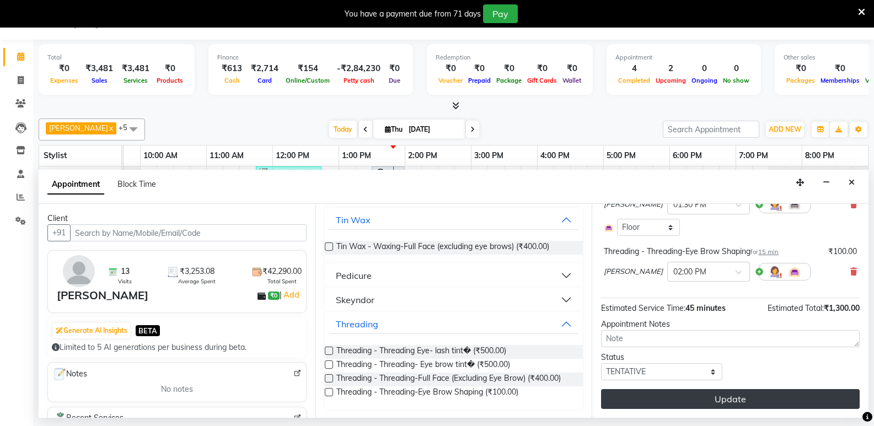
click at [748, 399] on button "Update" at bounding box center [730, 399] width 259 height 20
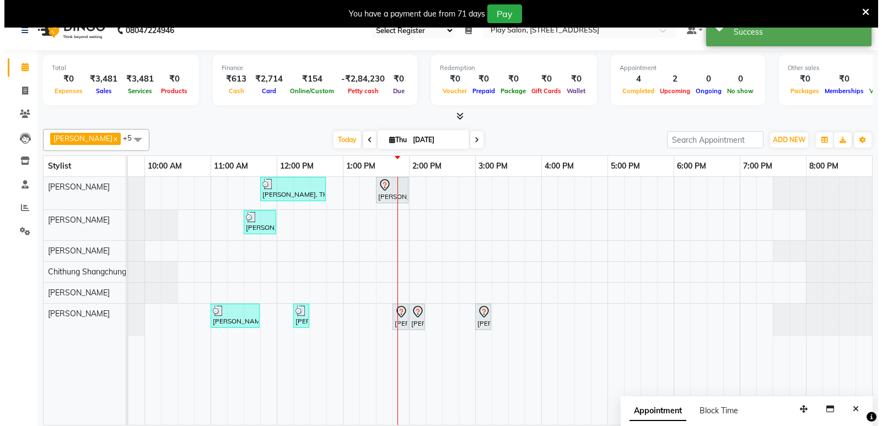
scroll to position [0, 0]
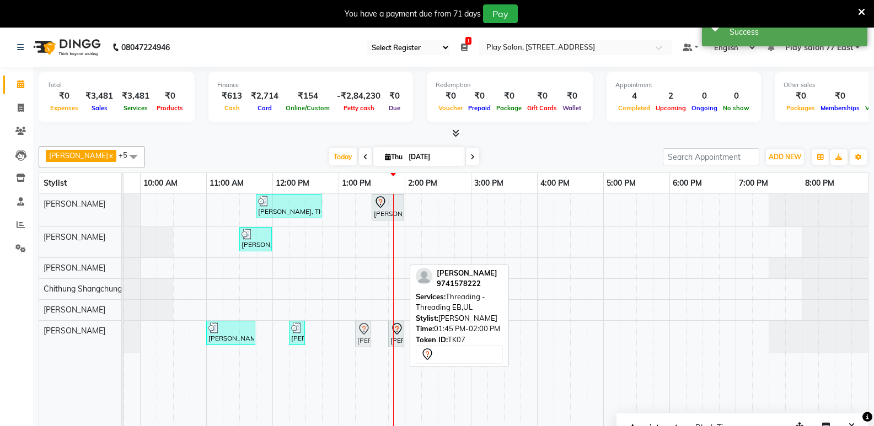
drag, startPoint x: 398, startPoint y: 342, endPoint x: 363, endPoint y: 345, distance: 35.5
click at [8, 345] on div "[PERSON_NAME] P, TK01, 11:00 AM-11:45 AM, Threading - Threading EB,UL,Cartridge…" at bounding box center [8, 337] width 0 height 33
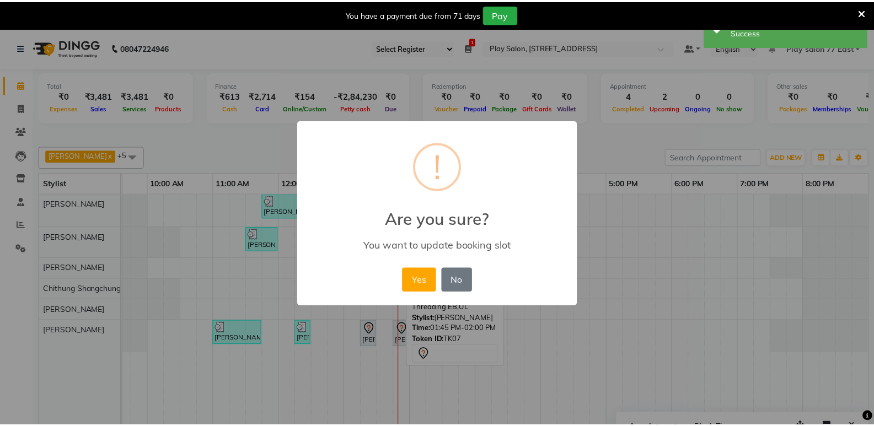
scroll to position [0, 108]
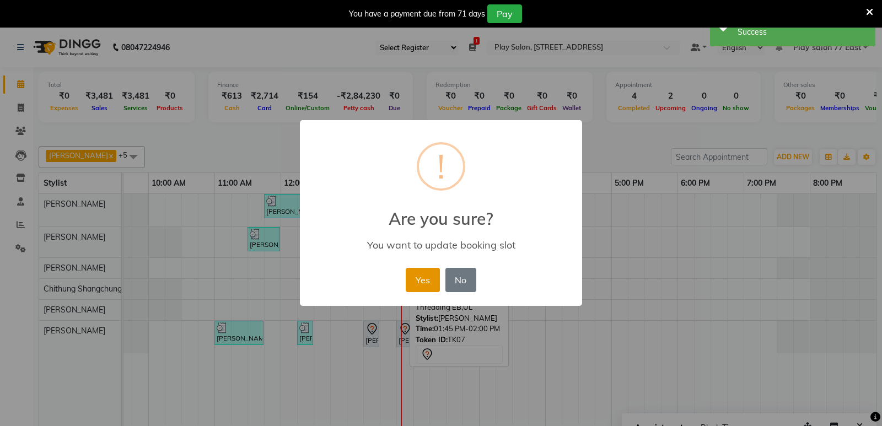
click at [421, 277] on button "Yes" at bounding box center [423, 280] width 34 height 24
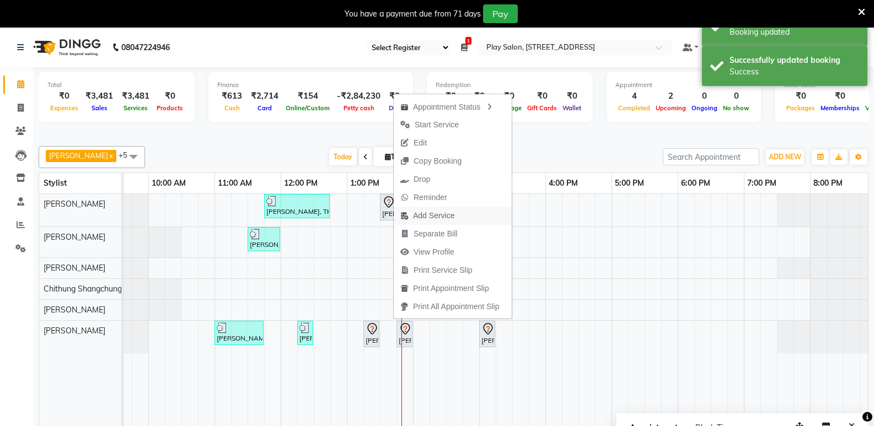
click at [394, 207] on span "Add Service" at bounding box center [427, 216] width 67 height 18
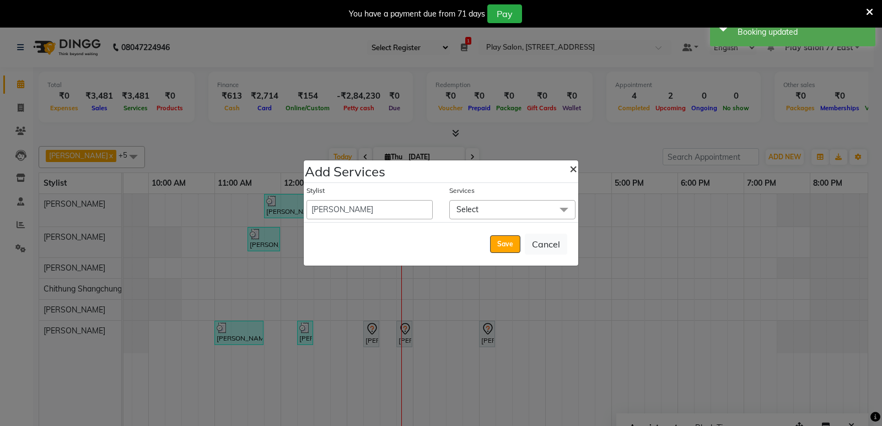
click at [578, 170] on button "×" at bounding box center [573, 168] width 25 height 31
select select "85698"
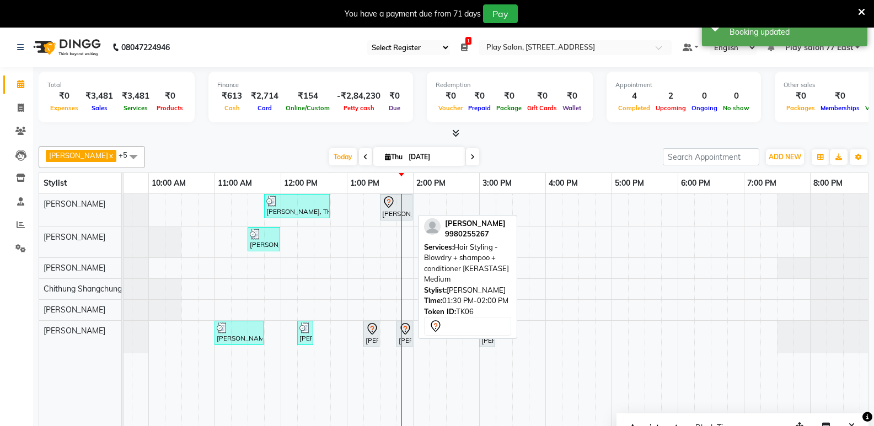
click at [385, 216] on div "[PERSON_NAME], TK06, 01:30 PM-02:00 PM, Hair Styling - Blowdry + shampoo + cond…" at bounding box center [396, 207] width 30 height 23
click at [395, 212] on div "[PERSON_NAME], TK06, 01:30 PM-02:00 PM, Hair Styling - Blowdry + shampoo + cond…" at bounding box center [396, 207] width 30 height 23
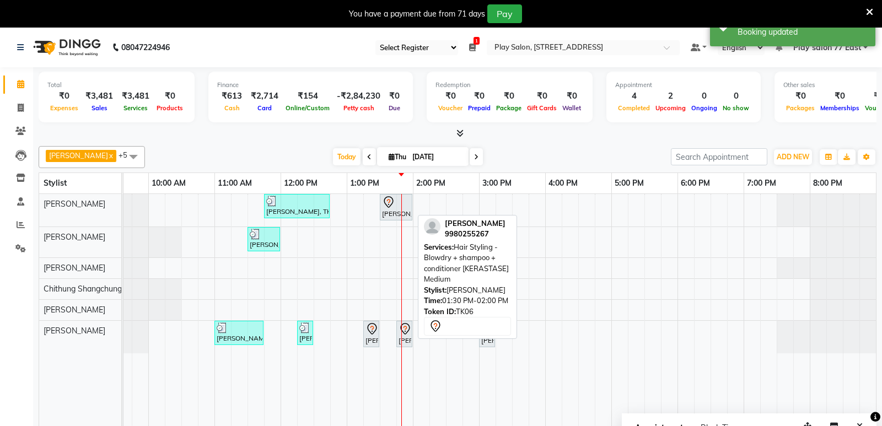
select select "7"
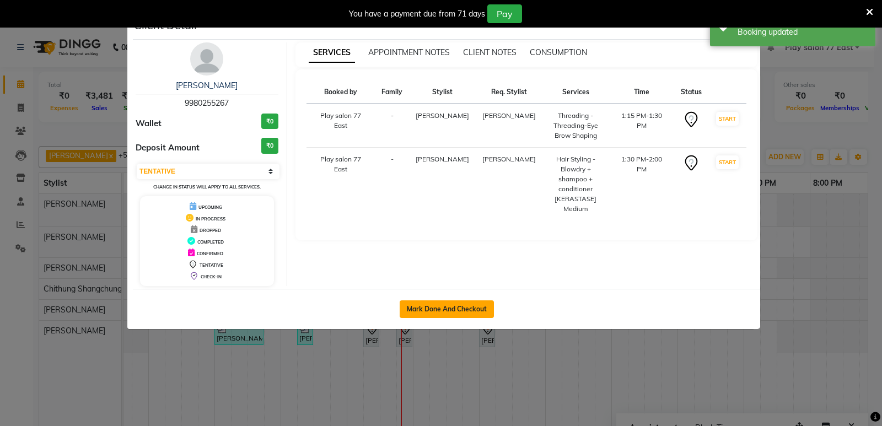
click at [429, 309] on button "Mark Done And Checkout" at bounding box center [447, 310] width 94 height 18
select select "service"
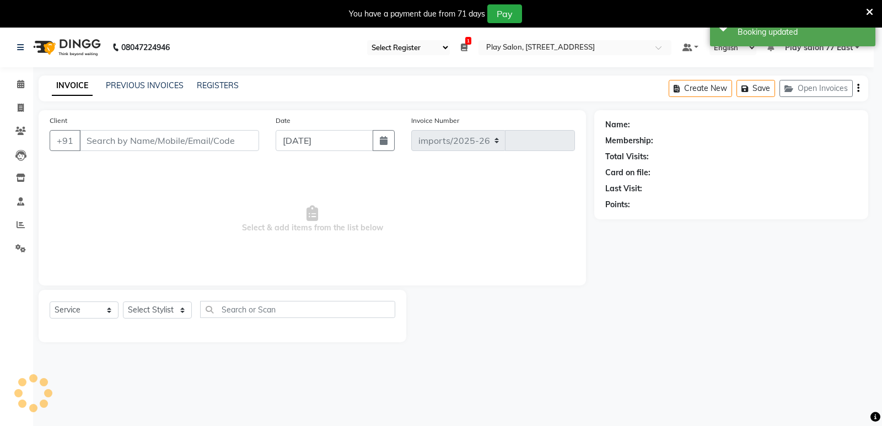
select select "8547"
type input "0776"
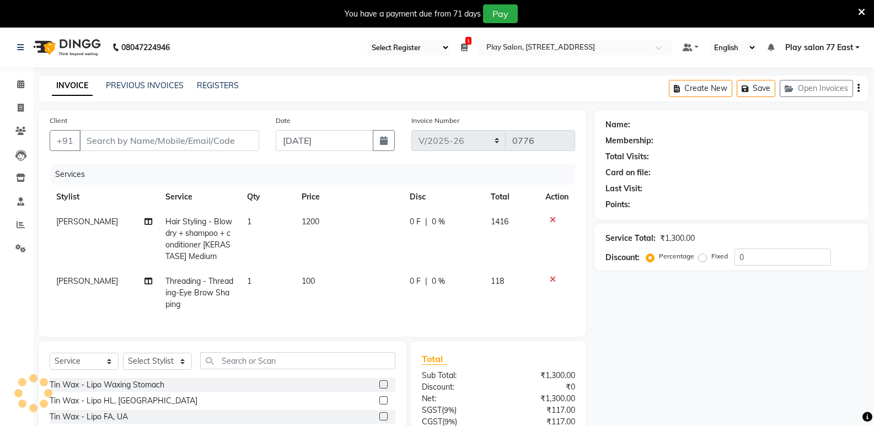
type input "9980255267"
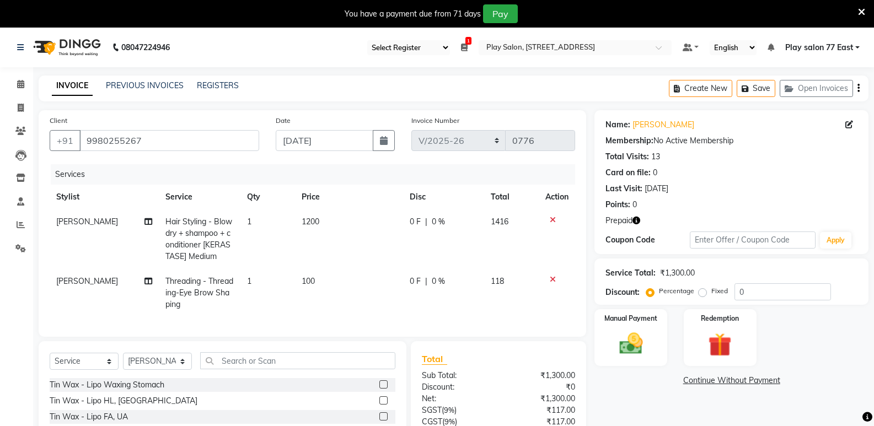
click at [550, 219] on icon at bounding box center [553, 220] width 6 height 8
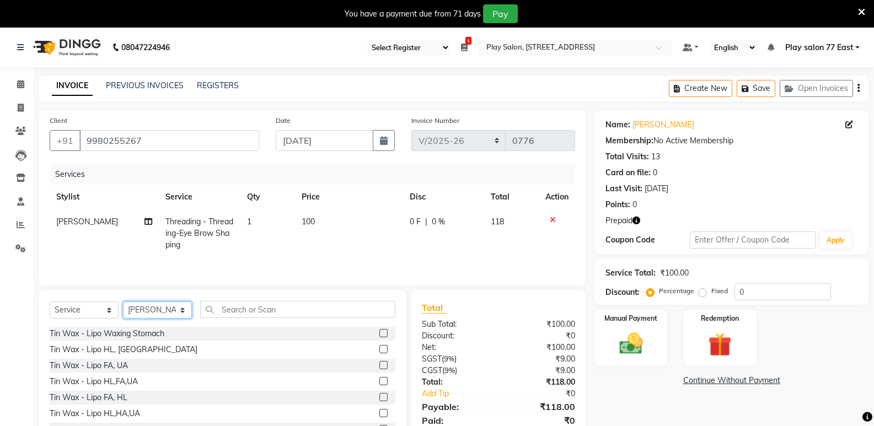
drag, startPoint x: 151, startPoint y: 309, endPoint x: 156, endPoint y: 304, distance: 6.6
click at [151, 309] on select "Select Stylist [PERSON_NAME] Bhidadar [PERSON_NAME] Boicy Haokip [PERSON_NAME] …" at bounding box center [157, 310] width 69 height 17
select select "84935"
click at [123, 302] on select "Select Stylist [PERSON_NAME] Bhidadar [PERSON_NAME] Boicy Haokip [PERSON_NAME] …" at bounding box center [157, 310] width 69 height 17
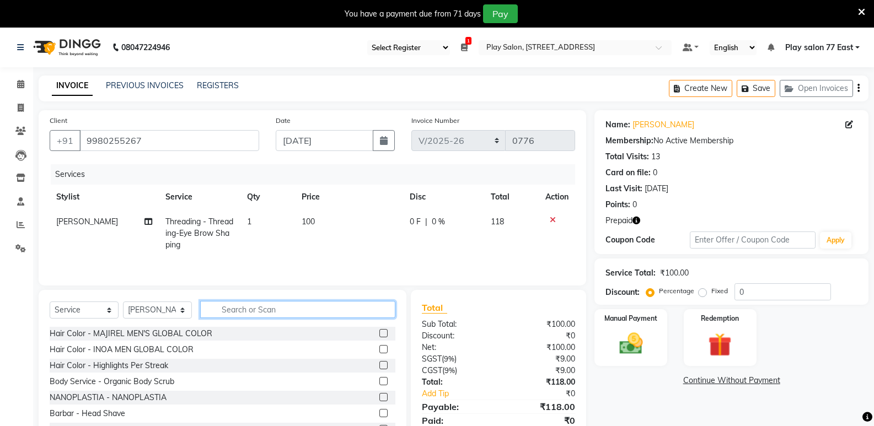
click at [227, 307] on input "text" at bounding box center [297, 309] width 195 height 17
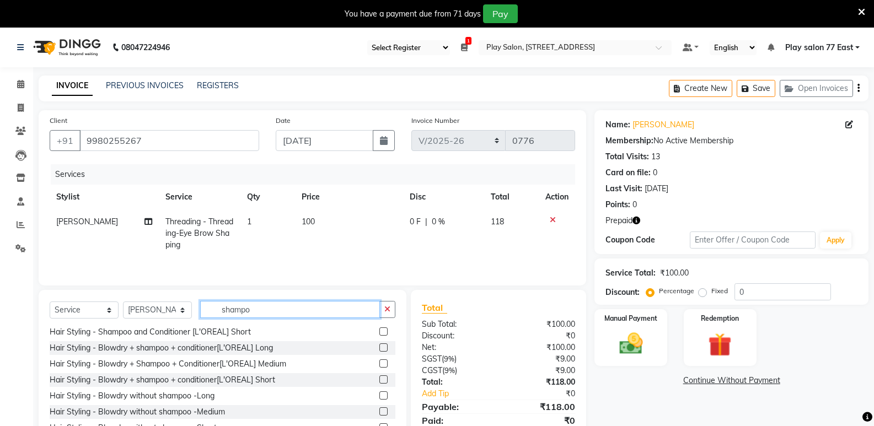
scroll to position [43, 0]
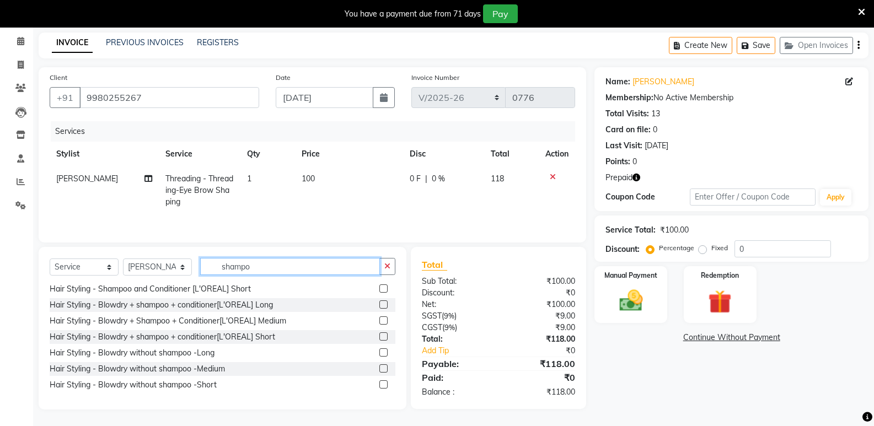
type input "shampo"
click at [379, 385] on label at bounding box center [383, 385] width 8 height 8
click at [379, 385] on input "checkbox" at bounding box center [382, 385] width 7 height 7
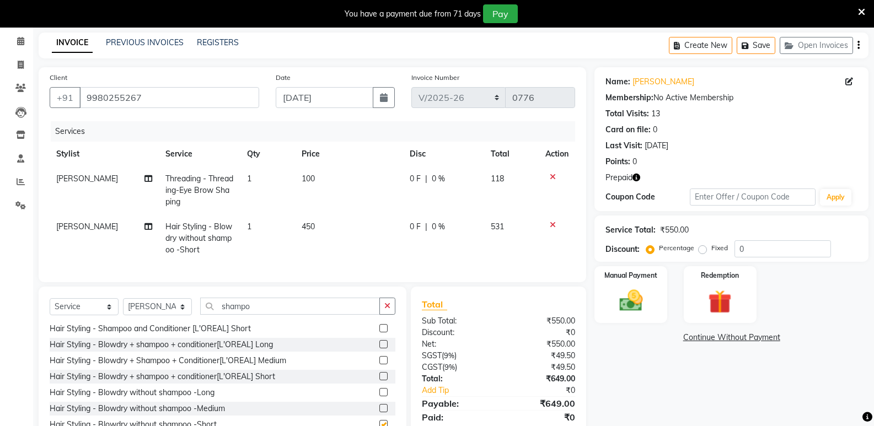
checkbox input "false"
click at [324, 226] on td "450" at bounding box center [349, 239] width 108 height 48
select select "84935"
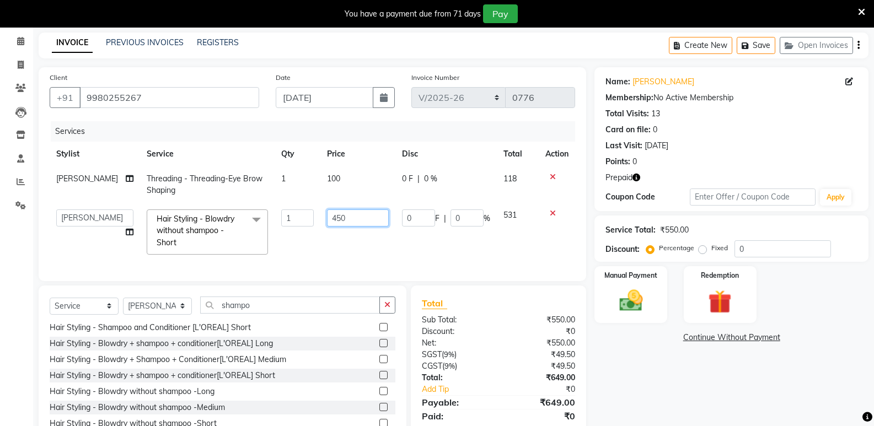
click at [342, 220] on input "450" at bounding box center [358, 218] width 62 height 17
type input "4"
type input "600"
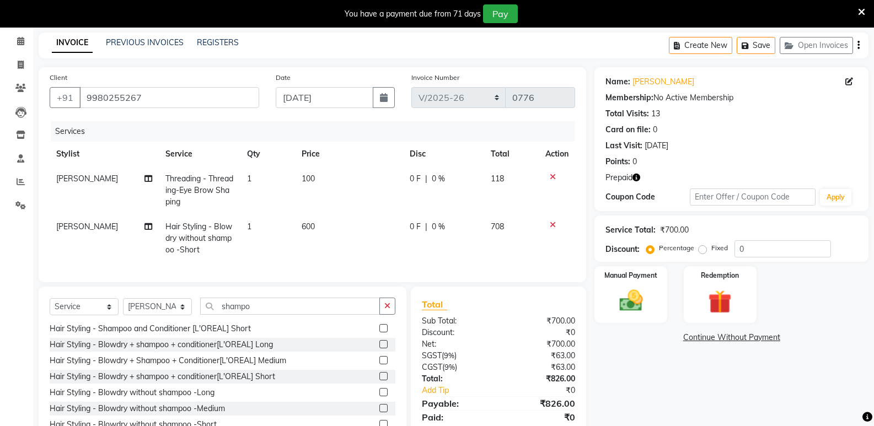
click at [554, 232] on td at bounding box center [557, 239] width 36 height 48
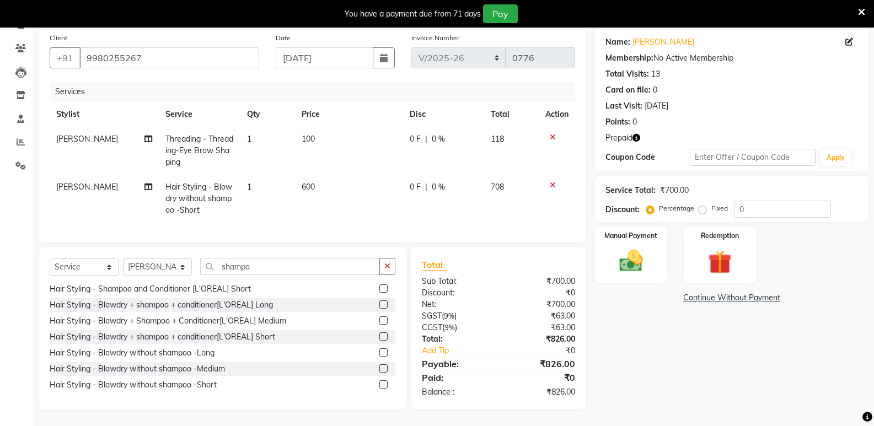
scroll to position [91, 0]
click at [703, 256] on img at bounding box center [719, 262] width 39 height 30
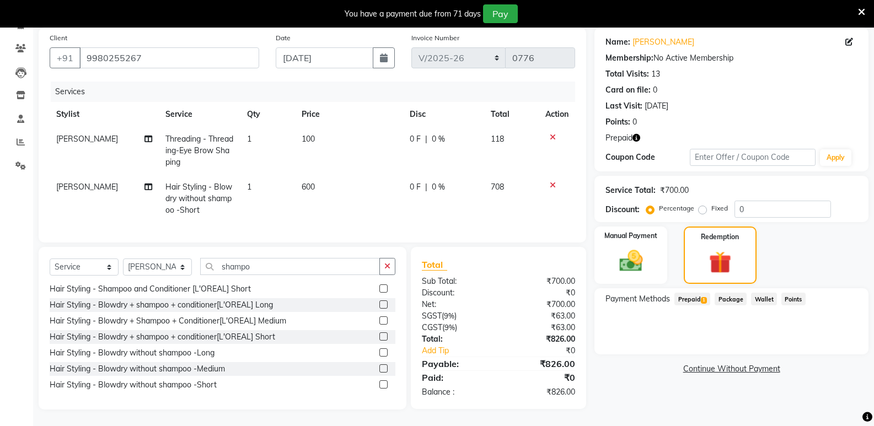
click at [697, 293] on span "Prepaid 1" at bounding box center [692, 299] width 36 height 13
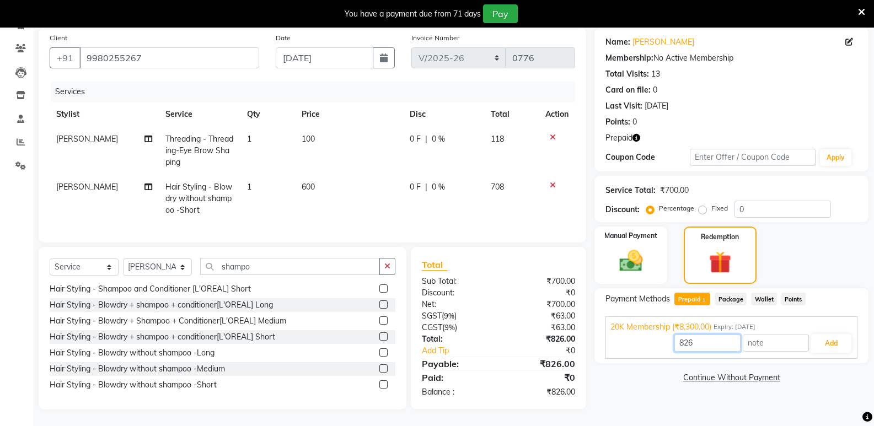
click at [698, 335] on input "826" at bounding box center [707, 343] width 66 height 17
type input "8"
type input "700"
click at [827, 334] on button "Add" at bounding box center [831, 343] width 40 height 19
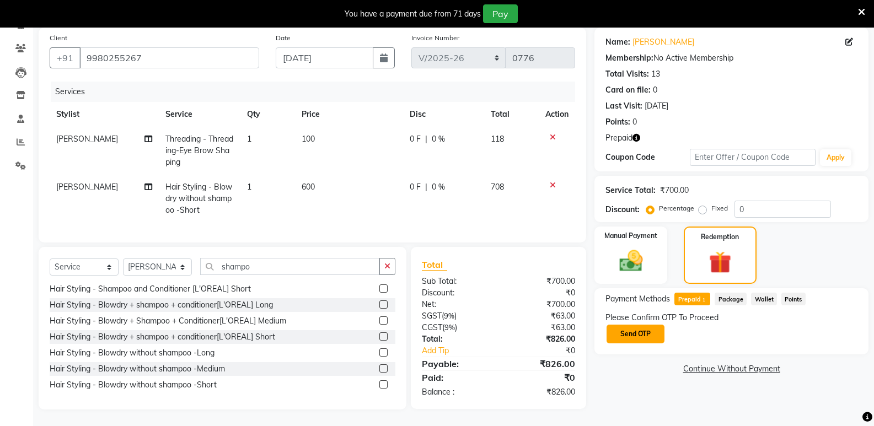
click at [653, 326] on button "Send OTP" at bounding box center [636, 334] width 58 height 19
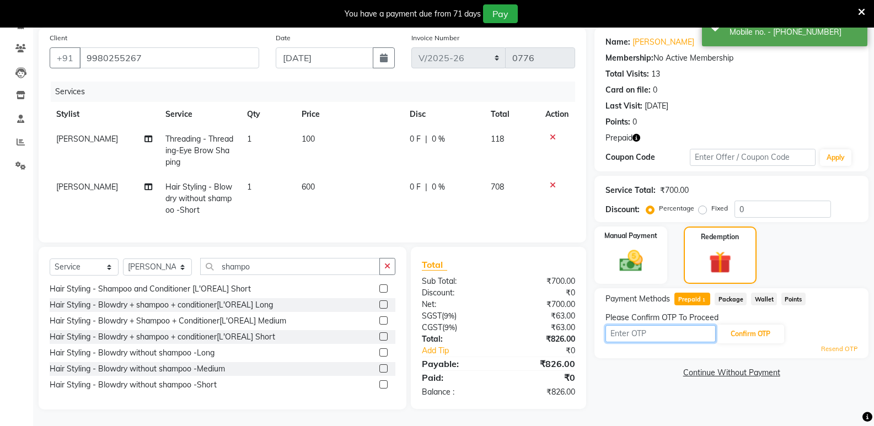
click at [631, 325] on input "text" at bounding box center [661, 333] width 110 height 17
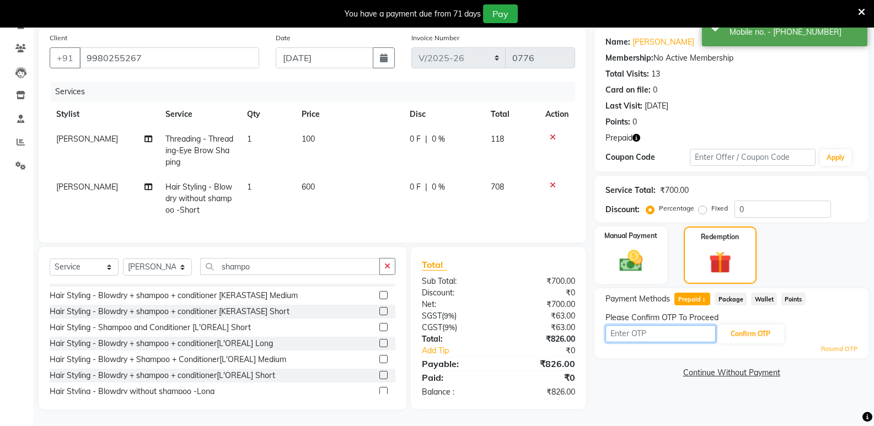
scroll to position [90, 0]
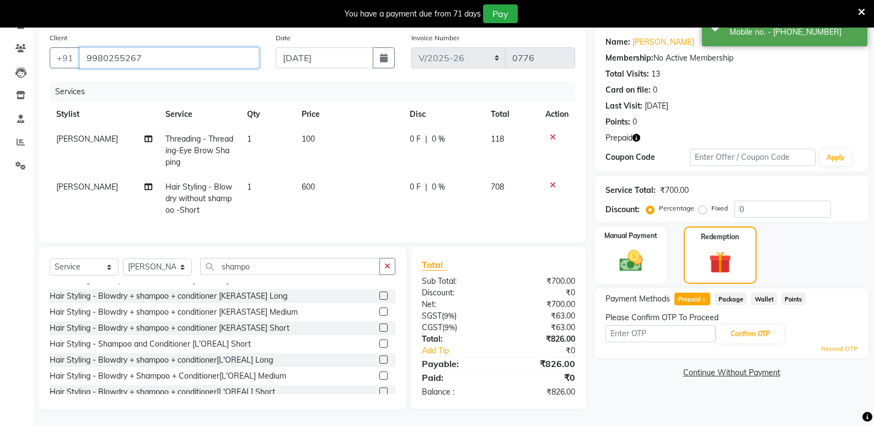
drag, startPoint x: 144, startPoint y: 49, endPoint x: 83, endPoint y: 50, distance: 61.8
click at [83, 50] on input "9980255267" at bounding box center [169, 57] width 180 height 21
drag, startPoint x: 644, startPoint y: 319, endPoint x: 644, endPoint y: 328, distance: 8.3
click at [644, 325] on input "text" at bounding box center [661, 333] width 110 height 17
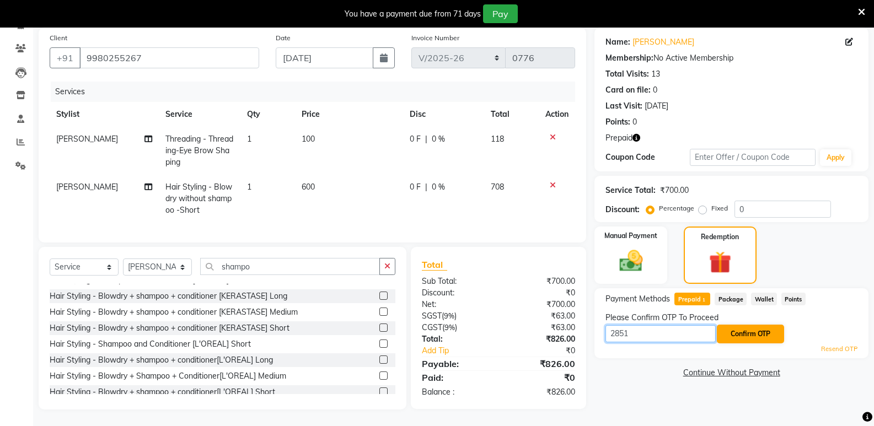
type input "2851"
click at [737, 325] on button "Confirm OTP" at bounding box center [750, 334] width 67 height 19
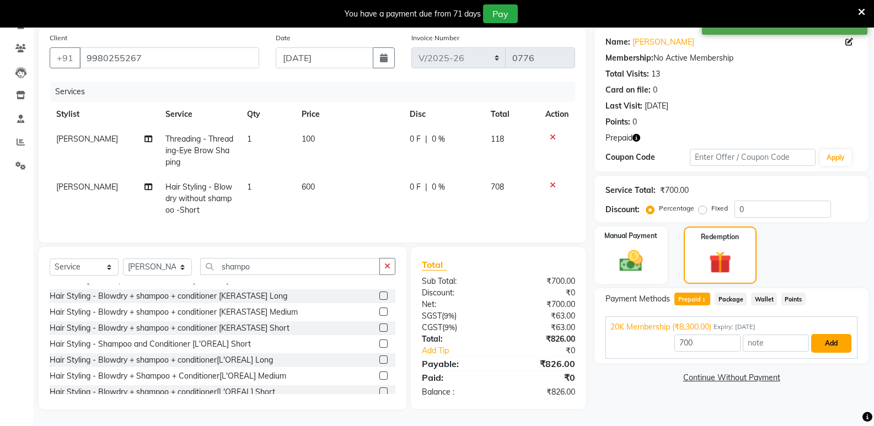
click at [832, 339] on button "Add" at bounding box center [831, 343] width 40 height 19
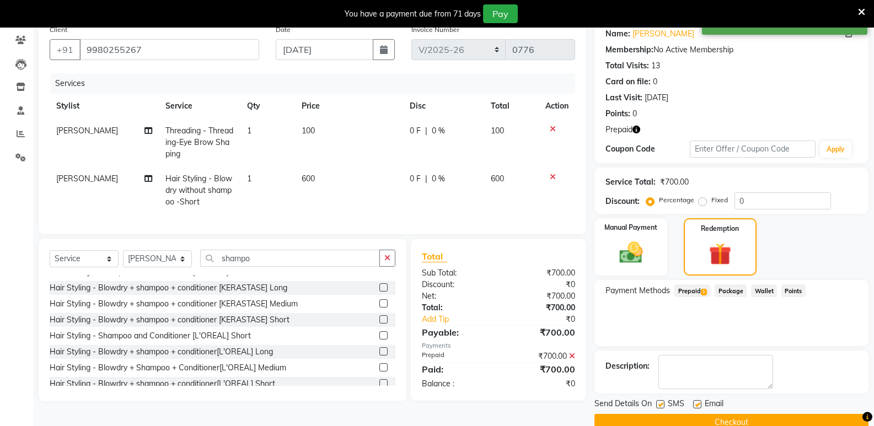
scroll to position [113, 0]
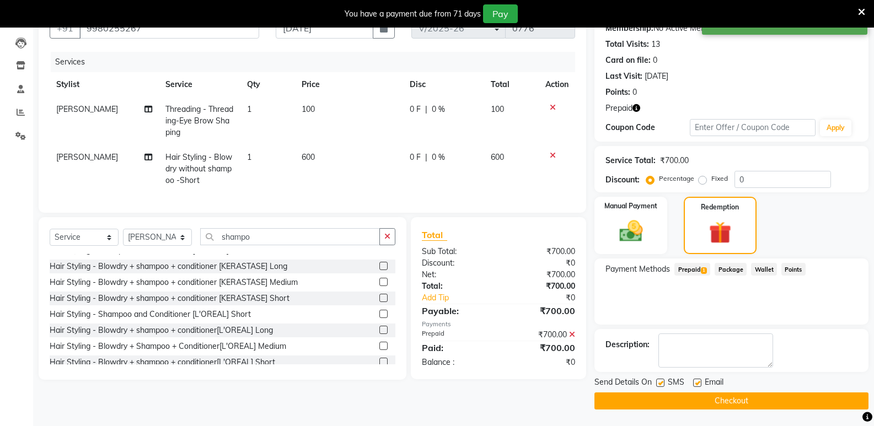
click at [736, 401] on button "Checkout" at bounding box center [732, 401] width 274 height 17
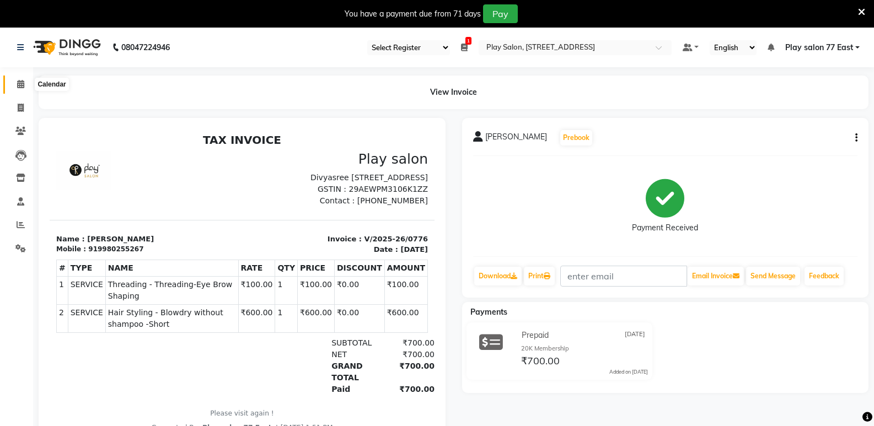
drag, startPoint x: 19, startPoint y: 82, endPoint x: 381, endPoint y: 36, distance: 364.7
click at [19, 82] on icon at bounding box center [20, 84] width 7 height 8
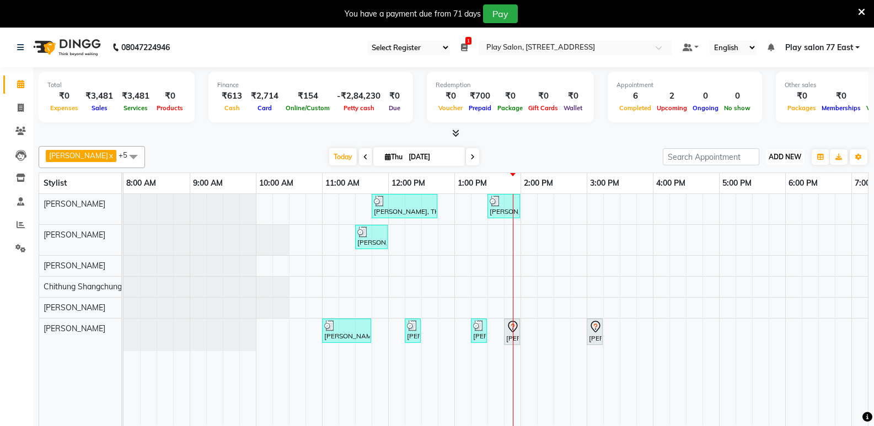
click at [799, 156] on span "ADD NEW" at bounding box center [785, 157] width 33 height 8
click at [765, 180] on button "Add Appointment" at bounding box center [759, 178] width 87 height 14
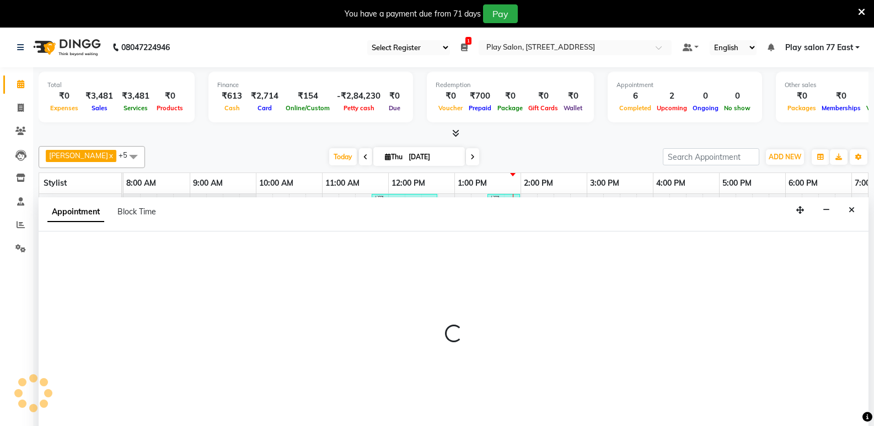
scroll to position [28, 0]
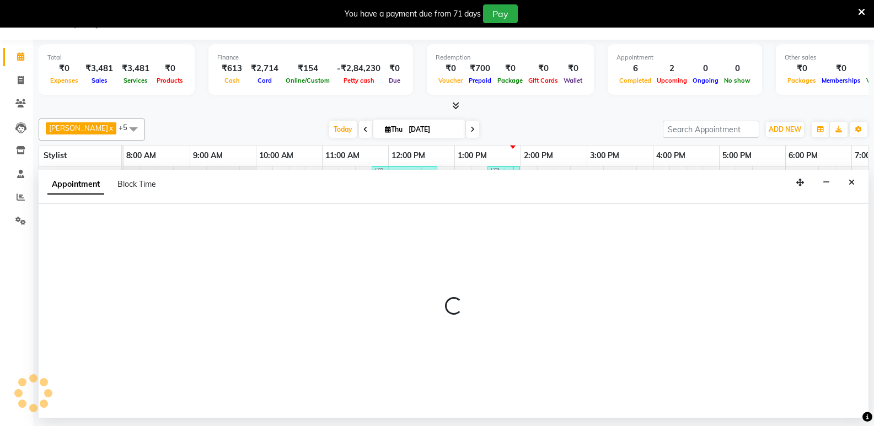
select select "tentative"
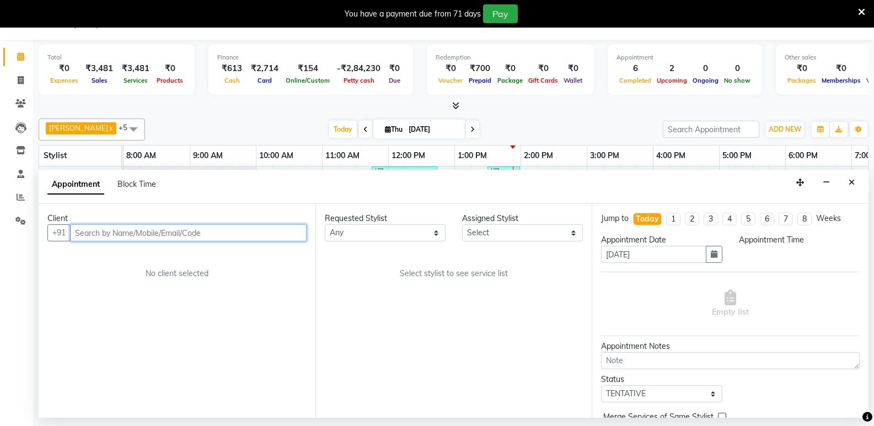
select select "540"
click at [104, 234] on input "text" at bounding box center [188, 232] width 237 height 17
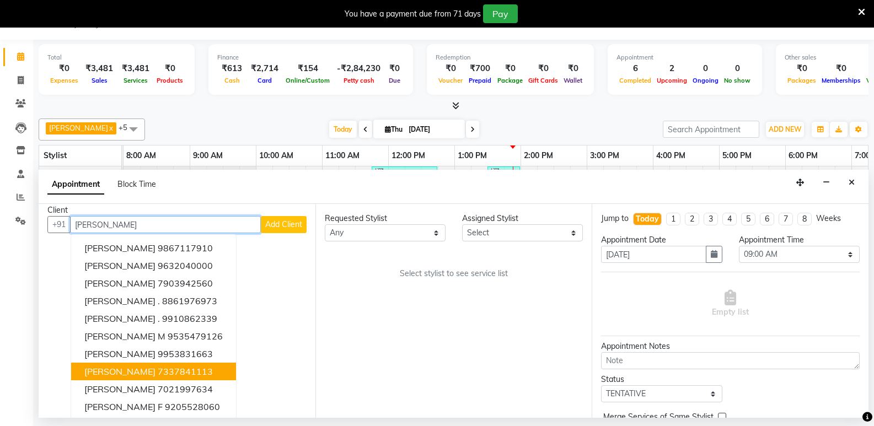
scroll to position [11, 0]
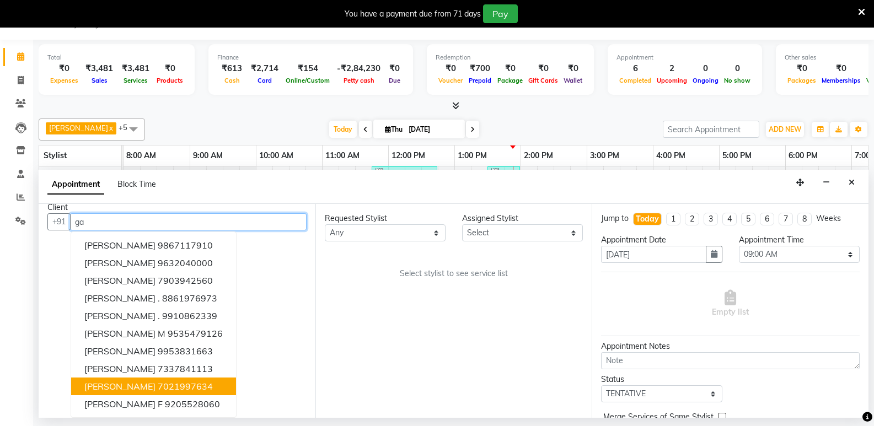
type input "g"
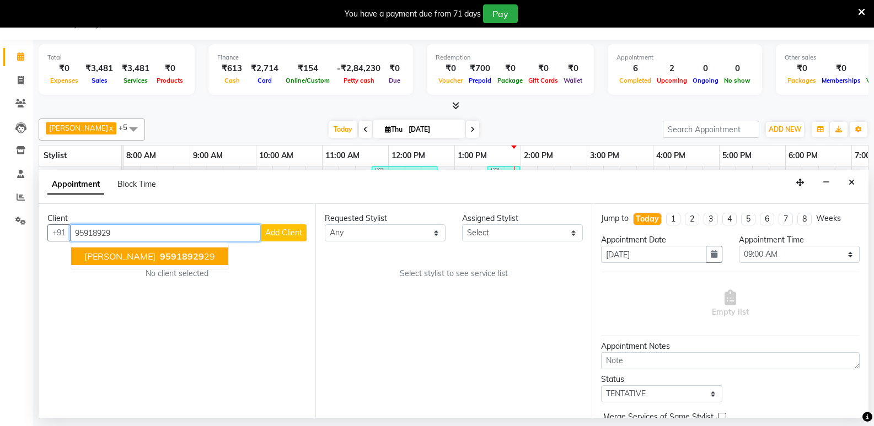
click at [160, 256] on span "95918929" at bounding box center [182, 256] width 44 height 11
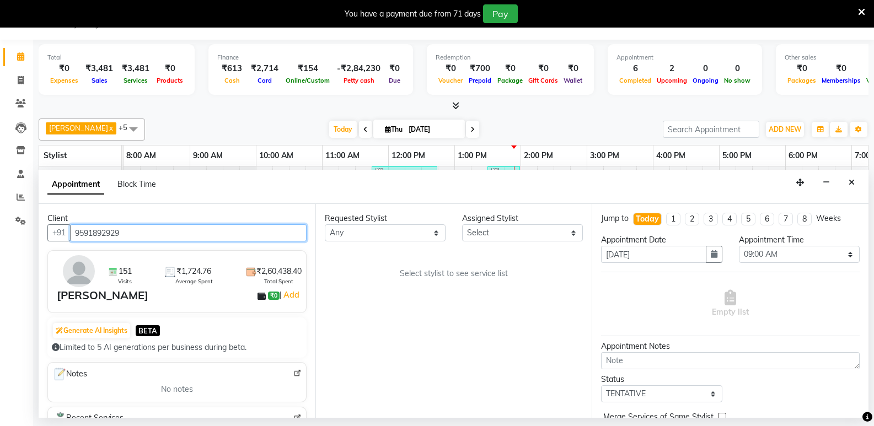
type input "9591892929"
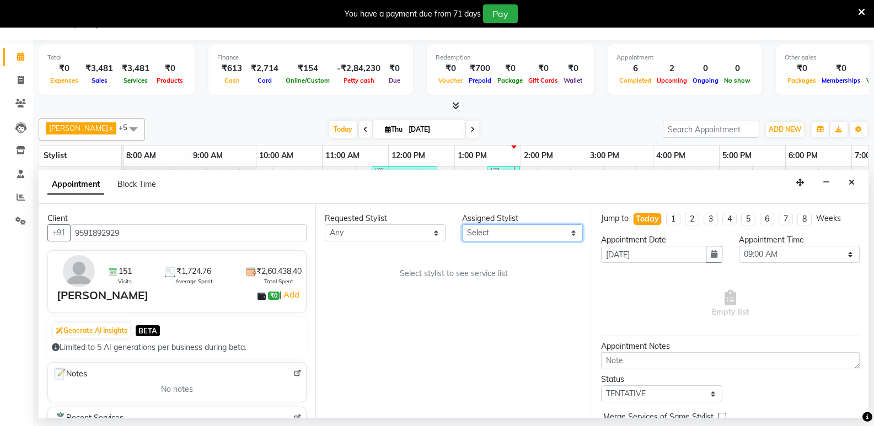
click at [475, 233] on select "Select [PERSON_NAME] Boicy Haokip [PERSON_NAME] Chithung Shangchungla Dawa [PER…" at bounding box center [522, 232] width 121 height 17
click at [462, 224] on select "Select [PERSON_NAME] Boicy Haokip [PERSON_NAME] Chithung Shangchungla Dawa [PER…" at bounding box center [522, 232] width 121 height 17
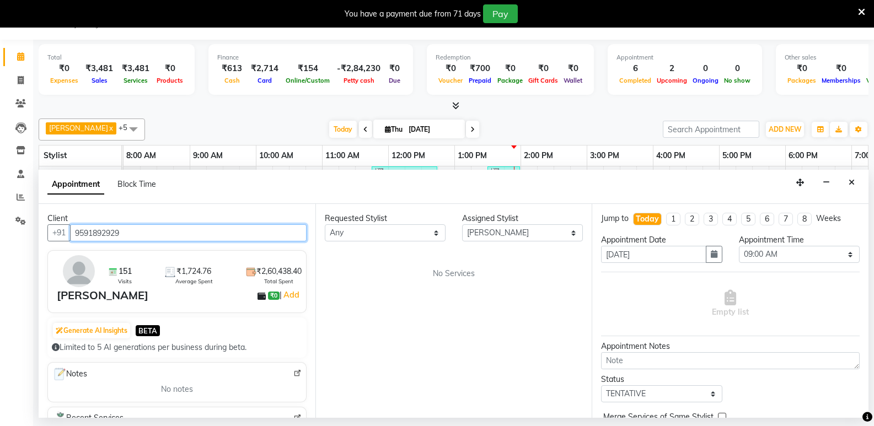
drag, startPoint x: 126, startPoint y: 234, endPoint x: 67, endPoint y: 246, distance: 59.6
click at [67, 245] on div "Client +91 9591892929 151 Visits ₹1,724.76 Average Spent ₹2,60,438.40 Total Spe…" at bounding box center [177, 311] width 277 height 214
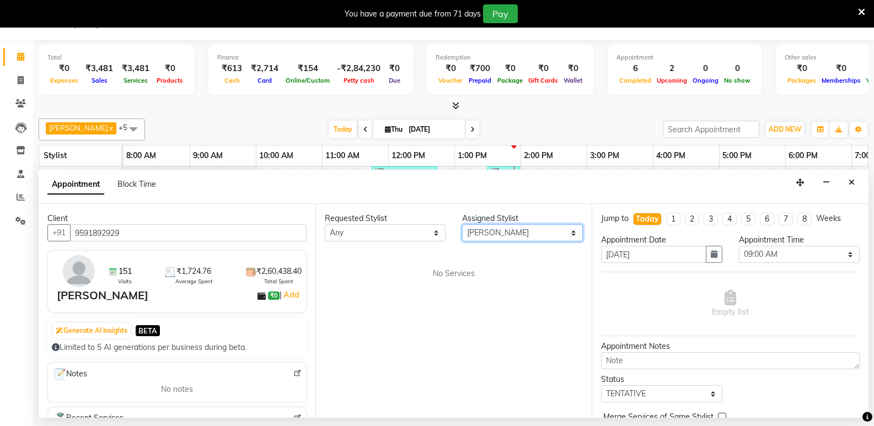
click at [516, 234] on select "Select [PERSON_NAME] Boicy Haokip [PERSON_NAME] Chithung Shangchungla Dawa [PER…" at bounding box center [522, 232] width 121 height 17
click at [462, 224] on select "Select [PERSON_NAME] Boicy Haokip [PERSON_NAME] Chithung Shangchungla Dawa [PER…" at bounding box center [522, 232] width 121 height 17
click at [532, 227] on select "Select [PERSON_NAME] Boicy Haokip [PERSON_NAME] Chithung Shangchungla Dawa [PER…" at bounding box center [522, 232] width 121 height 17
click at [462, 224] on select "Select [PERSON_NAME] Boicy Haokip [PERSON_NAME] Chithung Shangchungla Dawa [PER…" at bounding box center [522, 232] width 121 height 17
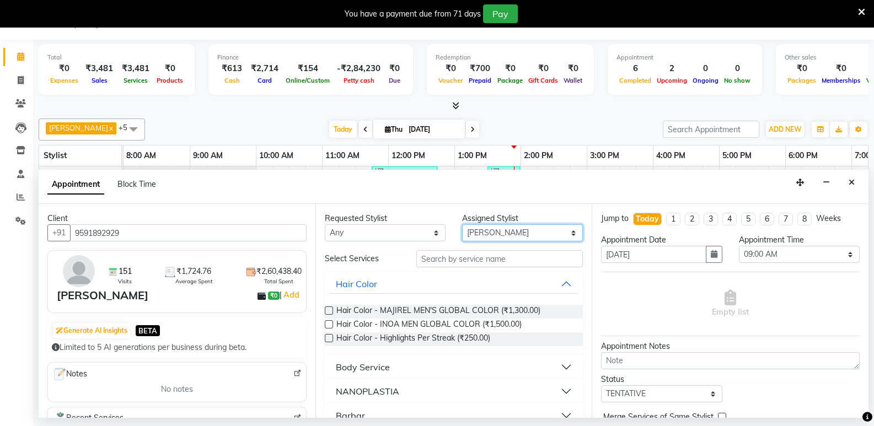
click at [505, 229] on select "Select [PERSON_NAME] Boicy Haokip [PERSON_NAME] Chithung Shangchungla Dawa [PER…" at bounding box center [522, 232] width 121 height 17
select select "84936"
click at [462, 224] on select "Select [PERSON_NAME] Boicy Haokip [PERSON_NAME] Chithung Shangchungla Dawa [PER…" at bounding box center [522, 232] width 121 height 17
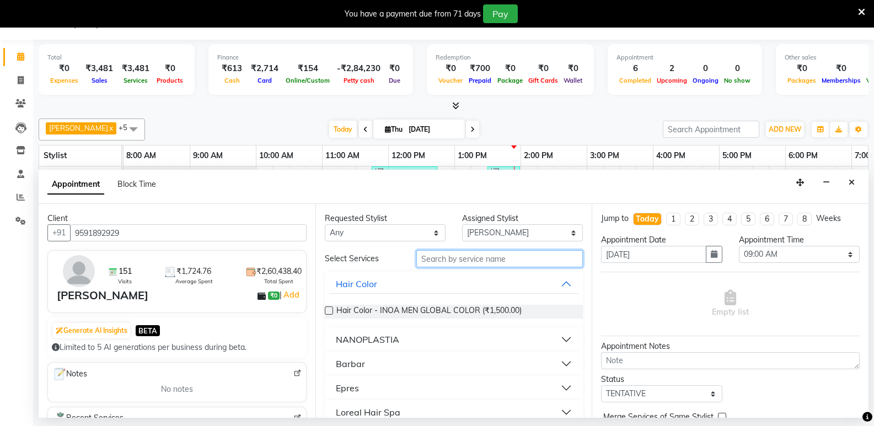
click at [438, 261] on input "text" at bounding box center [499, 258] width 167 height 17
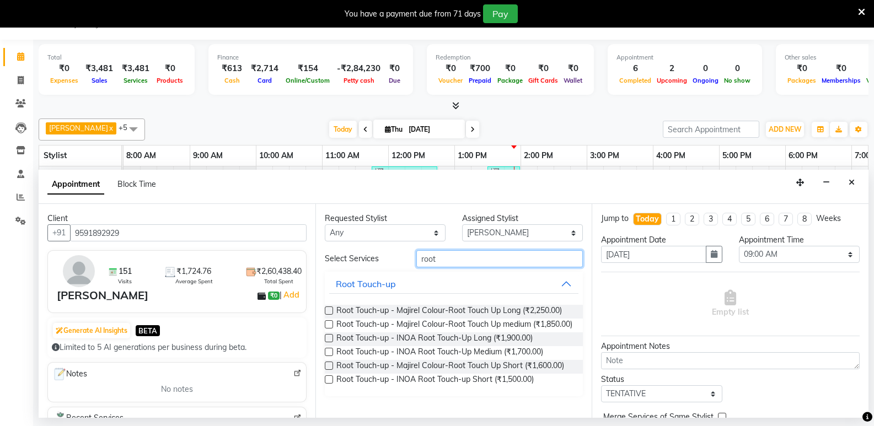
type input "root"
click at [327, 379] on label at bounding box center [329, 380] width 8 height 8
click at [327, 379] on input "checkbox" at bounding box center [328, 380] width 7 height 7
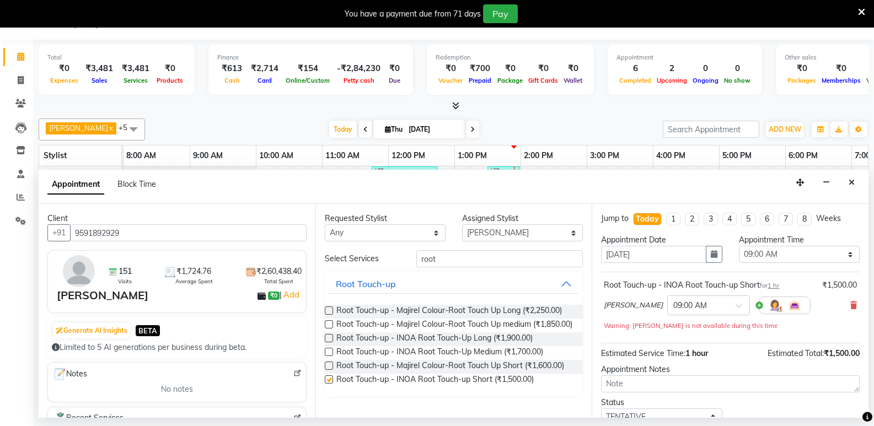
checkbox input "false"
click at [700, 310] on div "× 09:00 AM" at bounding box center [700, 306] width 65 height 12
click at [669, 322] on div "02:15 PM" at bounding box center [709, 322] width 82 height 20
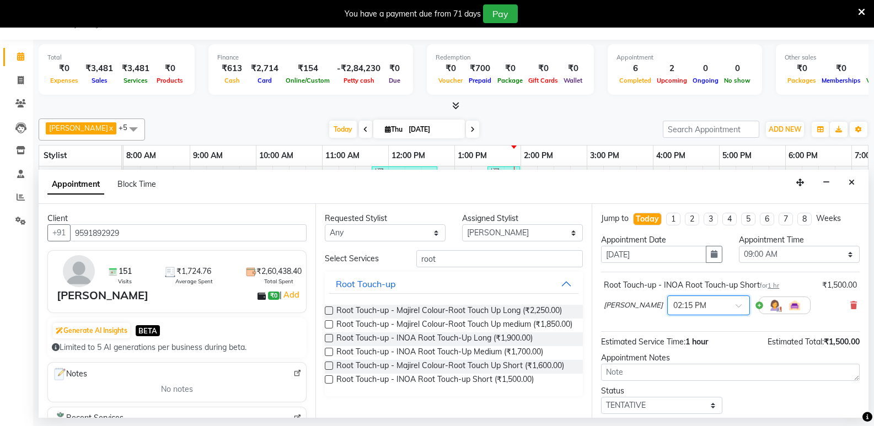
scroll to position [66, 0]
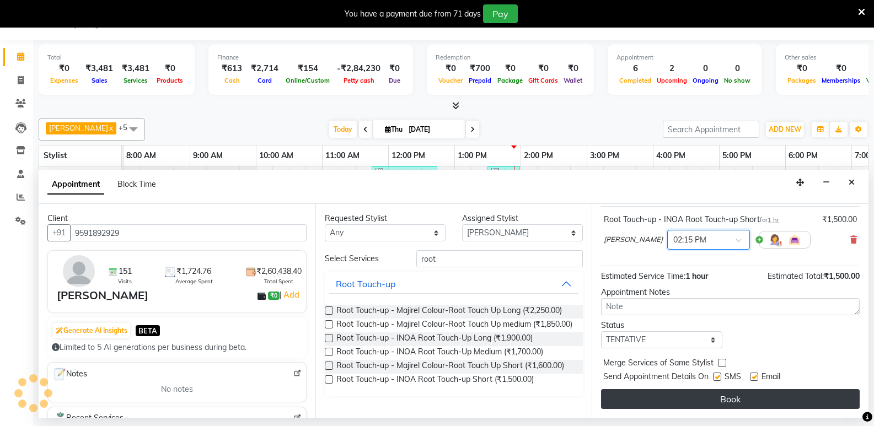
click at [708, 403] on button "Book" at bounding box center [730, 399] width 259 height 20
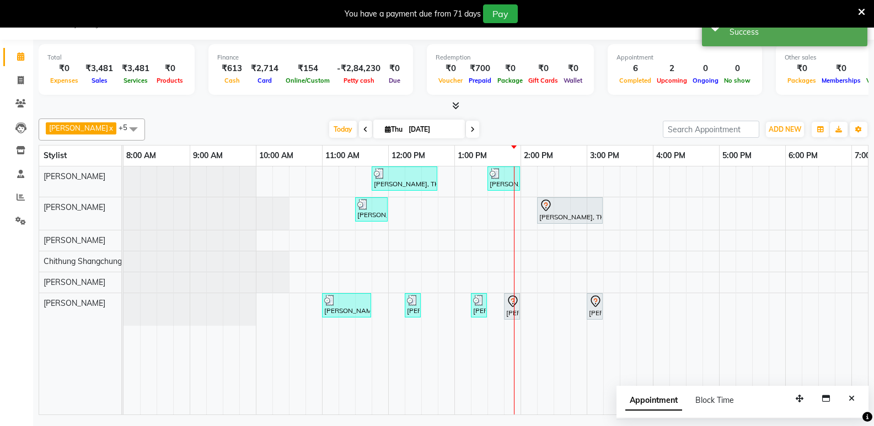
scroll to position [0, 0]
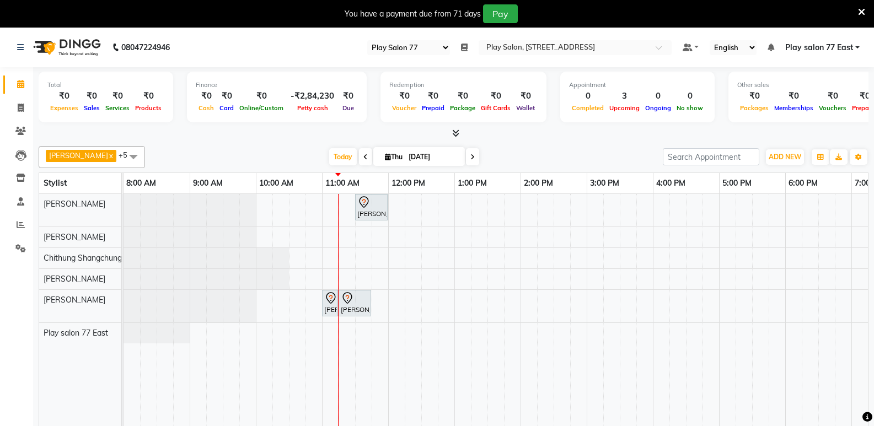
select select "95"
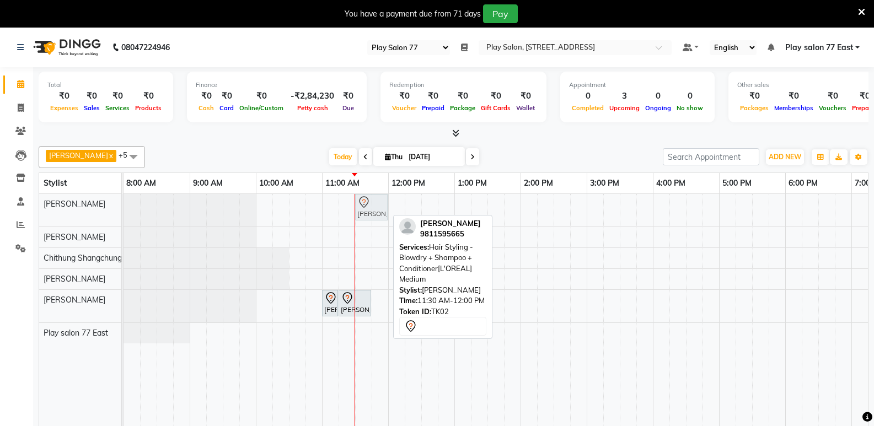
drag, startPoint x: 362, startPoint y: 212, endPoint x: 281, endPoint y: 220, distance: 82.0
click at [124, 216] on div "Diya Nanda, TK02, 11:30 AM-12:00 PM, Hair Styling - Blowdry + Shampoo + Conditi…" at bounding box center [124, 210] width 0 height 33
click at [134, 157] on span at bounding box center [133, 156] width 22 height 21
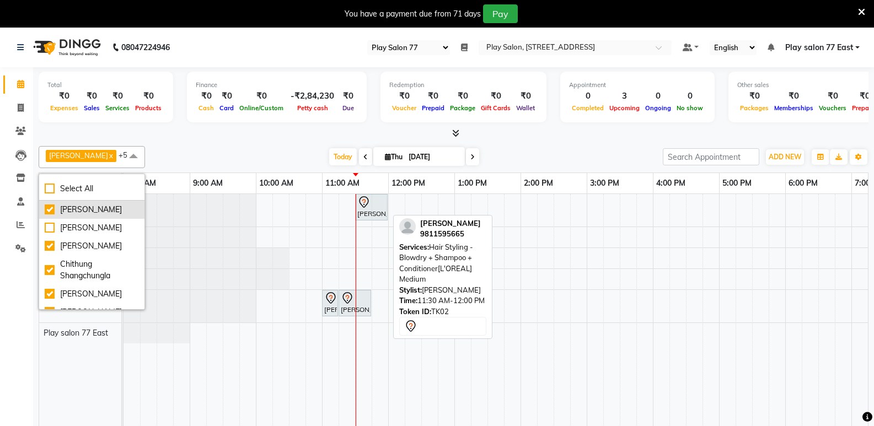
click at [49, 209] on div "[PERSON_NAME]" at bounding box center [92, 210] width 94 height 12
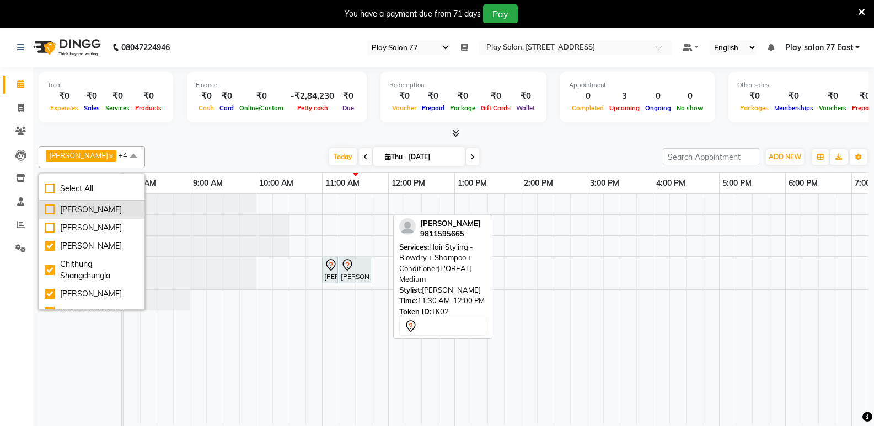
click at [48, 210] on div "[PERSON_NAME]" at bounding box center [92, 210] width 94 height 12
checkbox input "true"
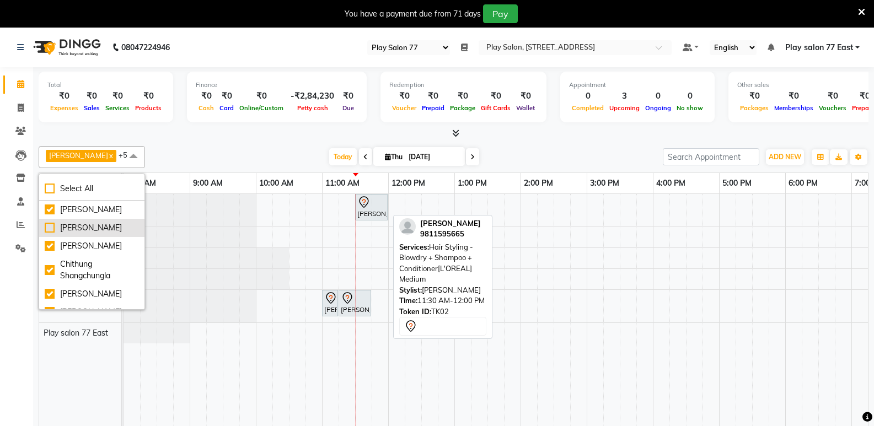
click at [49, 229] on div "[PERSON_NAME]" at bounding box center [92, 228] width 94 height 12
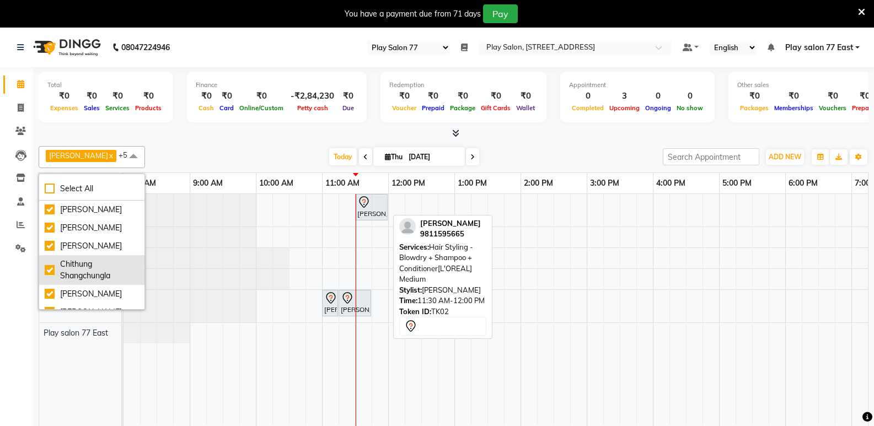
checkbox input "true"
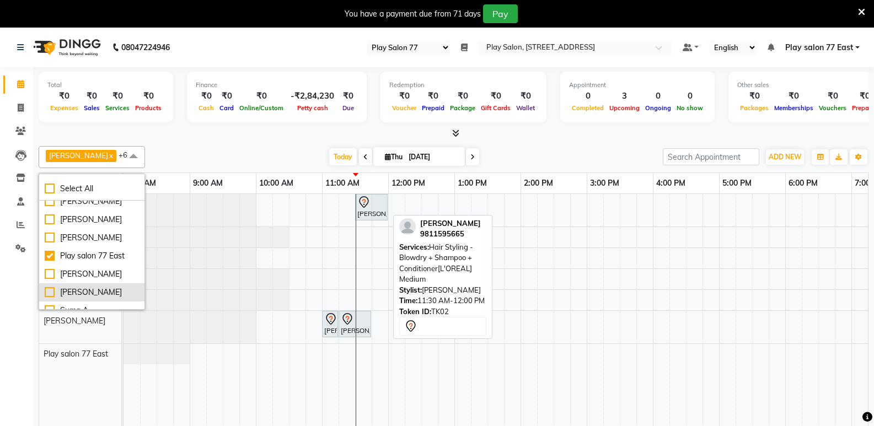
scroll to position [176, 0]
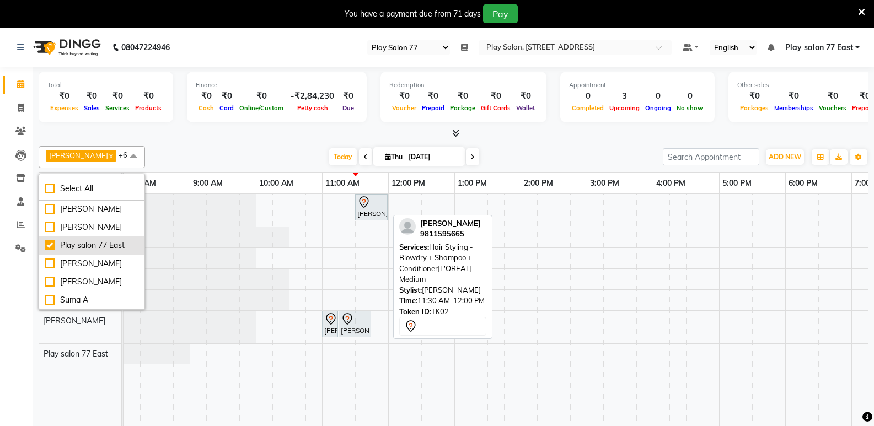
click at [50, 245] on div "Play salon 77 East" at bounding box center [92, 246] width 94 height 12
checkbox input "false"
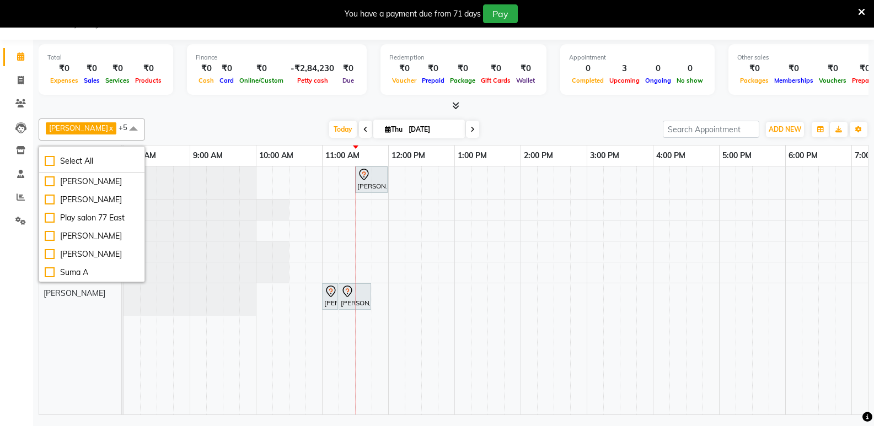
click at [706, 249] on div "Diya Nanda, TK02, 11:30 AM-12:00 PM, Hair Styling - Blowdry + Shampoo + Conditi…" at bounding box center [554, 291] width 860 height 248
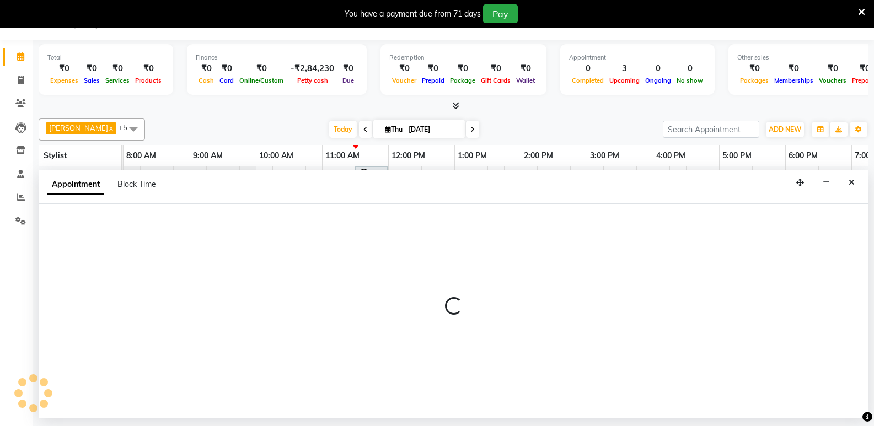
select select "84931"
select select "tentative"
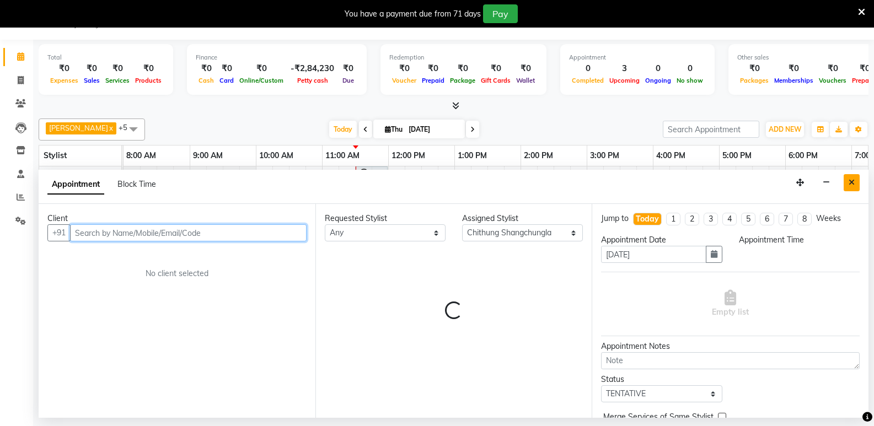
select select "1005"
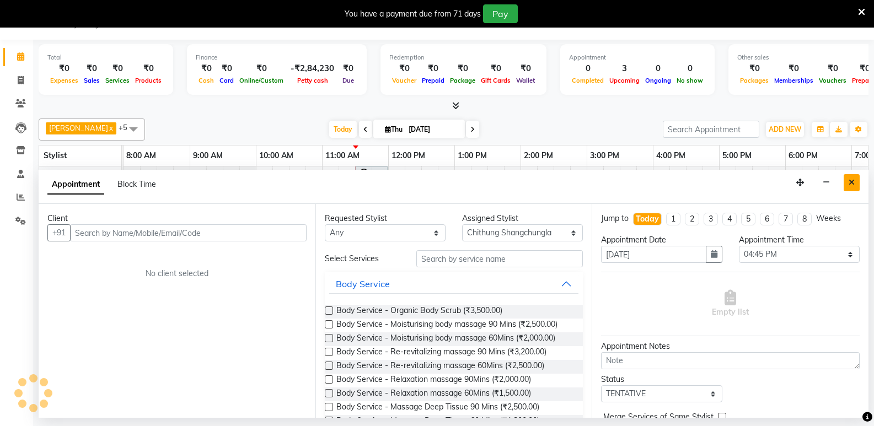
click at [854, 186] on button "Close" at bounding box center [852, 182] width 16 height 17
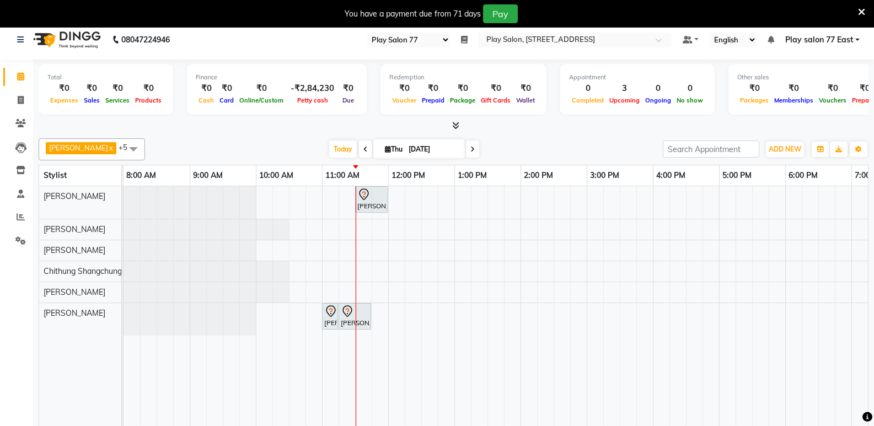
scroll to position [0, 0]
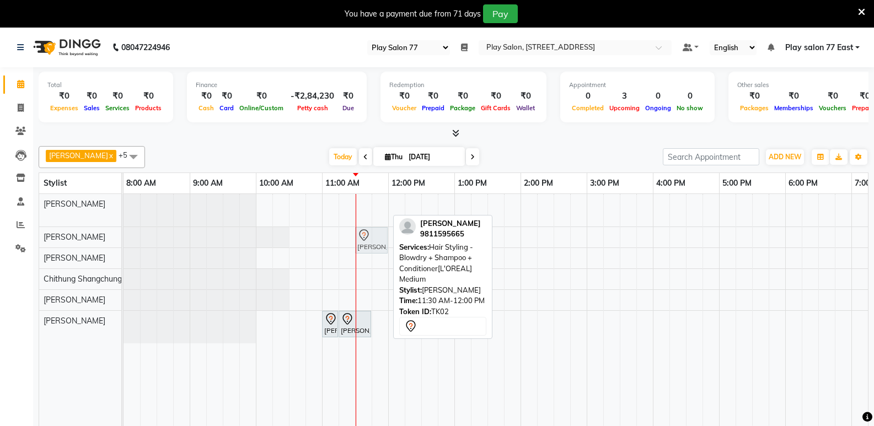
drag, startPoint x: 362, startPoint y: 206, endPoint x: 365, endPoint y: 232, distance: 25.5
click at [365, 232] on tbody "Diya Nanda, TK02, 11:30 AM-12:00 PM, Hair Styling - Blowdry + Shampoo + Conditi…" at bounding box center [554, 268] width 860 height 149
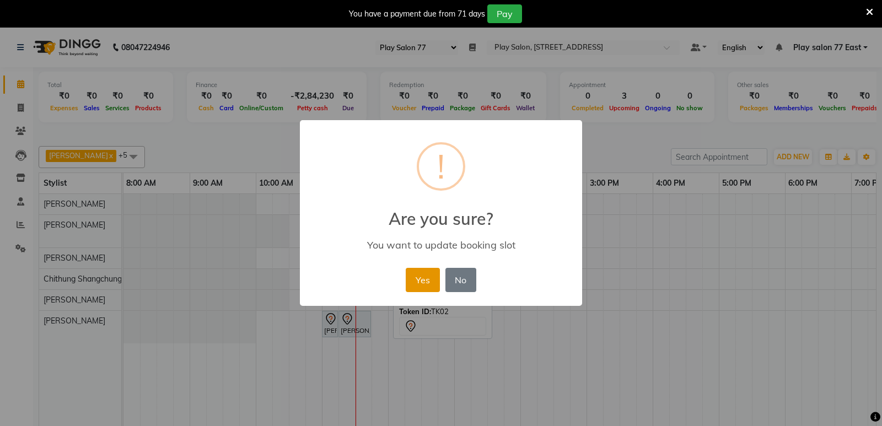
click at [427, 279] on button "Yes" at bounding box center [423, 280] width 34 height 24
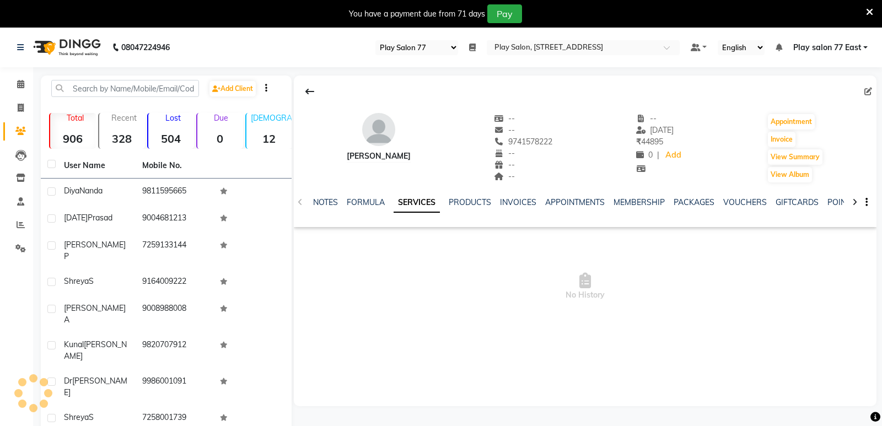
select select "95"
